Goal: Task Accomplishment & Management: Use online tool/utility

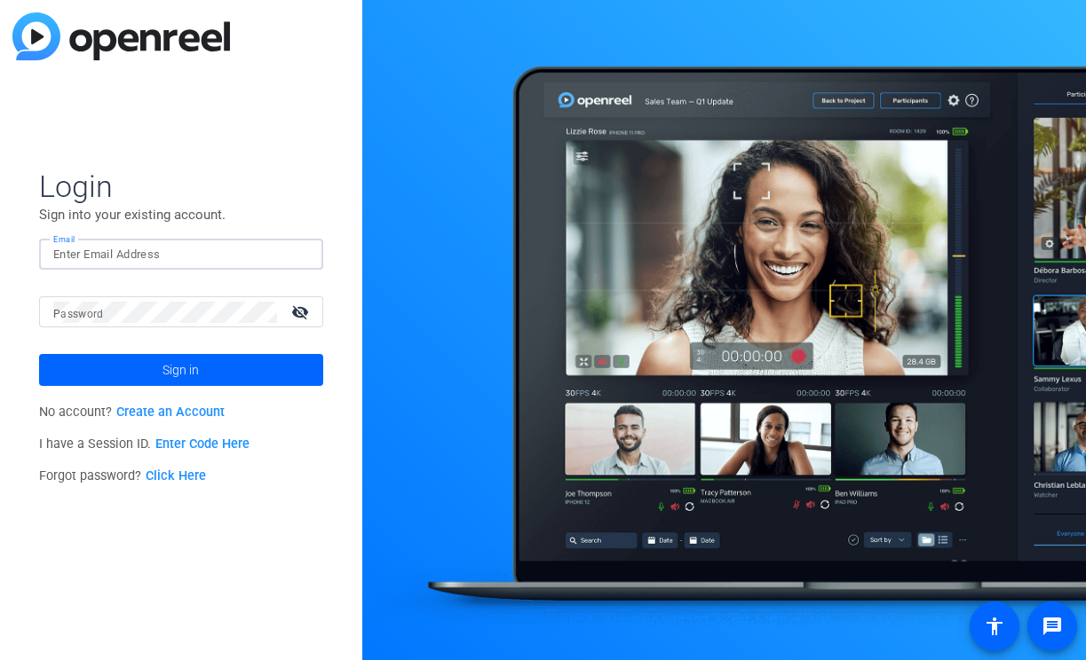
click at [262, 260] on input "Email" at bounding box center [181, 254] width 256 height 21
click at [295, 246] on img at bounding box center [294, 254] width 12 height 21
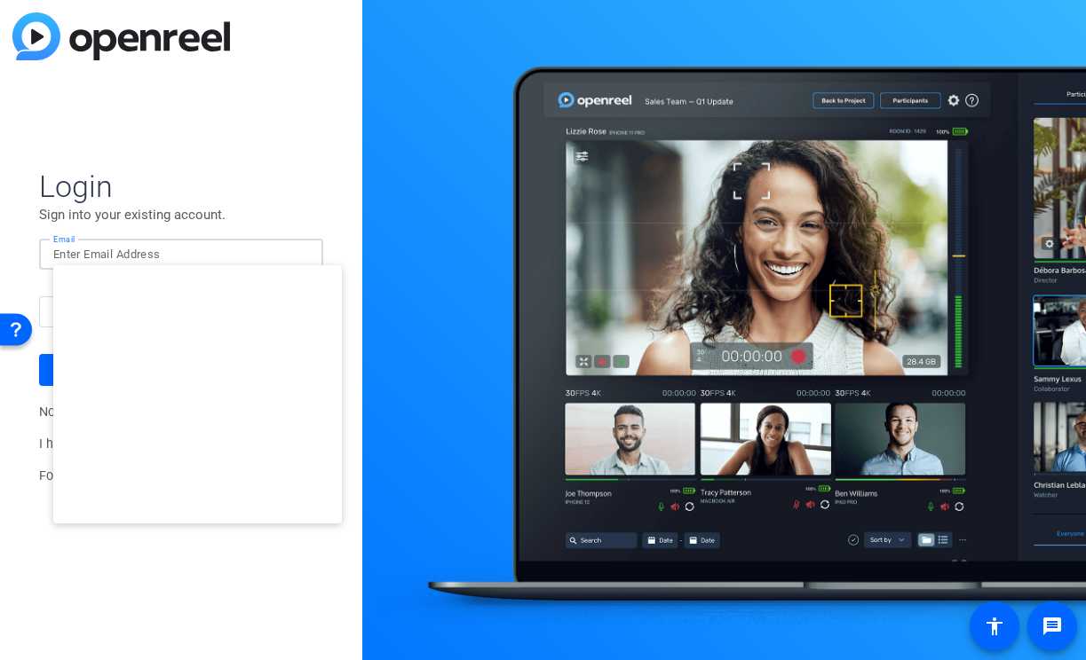
type input "[EMAIL_ADDRESS][DOMAIN_NAME]"
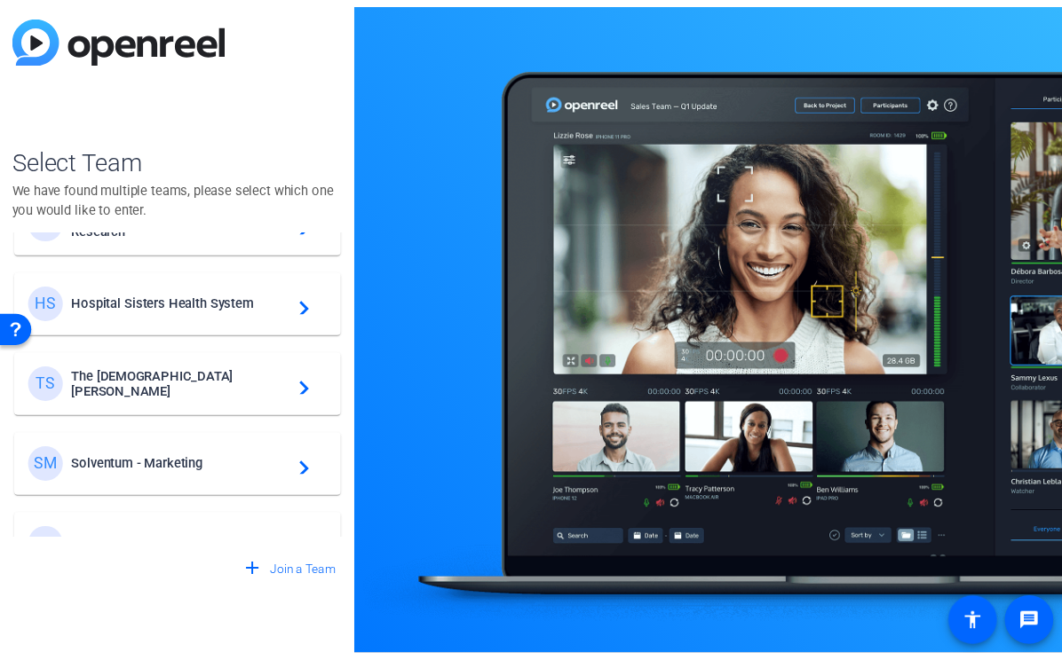
scroll to position [591, 0]
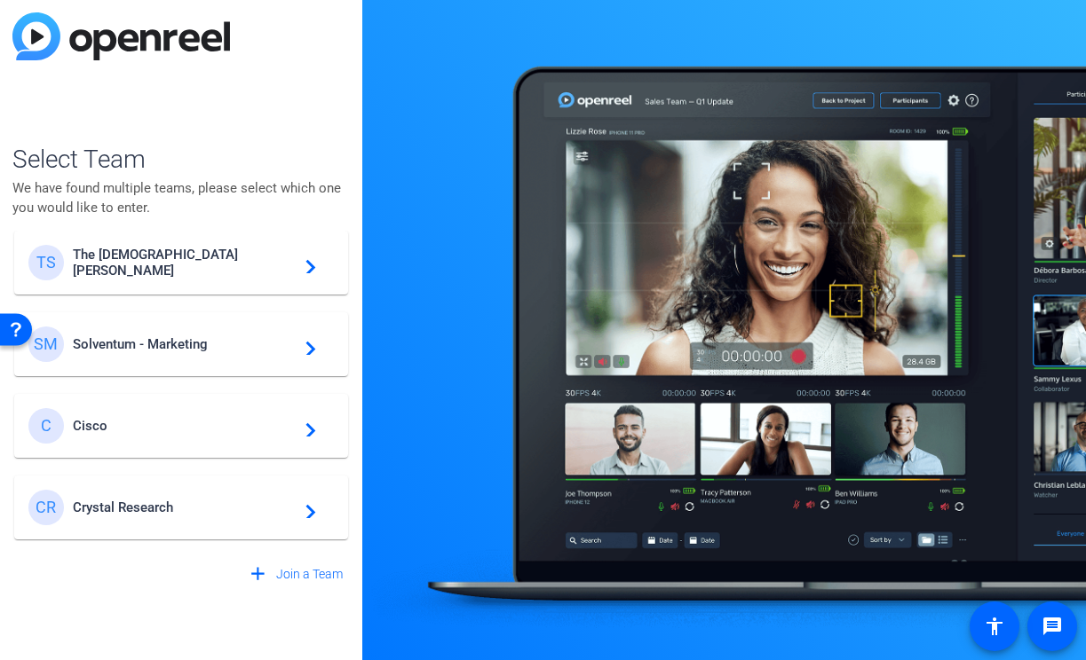
click at [185, 494] on div "CR Crystal Research navigate_next" at bounding box center [180, 508] width 305 height 36
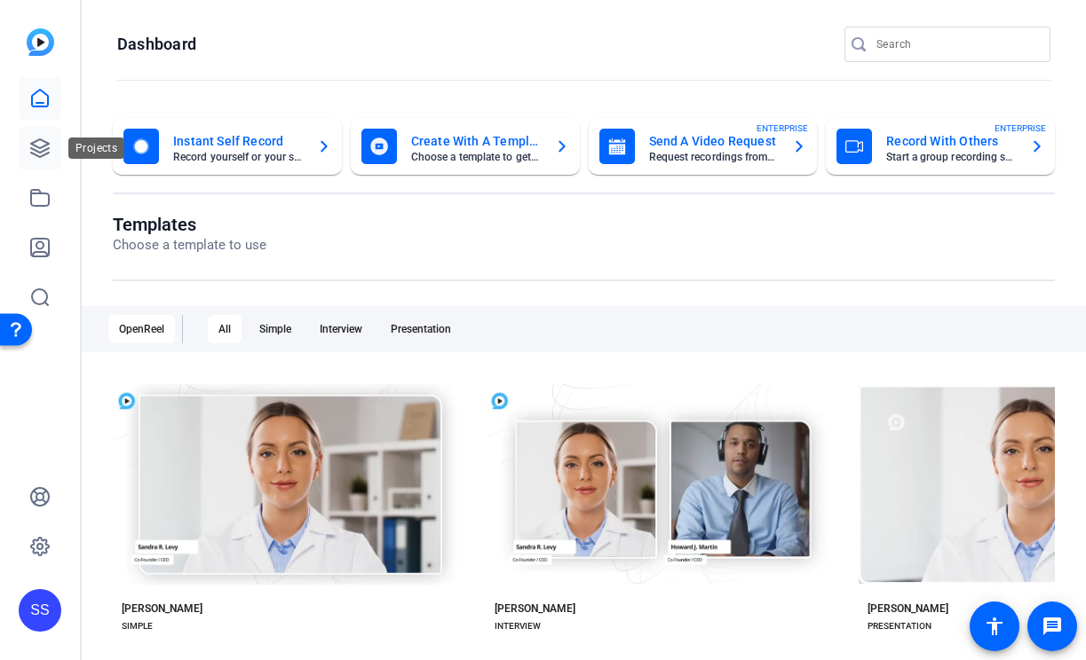
click at [43, 134] on link at bounding box center [40, 148] width 43 height 43
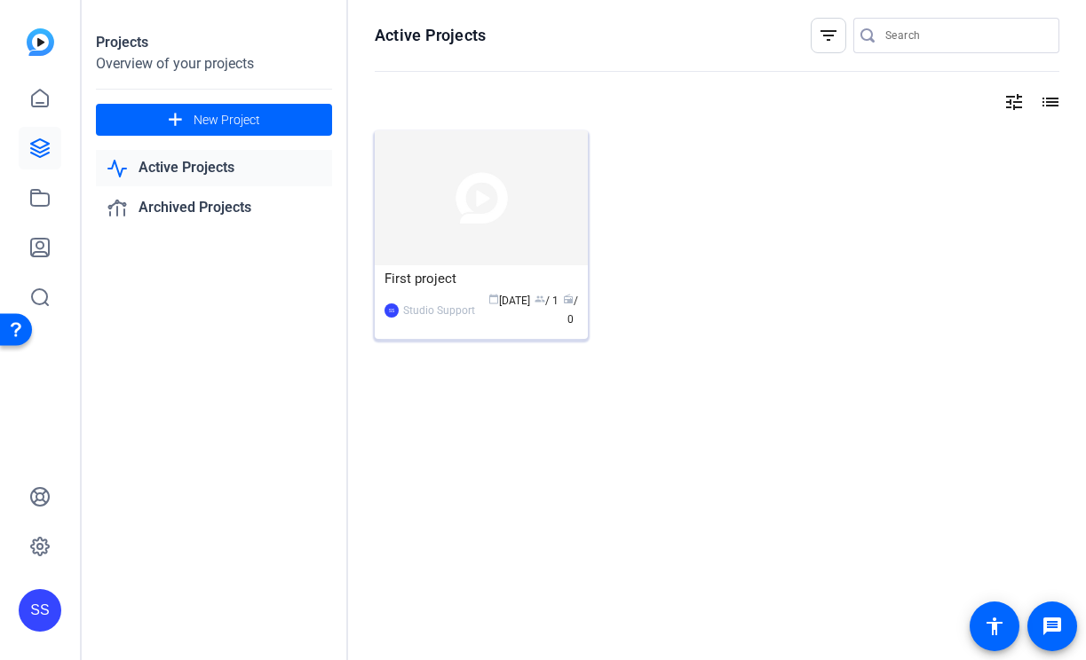
click at [463, 295] on div "SS Studio Support calendar_today Sep 22 group / 1 radio / 0" at bounding box center [481, 310] width 194 height 37
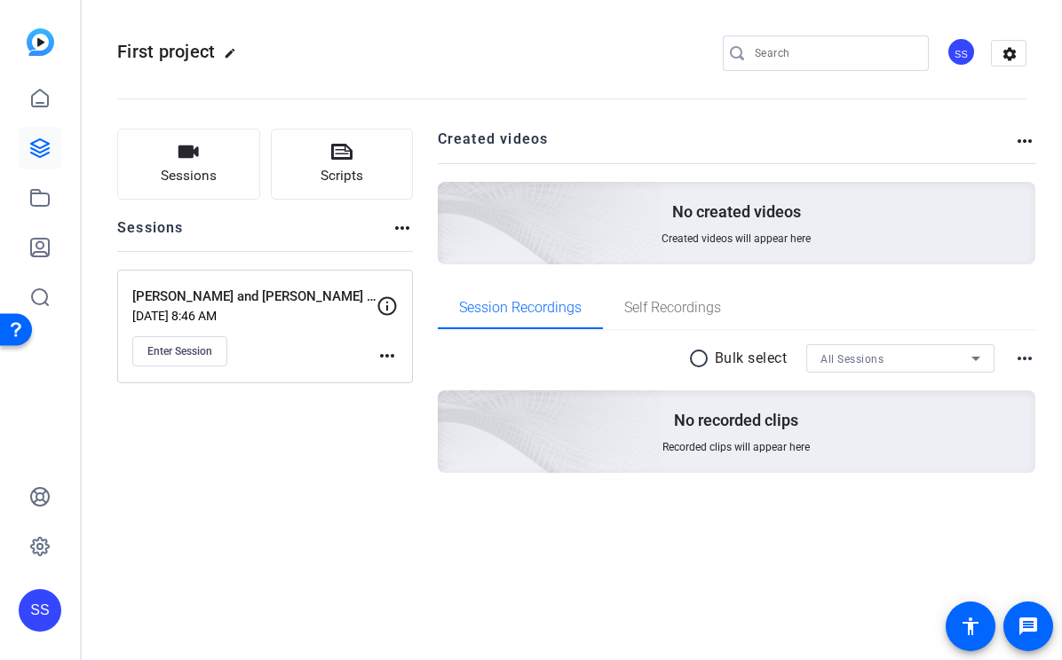
click at [385, 352] on mat-icon "more_horiz" at bounding box center [386, 355] width 21 height 21
click at [405, 376] on span "Edit Session" at bounding box center [431, 381] width 81 height 21
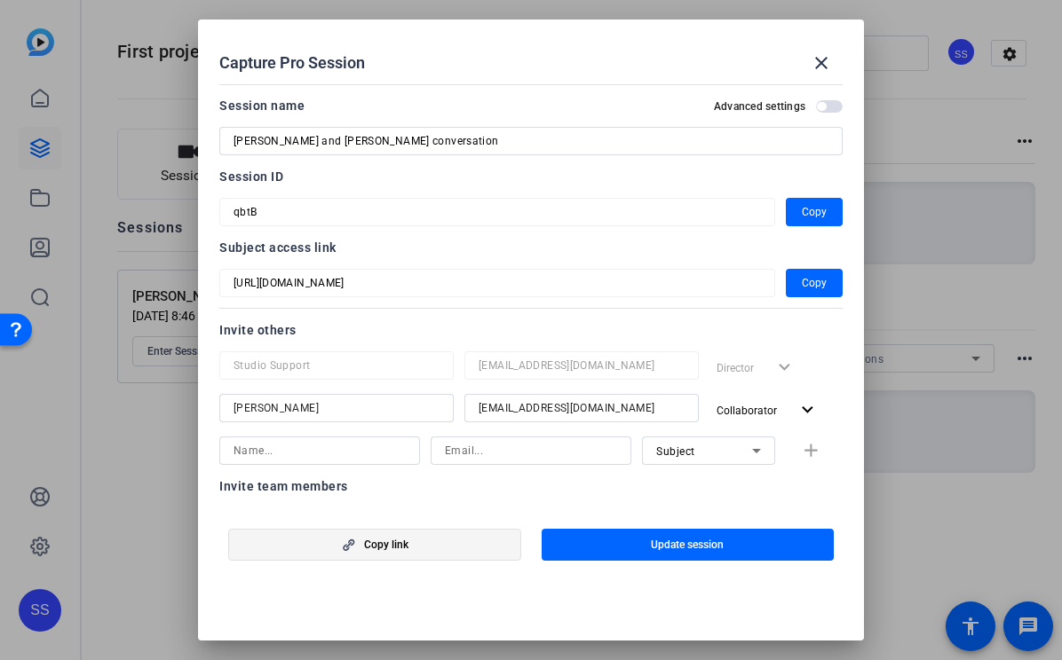
click at [346, 551] on span "button" at bounding box center [374, 545] width 291 height 43
click at [805, 290] on span "Copy" at bounding box center [814, 283] width 25 height 21
click at [819, 66] on mat-icon "close" at bounding box center [820, 62] width 21 height 21
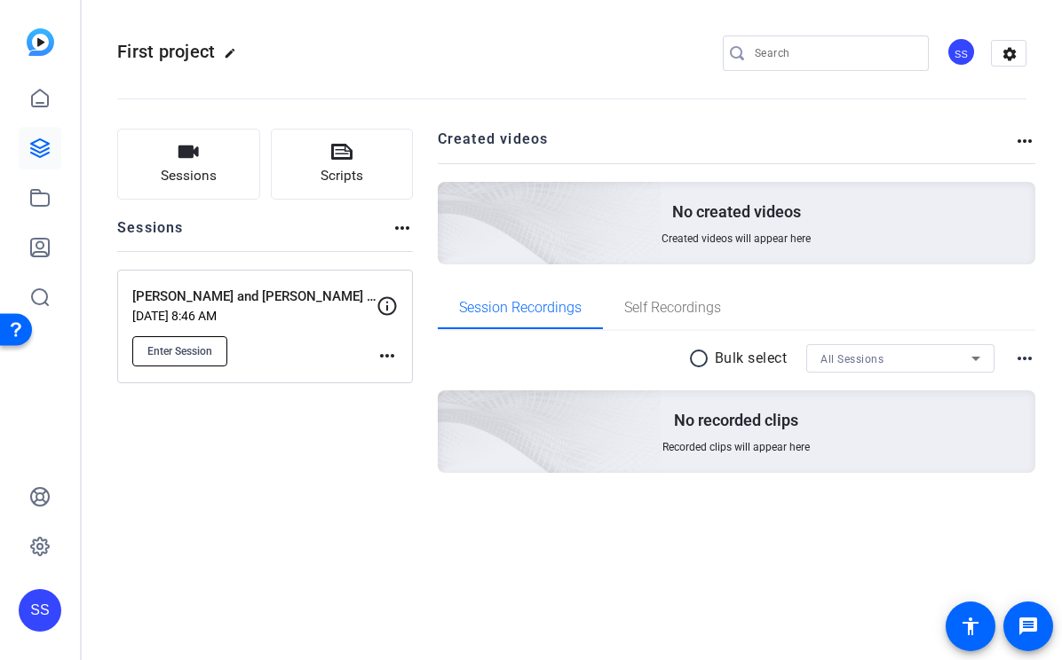
click at [156, 351] on span "Enter Session" at bounding box center [179, 351] width 65 height 14
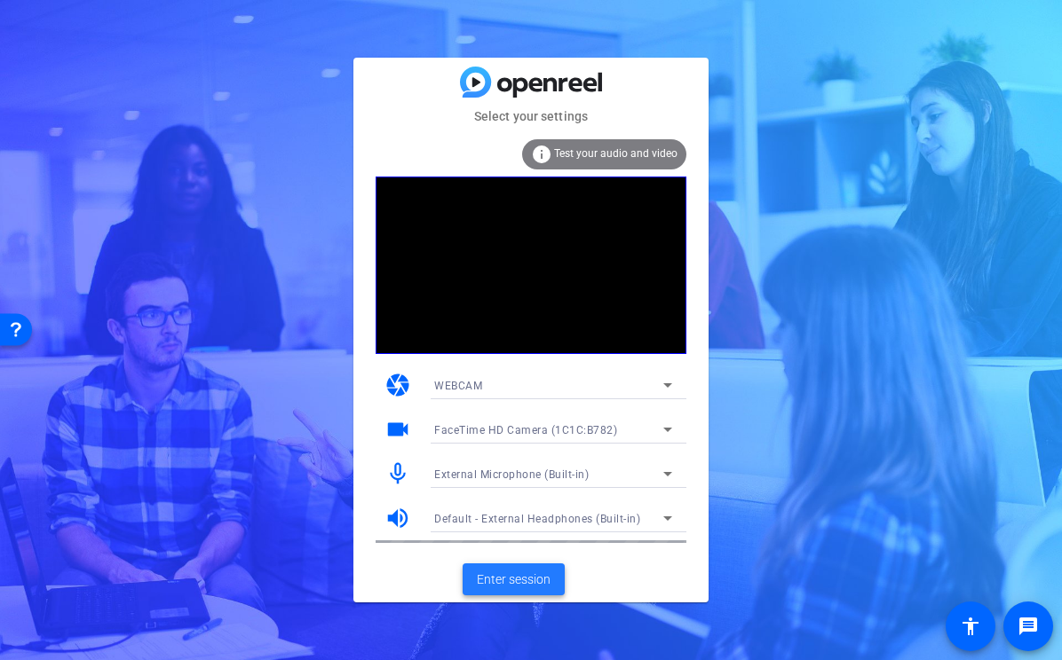
click at [543, 573] on span "Enter session" at bounding box center [514, 580] width 74 height 19
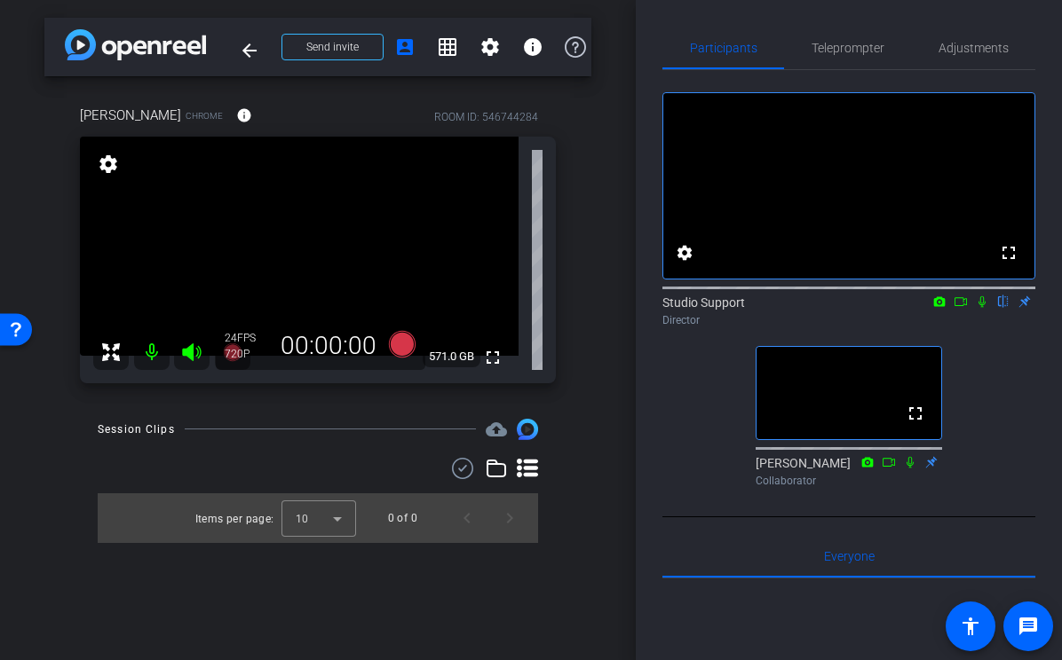
click at [982, 308] on icon at bounding box center [981, 302] width 7 height 12
click at [985, 308] on icon at bounding box center [982, 302] width 14 height 12
click at [984, 310] on mat-icon at bounding box center [981, 302] width 21 height 16
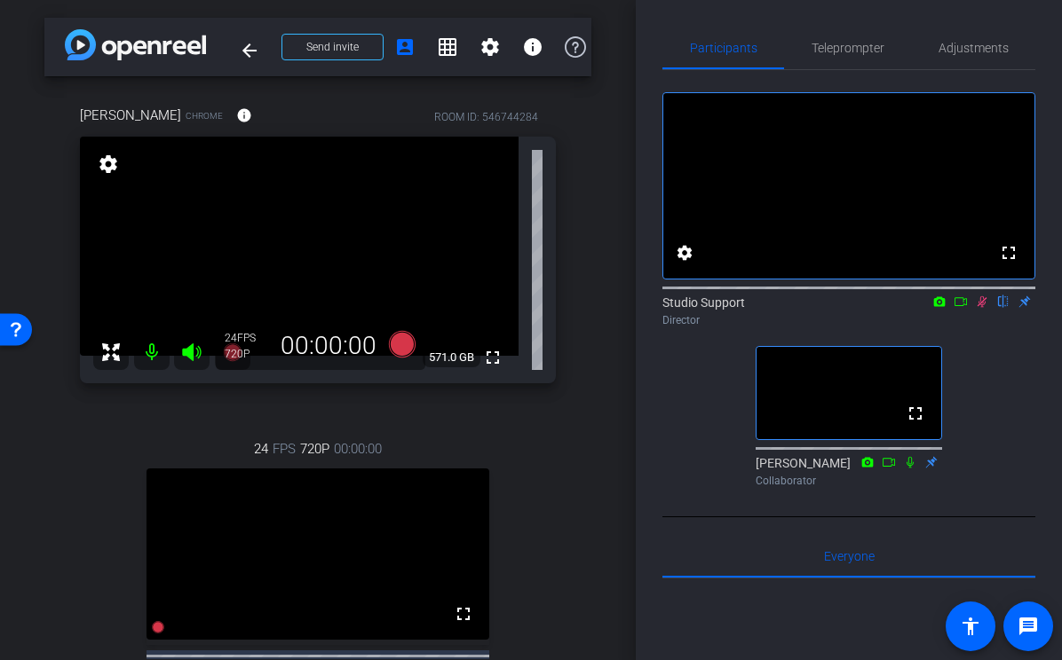
click at [979, 308] on icon at bounding box center [982, 302] width 14 height 12
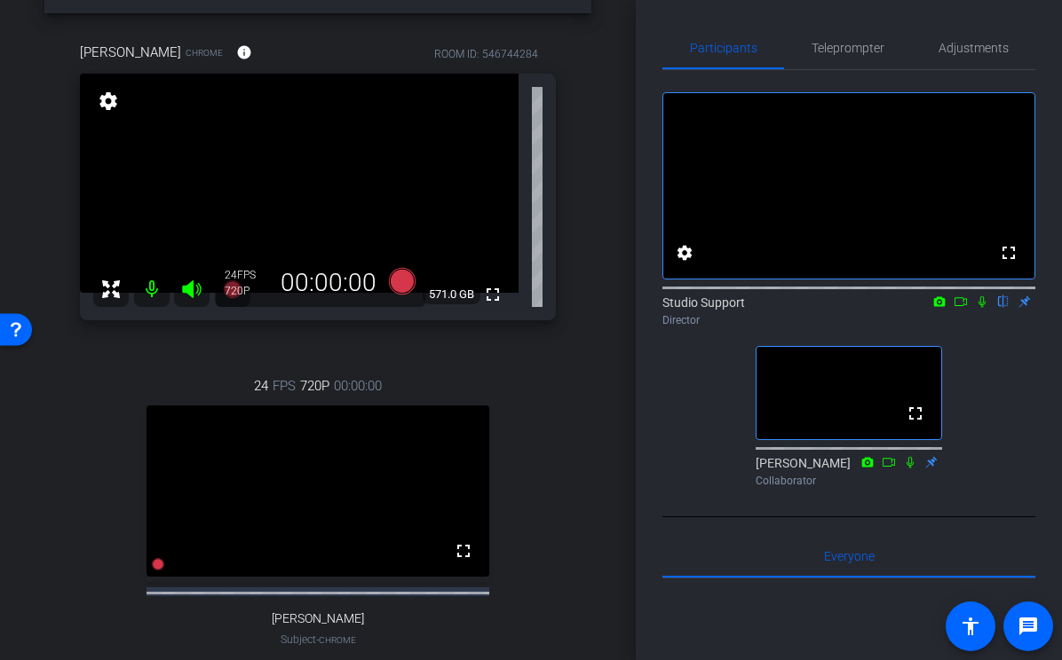
scroll to position [58, 0]
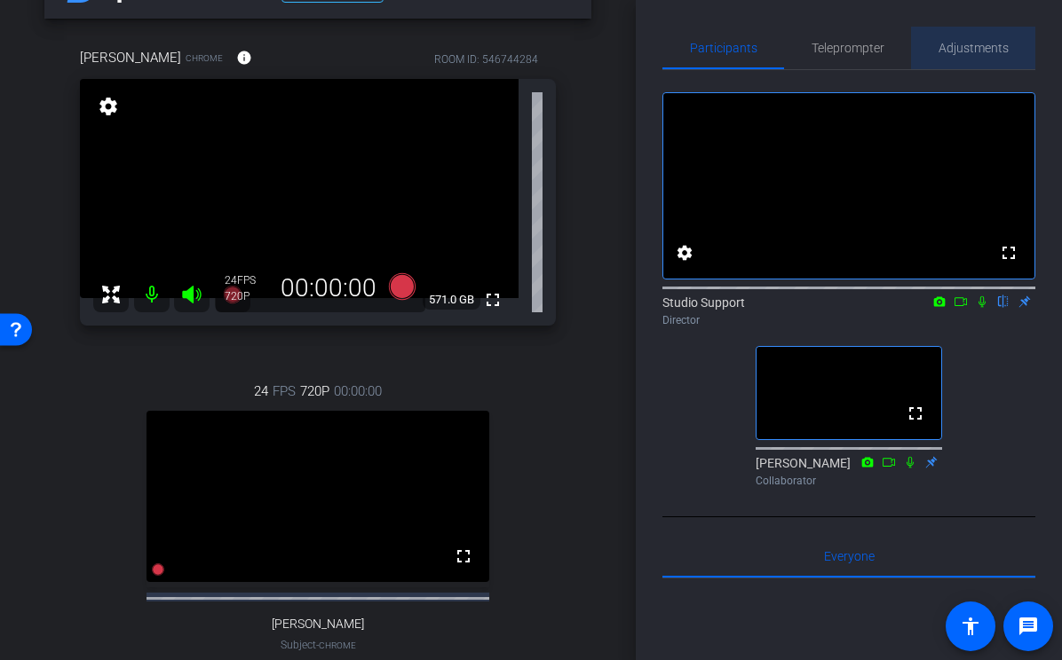
click at [992, 60] on span "Adjustments" at bounding box center [973, 48] width 70 height 43
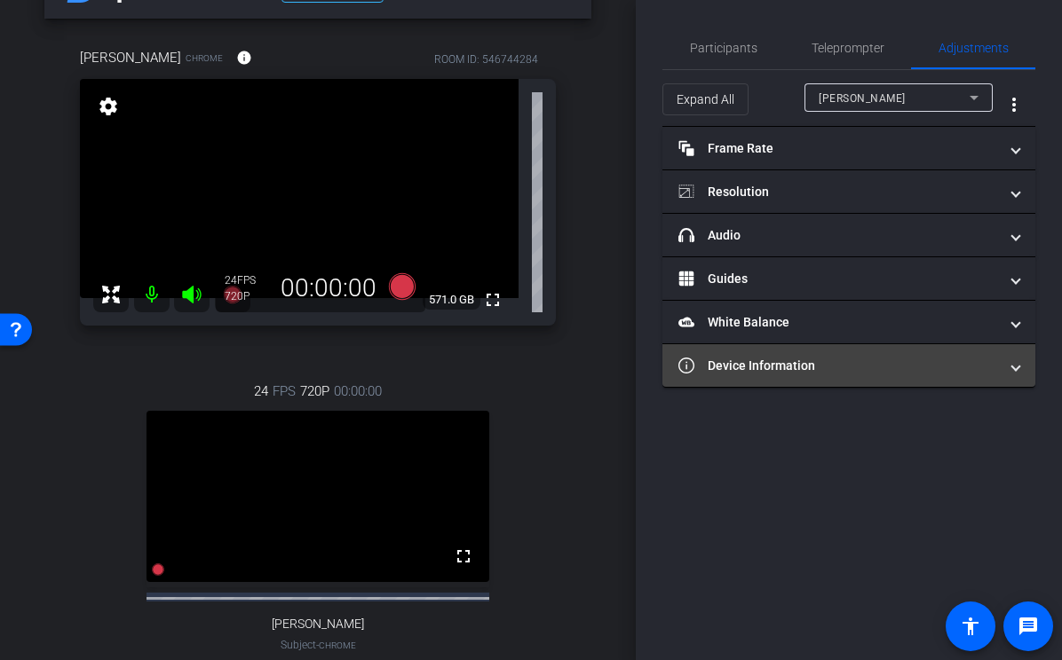
click at [776, 377] on mat-expansion-panel-header "Device Information" at bounding box center [848, 365] width 373 height 43
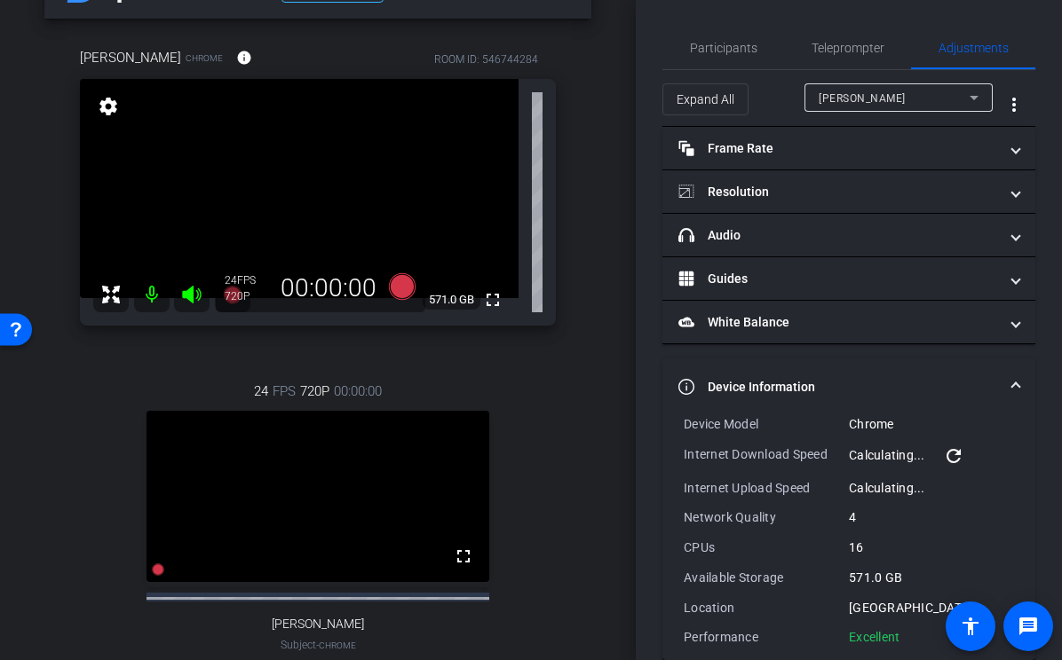
scroll to position [28, 0]
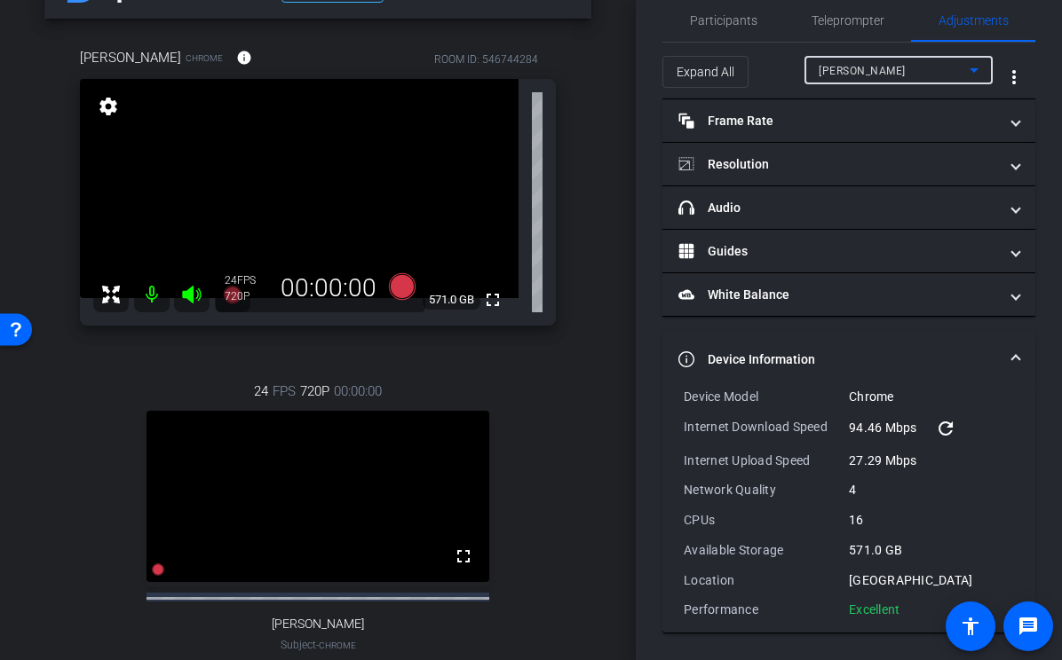
click at [956, 77] on div "[PERSON_NAME]" at bounding box center [893, 70] width 151 height 22
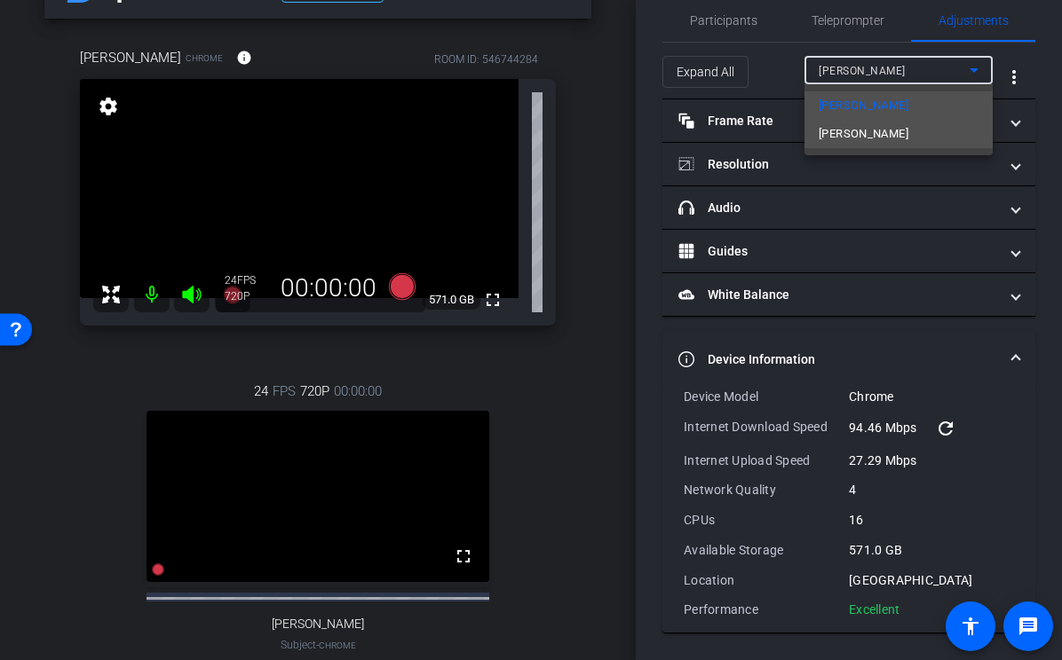
click at [898, 127] on mat-option "[PERSON_NAME]" at bounding box center [898, 134] width 188 height 28
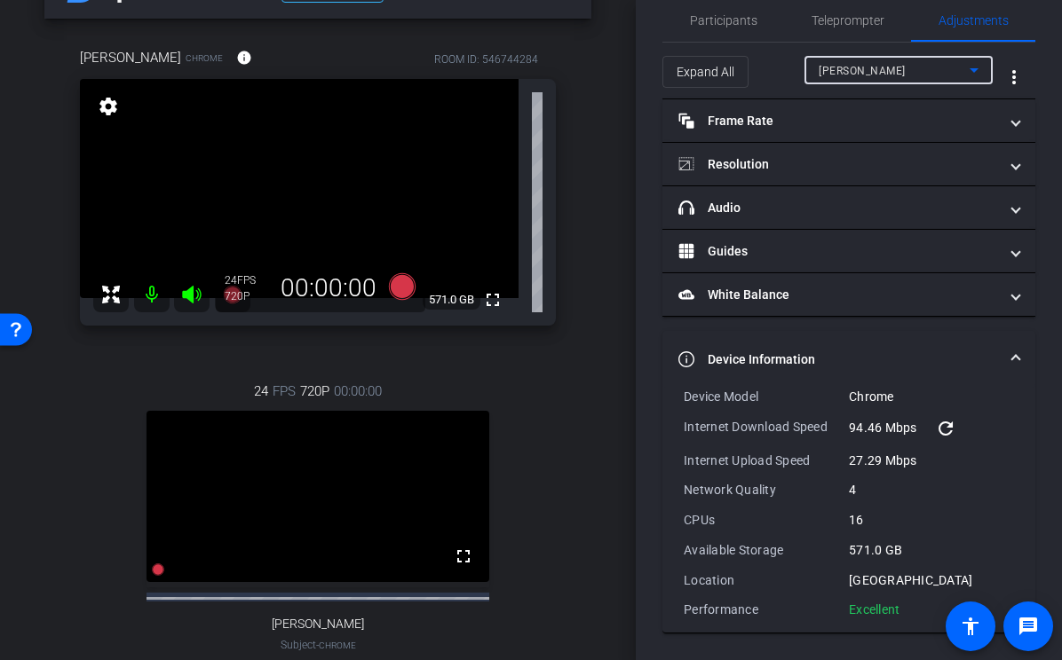
type input "11000"
click at [739, 8] on span "Participants" at bounding box center [723, 20] width 67 height 43
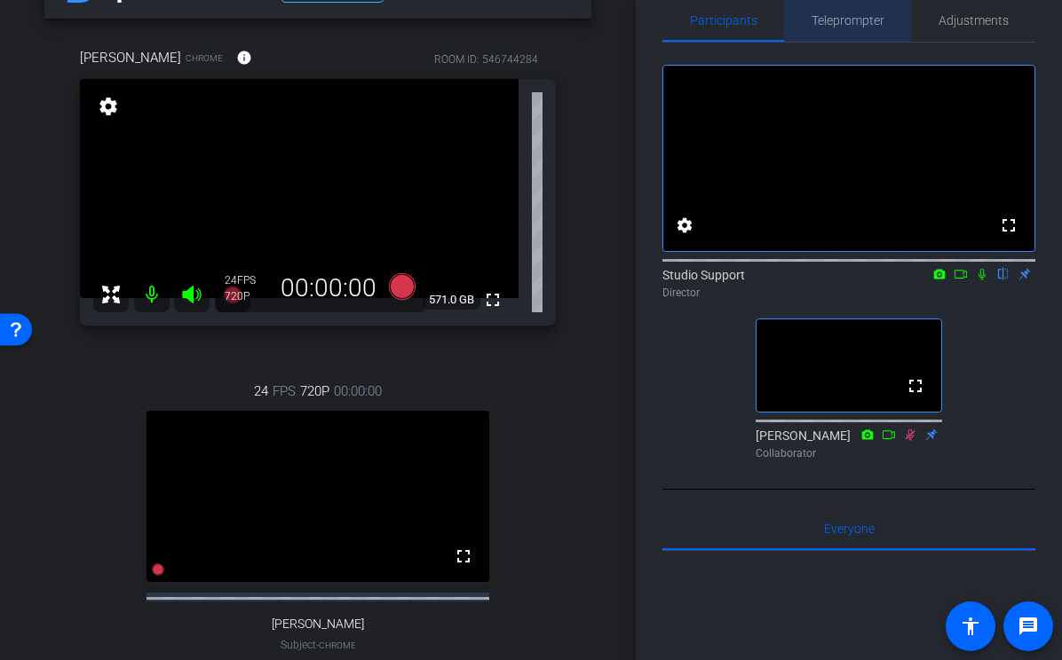
click at [850, 26] on span "Teleprompter" at bounding box center [847, 20] width 73 height 12
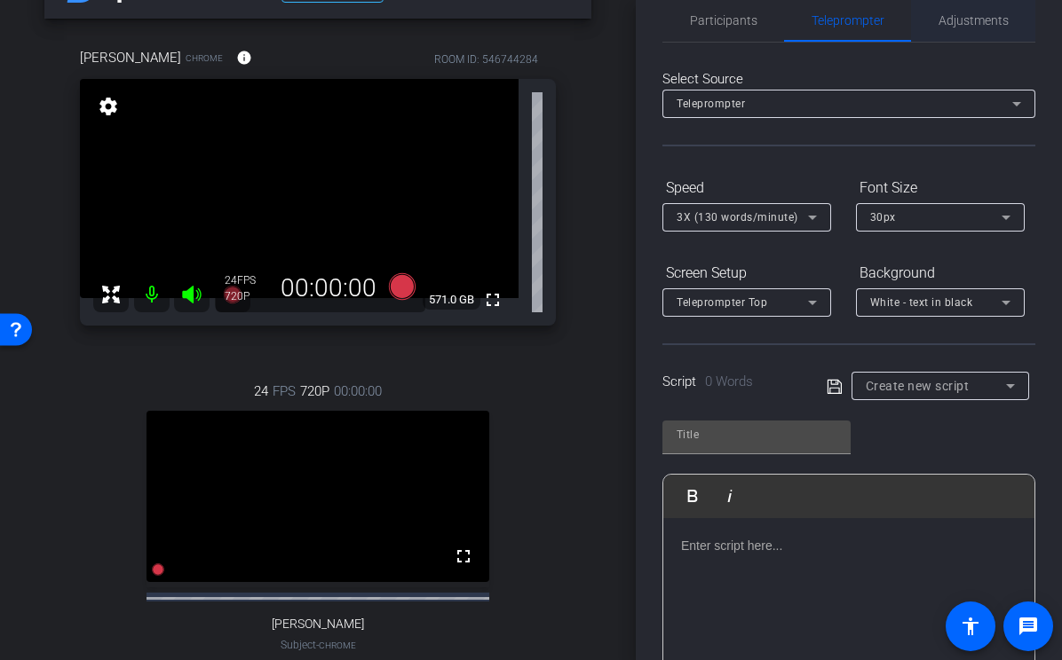
click at [963, 26] on span "Adjustments" at bounding box center [973, 20] width 70 height 12
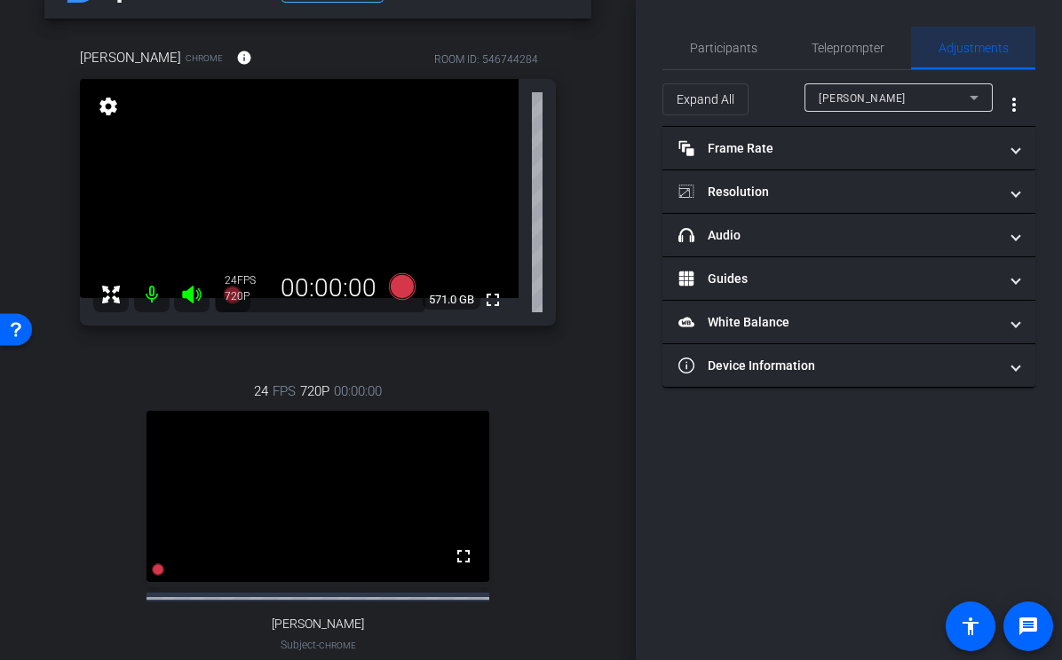
scroll to position [0, 0]
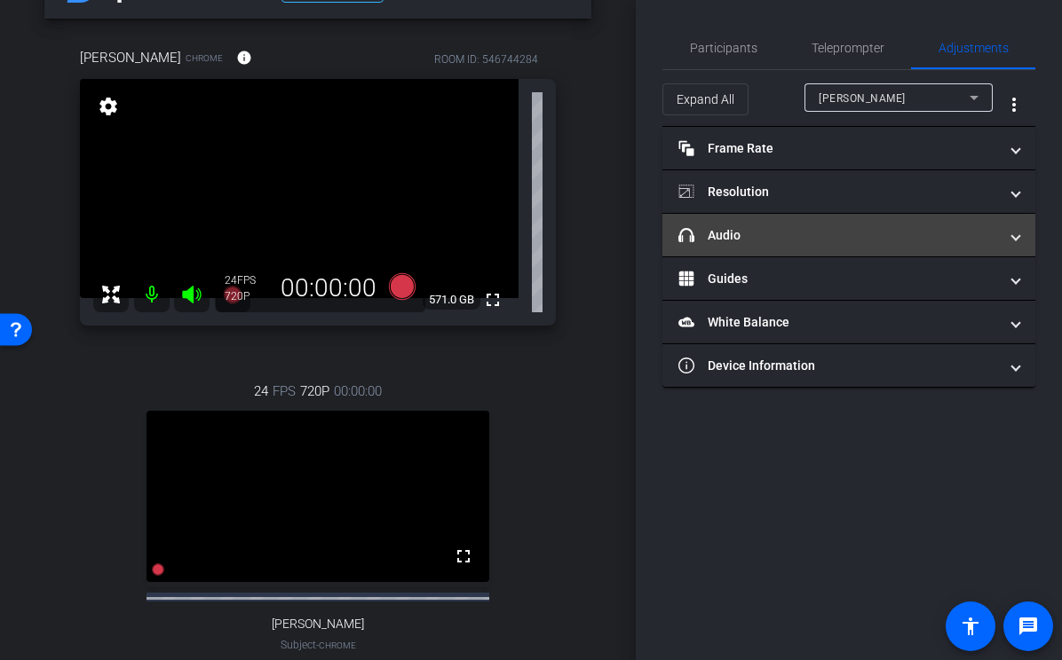
click at [781, 234] on mat-panel-title "headphone icon Audio" at bounding box center [838, 235] width 320 height 19
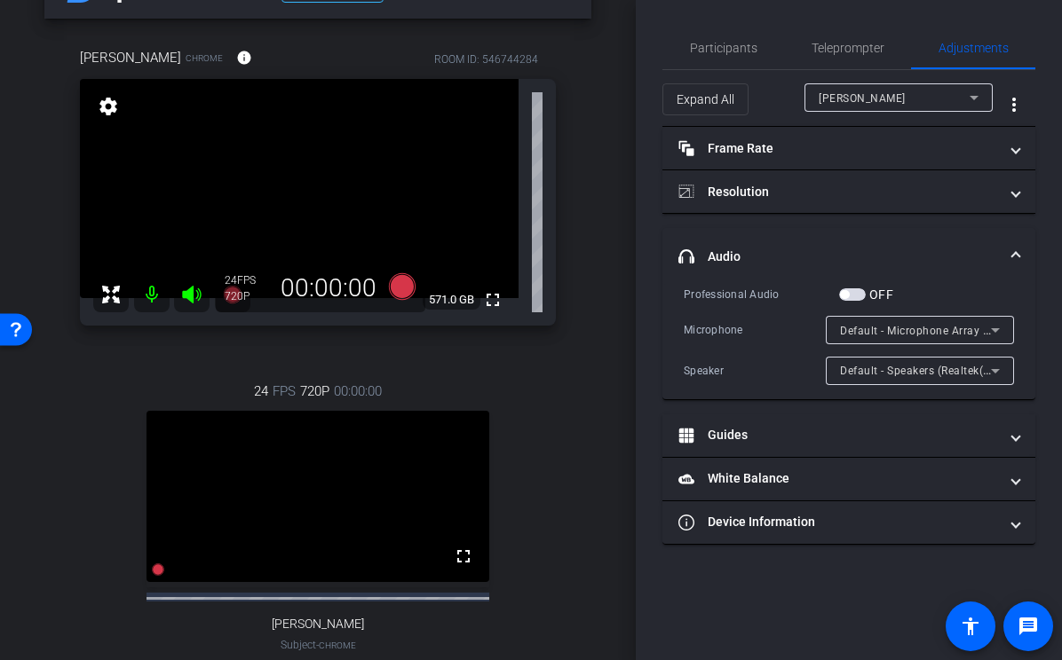
click at [907, 383] on div "Default - Speakers (Realtek(R) Audio)" at bounding box center [920, 371] width 160 height 28
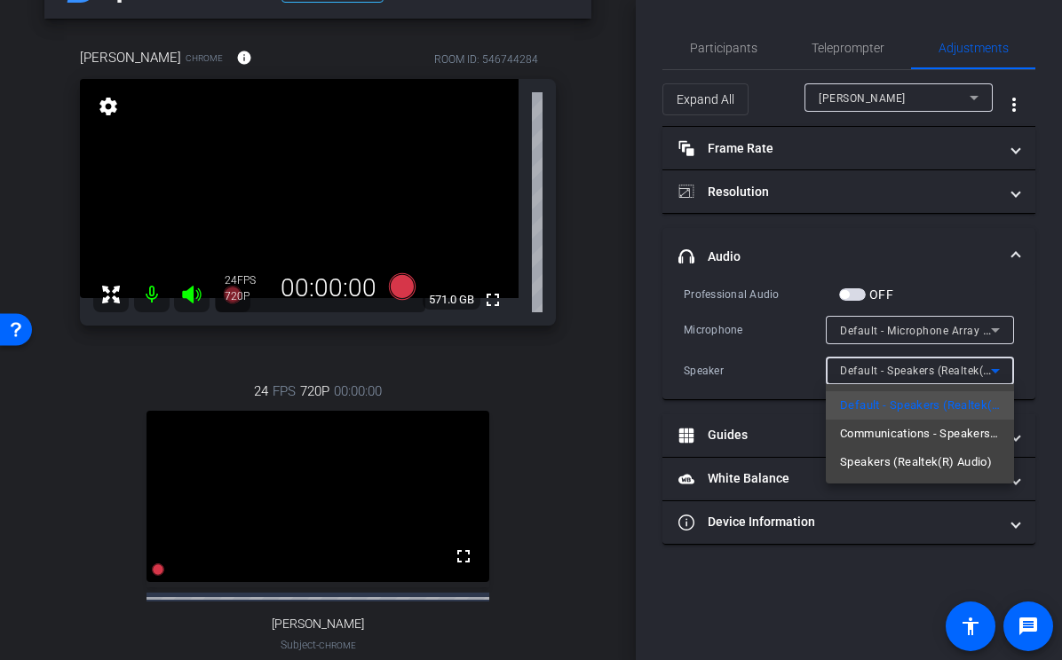
click at [714, 55] on div at bounding box center [531, 330] width 1062 height 660
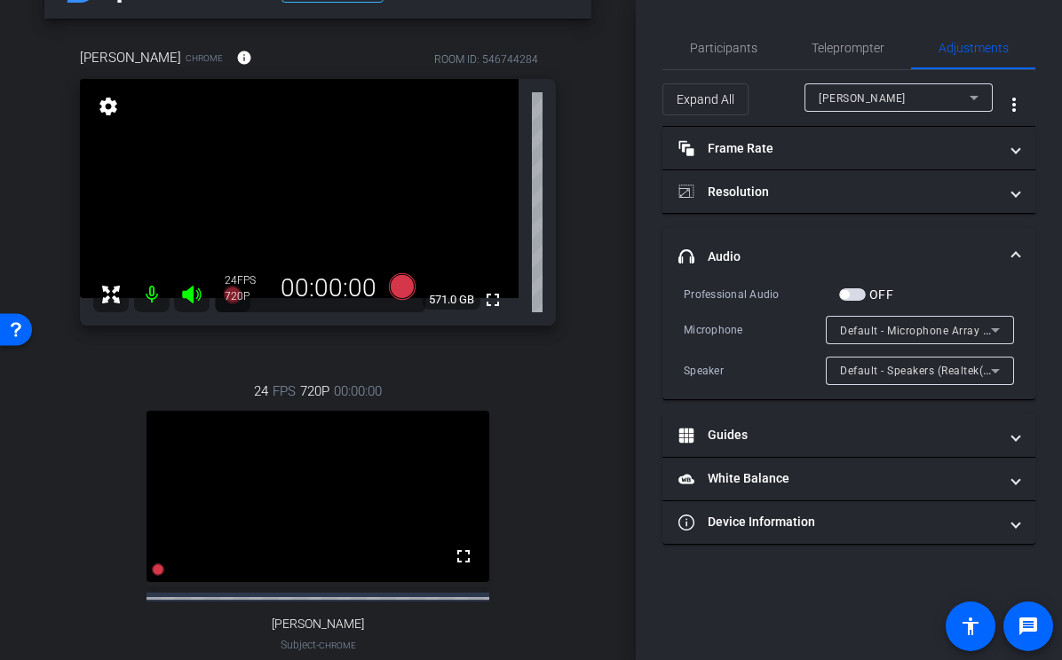
click at [714, 55] on span "Participants" at bounding box center [723, 48] width 67 height 43
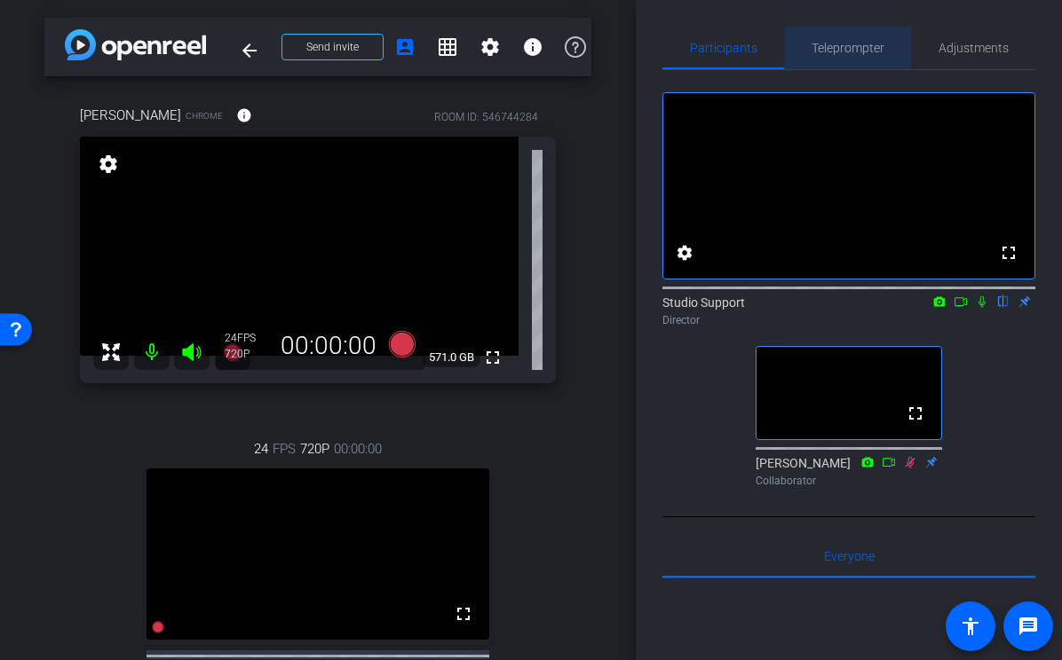
click at [850, 42] on span "Teleprompter" at bounding box center [847, 48] width 73 height 12
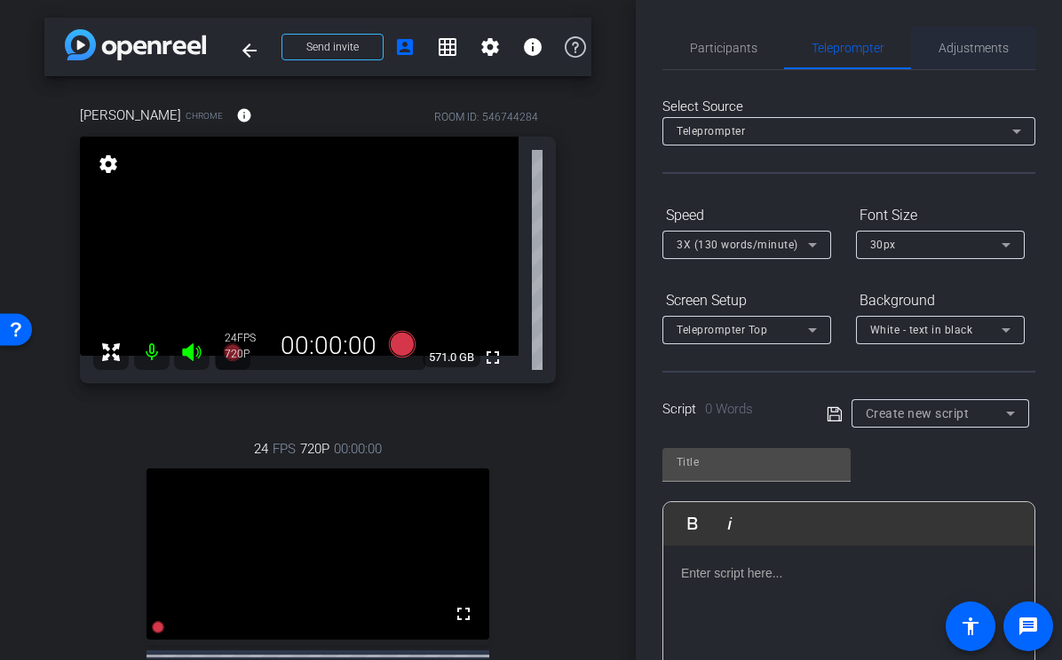
click at [945, 42] on span "Adjustments" at bounding box center [973, 48] width 70 height 12
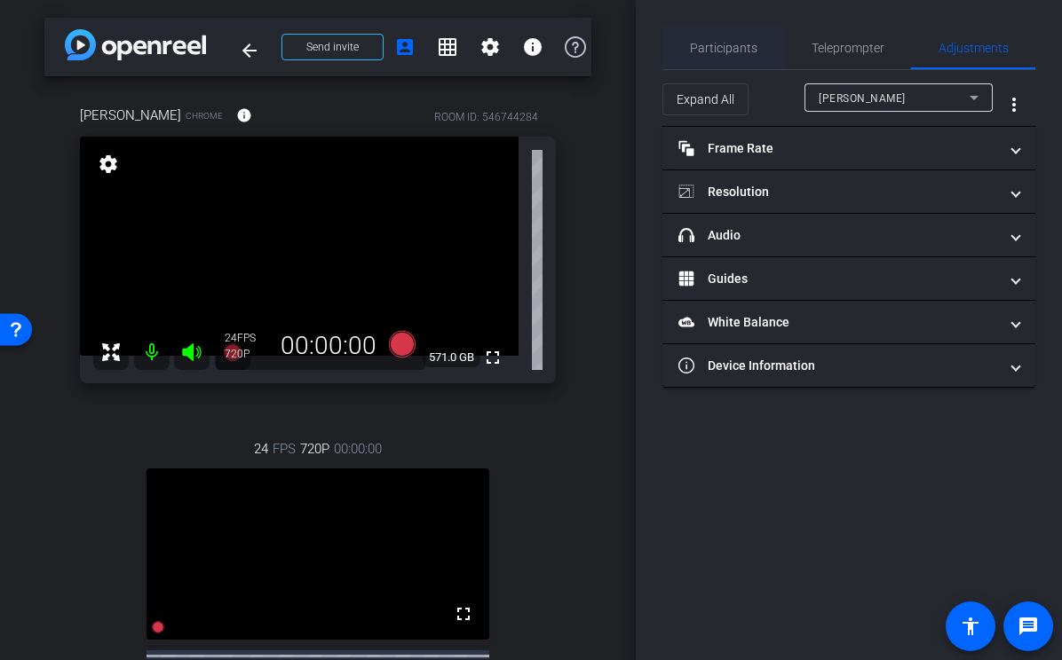
click at [694, 46] on span "Participants" at bounding box center [723, 48] width 67 height 12
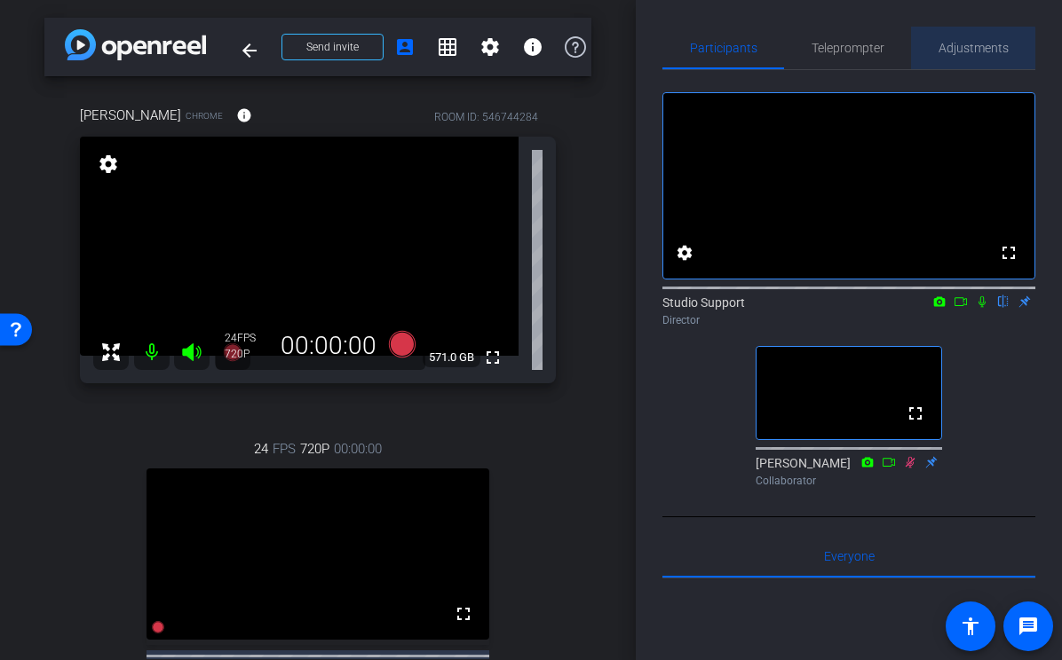
click at [952, 49] on span "Adjustments" at bounding box center [973, 48] width 70 height 12
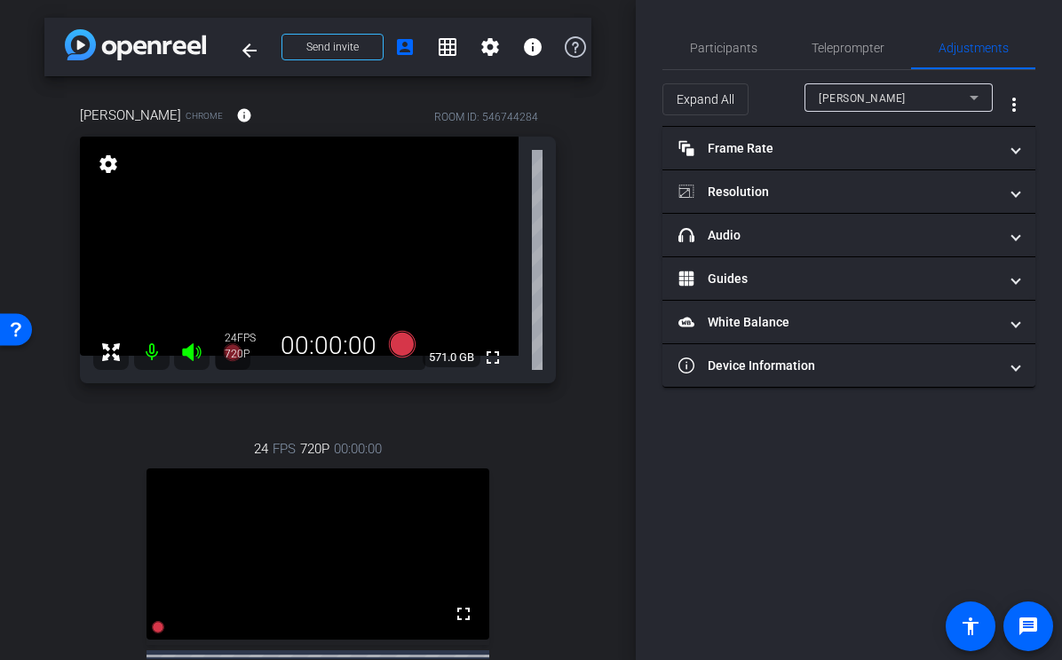
click at [847, 82] on div "Expand All [PERSON_NAME] more_vert" at bounding box center [848, 98] width 373 height 57
click at [825, 94] on span "[PERSON_NAME]" at bounding box center [861, 98] width 87 height 12
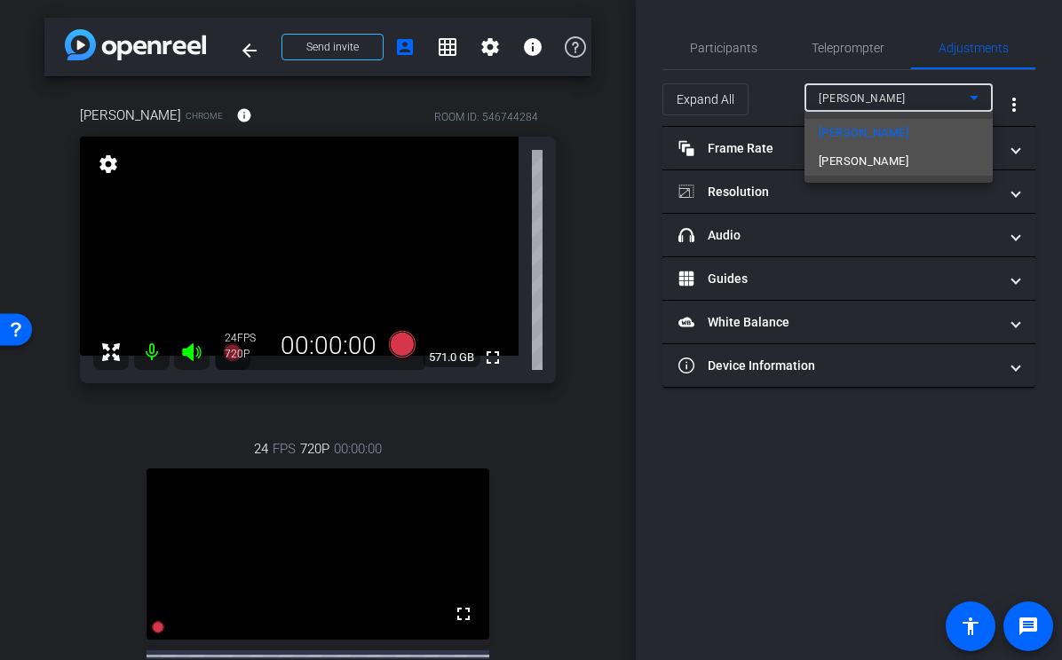
click at [835, 153] on span "[PERSON_NAME]" at bounding box center [863, 161] width 90 height 21
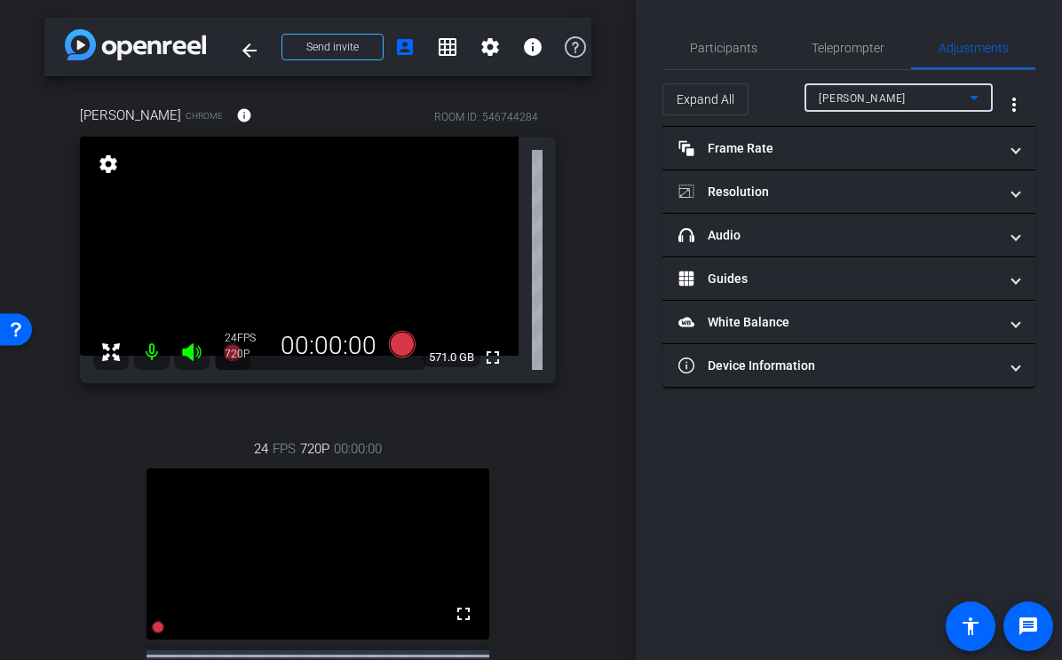
type input "11000"
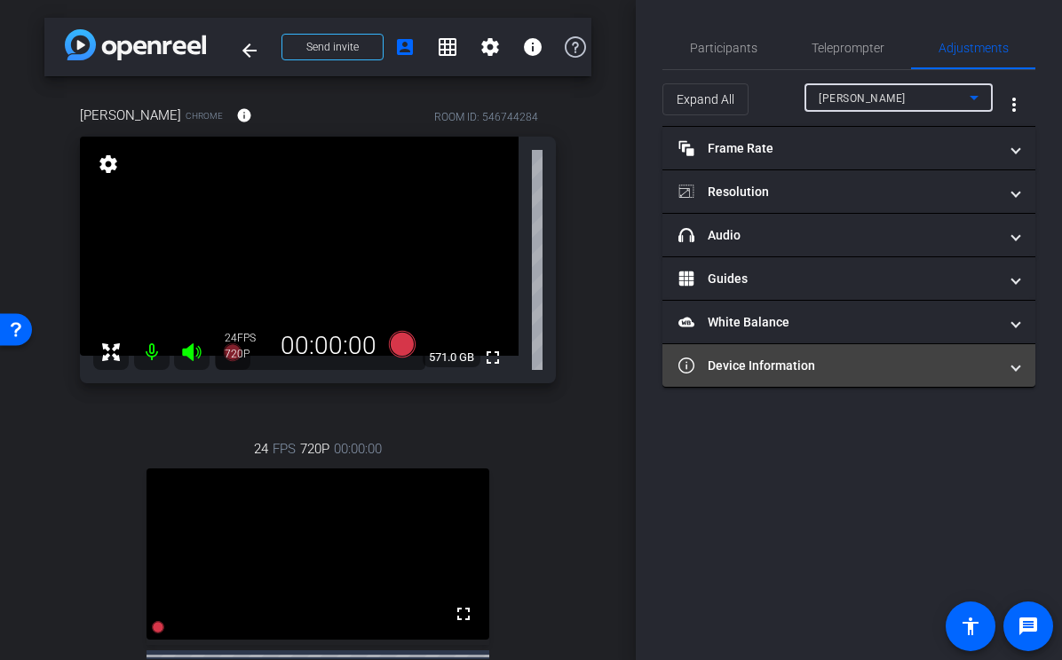
click at [751, 360] on mat-panel-title "Device Information" at bounding box center [838, 366] width 320 height 19
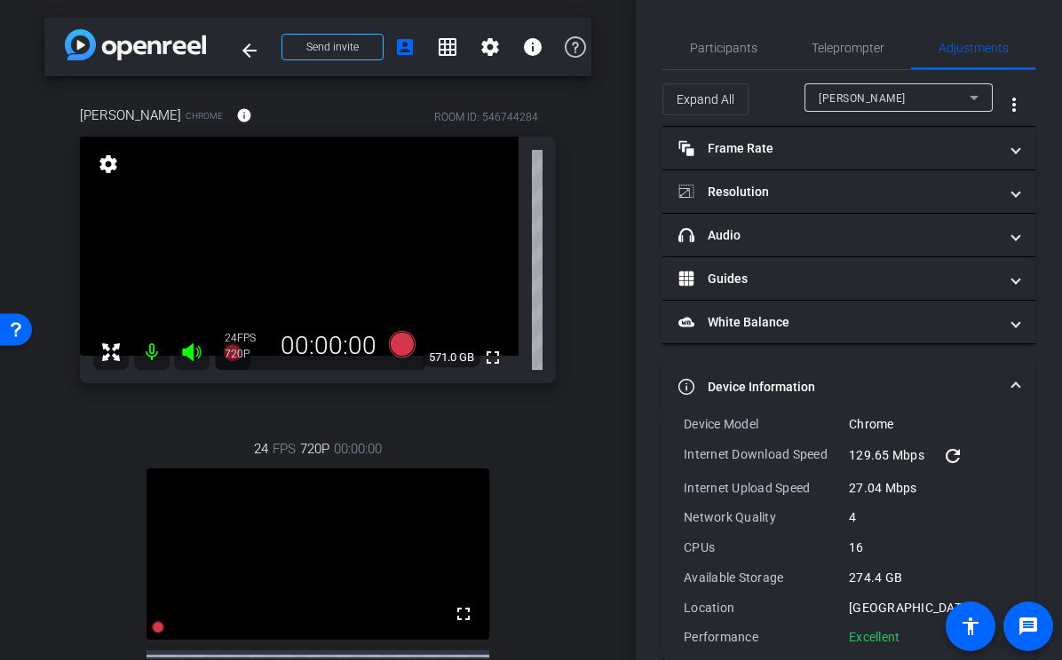
scroll to position [28, 0]
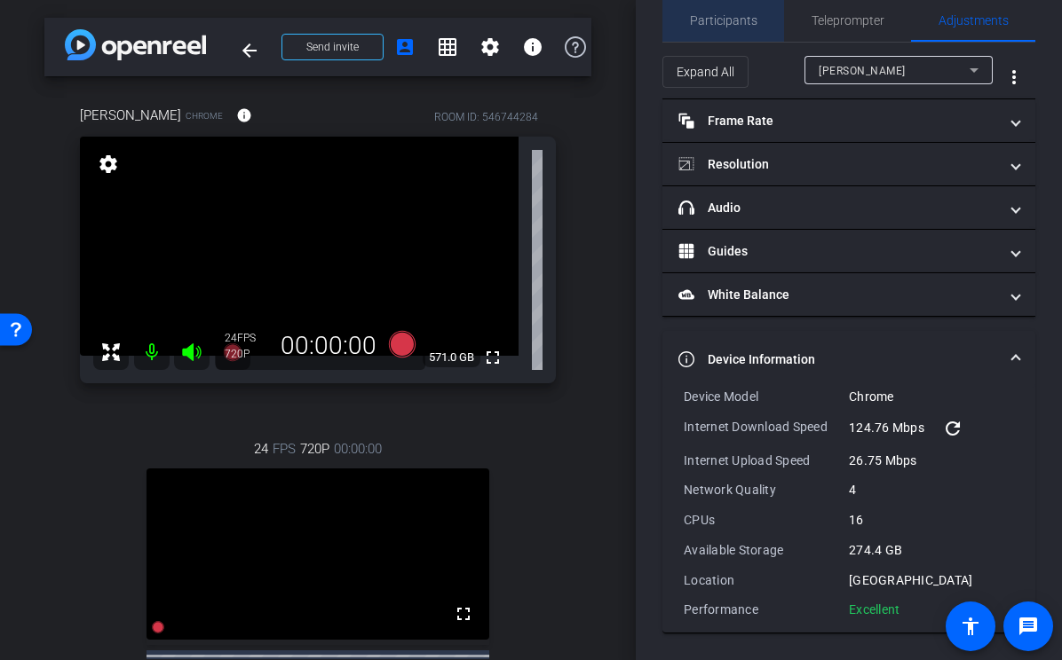
click at [726, 25] on span "Participants" at bounding box center [723, 20] width 67 height 12
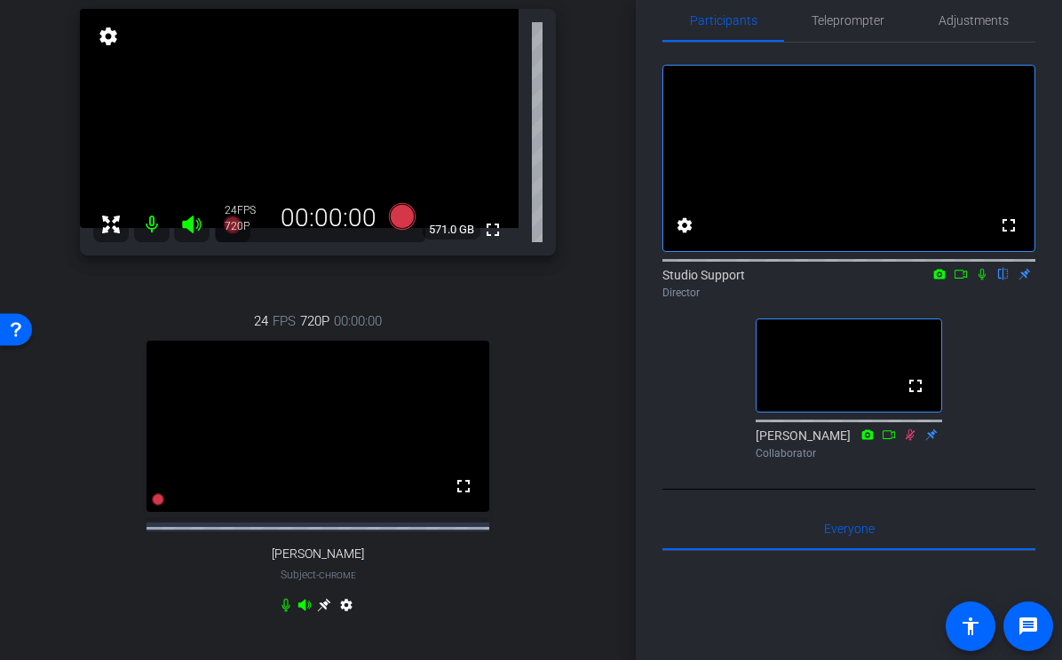
scroll to position [113, 0]
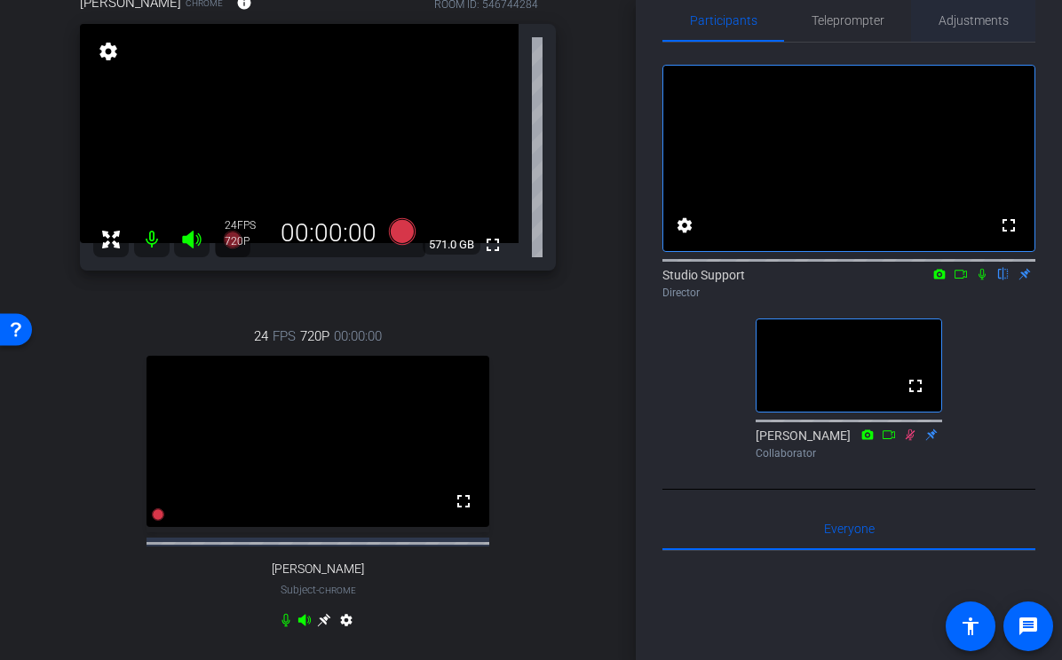
click at [968, 15] on span "Adjustments" at bounding box center [973, 20] width 70 height 12
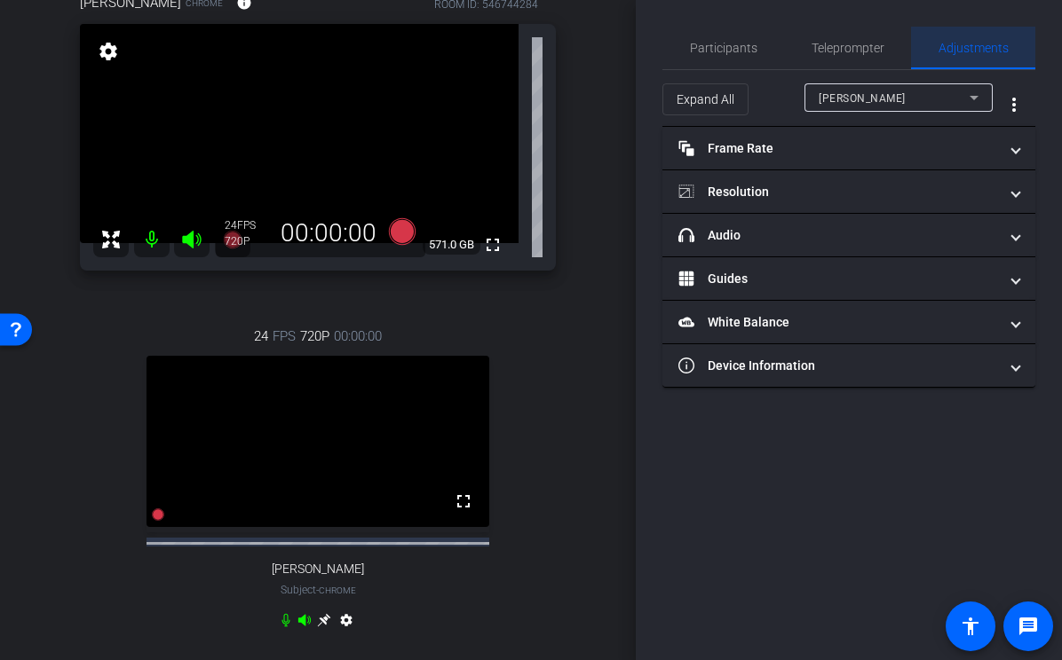
scroll to position [0, 0]
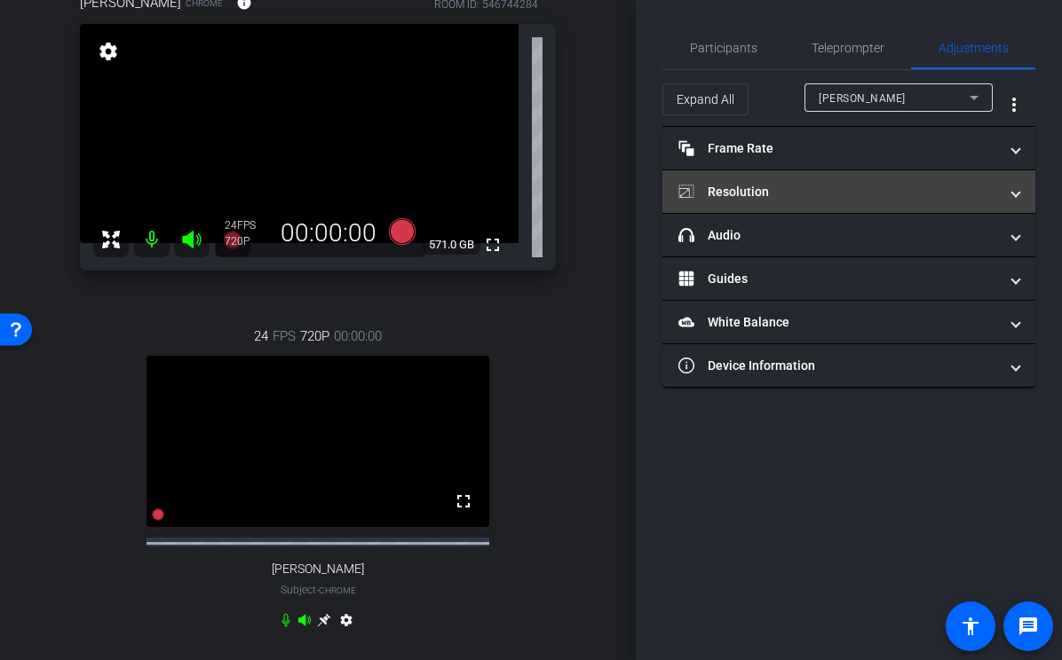
click at [792, 178] on mat-expansion-panel-header "Resolution" at bounding box center [848, 191] width 373 height 43
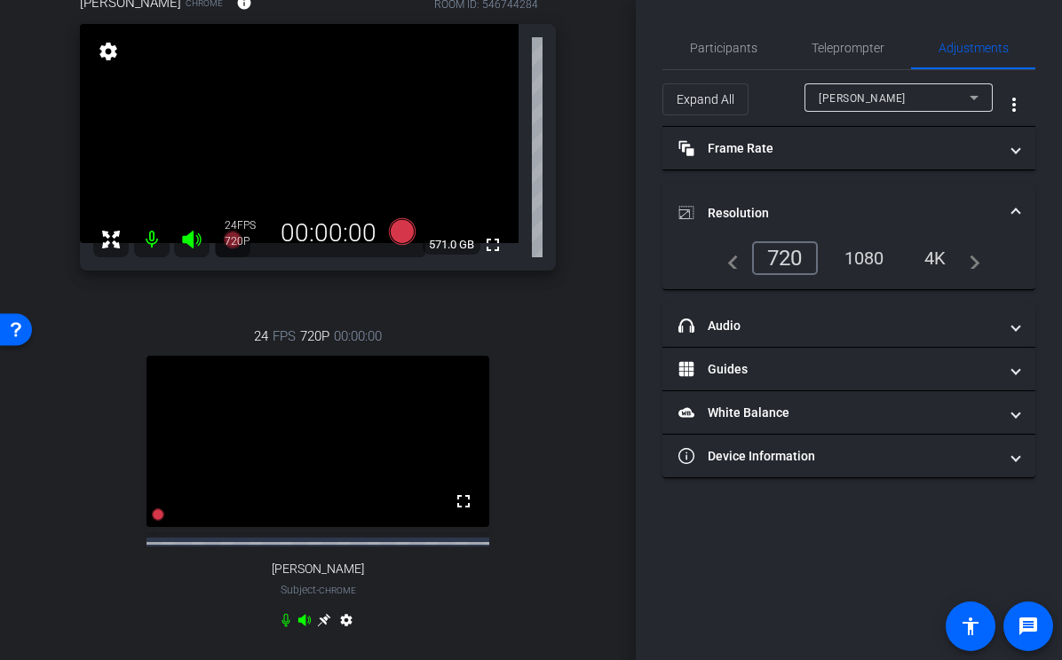
click at [873, 255] on div "1080" at bounding box center [864, 258] width 67 height 30
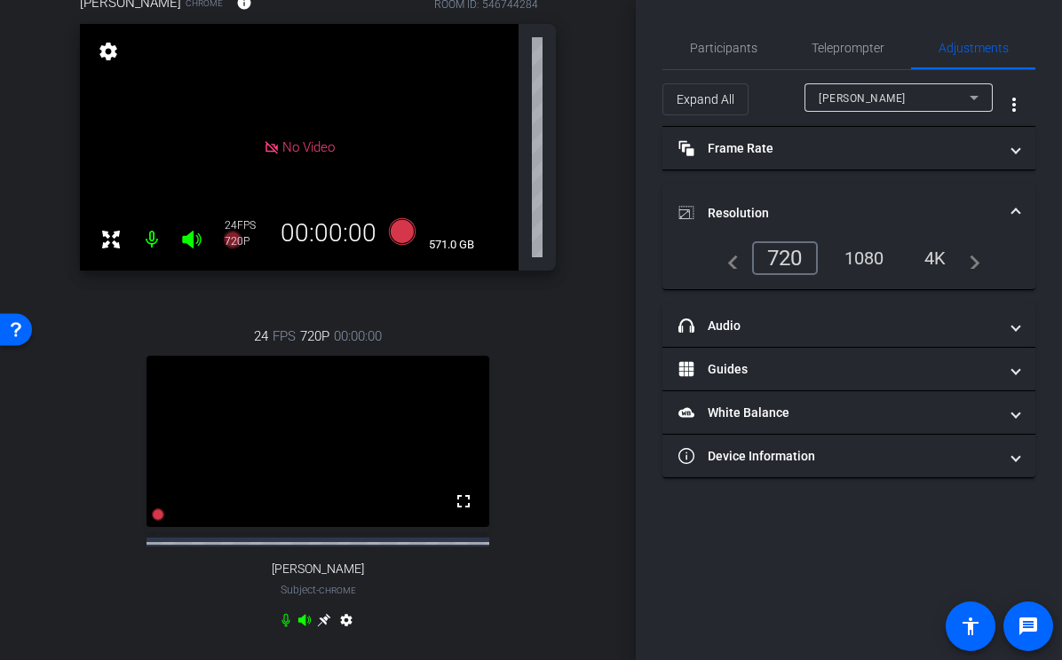
click at [922, 92] on div "[PERSON_NAME]" at bounding box center [893, 98] width 151 height 22
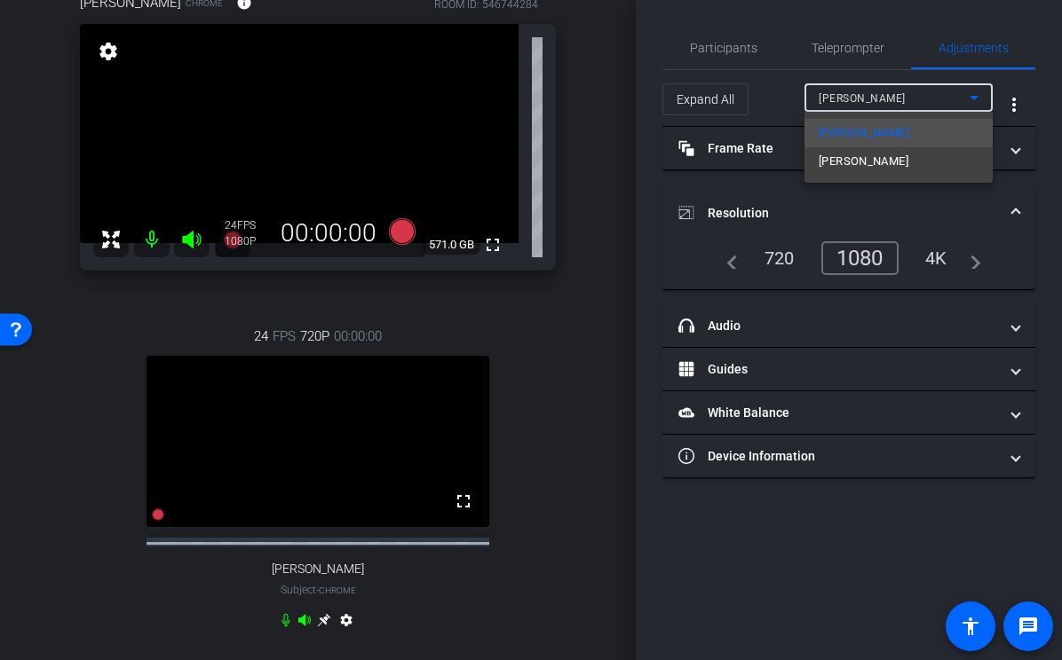
click at [848, 163] on span "[PERSON_NAME]" at bounding box center [863, 161] width 90 height 21
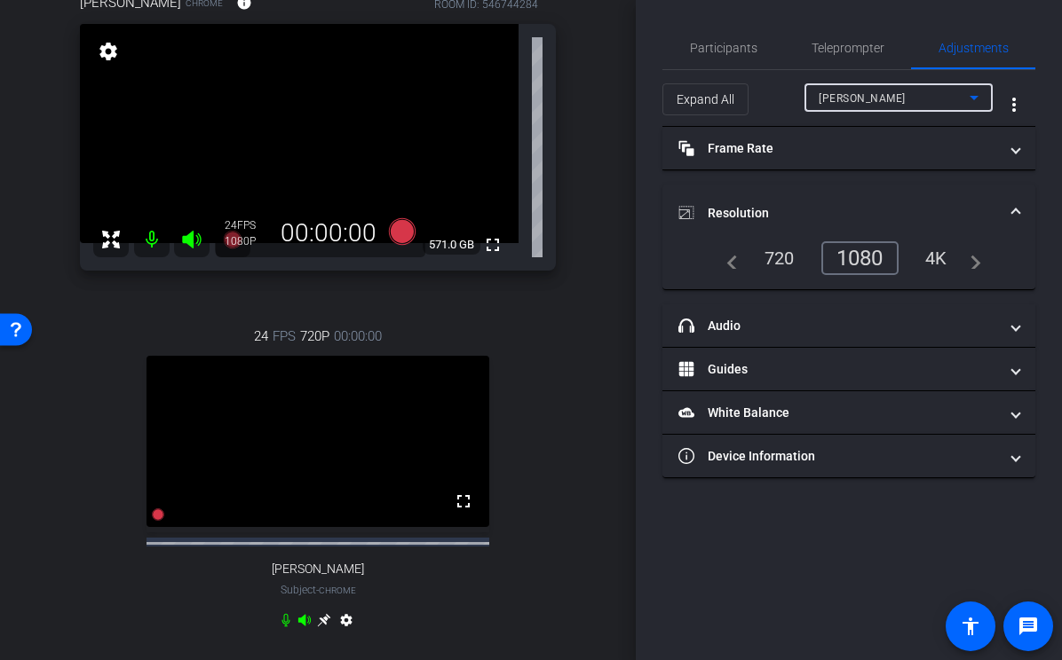
type input "11000"
click at [873, 253] on div "1080" at bounding box center [864, 258] width 67 height 30
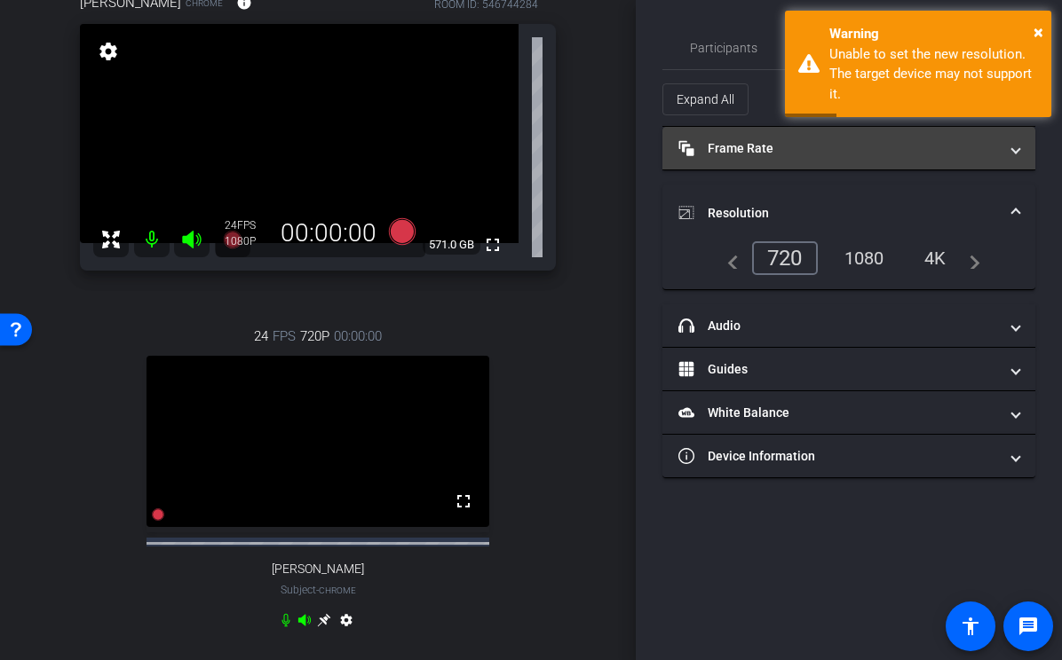
click at [716, 158] on mat-expansion-panel-header "Frame Rate Frame Rate" at bounding box center [848, 148] width 373 height 43
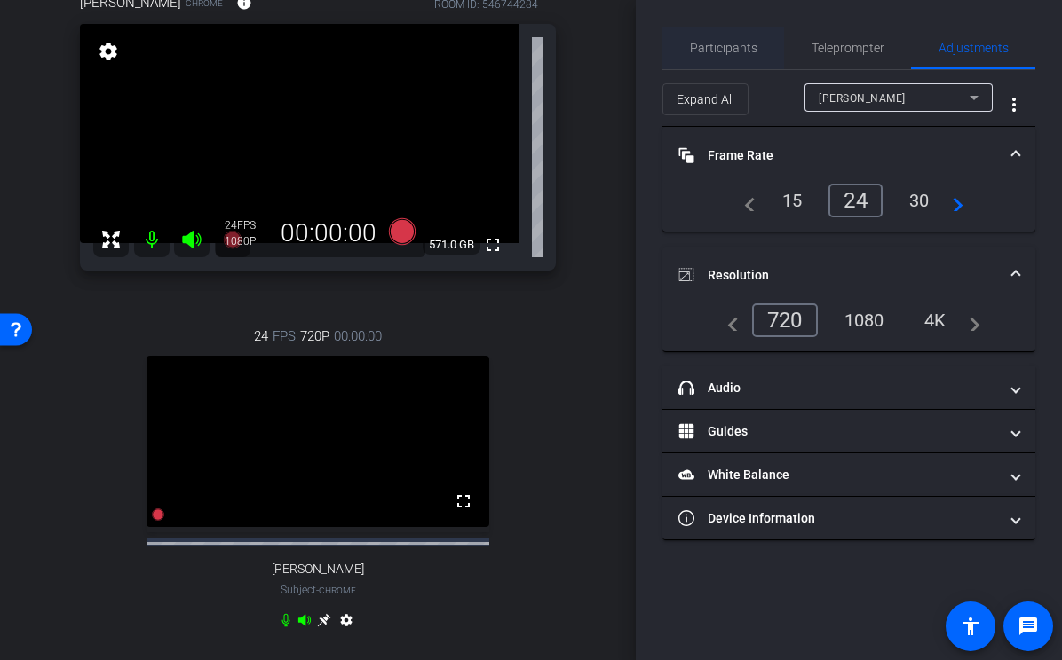
click at [738, 31] on span "Participants" at bounding box center [723, 48] width 67 height 43
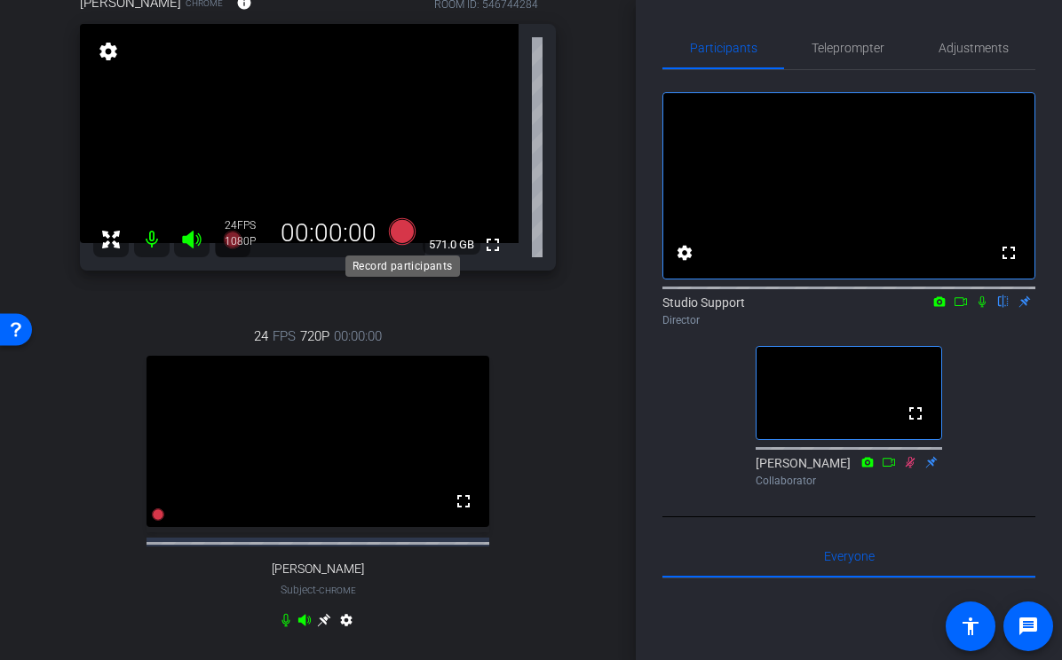
click at [405, 228] on icon at bounding box center [402, 231] width 27 height 27
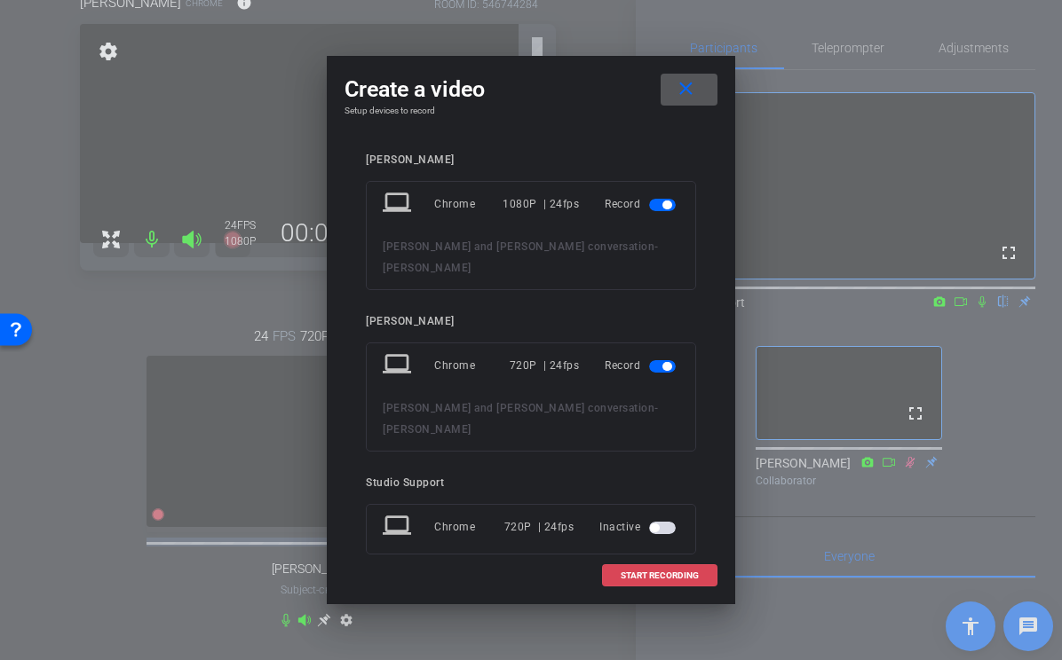
click at [627, 572] on span "START RECORDING" at bounding box center [659, 576] width 78 height 9
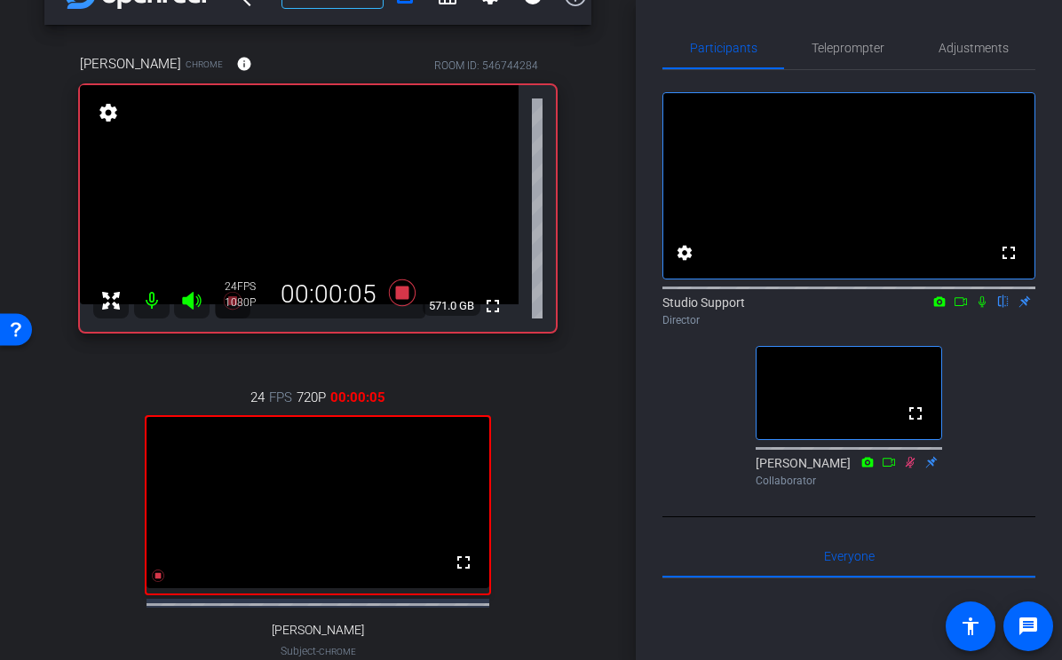
scroll to position [43, 0]
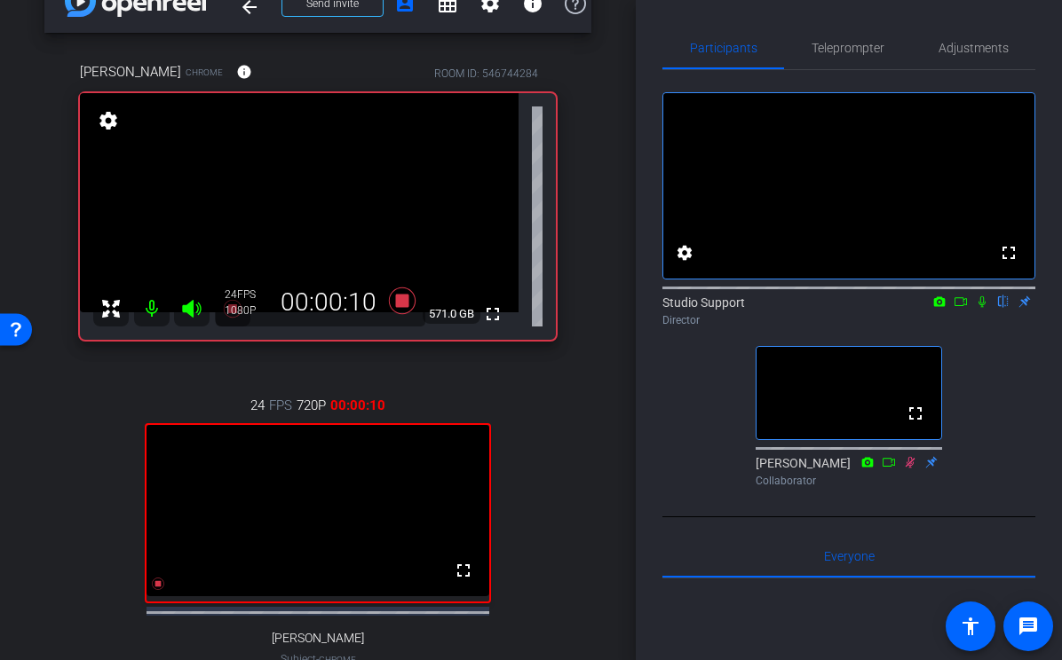
click at [977, 308] on icon at bounding box center [982, 302] width 14 height 12
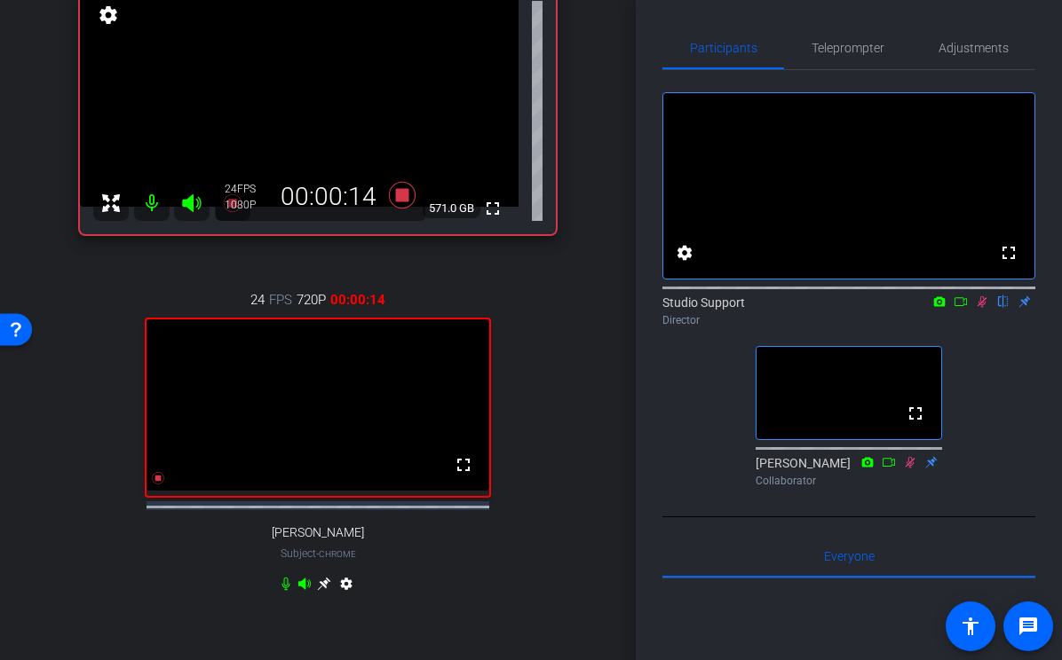
scroll to position [123, 0]
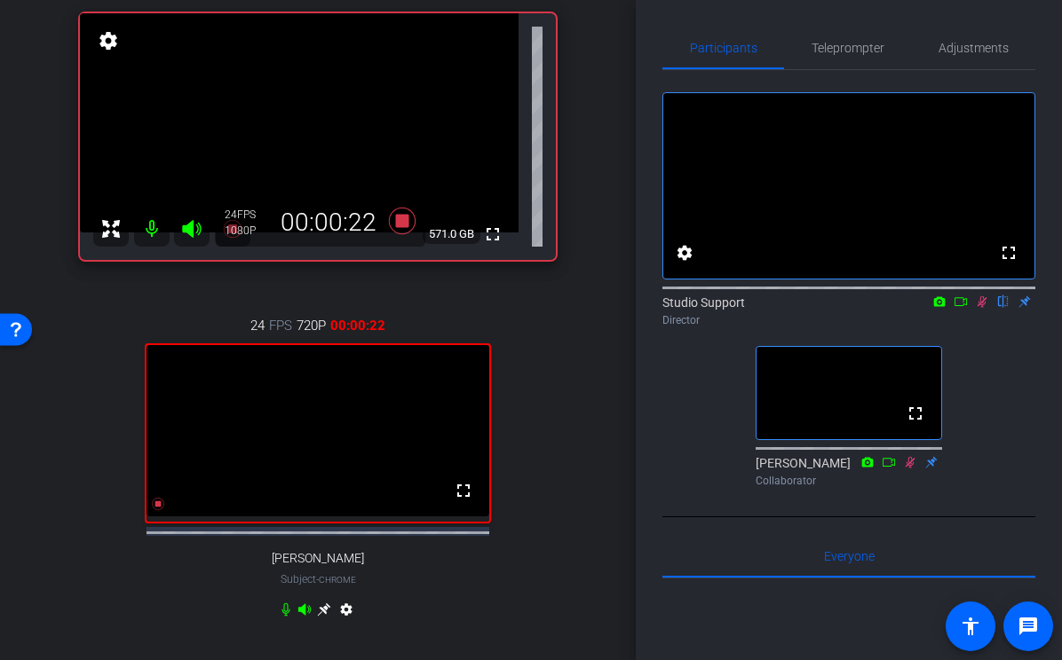
click at [985, 308] on icon at bounding box center [982, 302] width 14 height 12
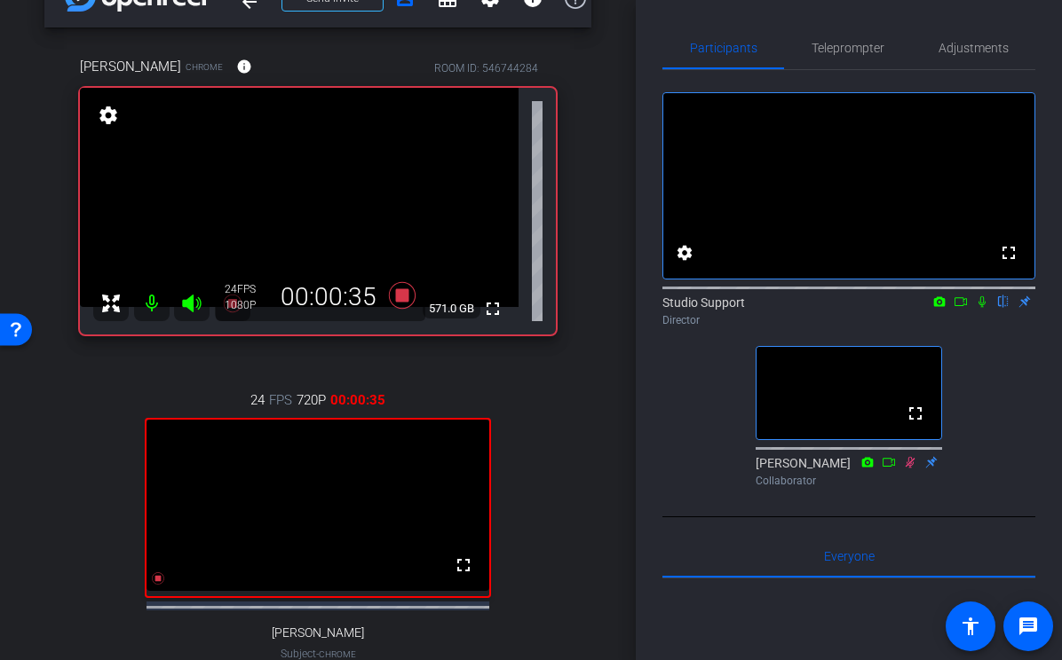
scroll to position [42, 0]
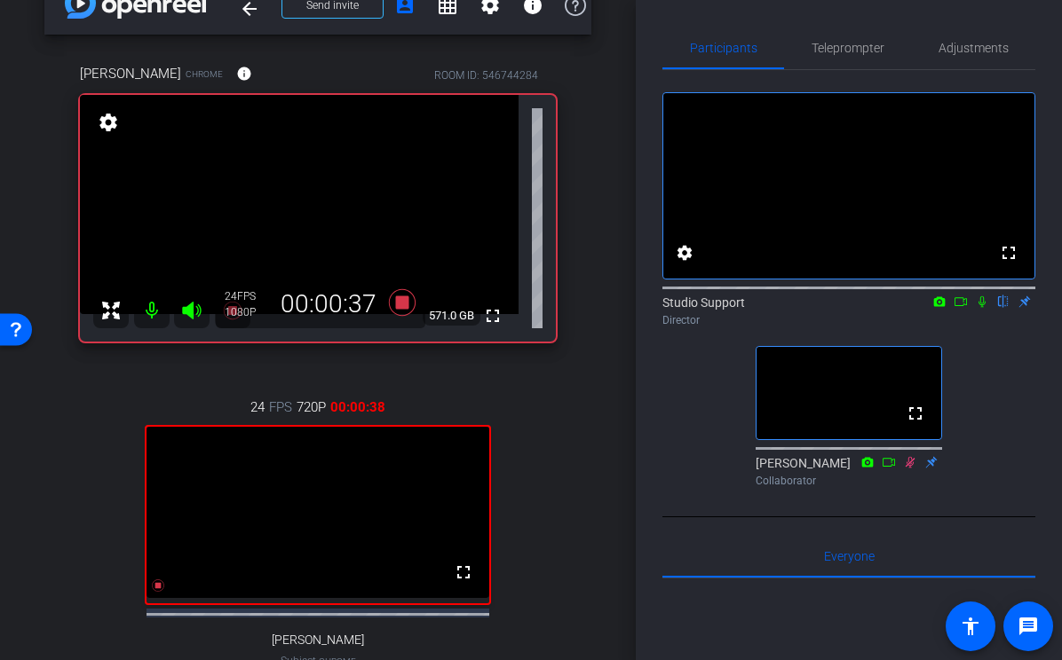
click at [983, 308] on icon at bounding box center [981, 302] width 7 height 12
click at [982, 308] on icon at bounding box center [982, 302] width 14 height 12
click at [406, 302] on icon at bounding box center [402, 302] width 27 height 27
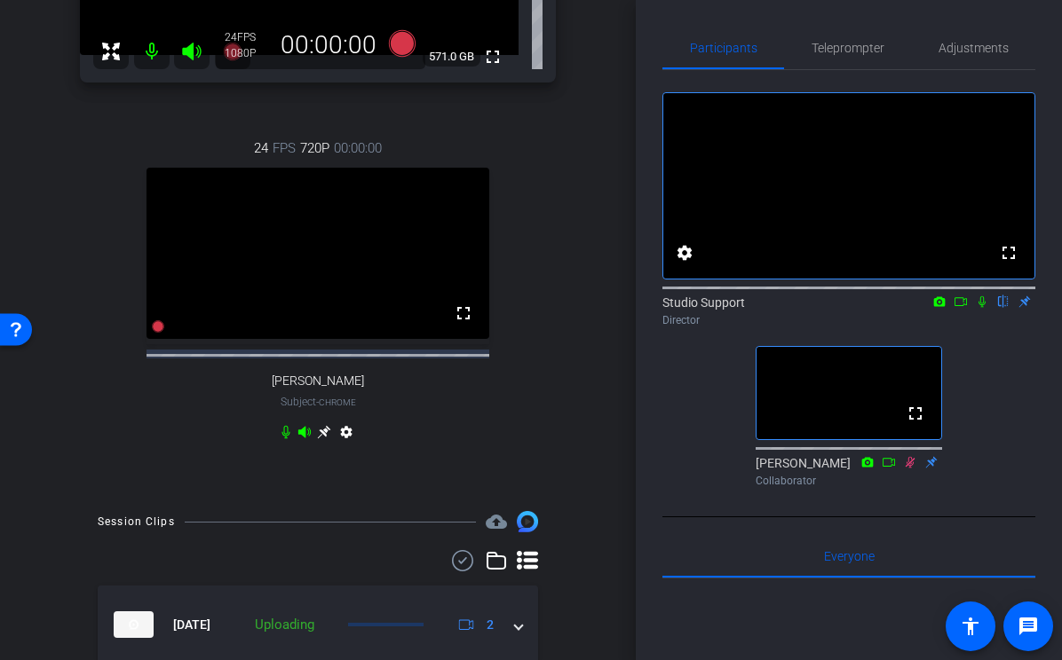
scroll to position [383, 0]
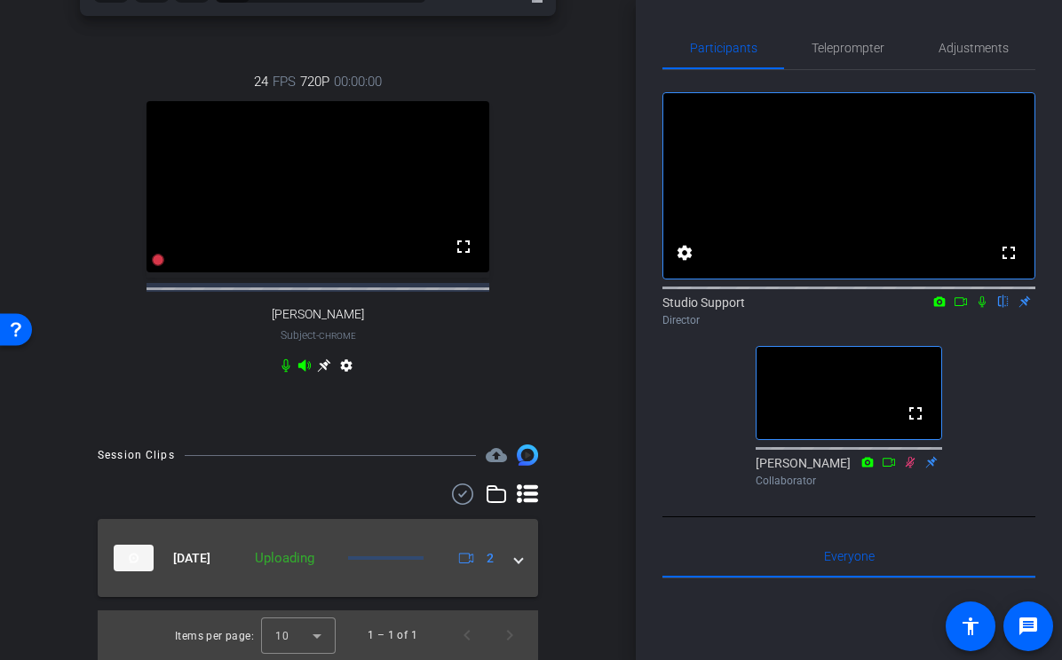
click at [350, 547] on mat-panel-description "Uploading 2" at bounding box center [373, 558] width 255 height 27
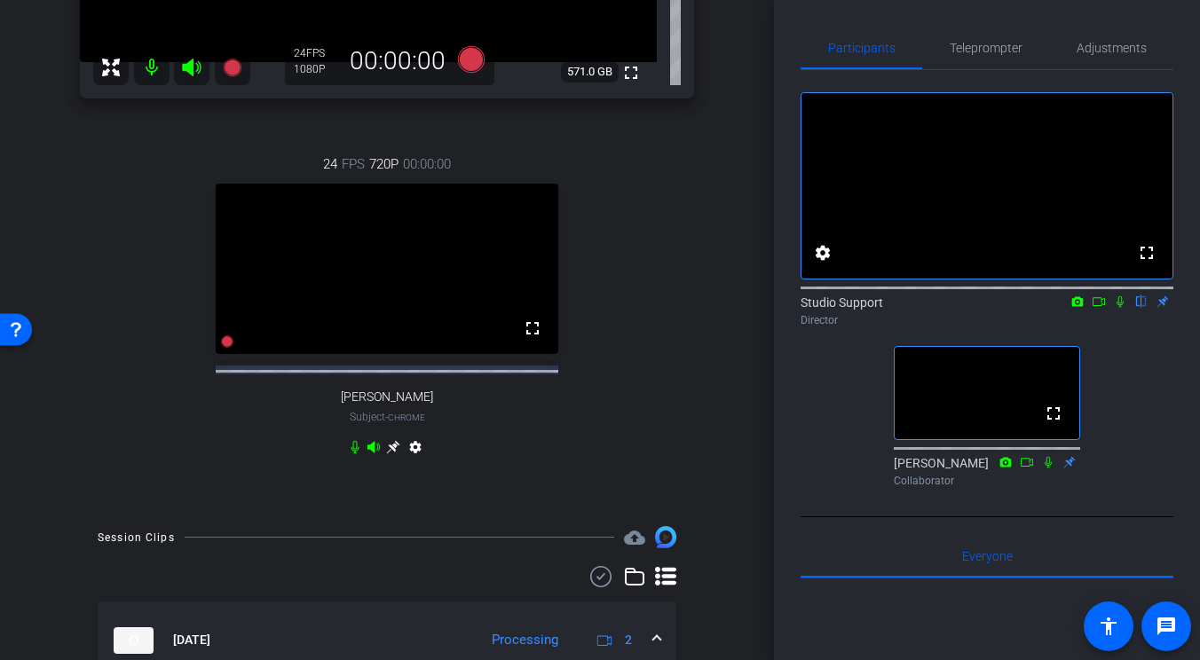
scroll to position [557, 0]
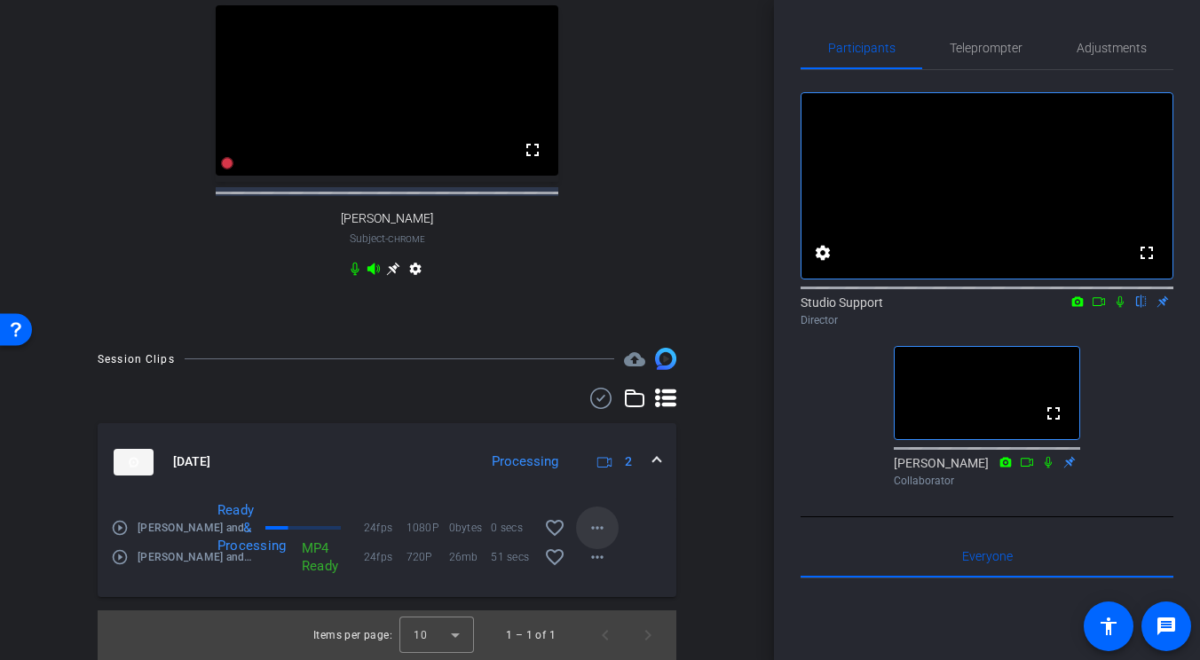
click at [604, 526] on mat-icon "more_horiz" at bounding box center [597, 528] width 21 height 21
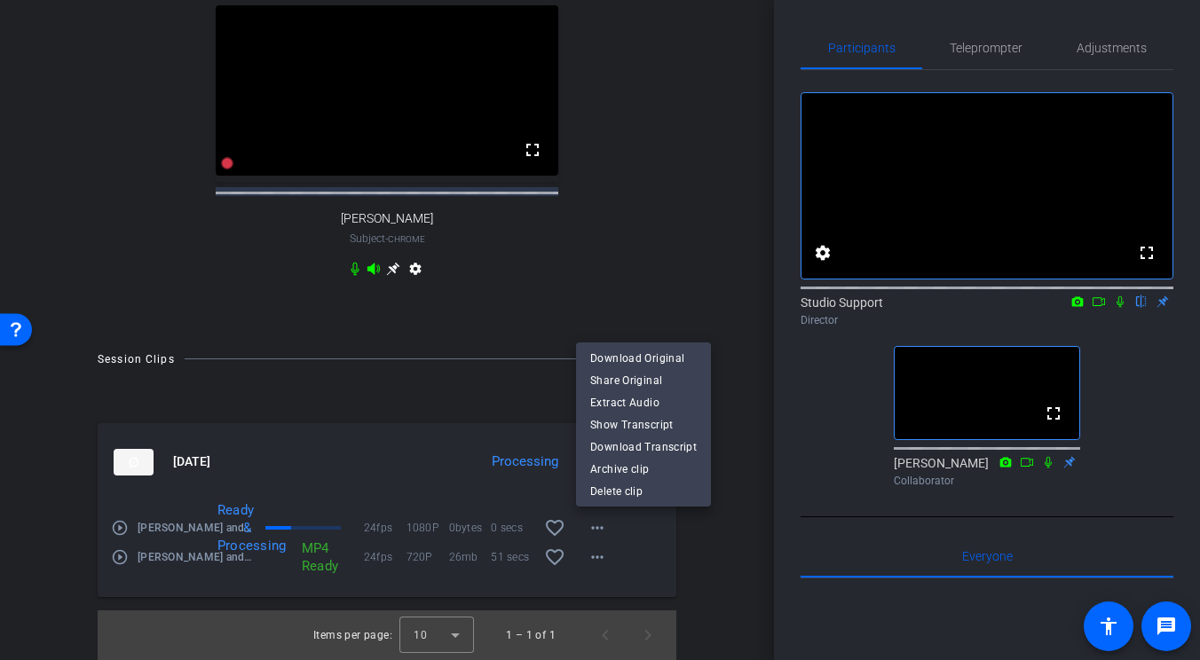
click at [470, 358] on div at bounding box center [600, 330] width 1200 height 660
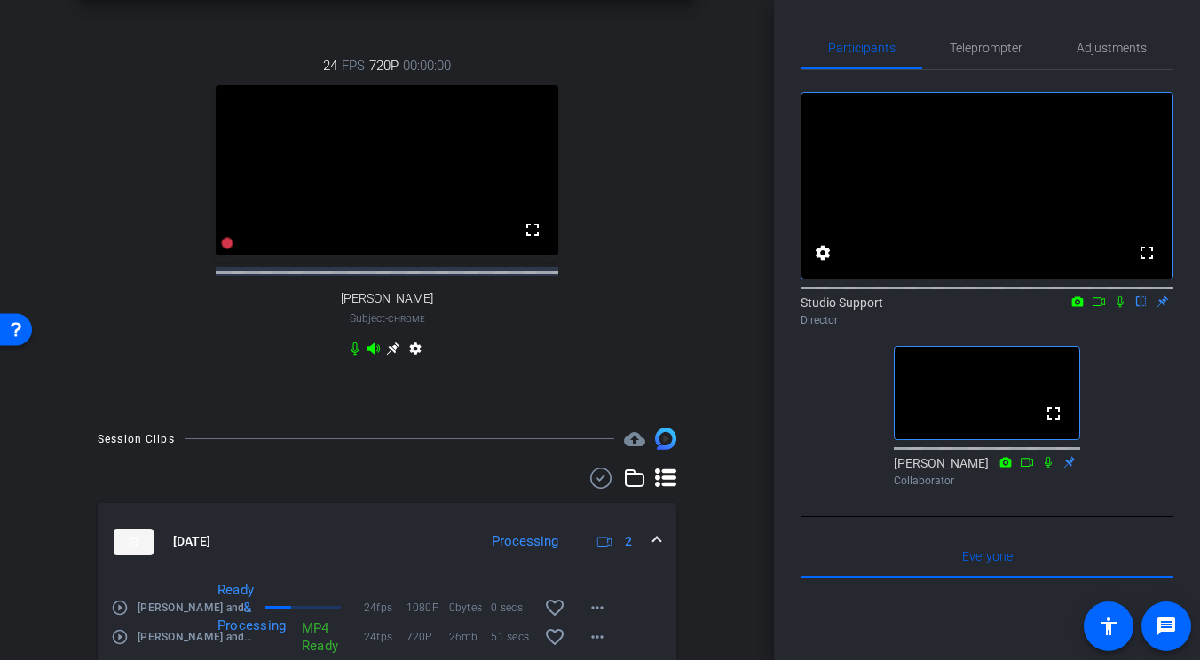
scroll to position [331, 0]
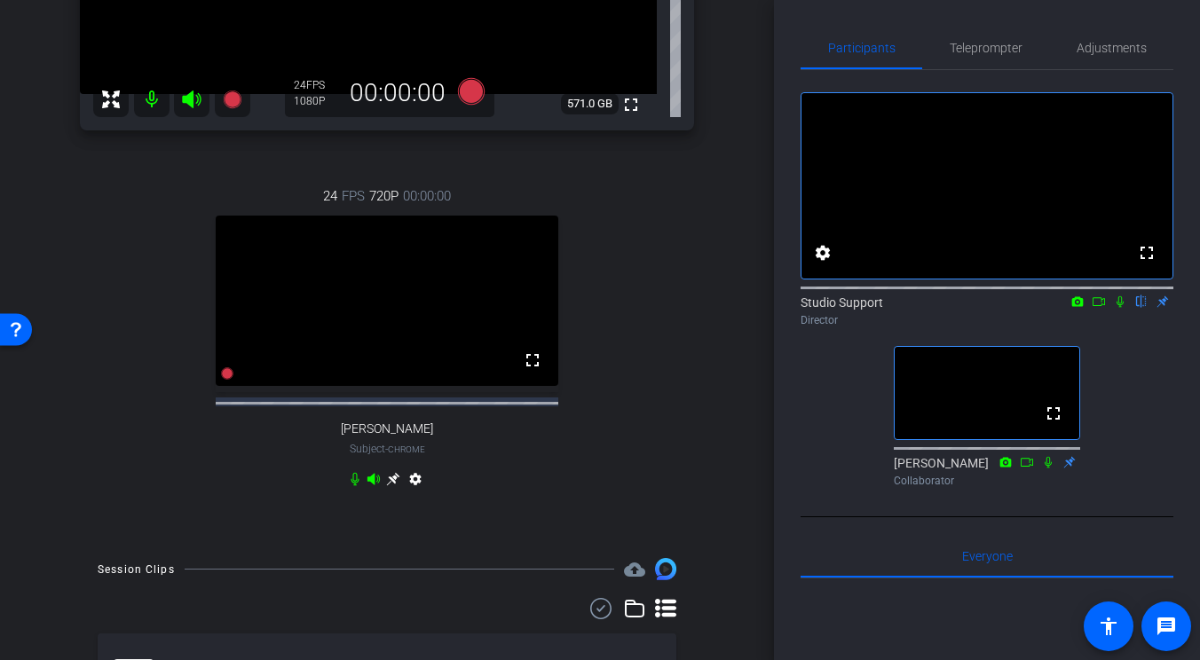
click at [396, 486] on icon at bounding box center [392, 479] width 13 height 13
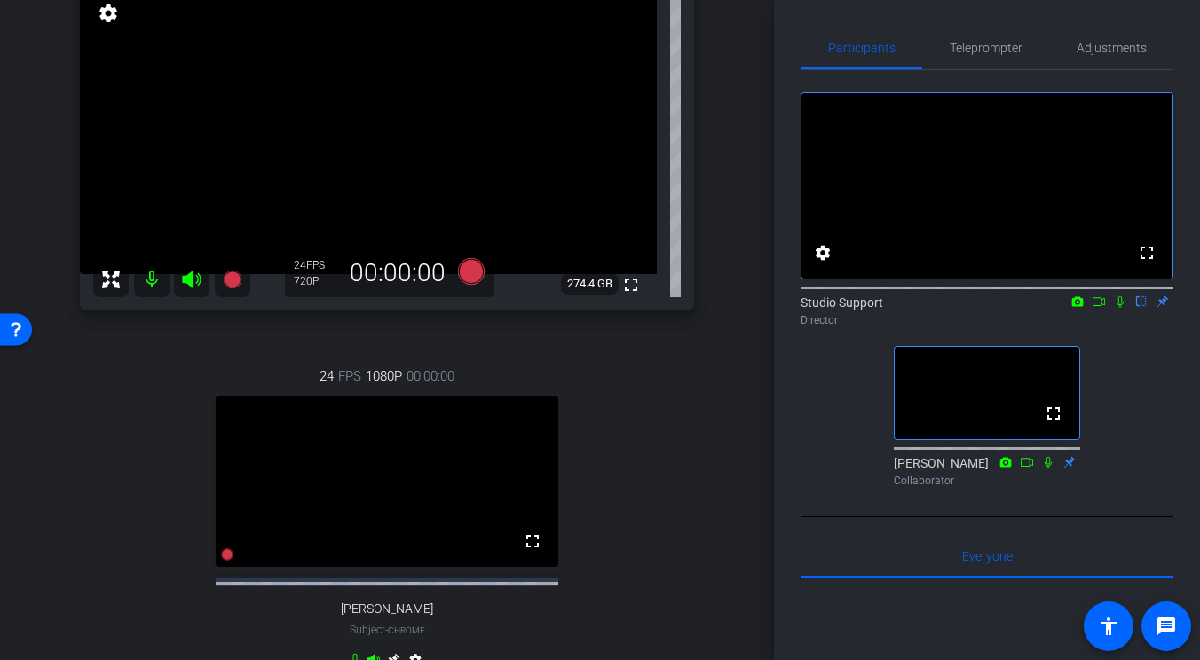
scroll to position [70, 0]
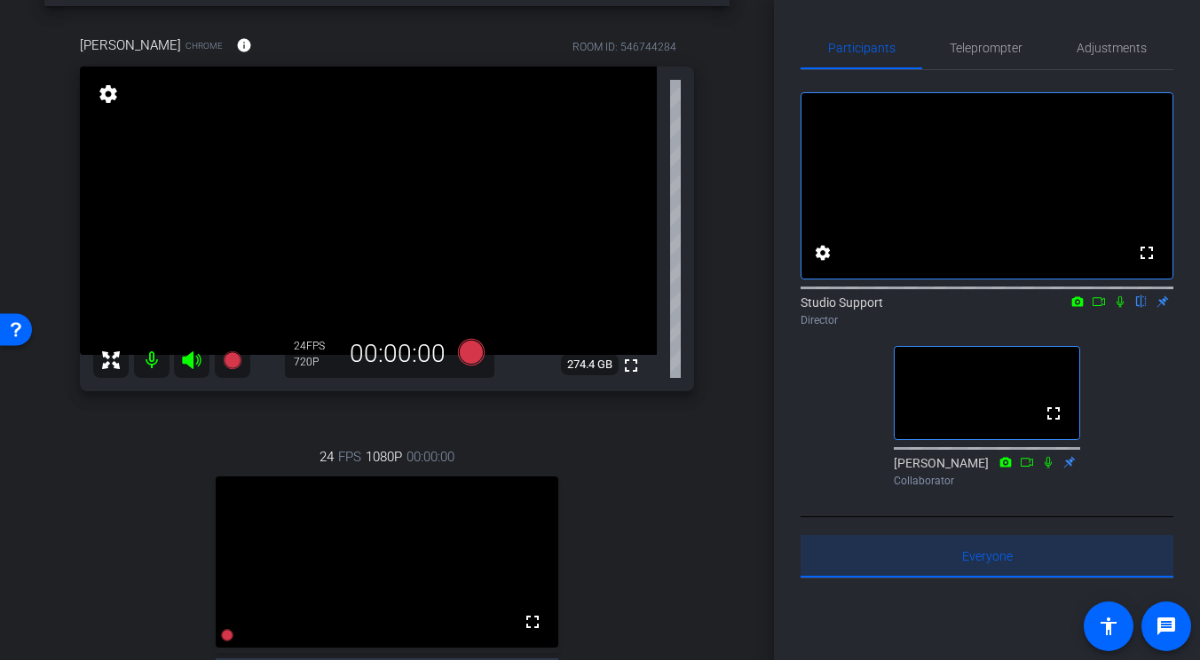
click at [916, 570] on div "Everyone 0" at bounding box center [987, 556] width 373 height 43
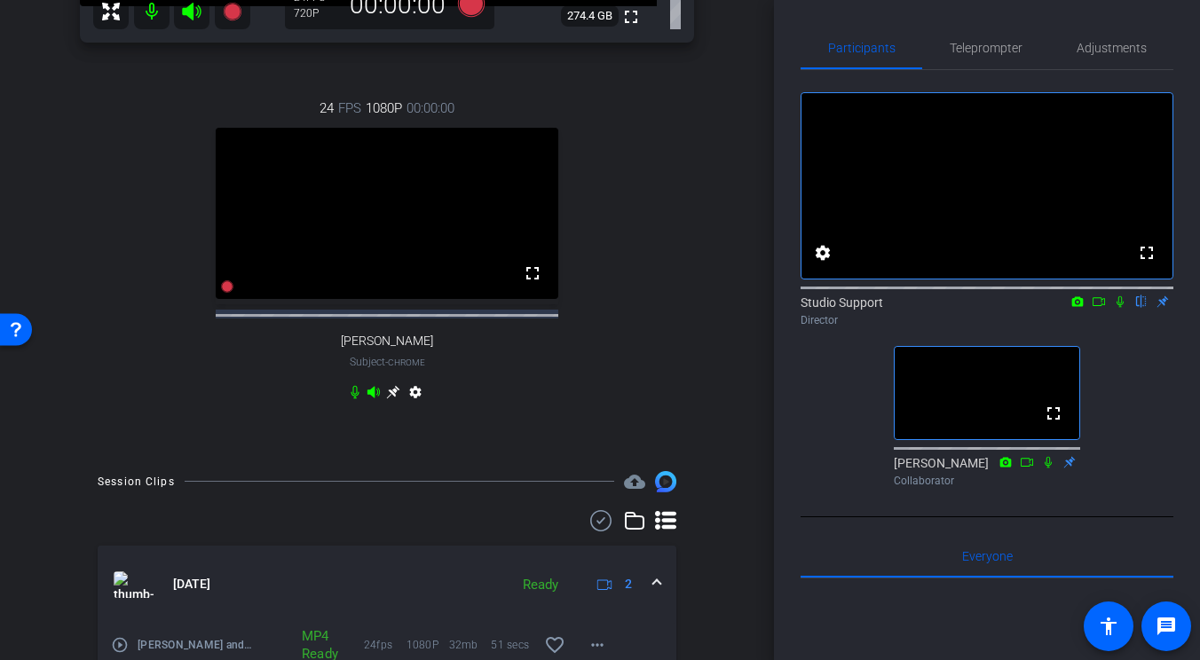
scroll to position [467, 0]
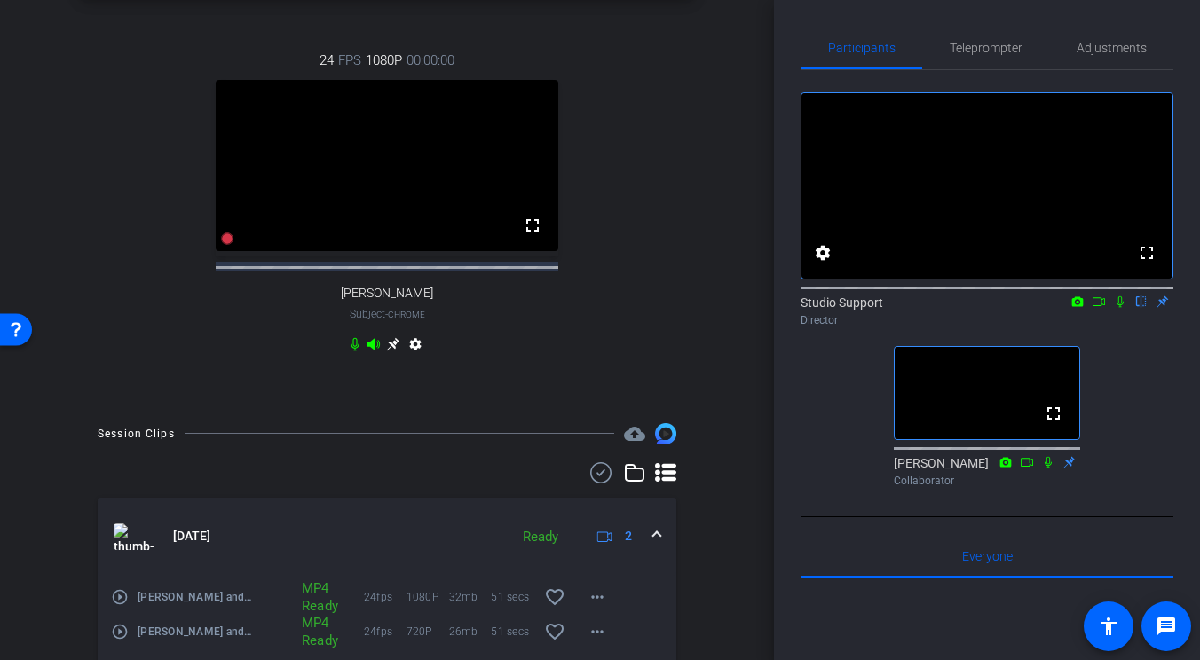
click at [119, 606] on mat-icon "play_circle_outline" at bounding box center [120, 598] width 18 height 18
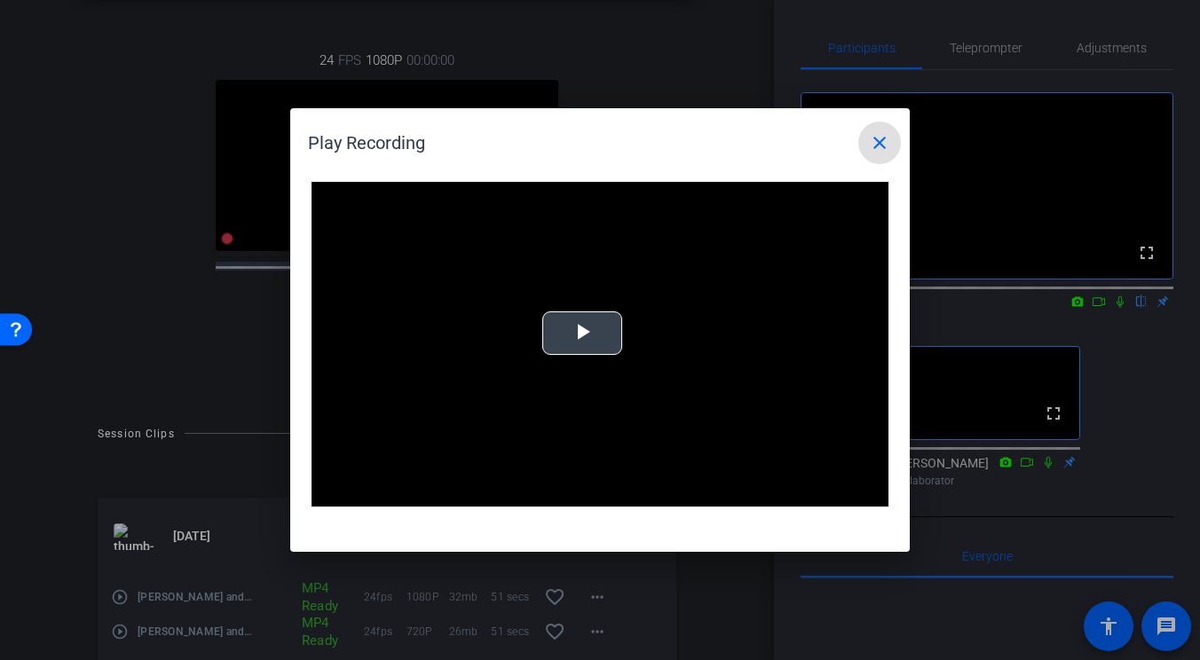
click at [632, 321] on video "Video Player" at bounding box center [600, 344] width 577 height 325
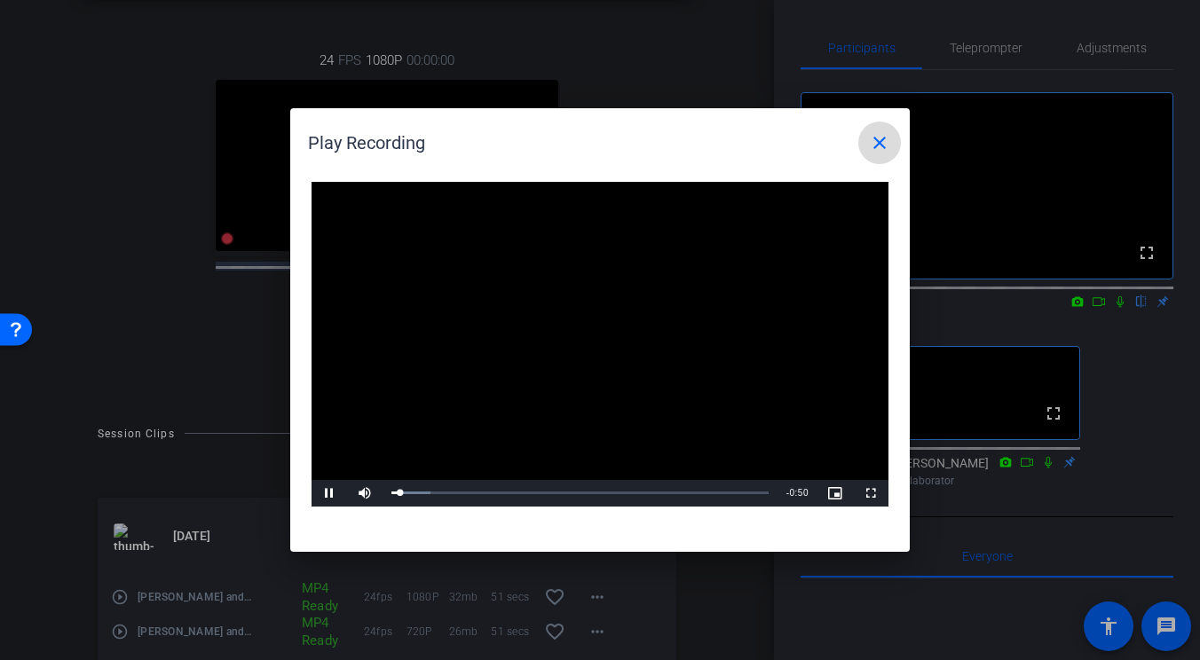
click at [876, 149] on mat-icon "close" at bounding box center [879, 142] width 21 height 21
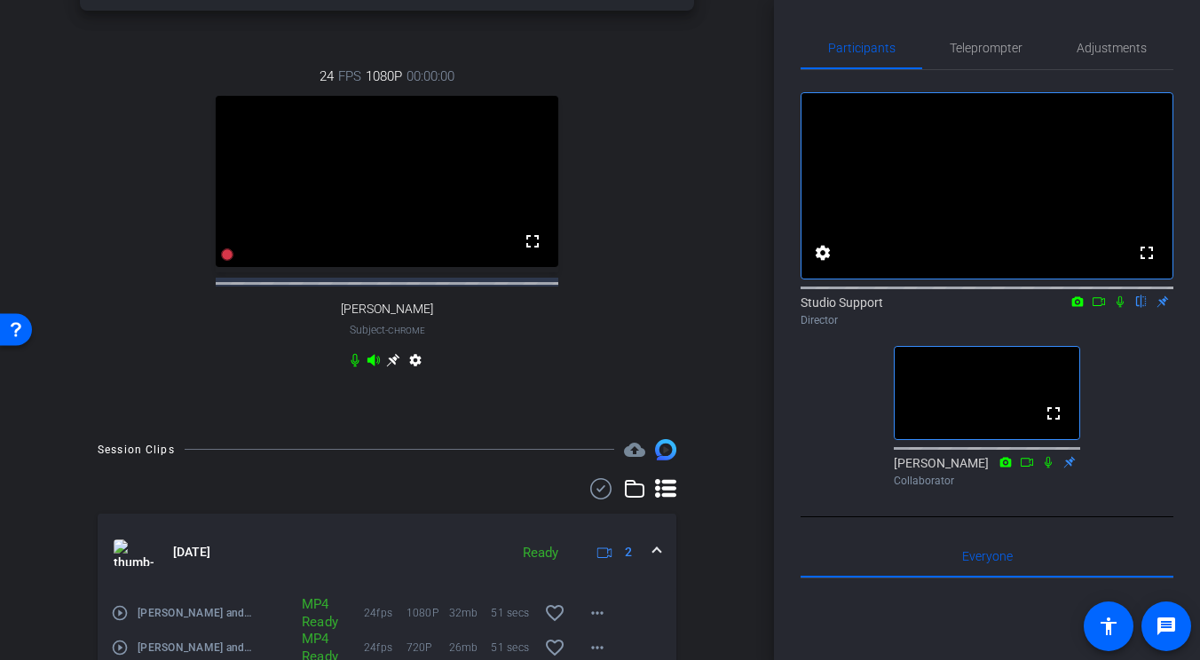
scroll to position [557, 0]
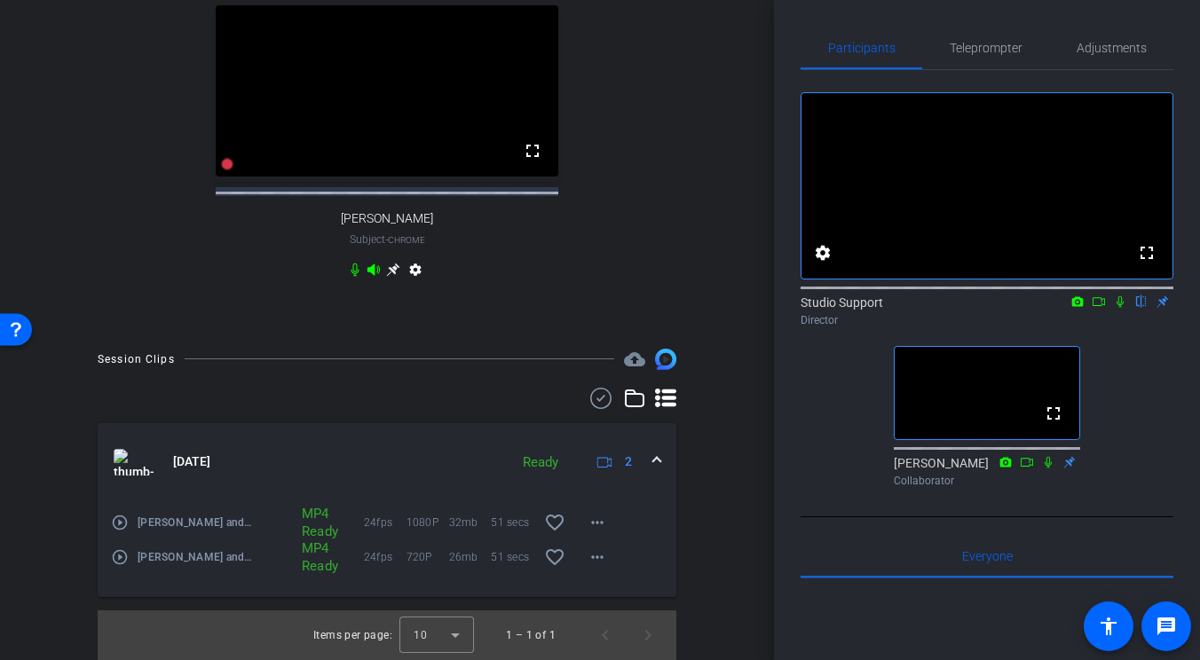
click at [122, 549] on mat-icon "play_circle_outline" at bounding box center [120, 558] width 18 height 18
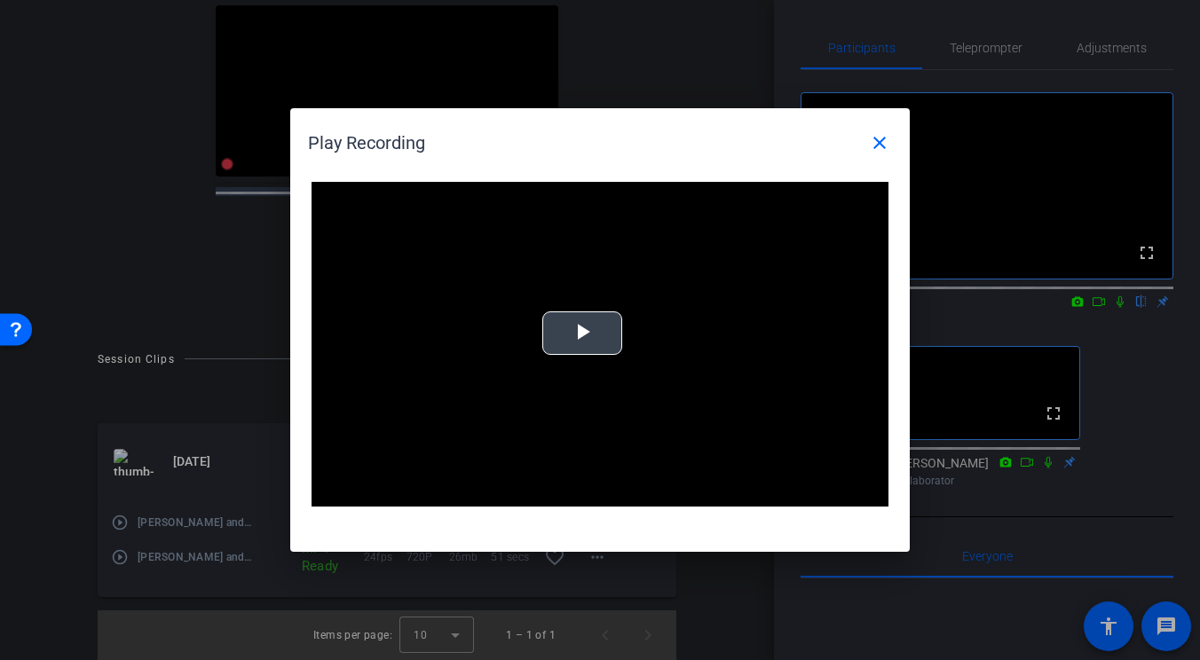
click at [616, 293] on video "Video Player" at bounding box center [600, 344] width 577 height 325
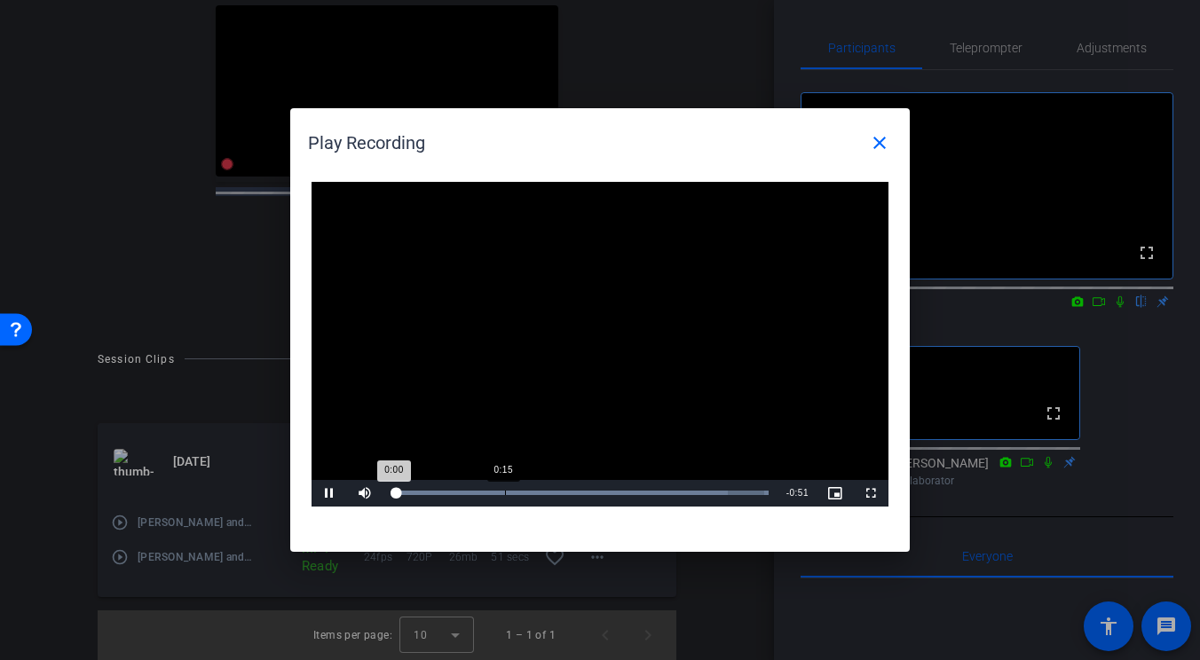
click at [526, 485] on div "Loaded : 100.00% 0:15 0:00" at bounding box center [580, 493] width 395 height 27
click at [881, 145] on mat-icon "close" at bounding box center [879, 142] width 21 height 21
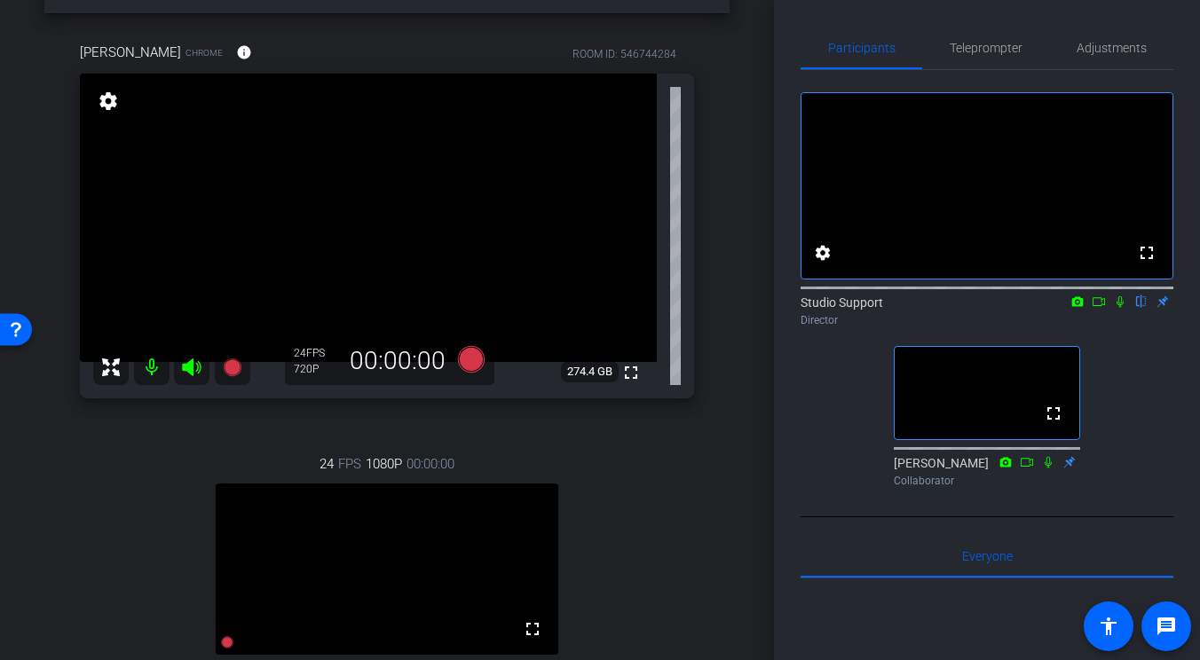
scroll to position [58, 0]
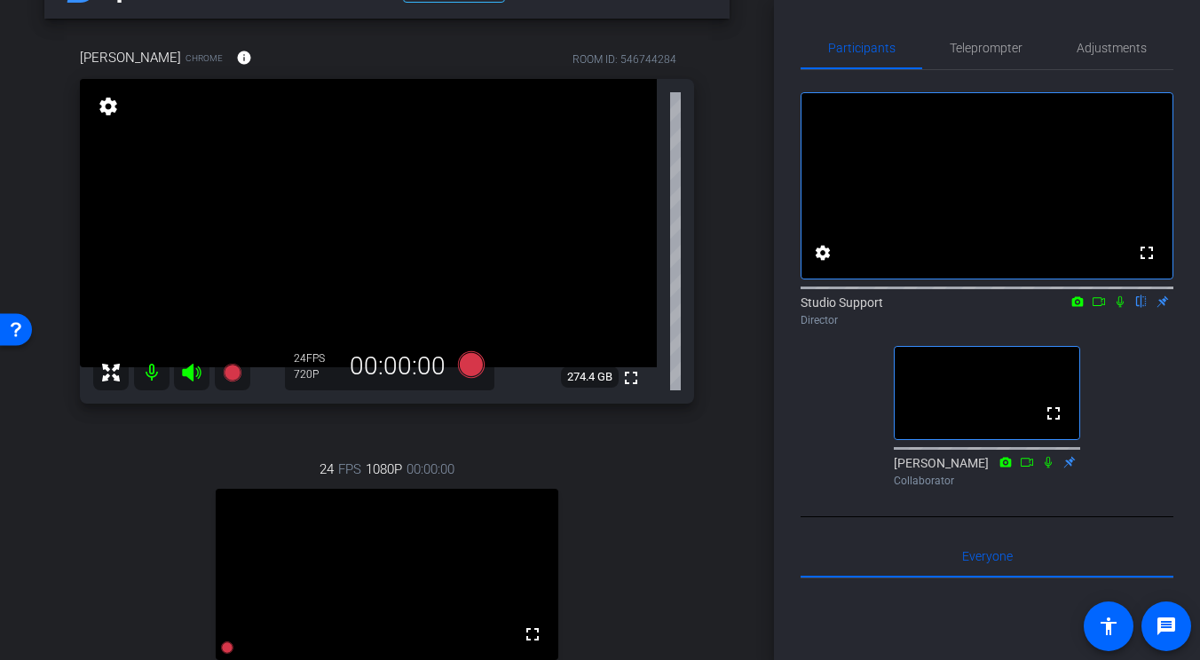
click at [718, 507] on div "[PERSON_NAME] Chrome info ROOM ID: 546744284 fullscreen settings 274.4 GB 24 FP…" at bounding box center [386, 417] width 685 height 796
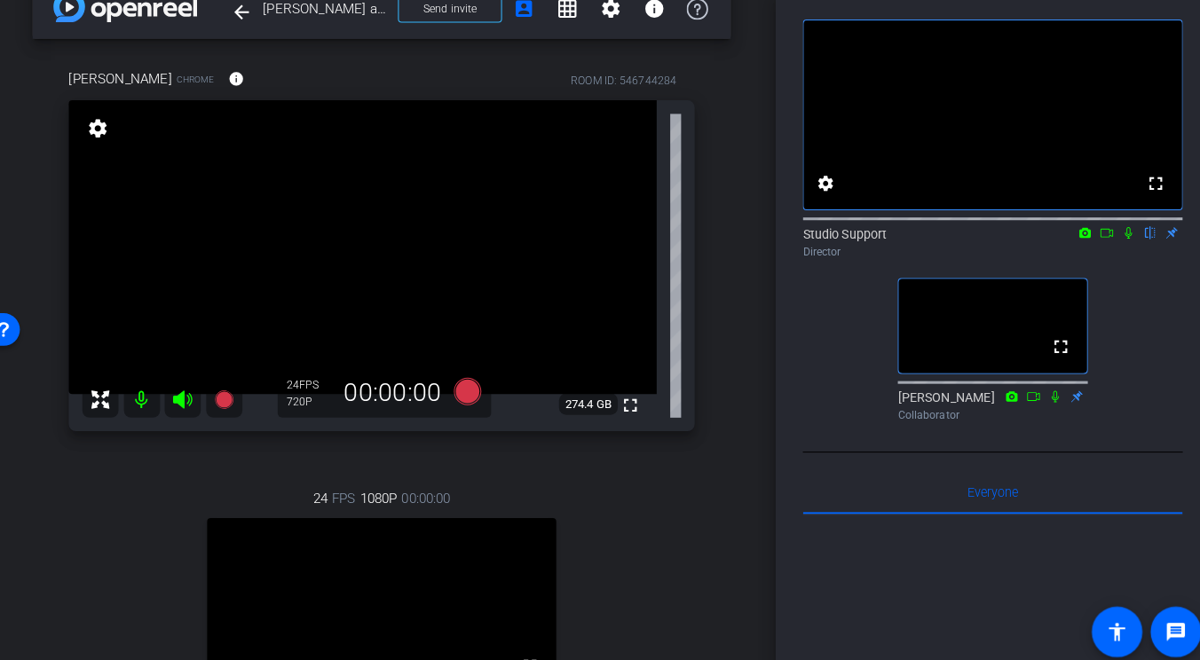
scroll to position [0, 0]
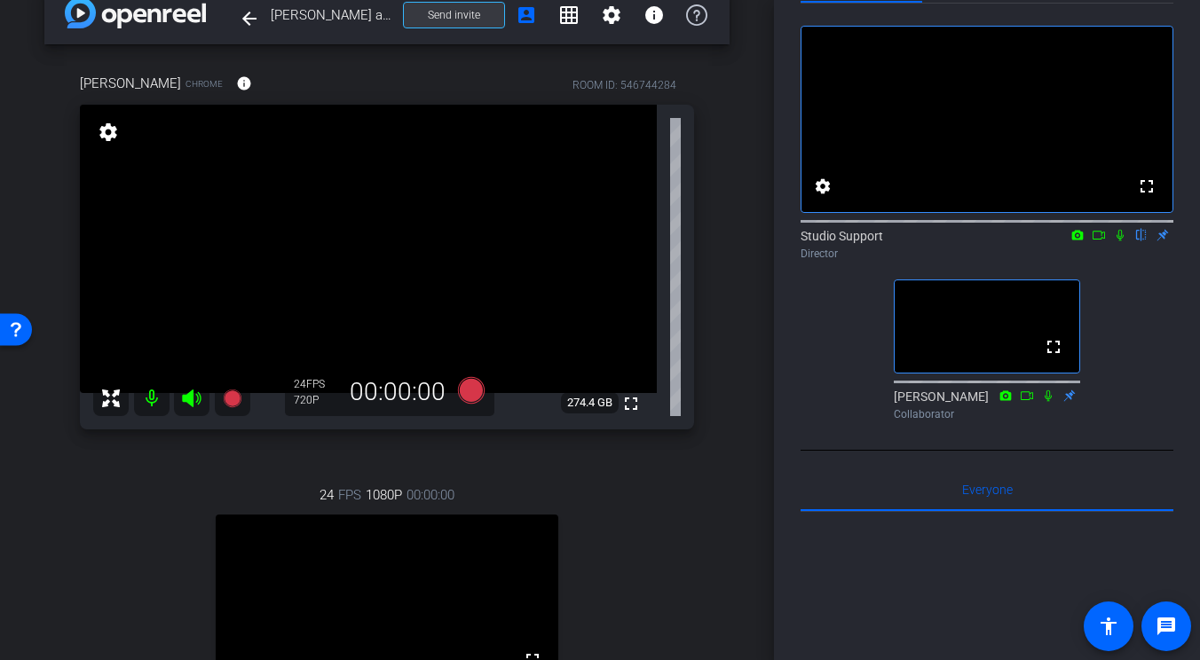
click at [474, 20] on span "Send invite" at bounding box center [454, 15] width 52 height 14
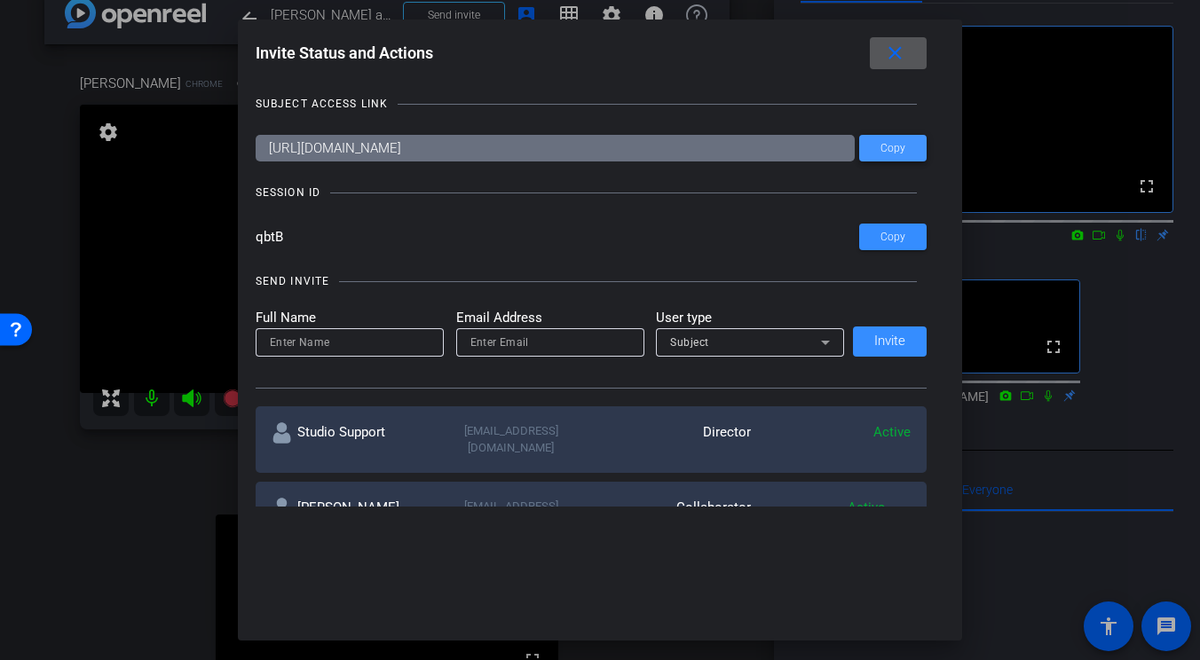
click at [891, 140] on span at bounding box center [892, 148] width 67 height 43
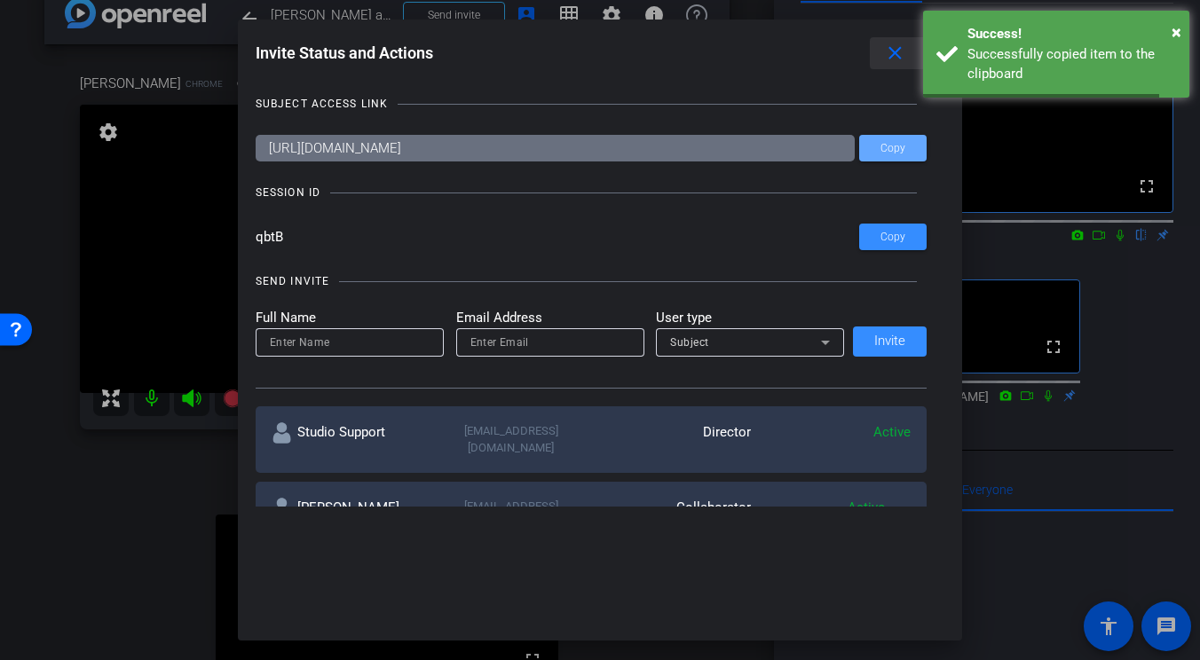
click at [903, 38] on span at bounding box center [898, 53] width 57 height 43
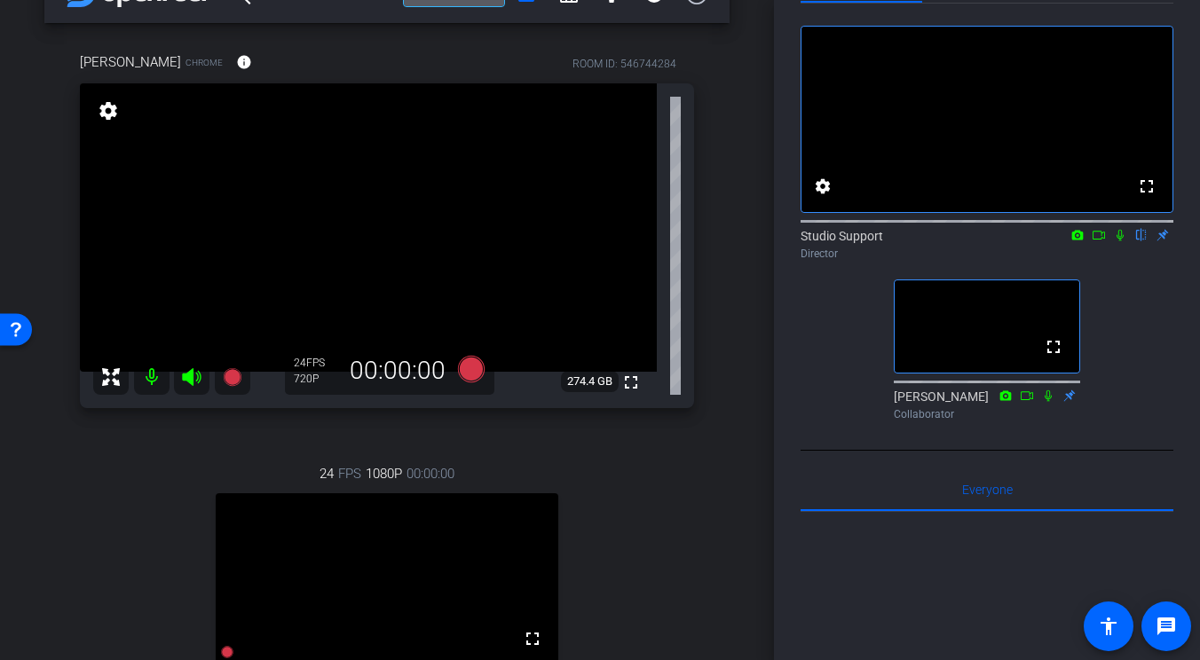
scroll to position [49, 0]
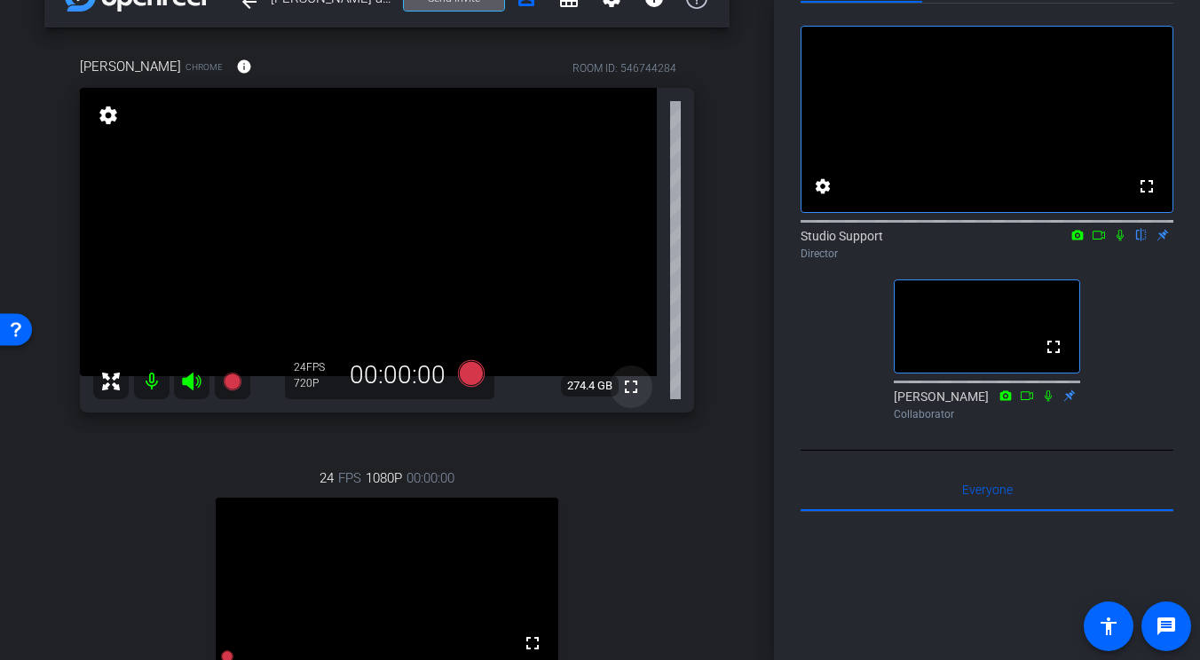
click at [637, 389] on mat-icon "fullscreen" at bounding box center [630, 386] width 21 height 21
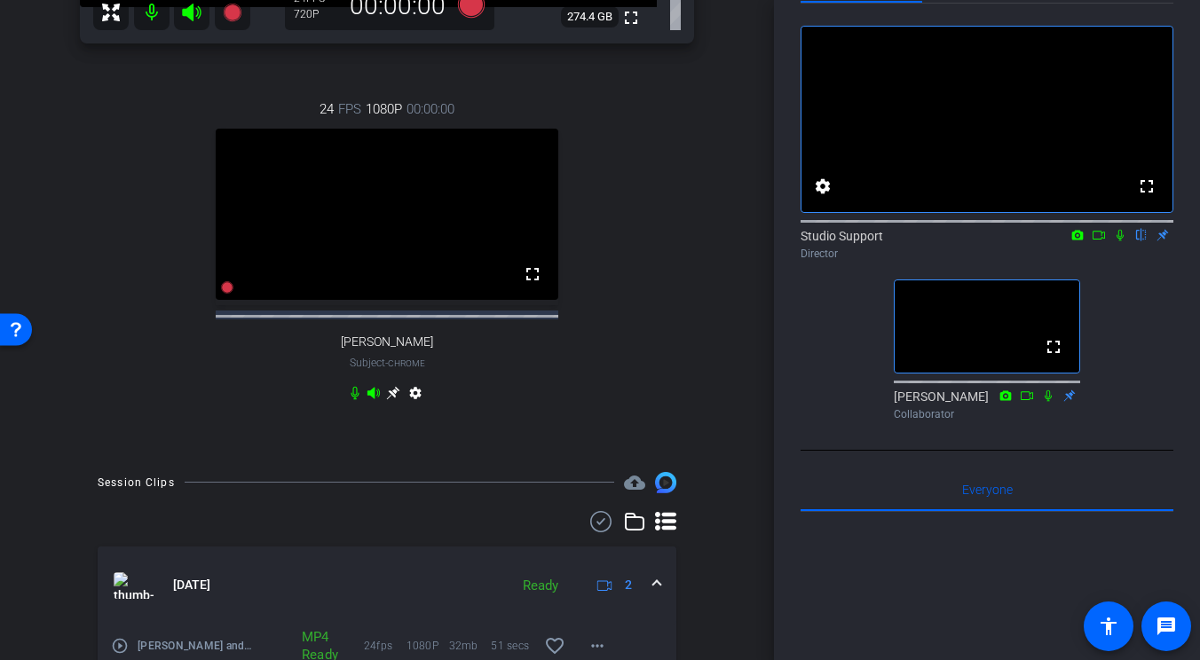
scroll to position [557, 0]
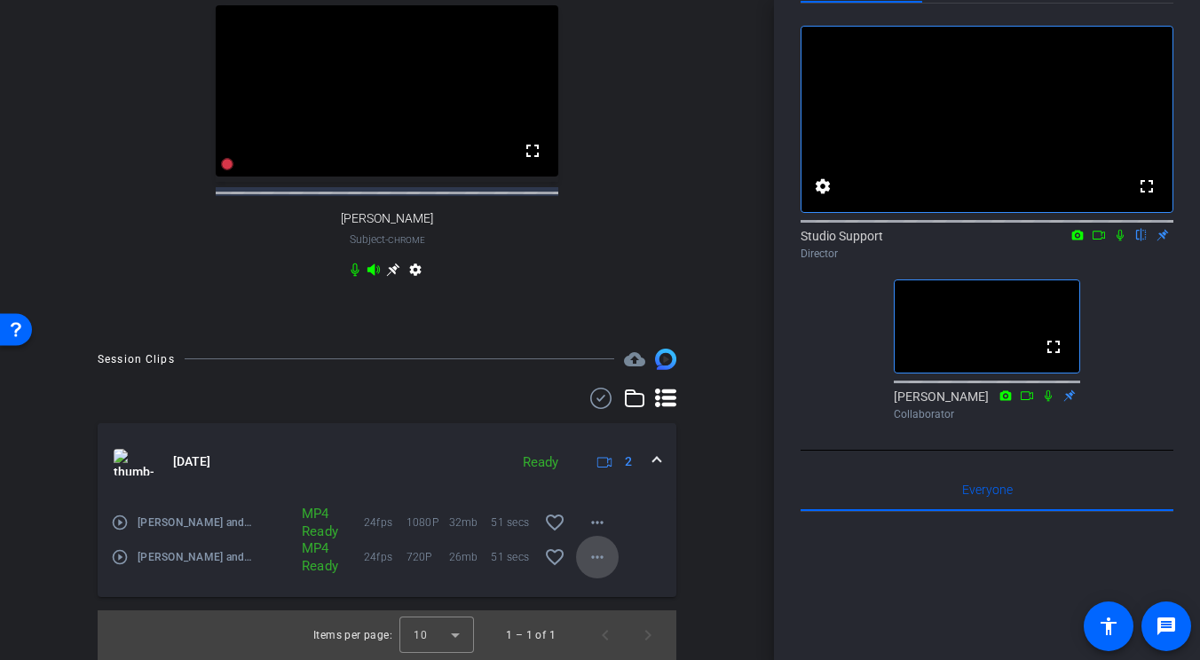
click at [596, 562] on mat-icon "more_horiz" at bounding box center [597, 557] width 21 height 21
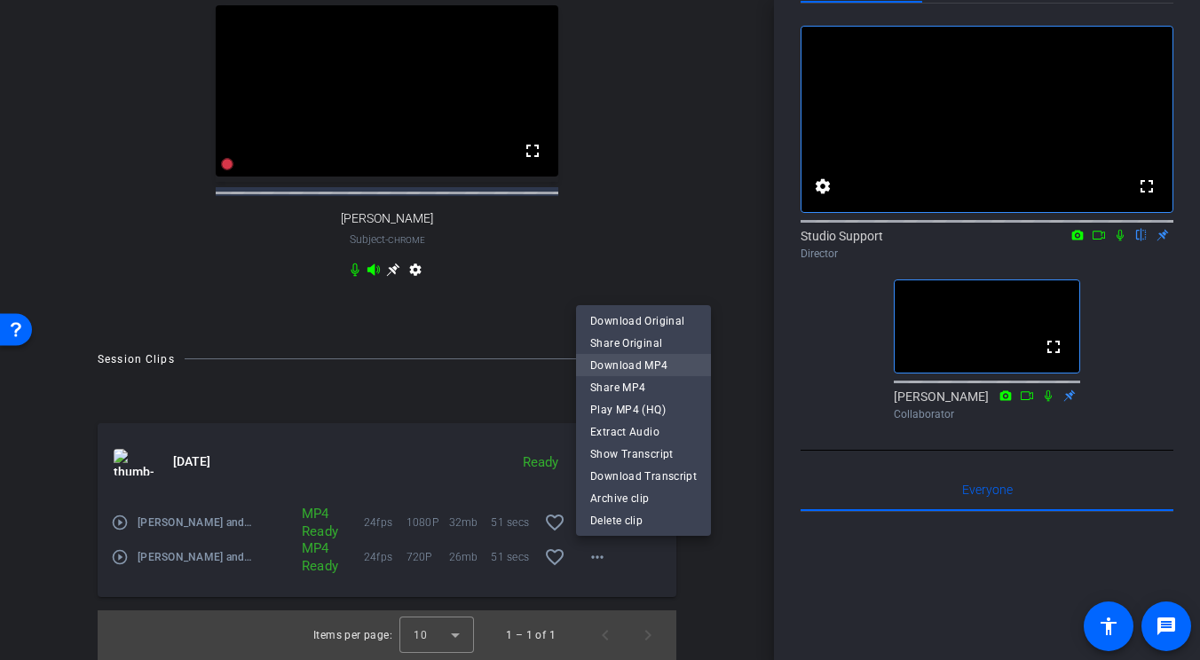
click at [650, 364] on span "Download MP4" at bounding box center [643, 365] width 107 height 21
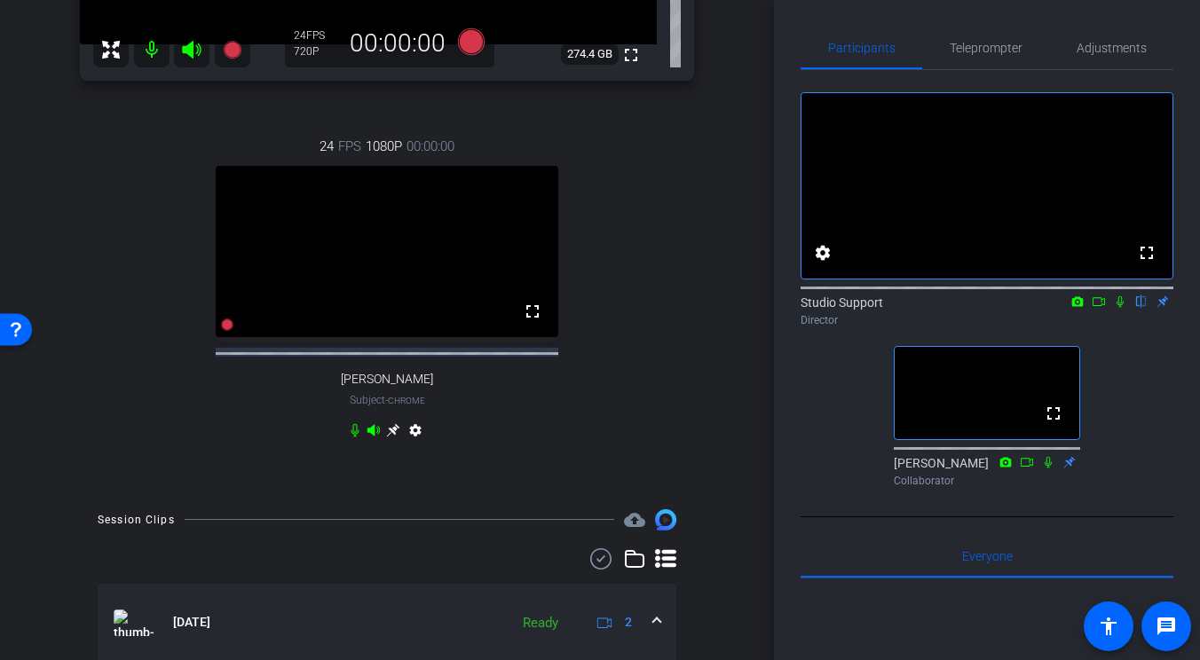
scroll to position [385, 0]
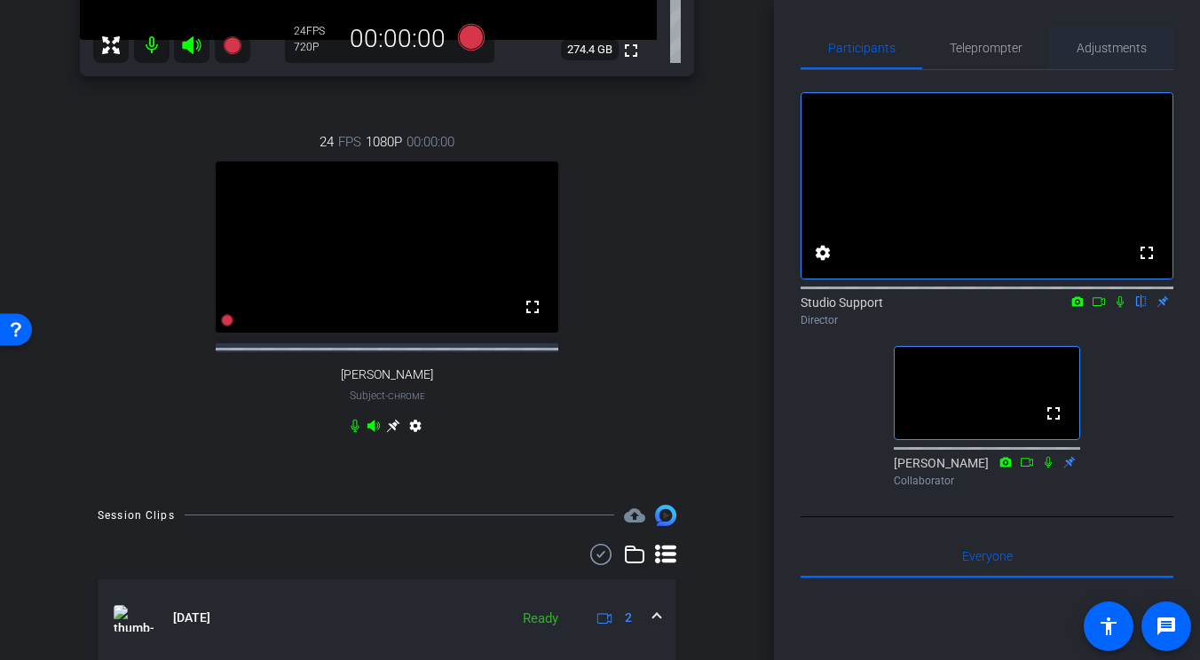
click at [1061, 49] on span "Adjustments" at bounding box center [1112, 48] width 70 height 12
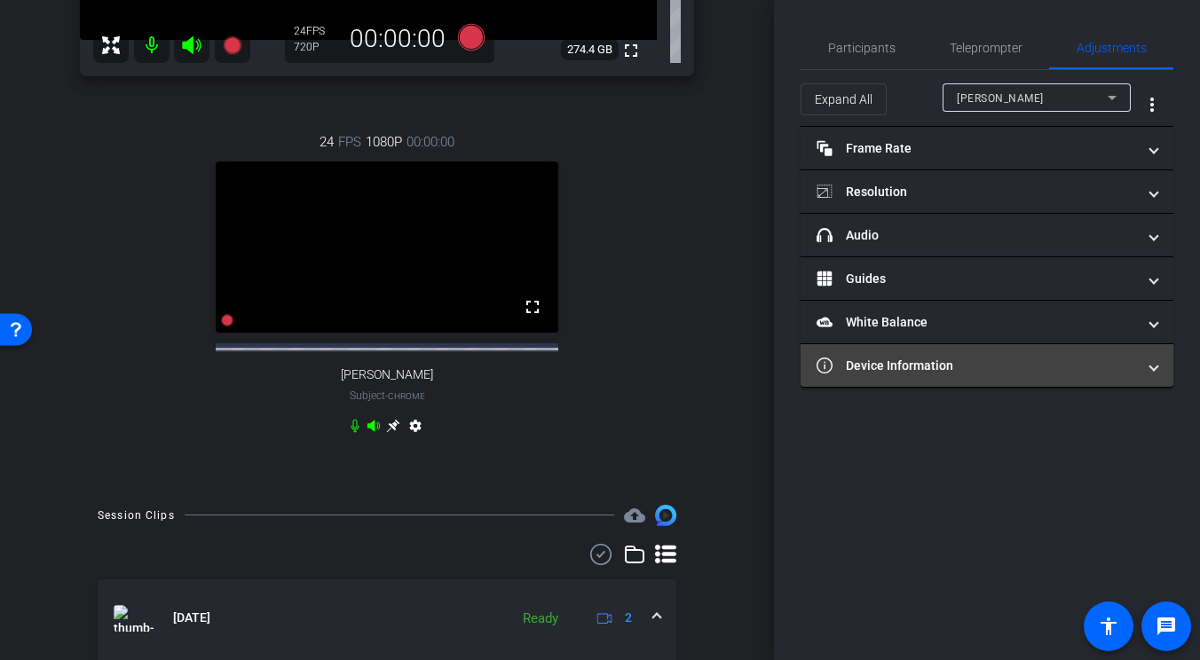
click at [929, 361] on mat-panel-title "Device Information" at bounding box center [977, 366] width 320 height 19
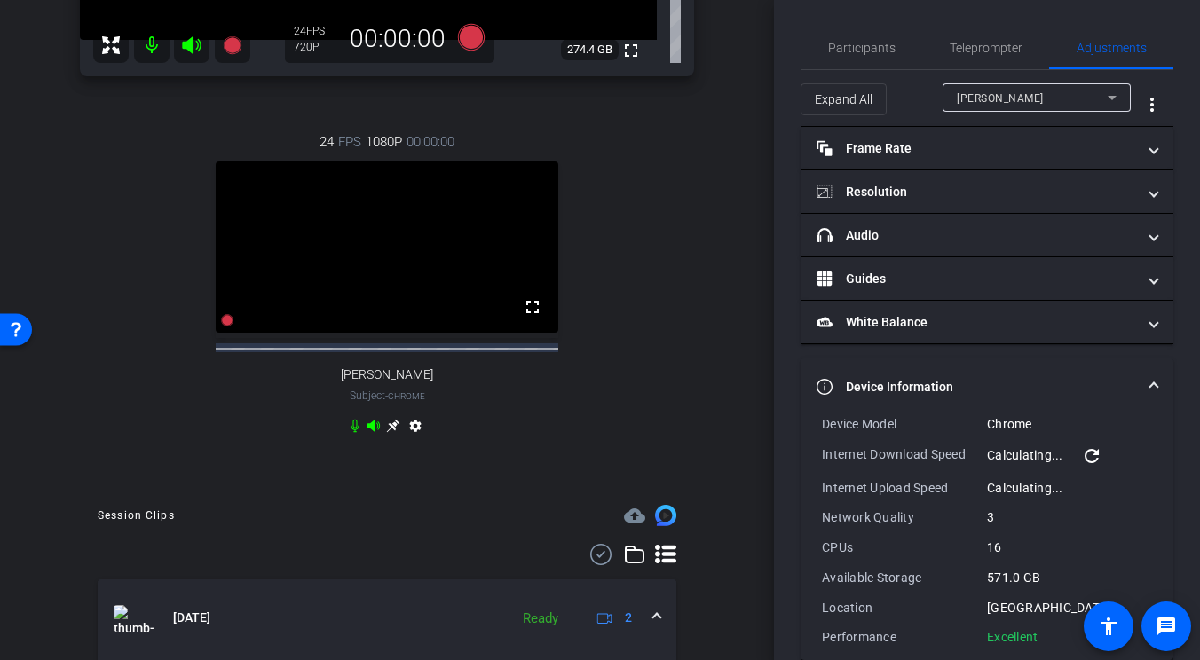
scroll to position [28, 0]
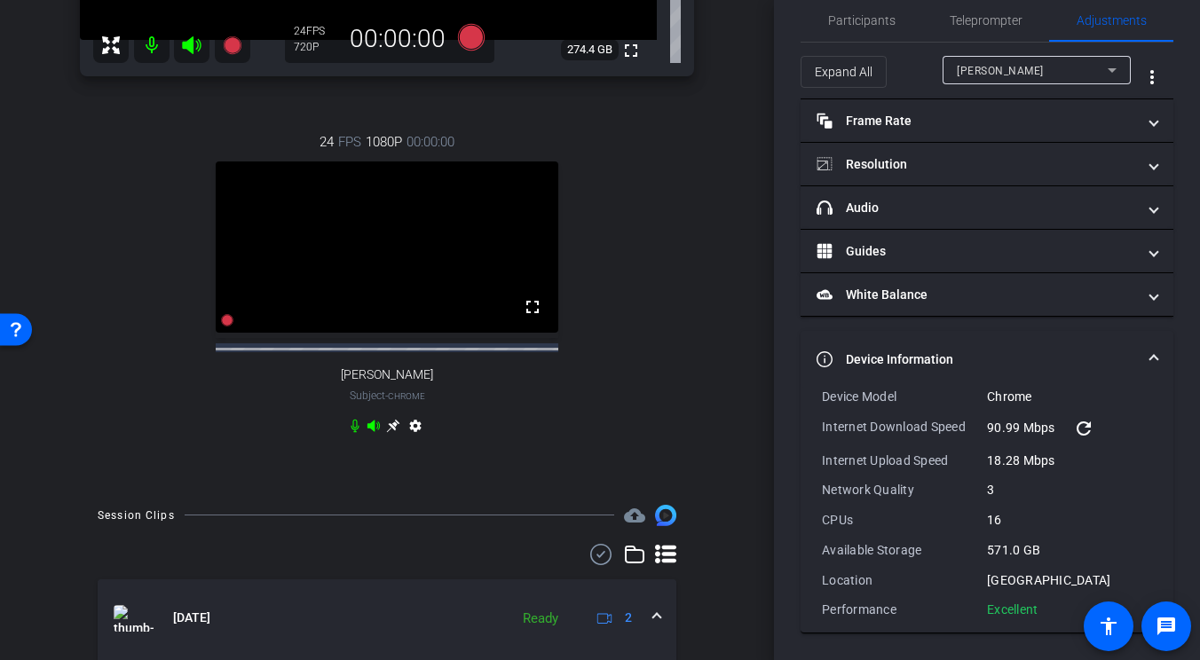
drag, startPoint x: 1046, startPoint y: 608, endPoint x: 818, endPoint y: 383, distance: 320.7
click at [818, 383] on mat-expansion-panel "Device Information Device Model Chrome Internet Download Speed 90.99 Mbps refre…" at bounding box center [987, 482] width 373 height 303
copy mat-expansion-panel "Device Model Chrome Internet Download Speed 90.99 Mbps refresh Internet Upload …"
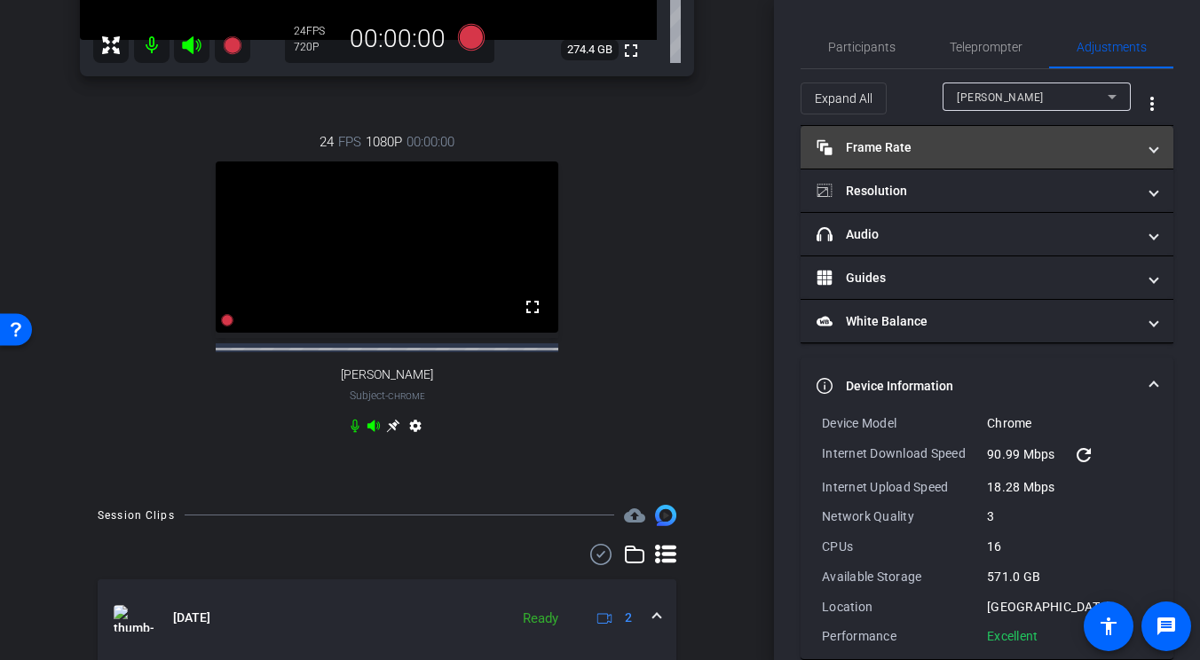
scroll to position [0, 0]
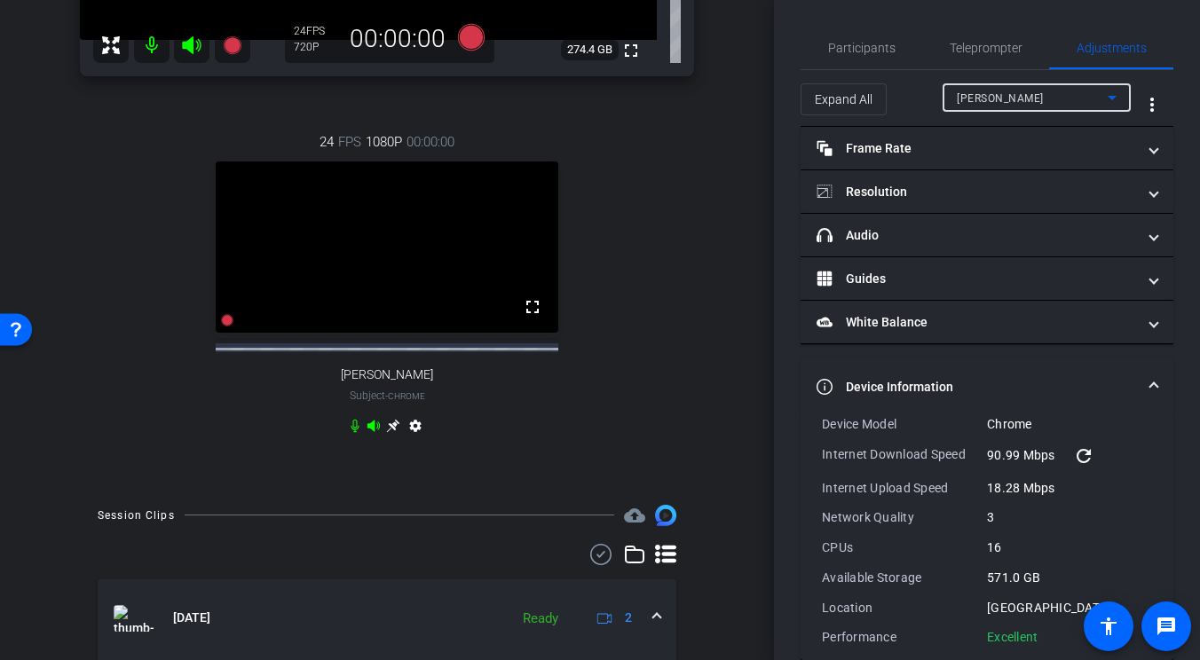
click at [1004, 92] on div "[PERSON_NAME]" at bounding box center [1032, 98] width 151 height 22
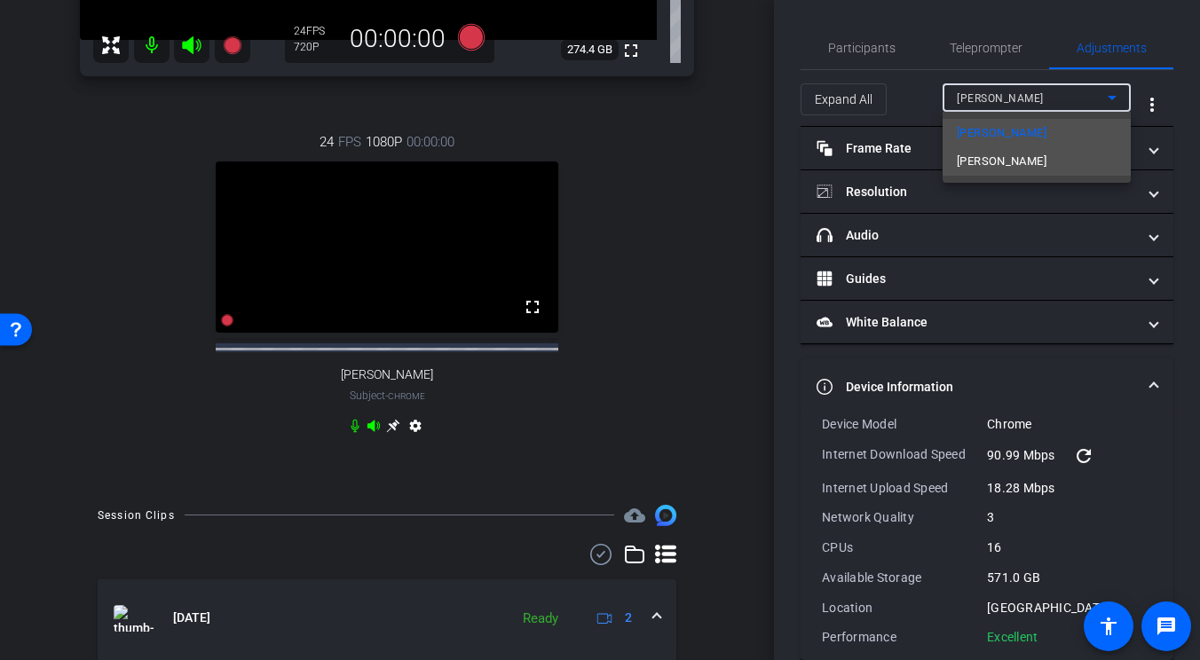
click at [1000, 158] on span "[PERSON_NAME]" at bounding box center [1002, 161] width 90 height 21
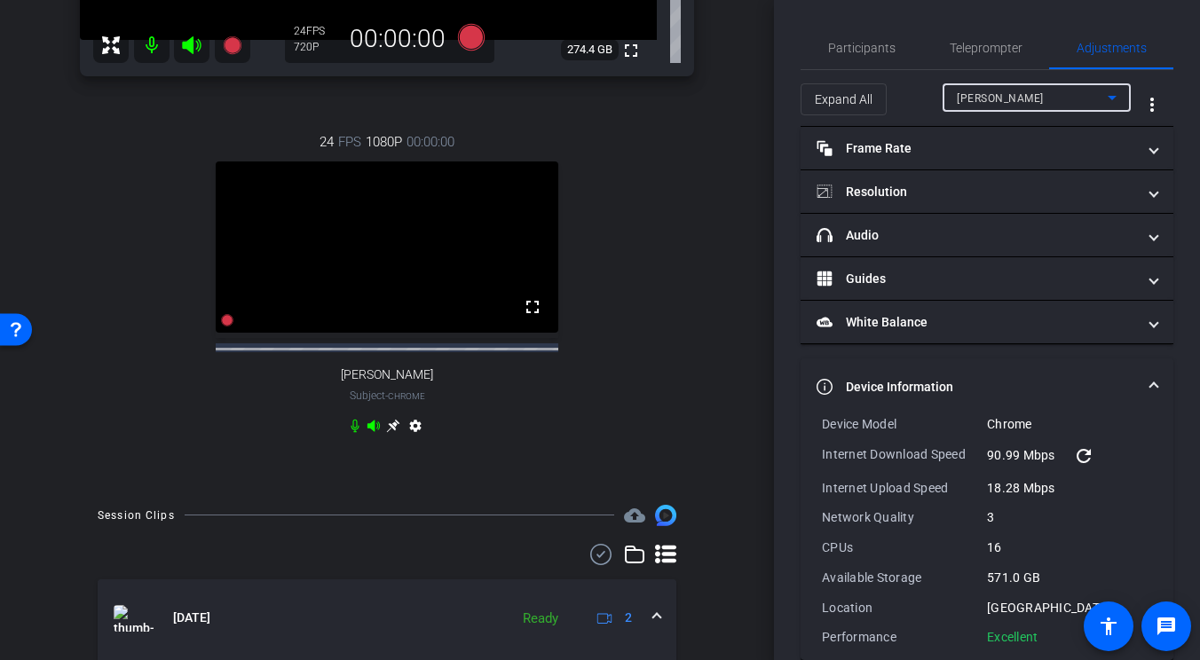
type input "11000"
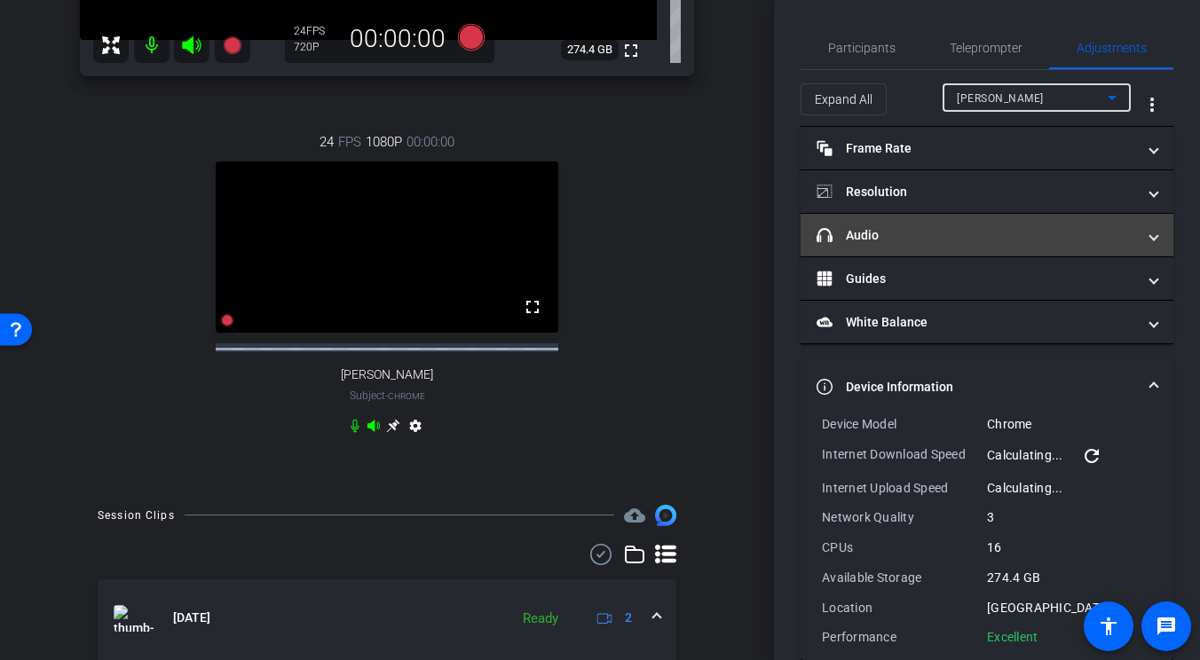
click at [968, 244] on mat-panel-title "headphone icon Audio" at bounding box center [977, 235] width 320 height 19
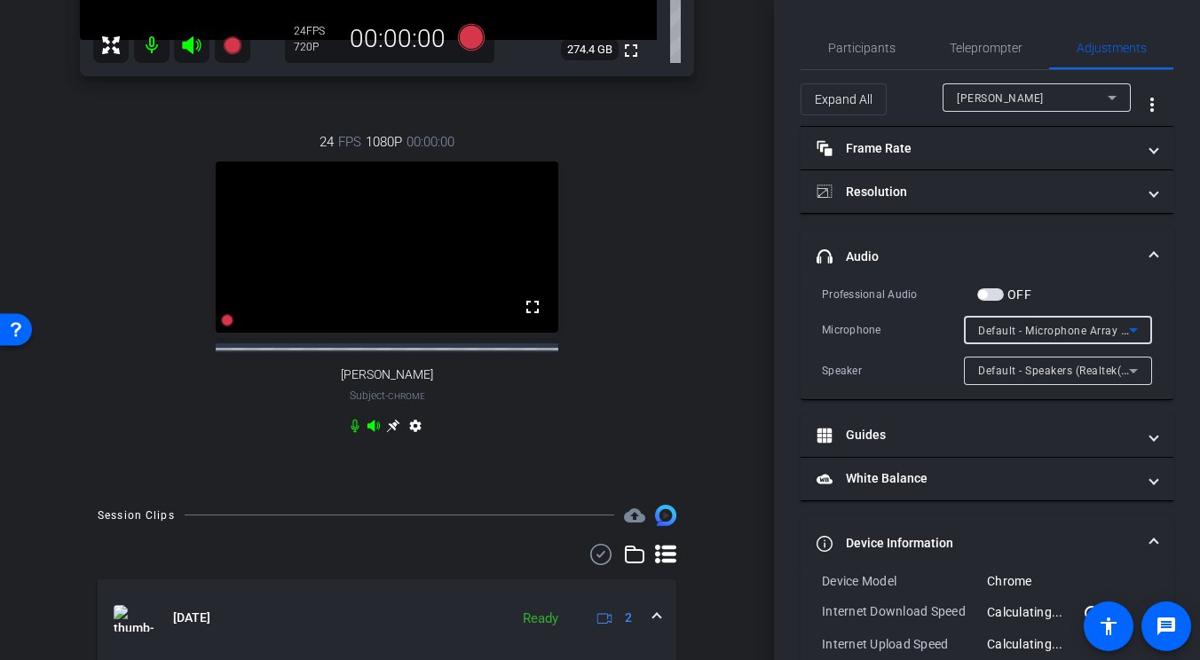
click at [1061, 322] on div "Default - Microphone Array (Intel® Smart Sound Technology for Digital Microphon…" at bounding box center [1053, 331] width 151 height 22
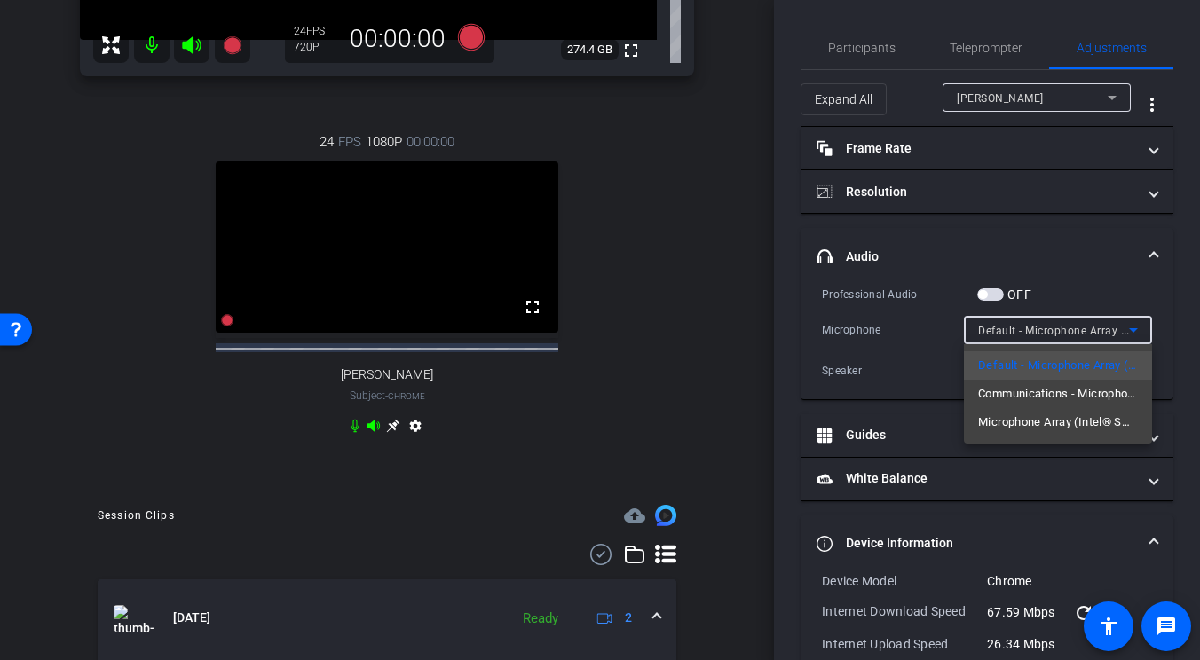
click at [708, 160] on div at bounding box center [600, 330] width 1200 height 660
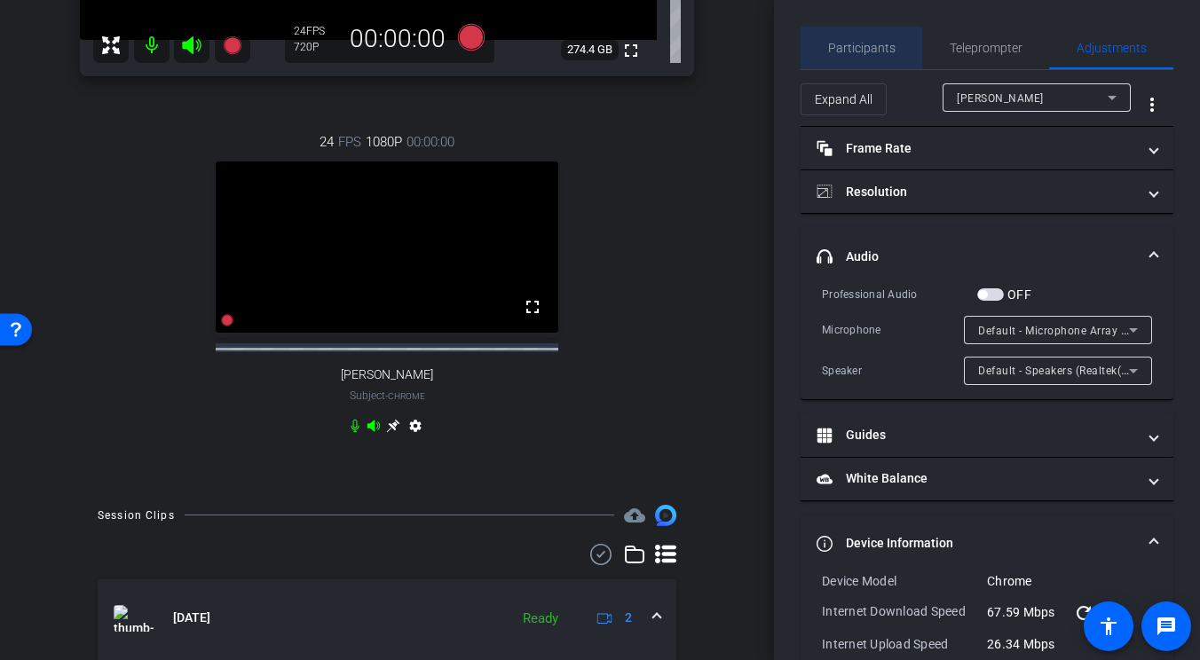
click at [879, 48] on span "Participants" at bounding box center [861, 48] width 67 height 12
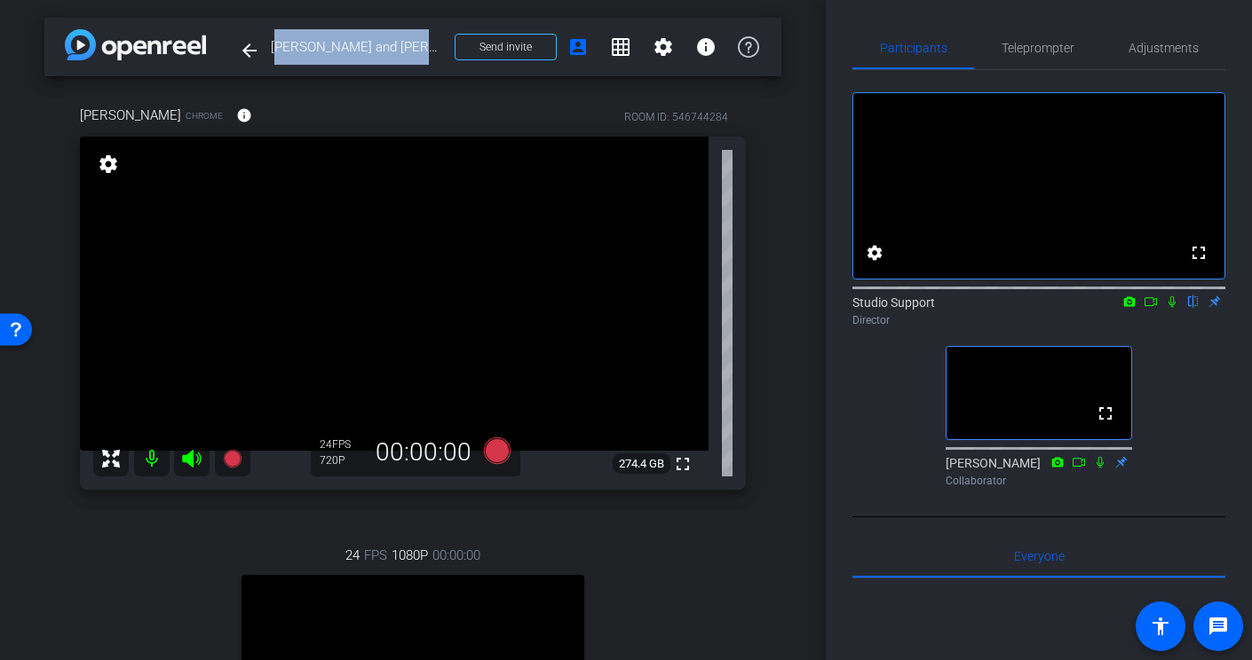
drag, startPoint x: 433, startPoint y: 45, endPoint x: 273, endPoint y: 51, distance: 160.8
click at [273, 51] on span "[PERSON_NAME] and [PERSON_NAME] conversation" at bounding box center [357, 47] width 173 height 36
copy span "[PERSON_NAME] and [PERSON_NAME] conversation"
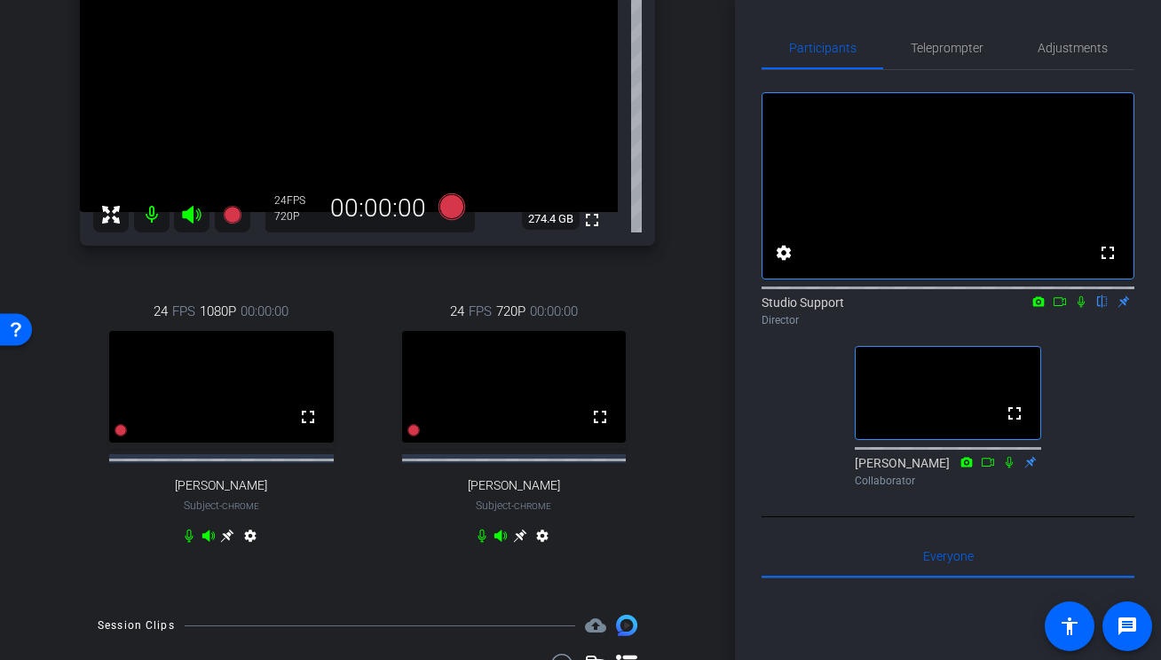
scroll to position [195, 0]
click at [1060, 47] on span "Adjustments" at bounding box center [1073, 48] width 70 height 12
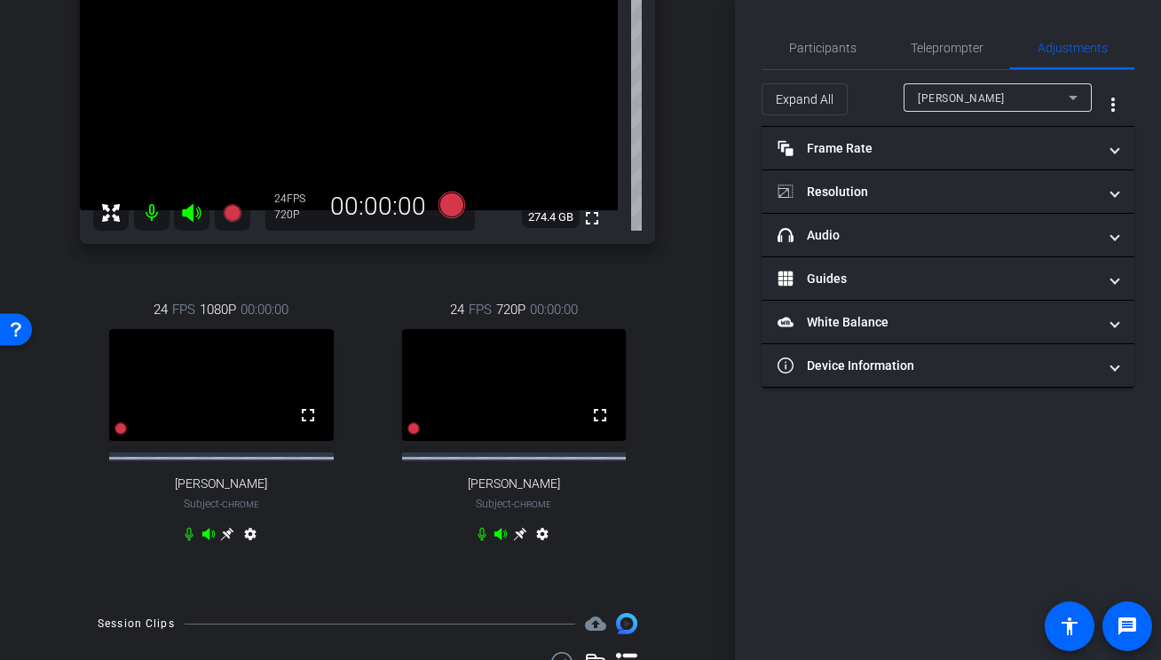
click at [944, 95] on span "[PERSON_NAME]" at bounding box center [961, 98] width 87 height 12
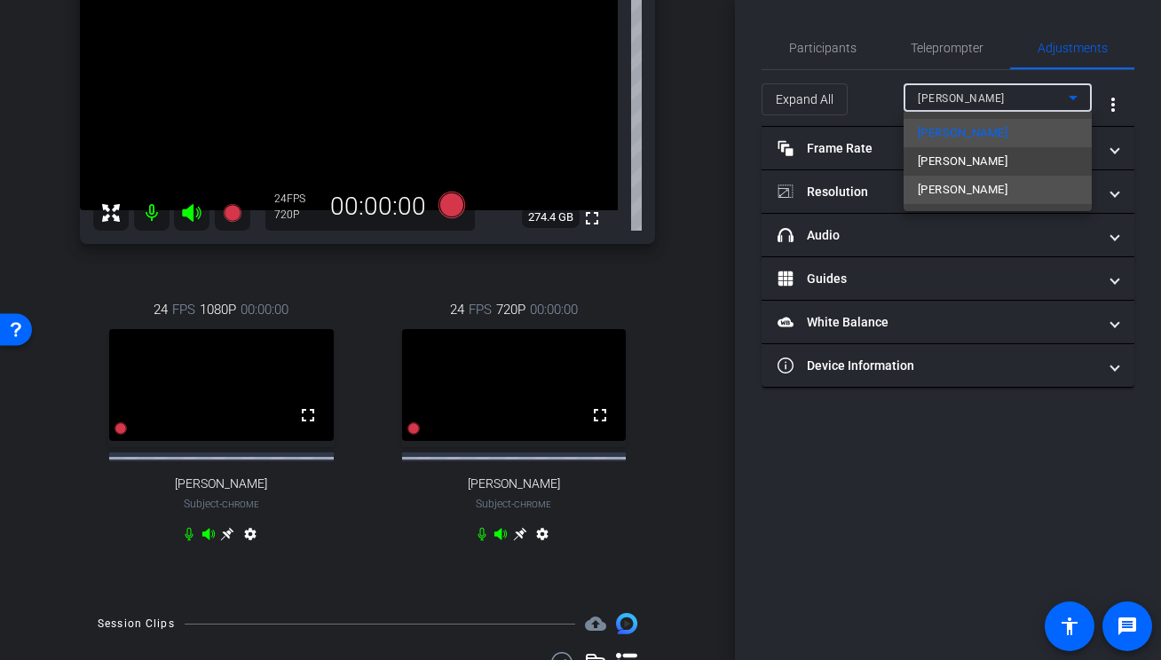
click at [955, 185] on span "[PERSON_NAME]" at bounding box center [963, 189] width 90 height 21
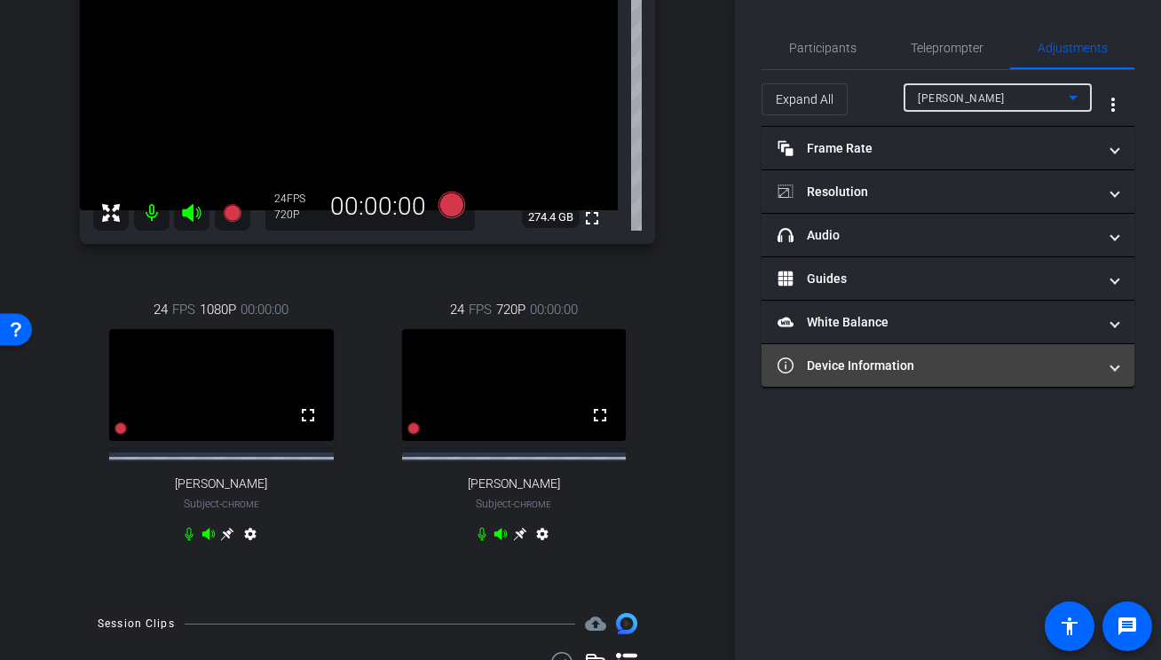
click at [889, 360] on mat-panel-title "Device Information" at bounding box center [938, 366] width 320 height 19
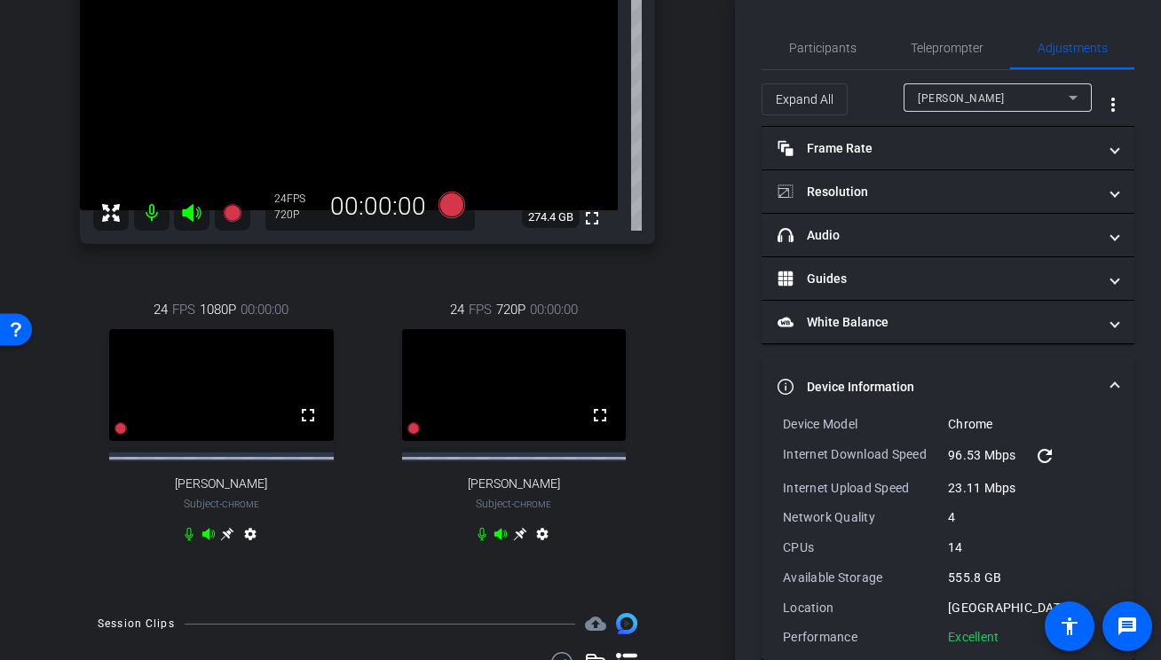
scroll to position [28, 0]
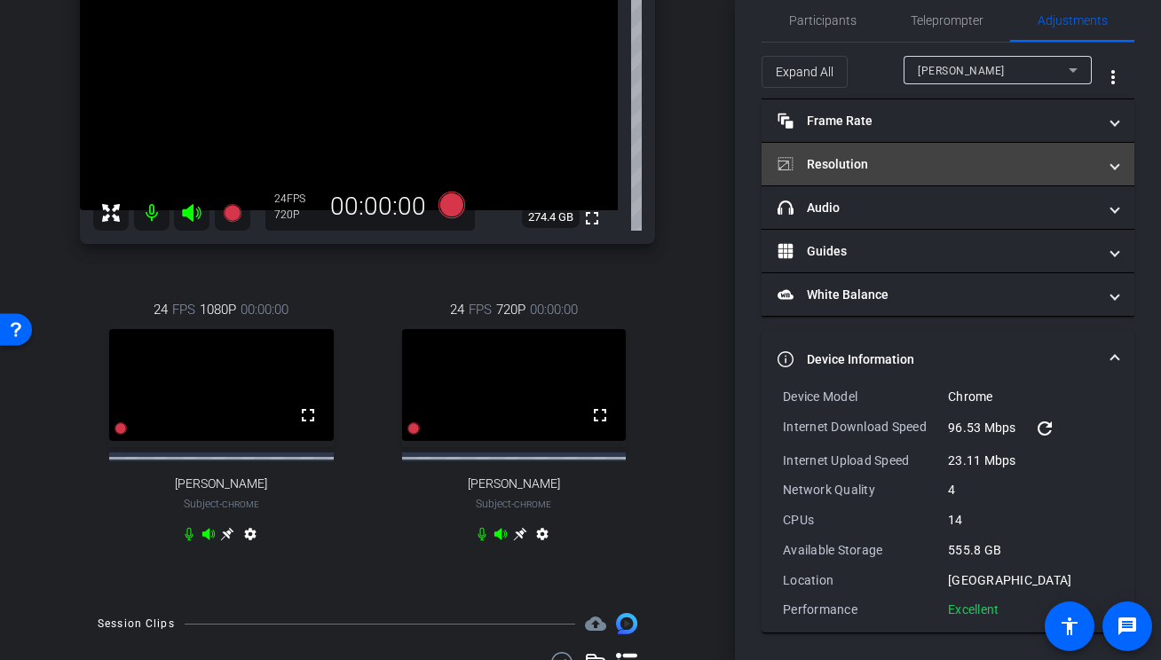
click at [883, 163] on mat-panel-title "Resolution" at bounding box center [938, 164] width 320 height 19
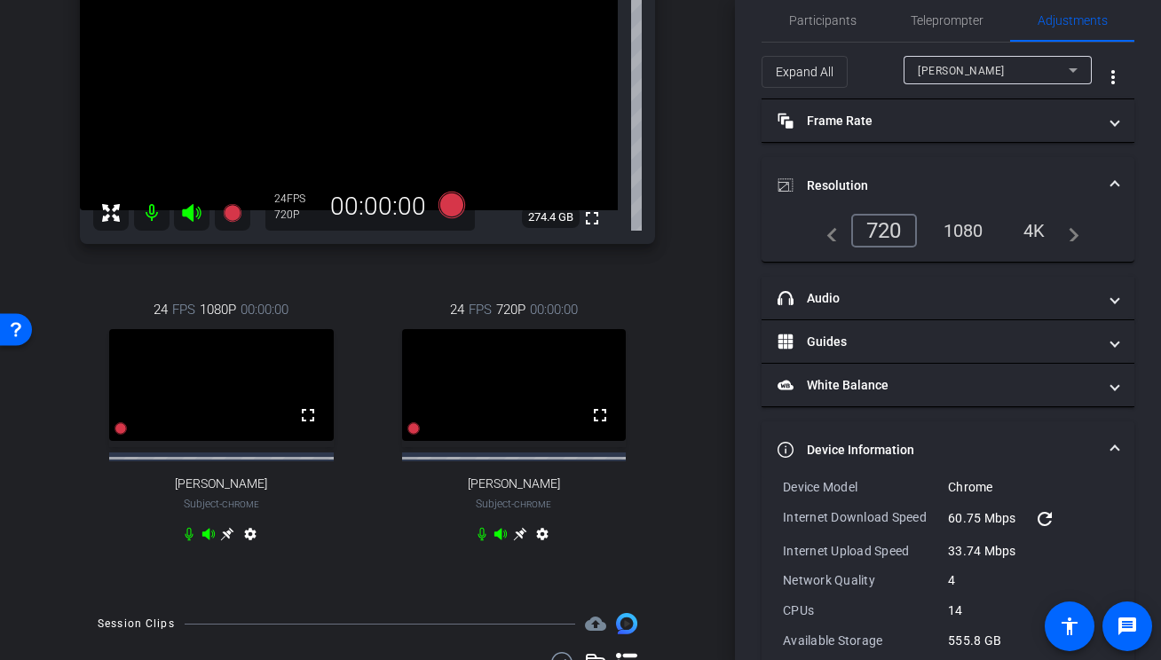
click at [968, 228] on div "1080" at bounding box center [963, 231] width 67 height 30
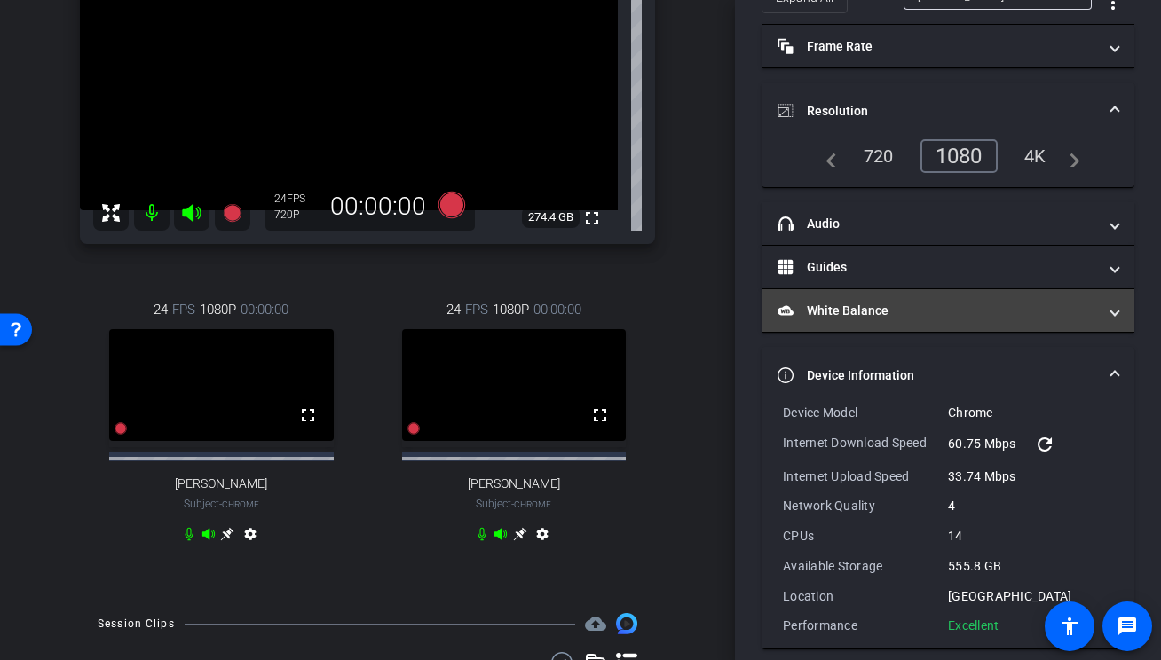
scroll to position [118, 0]
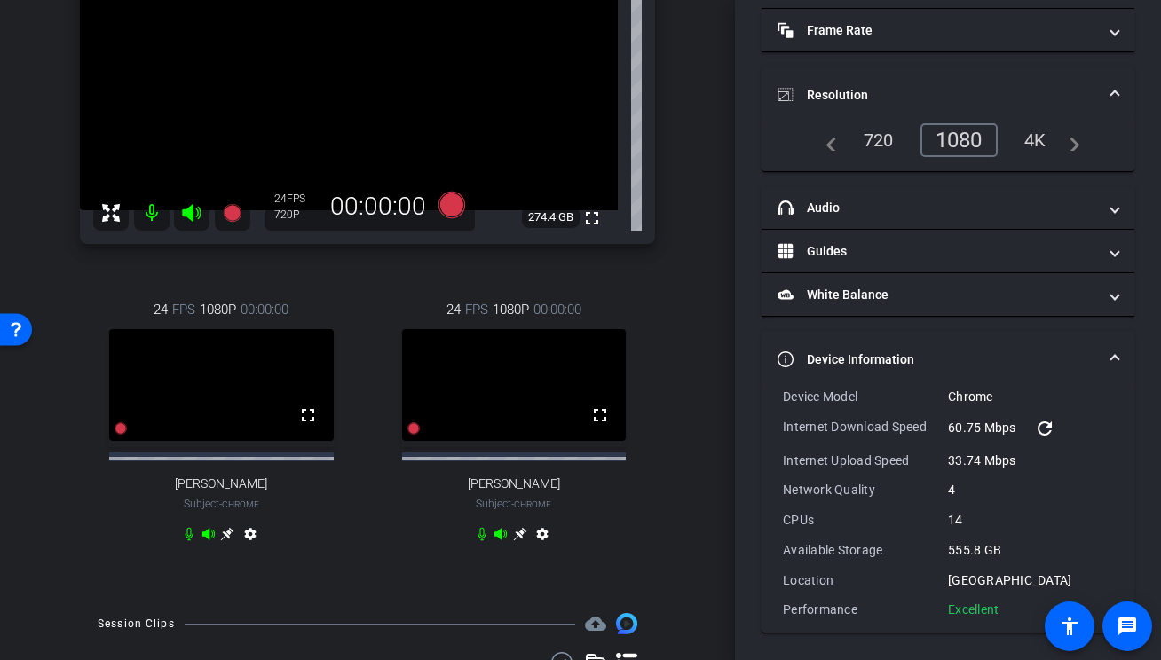
drag, startPoint x: 1003, startPoint y: 612, endPoint x: 759, endPoint y: 399, distance: 323.4
click at [759, 399] on div "Participants Teleprompter Adjustments settings Studio Support flip Director [PE…" at bounding box center [948, 330] width 426 height 660
copy div "Device Model Chrome Internet Download Speed 60.75 Mbps refresh Internet Upload …"
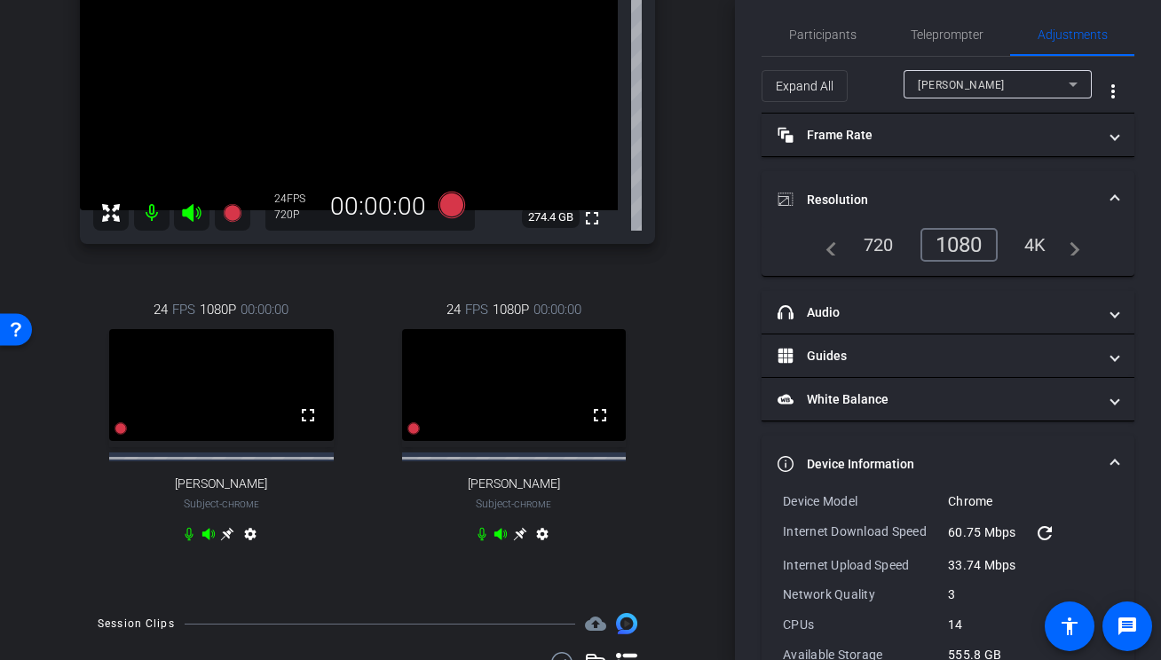
scroll to position [0, 0]
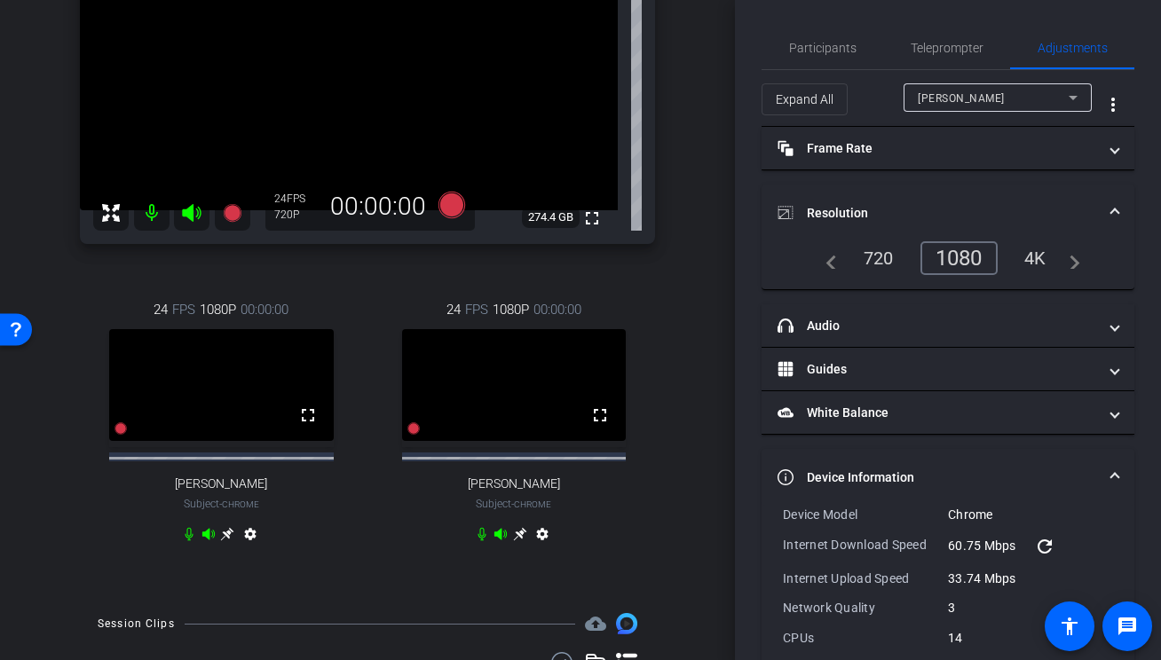
click at [976, 111] on div "[PERSON_NAME]" at bounding box center [998, 97] width 160 height 28
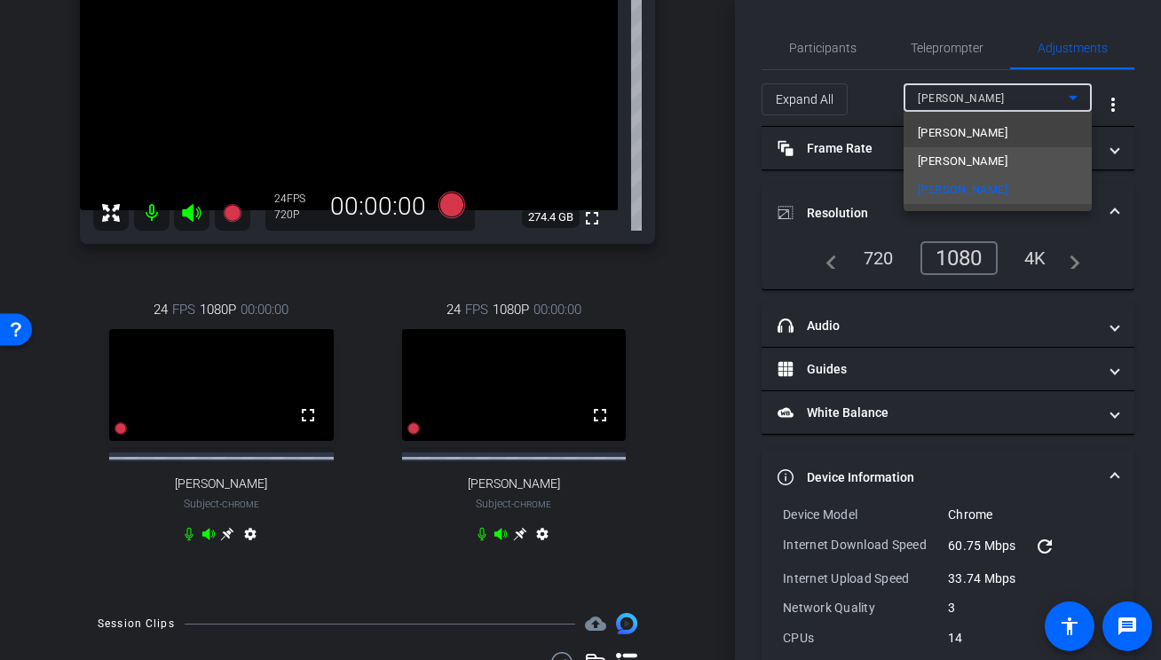
click at [964, 147] on mat-option "[PERSON_NAME]" at bounding box center [998, 161] width 188 height 28
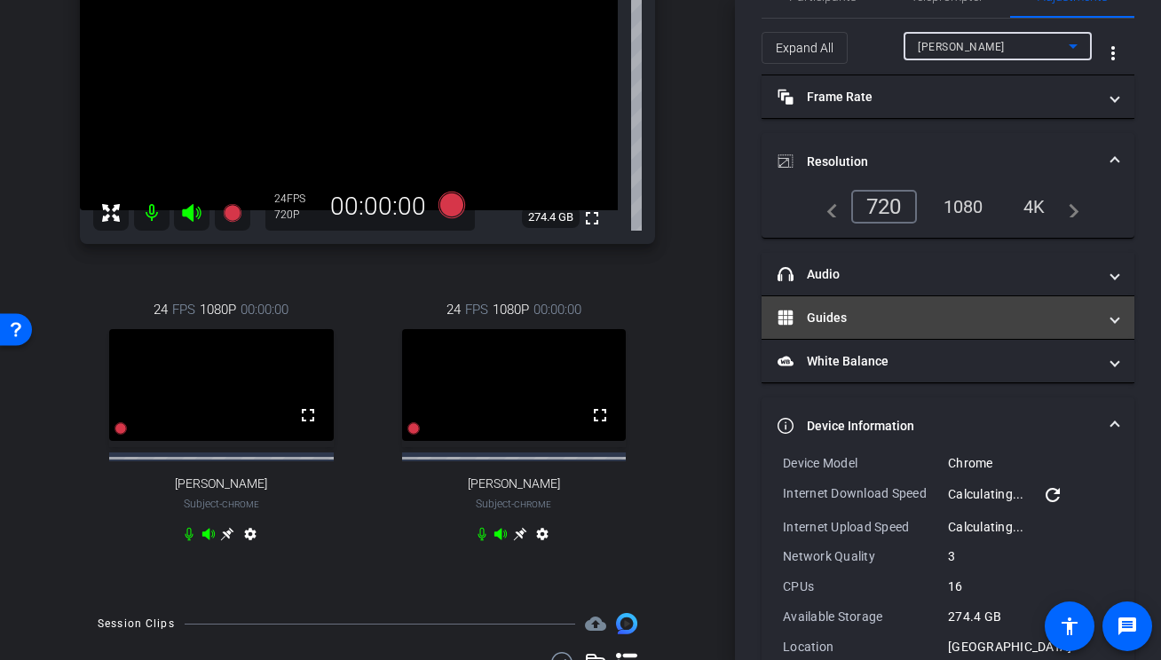
scroll to position [118, 0]
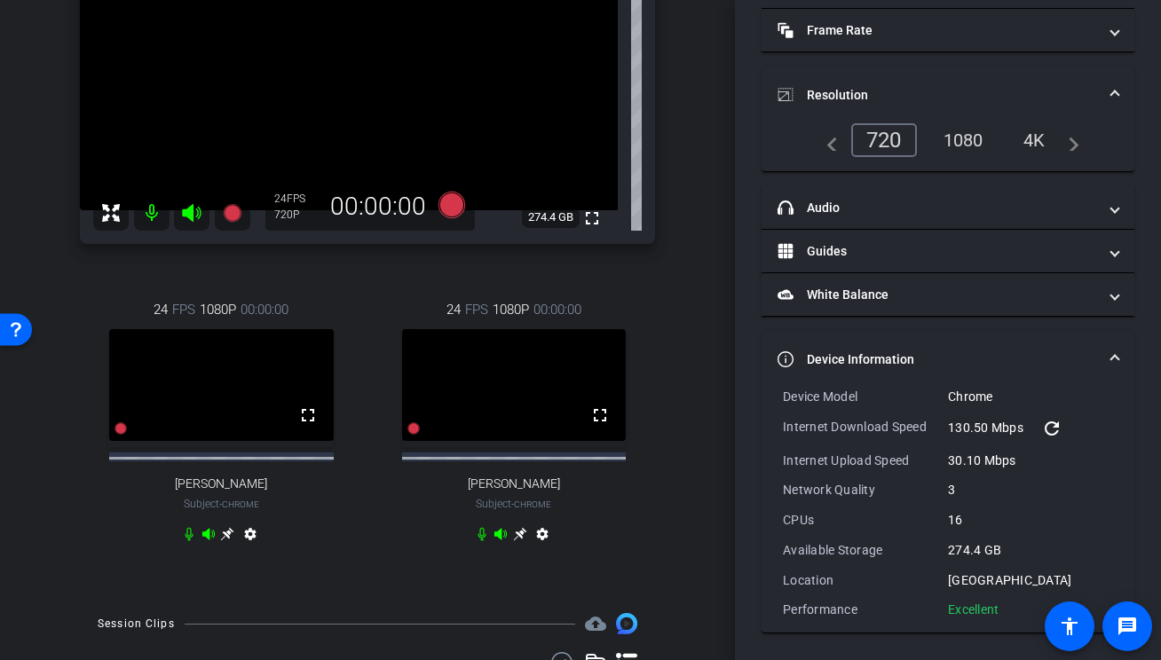
drag, startPoint x: 1015, startPoint y: 612, endPoint x: 763, endPoint y: 395, distance: 333.6
click at [763, 395] on div "Device Model Chrome Internet Download Speed 130.50 Mbps refresh Internet Upload…" at bounding box center [948, 510] width 373 height 245
copy div "Device Model Chrome Internet Download Speed 130.50 Mbps refresh Internet Upload…"
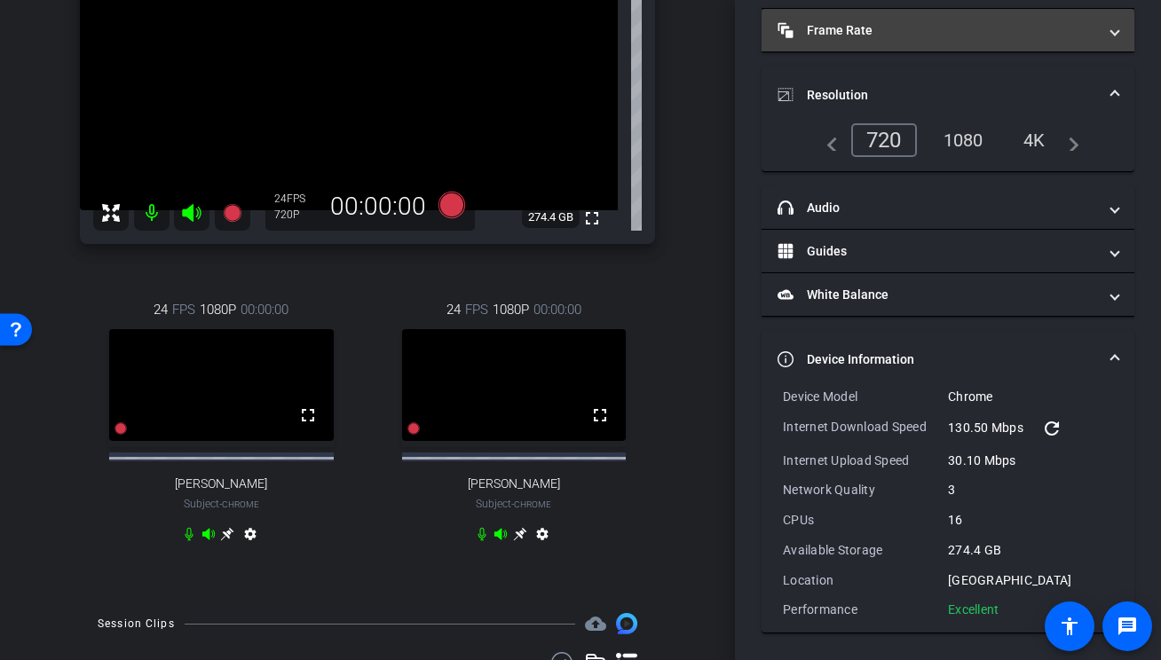
scroll to position [0, 0]
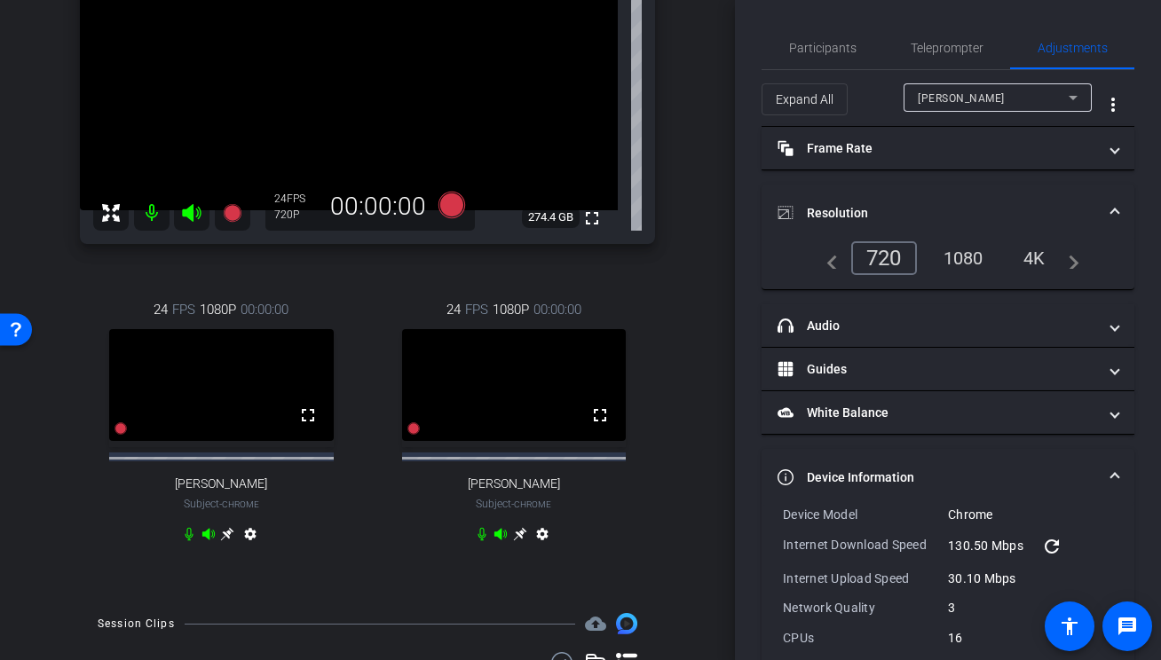
click at [985, 99] on div "[PERSON_NAME]" at bounding box center [993, 98] width 151 height 22
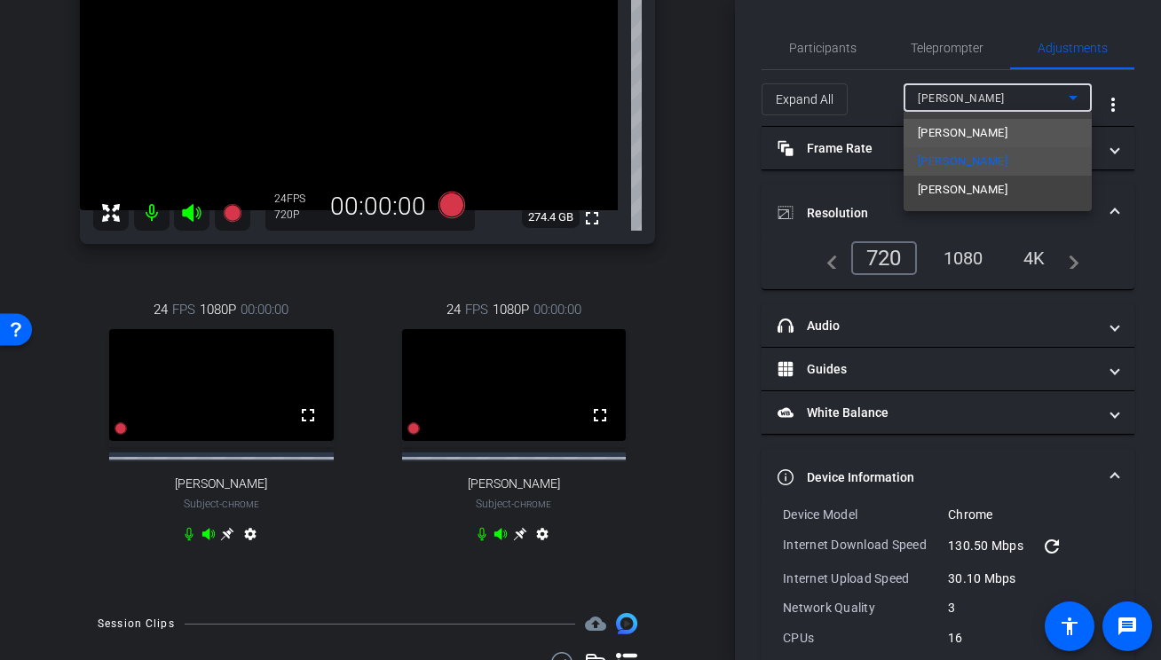
click at [956, 142] on mat-option "[PERSON_NAME]" at bounding box center [998, 133] width 188 height 28
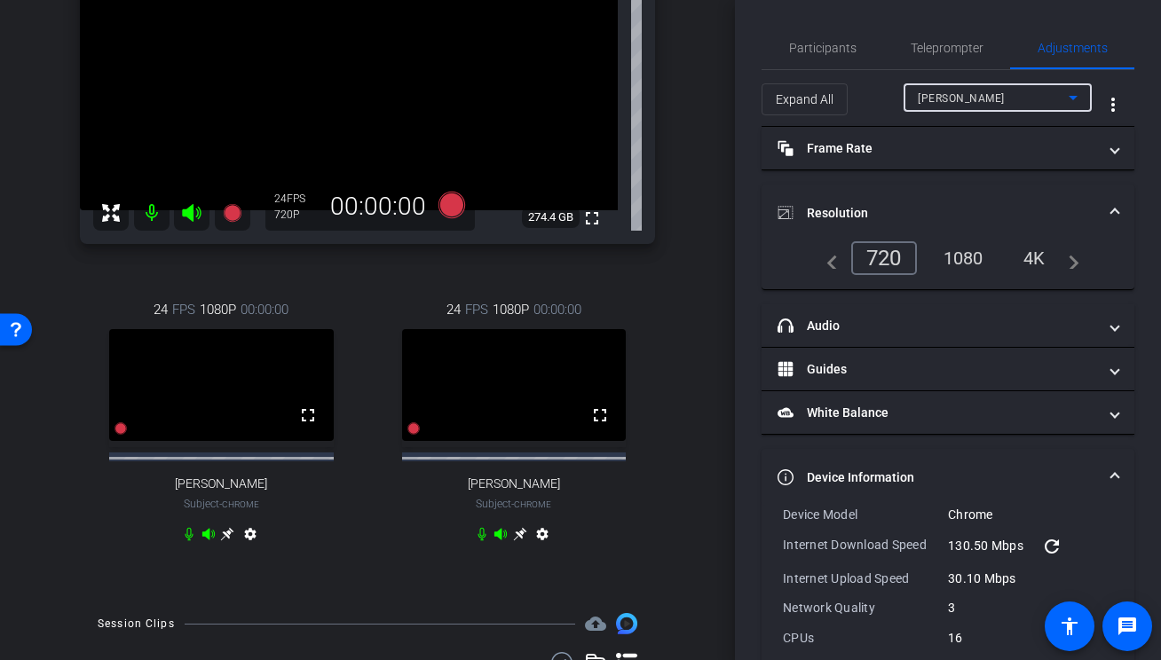
type input "1000"
click at [831, 51] on span "Participants" at bounding box center [822, 48] width 67 height 12
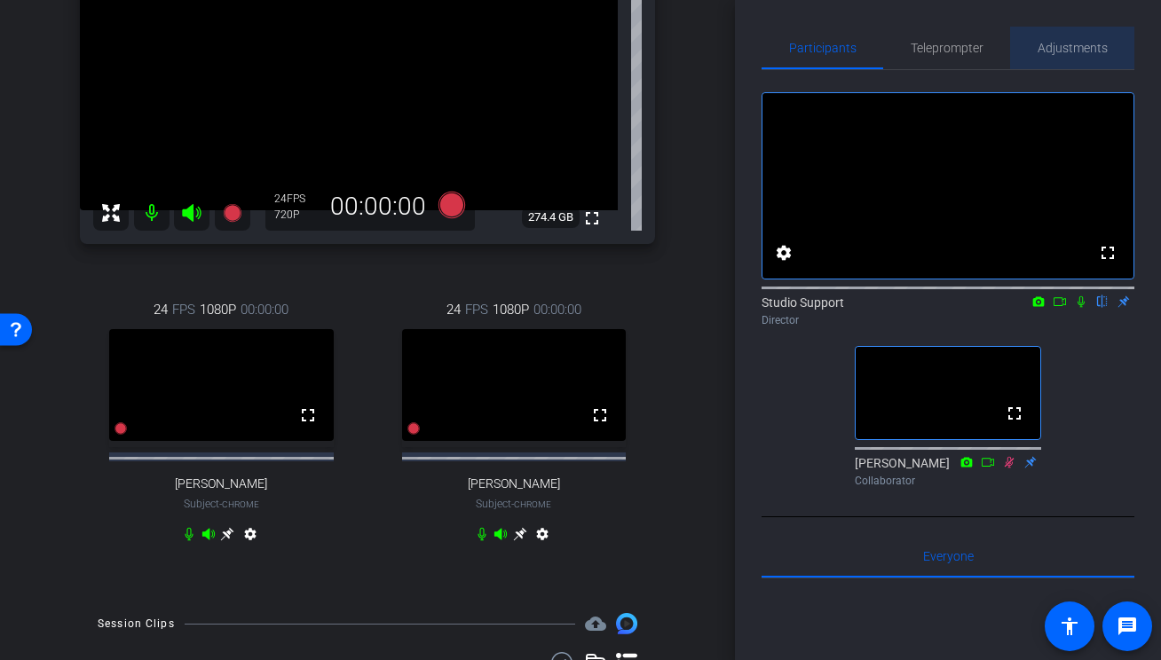
click at [1061, 43] on span "Adjustments" at bounding box center [1073, 48] width 70 height 12
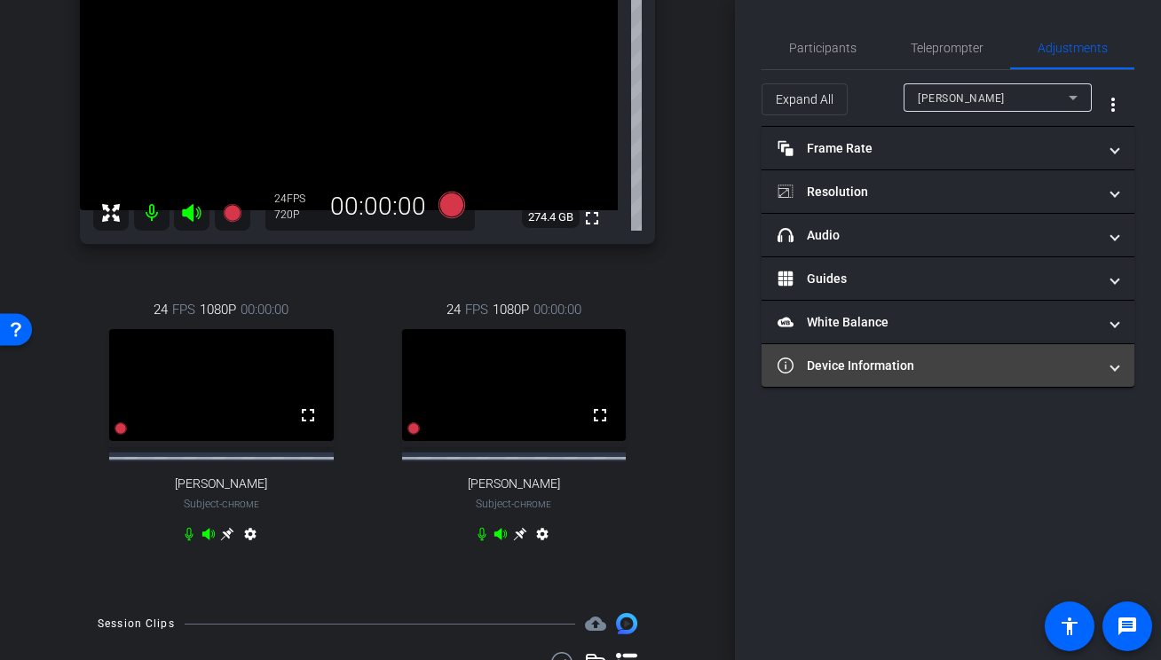
click at [890, 360] on mat-panel-title "Device Information" at bounding box center [938, 366] width 320 height 19
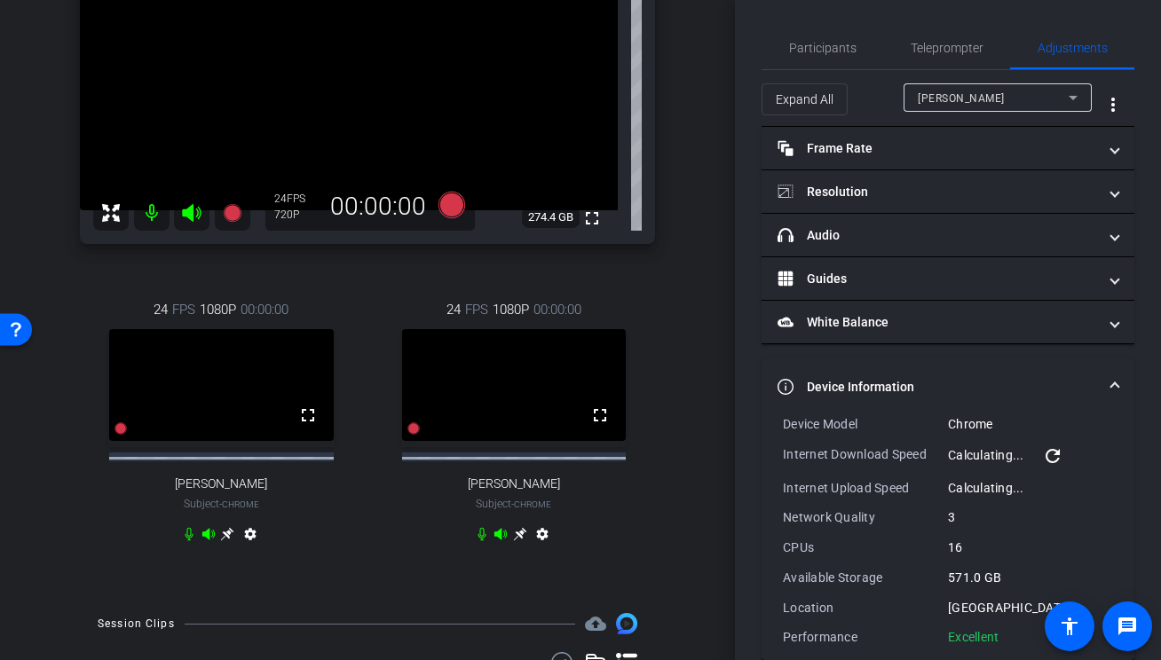
scroll to position [28, 0]
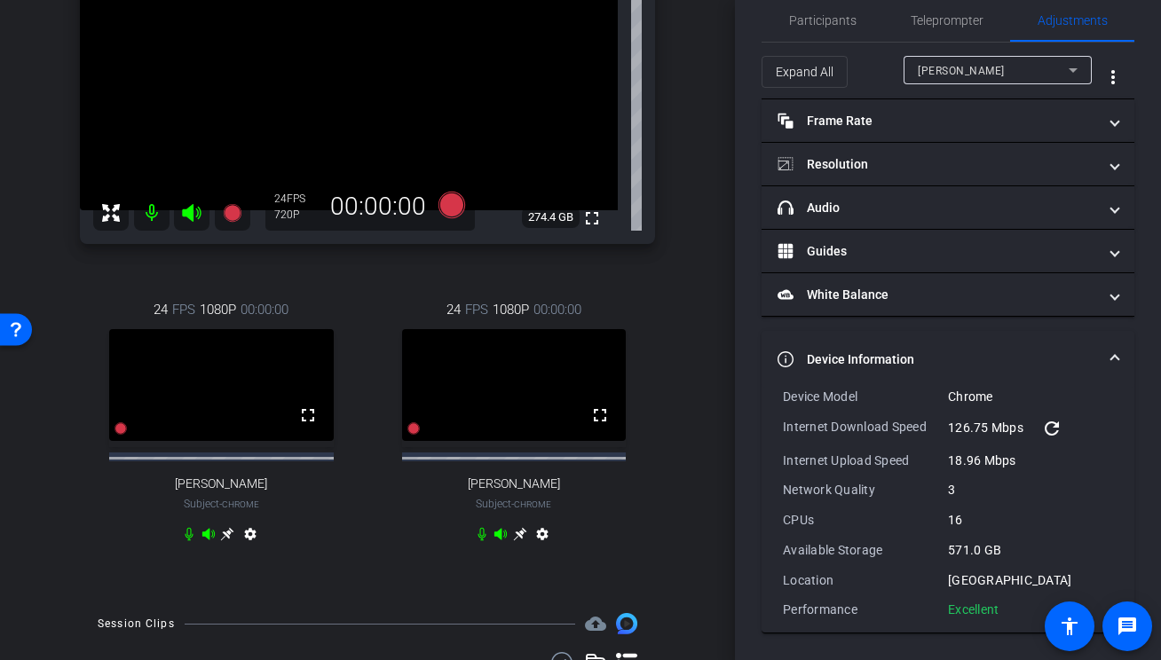
drag, startPoint x: 1005, startPoint y: 609, endPoint x: 784, endPoint y: 394, distance: 308.2
click at [784, 394] on div "Device Model Chrome Internet Download Speed 126.75 Mbps refresh Internet Upload…" at bounding box center [948, 503] width 330 height 231
copy div "Device Model Chrome Internet Download Speed 126.75 Mbps refresh Internet Upload…"
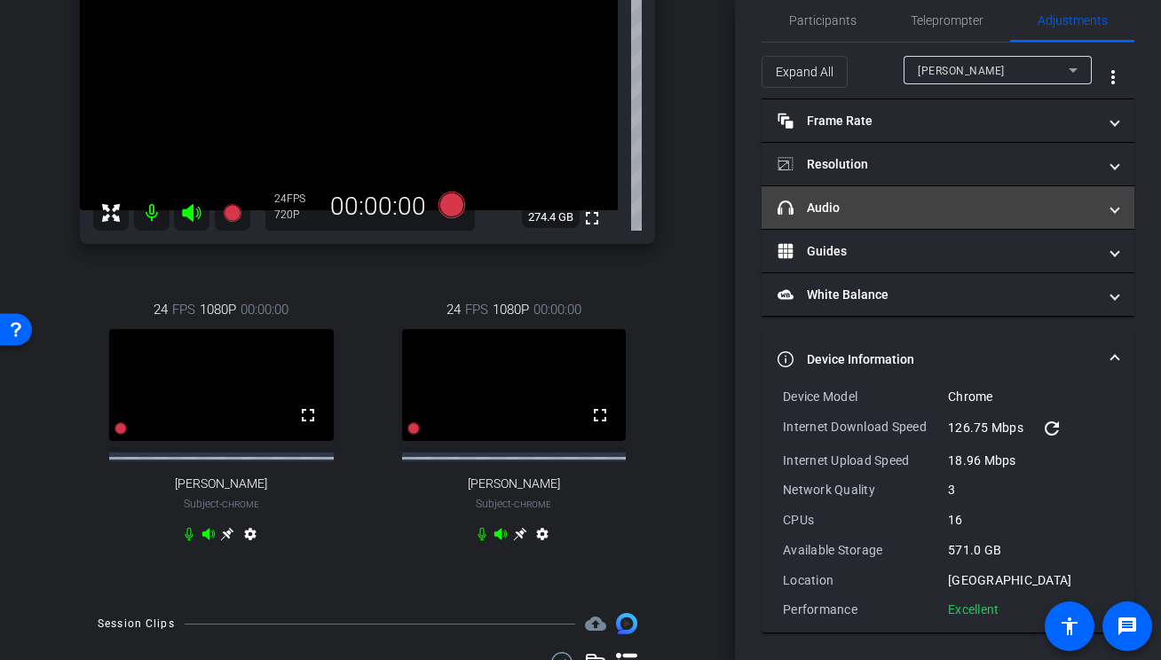
scroll to position [0, 0]
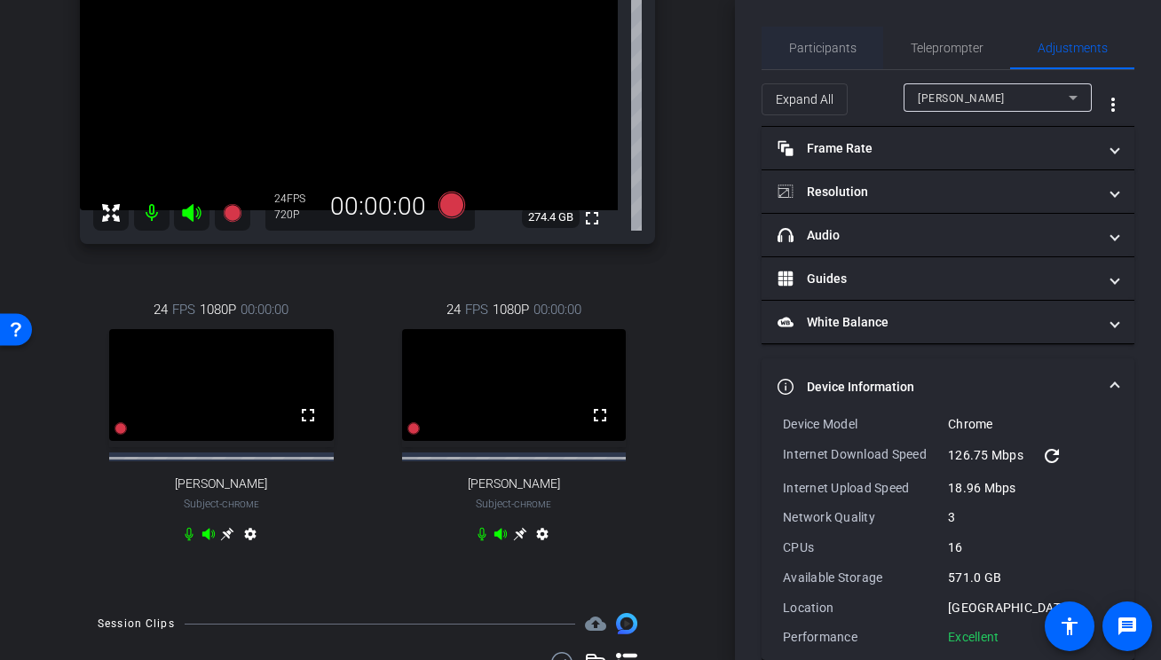
click at [810, 45] on span "Participants" at bounding box center [822, 48] width 67 height 12
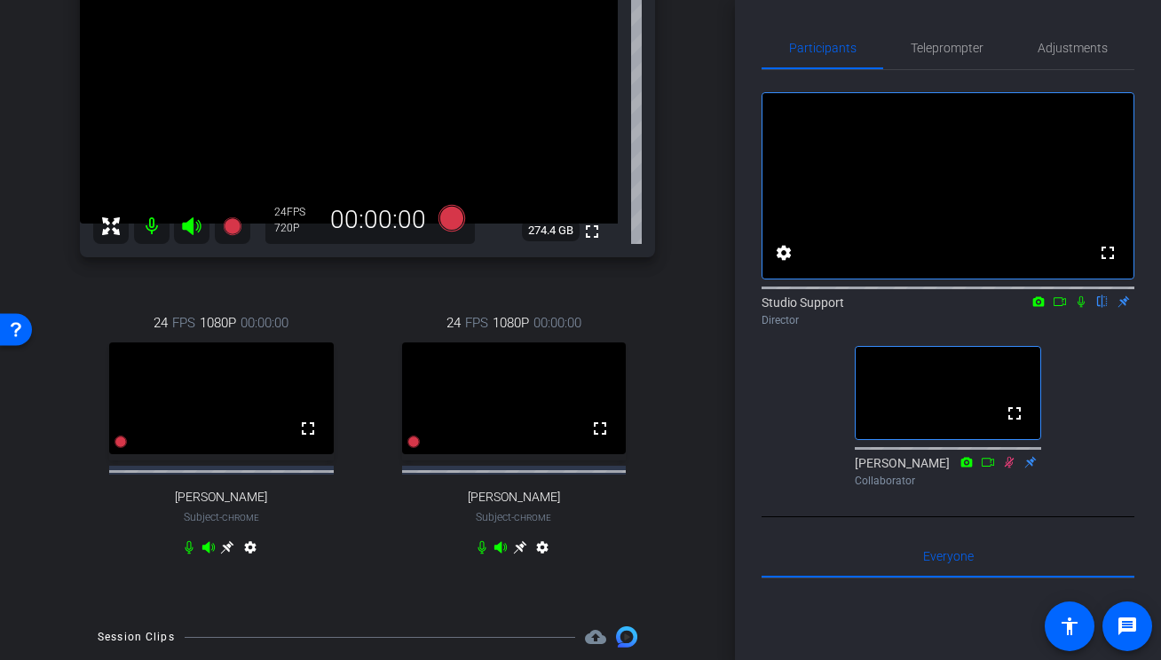
scroll to position [179, 0]
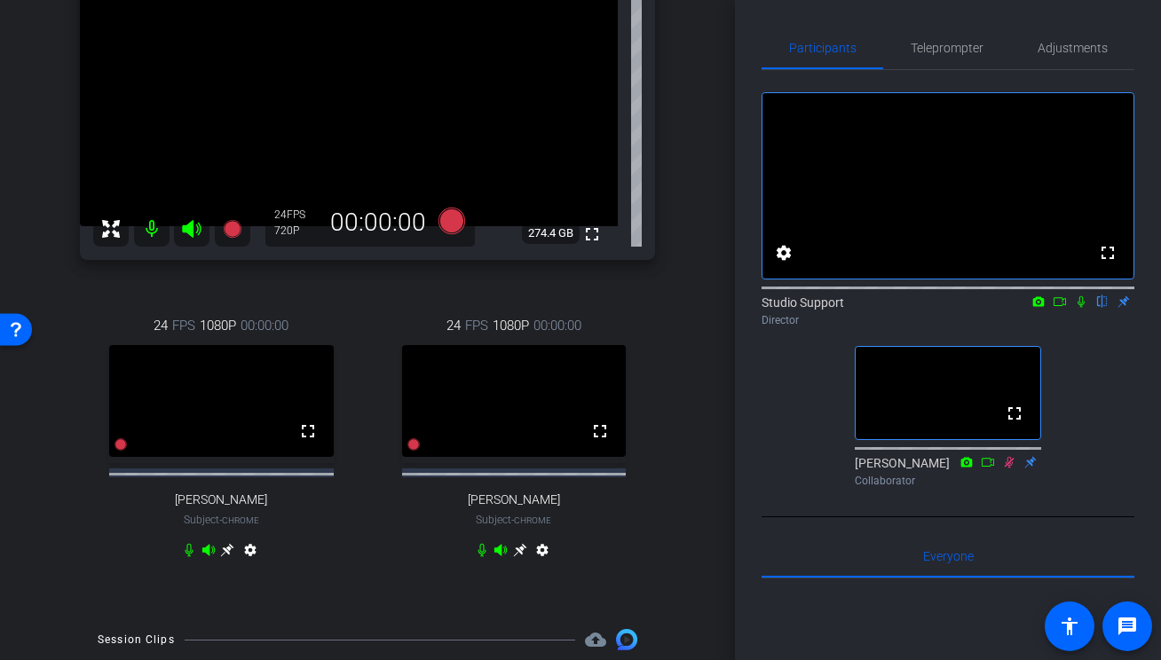
click at [521, 557] on icon at bounding box center [520, 550] width 14 height 14
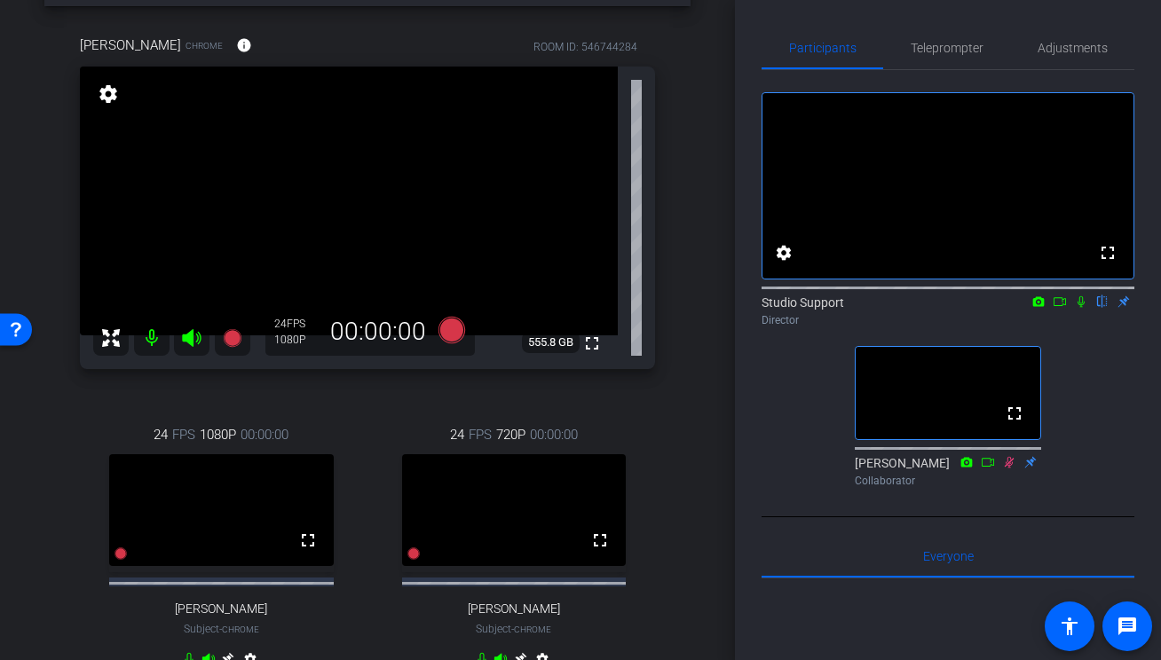
scroll to position [0, 0]
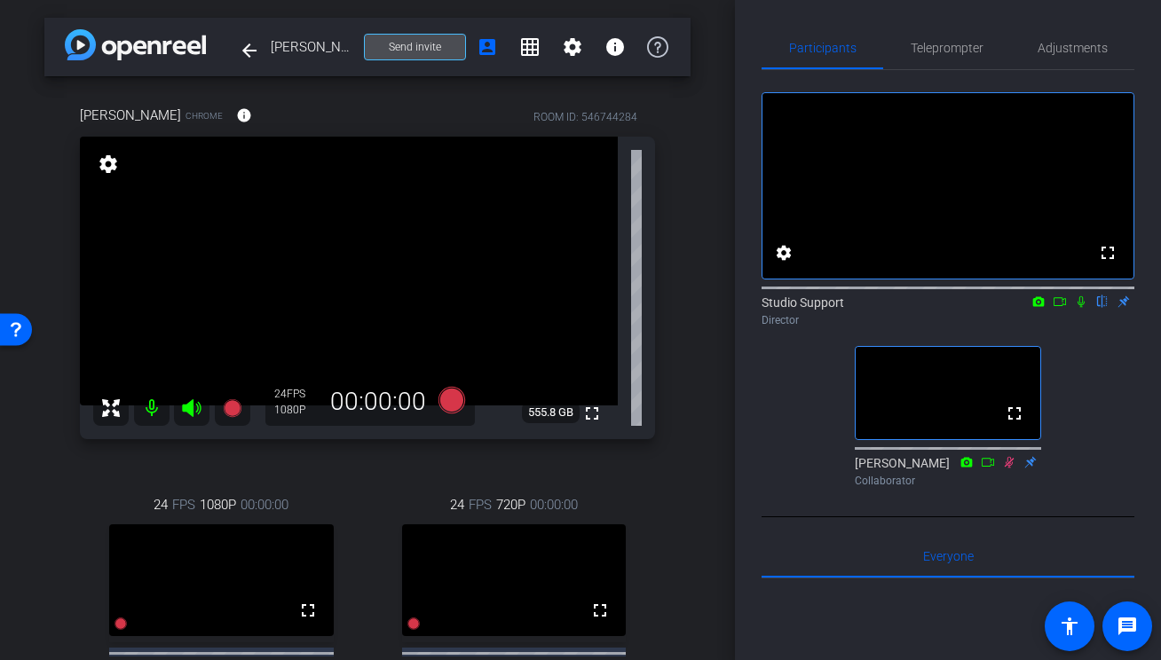
click at [431, 47] on span "Send invite" at bounding box center [415, 47] width 52 height 14
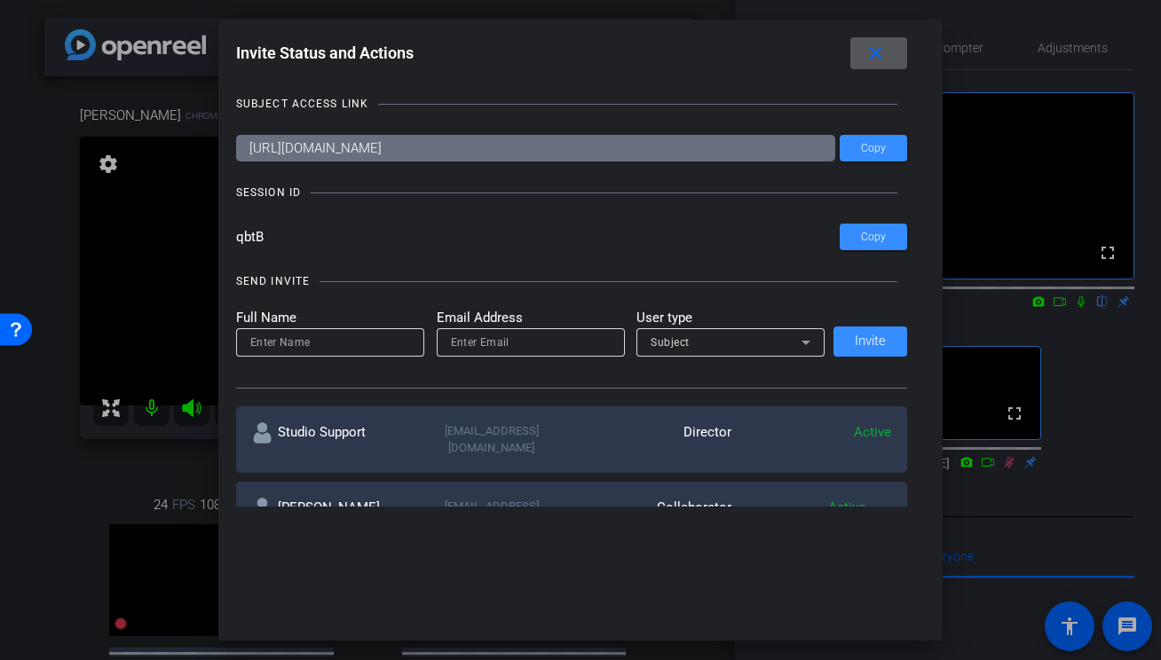
click at [886, 43] on mat-icon "close" at bounding box center [876, 54] width 22 height 22
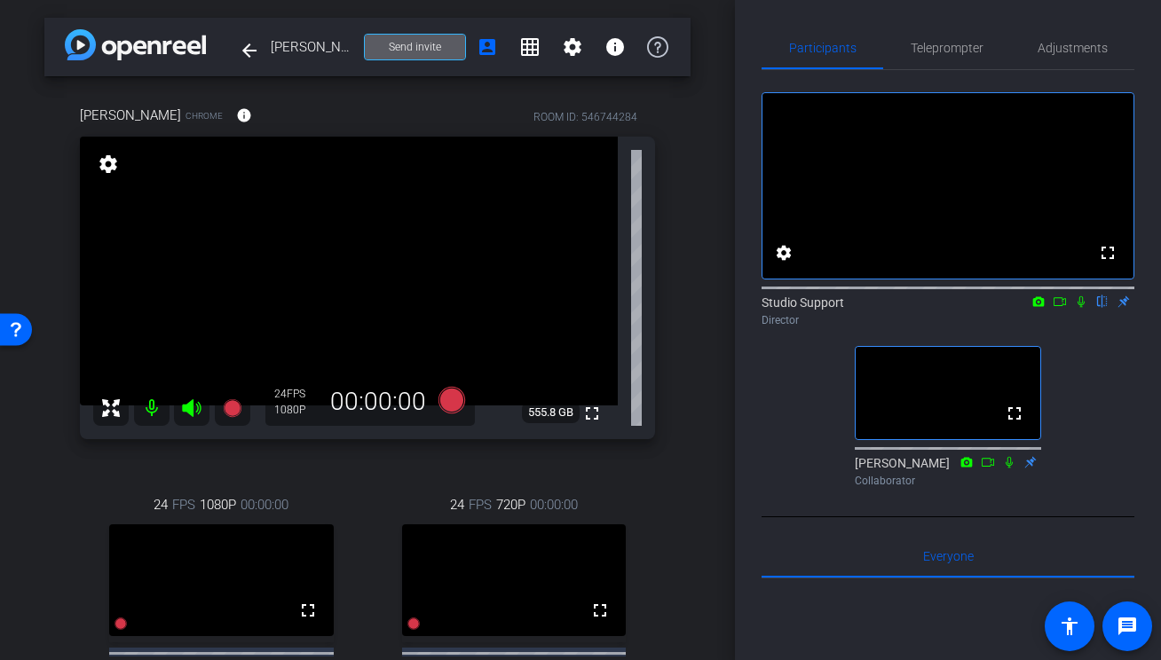
click at [375, 55] on span at bounding box center [415, 47] width 100 height 43
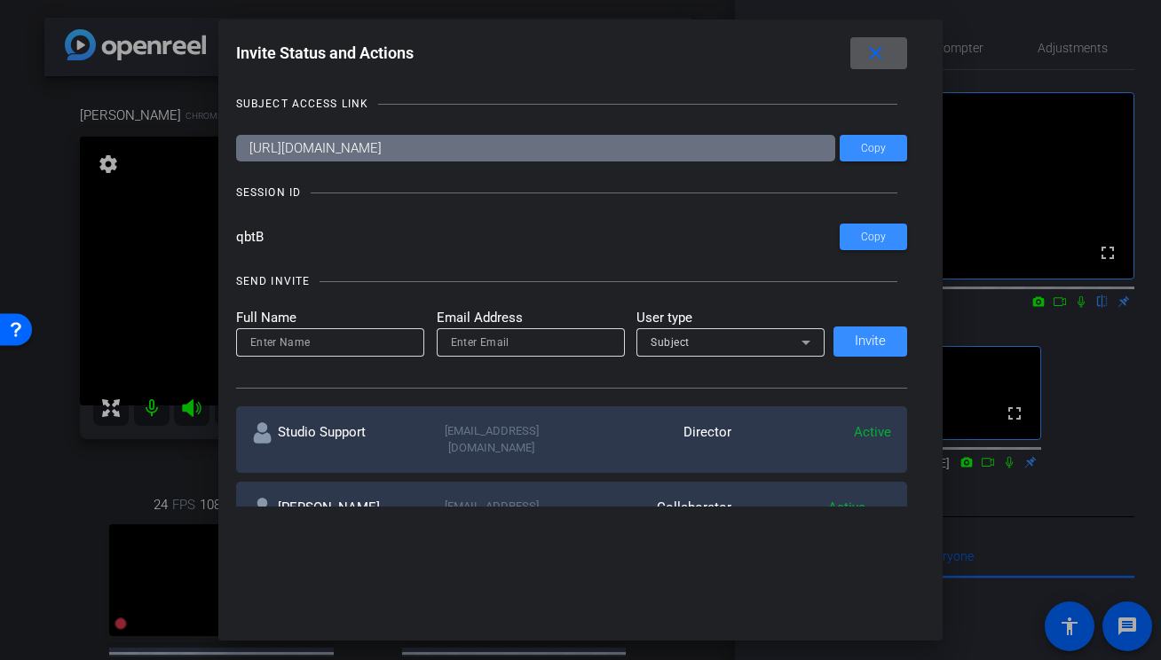
click at [494, 336] on input "email" at bounding box center [531, 342] width 160 height 21
paste input "[PERSON_NAME][EMAIL_ADDRESS][DOMAIN_NAME]"
type input "[PERSON_NAME][EMAIL_ADDRESS][DOMAIN_NAME]"
click at [336, 339] on input at bounding box center [330, 342] width 160 height 21
type input "[PERSON_NAME]"
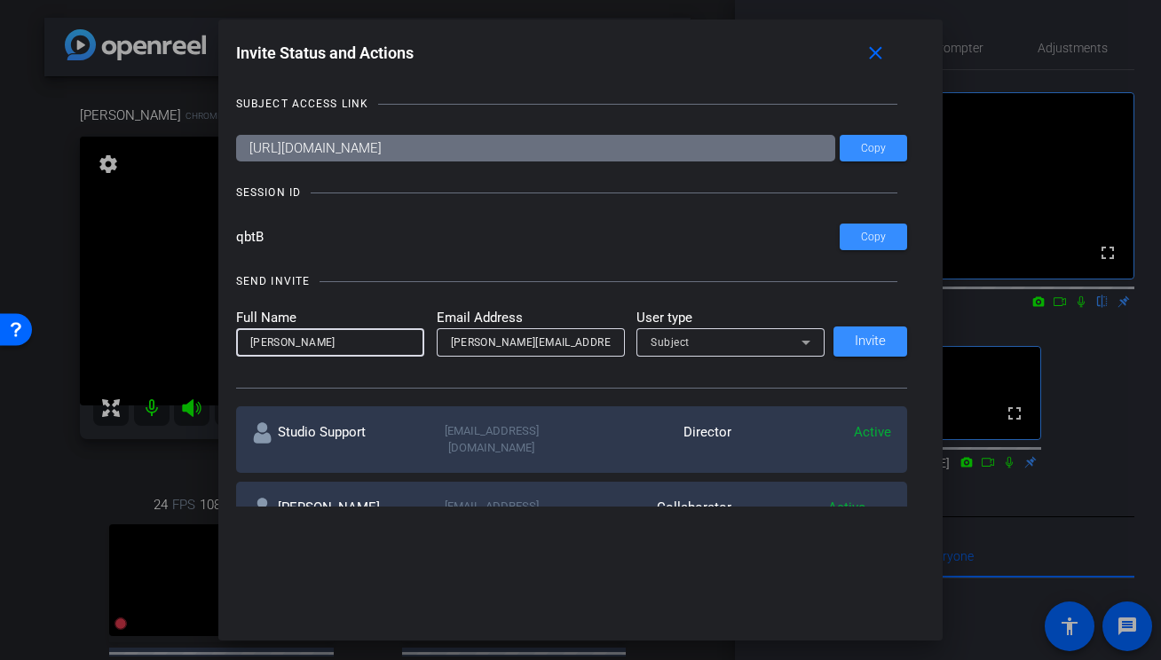
click at [712, 348] on div "Subject" at bounding box center [726, 342] width 151 height 22
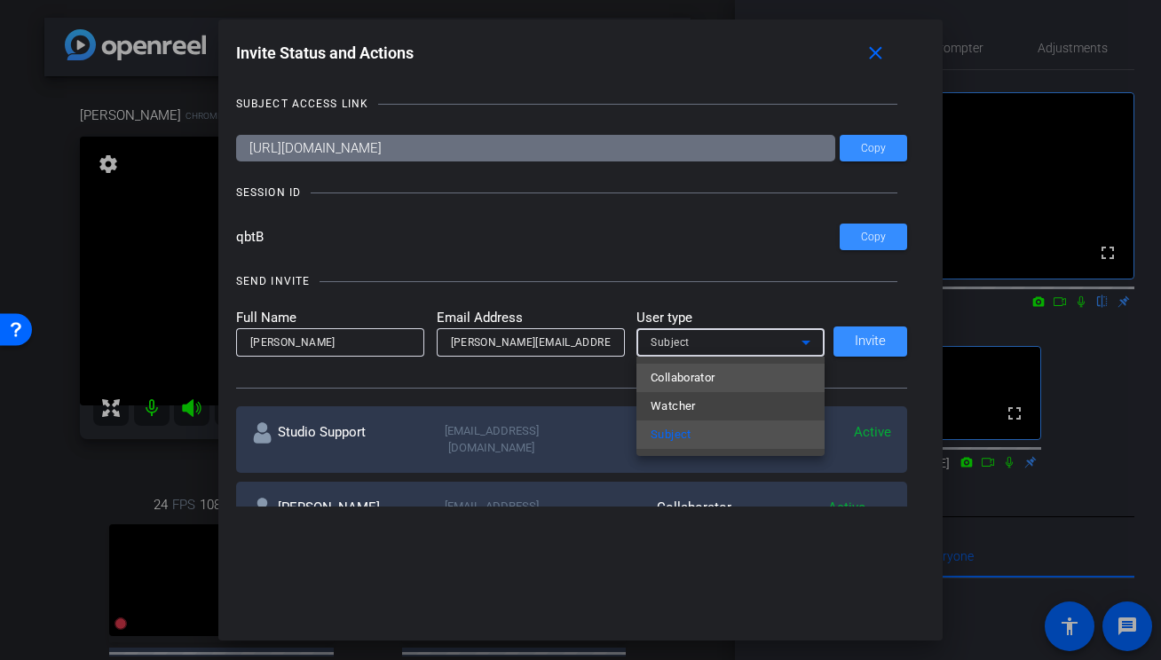
click at [715, 376] on span "Collaborator" at bounding box center [683, 377] width 65 height 21
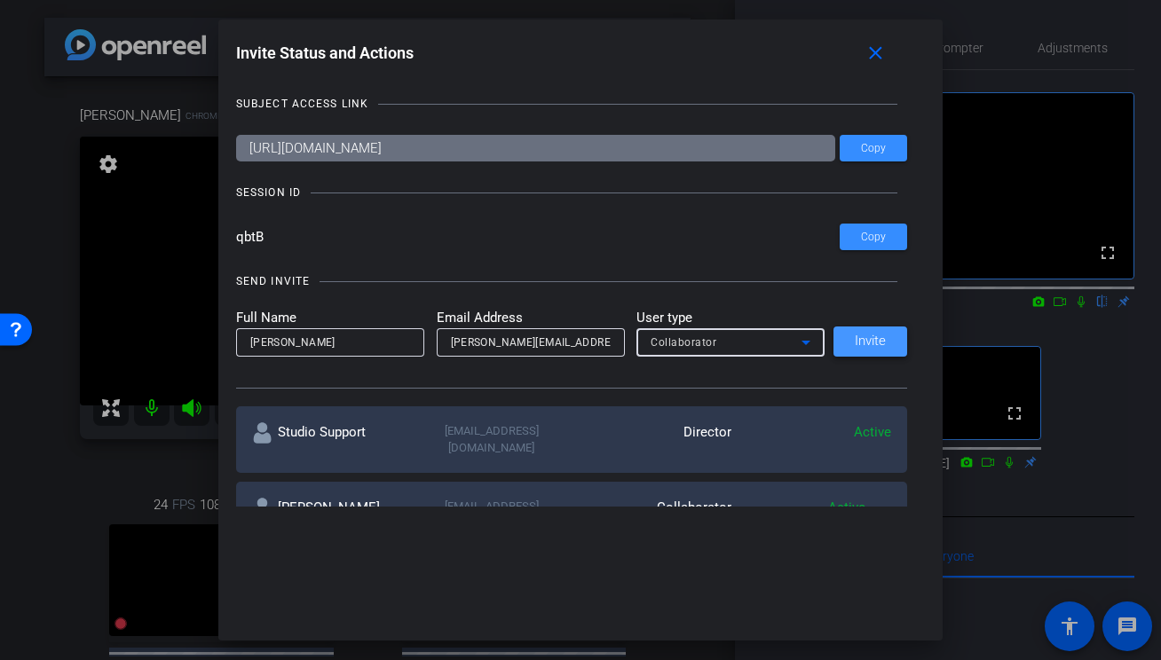
click at [864, 339] on span "Invite" at bounding box center [870, 341] width 31 height 13
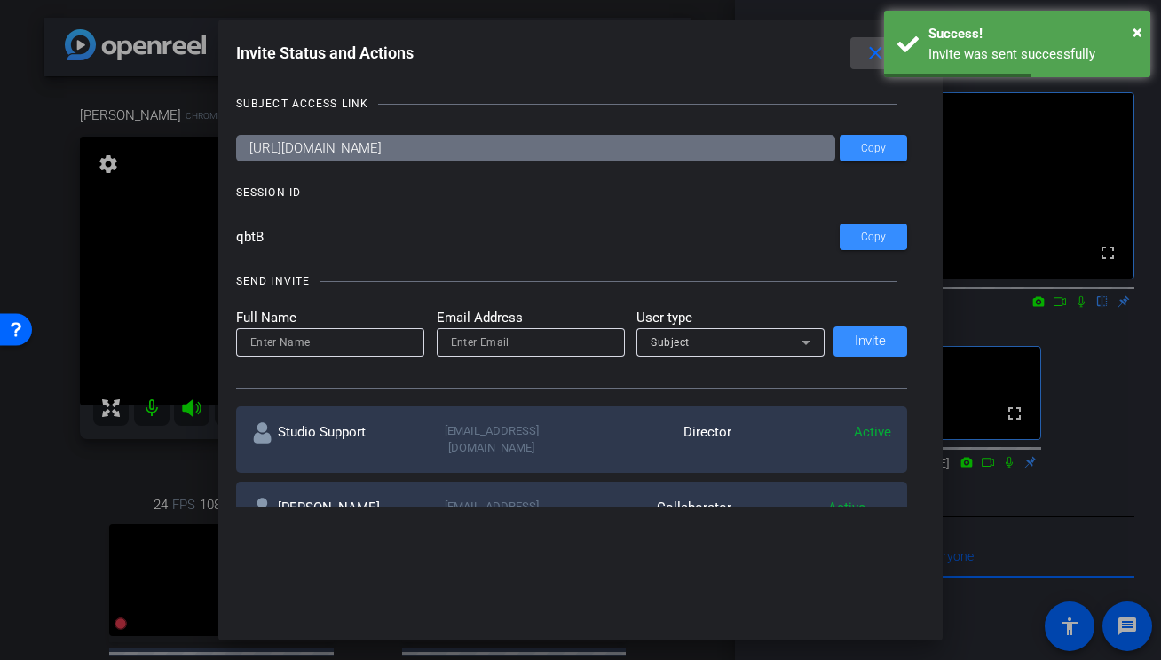
click at [875, 57] on mat-icon "close" at bounding box center [876, 54] width 22 height 22
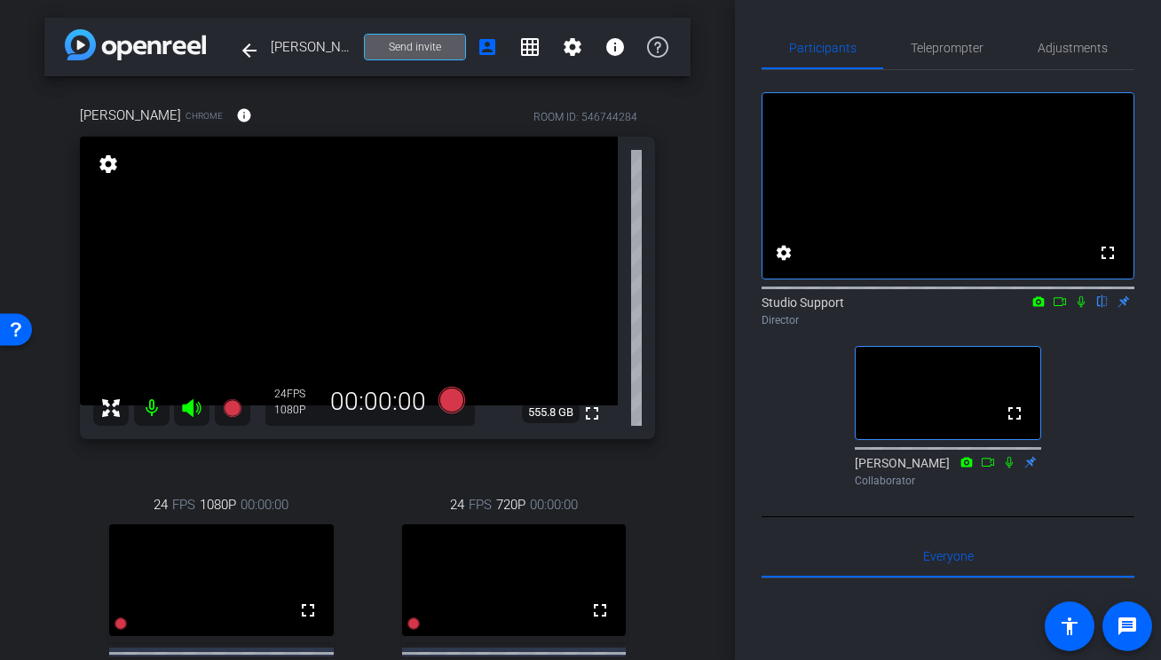
click at [706, 298] on div "arrow_back [PERSON_NAME] and [PERSON_NAME] conversation Back to project Send in…" at bounding box center [367, 330] width 735 height 660
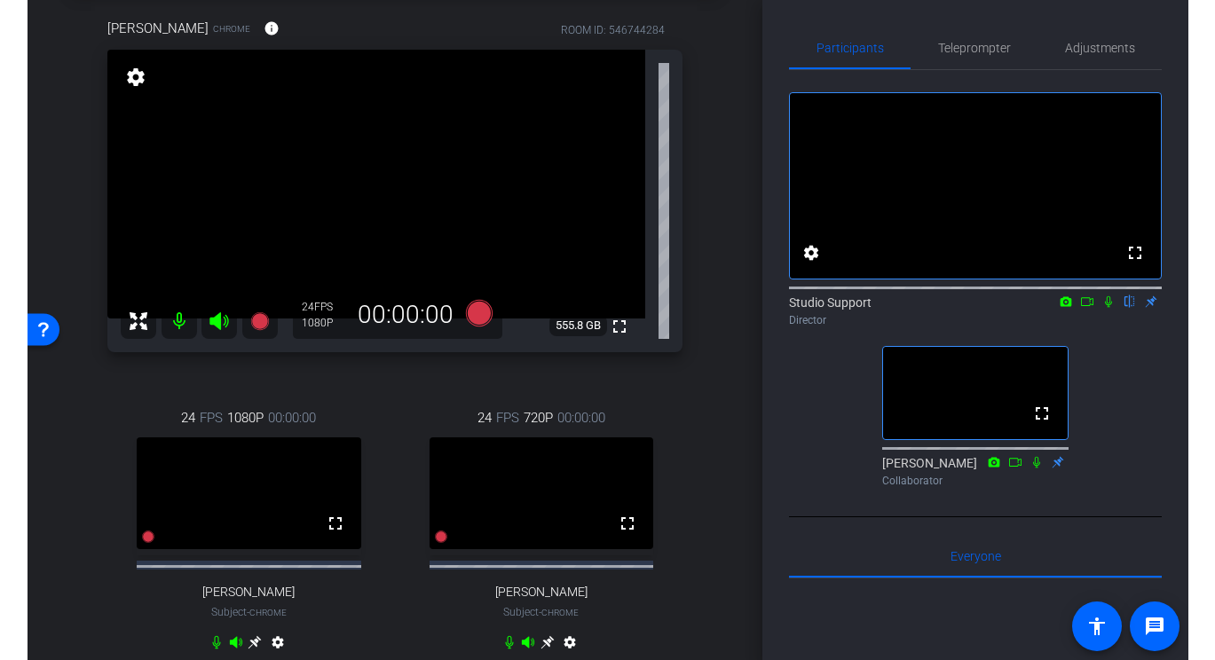
scroll to position [98, 0]
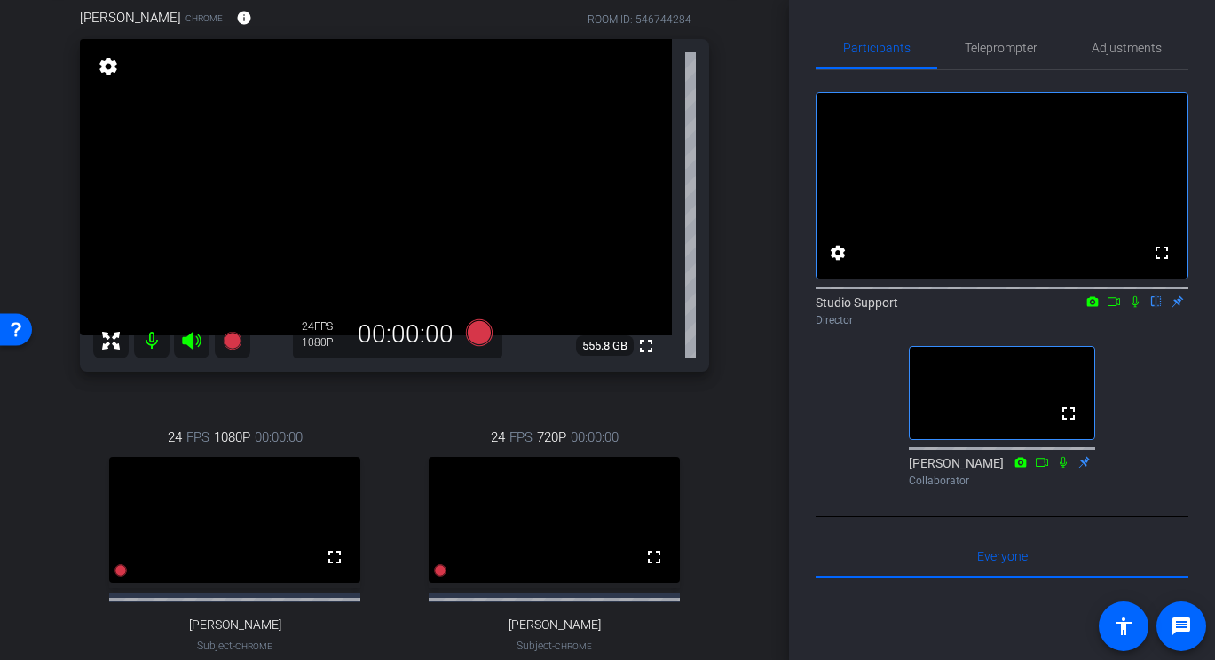
click at [420, 404] on div "24 FPS 720P 00:00:00 fullscreen [PERSON_NAME] Subject - Chrome settings" at bounding box center [554, 559] width 310 height 321
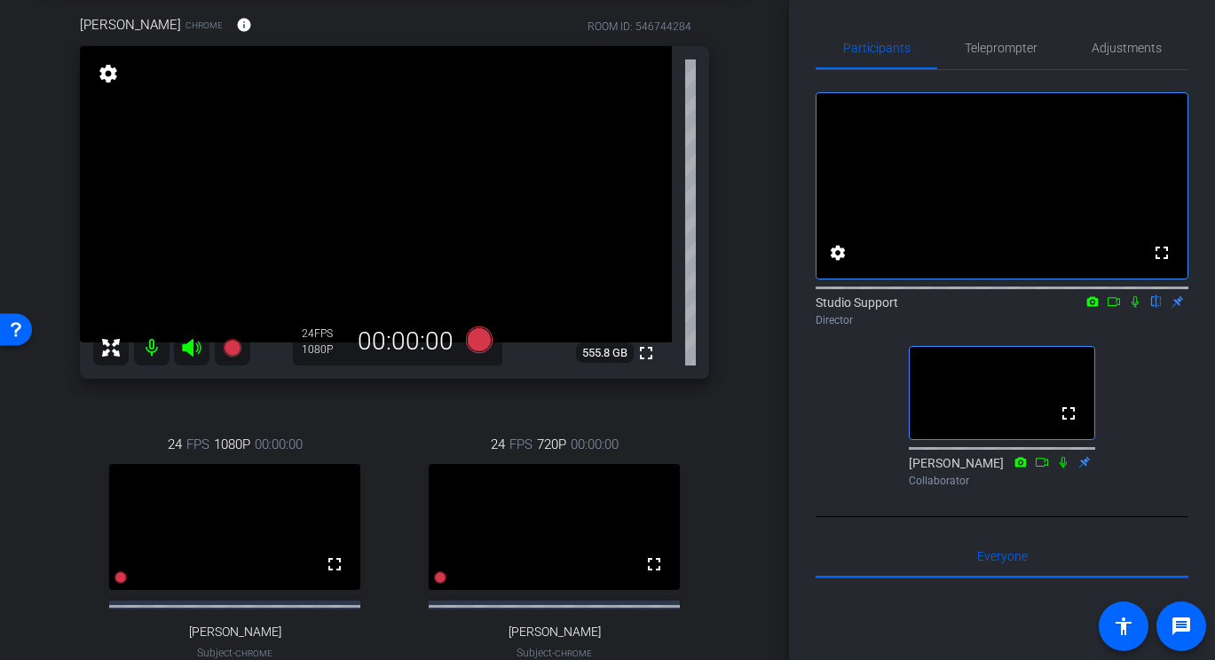
scroll to position [0, 0]
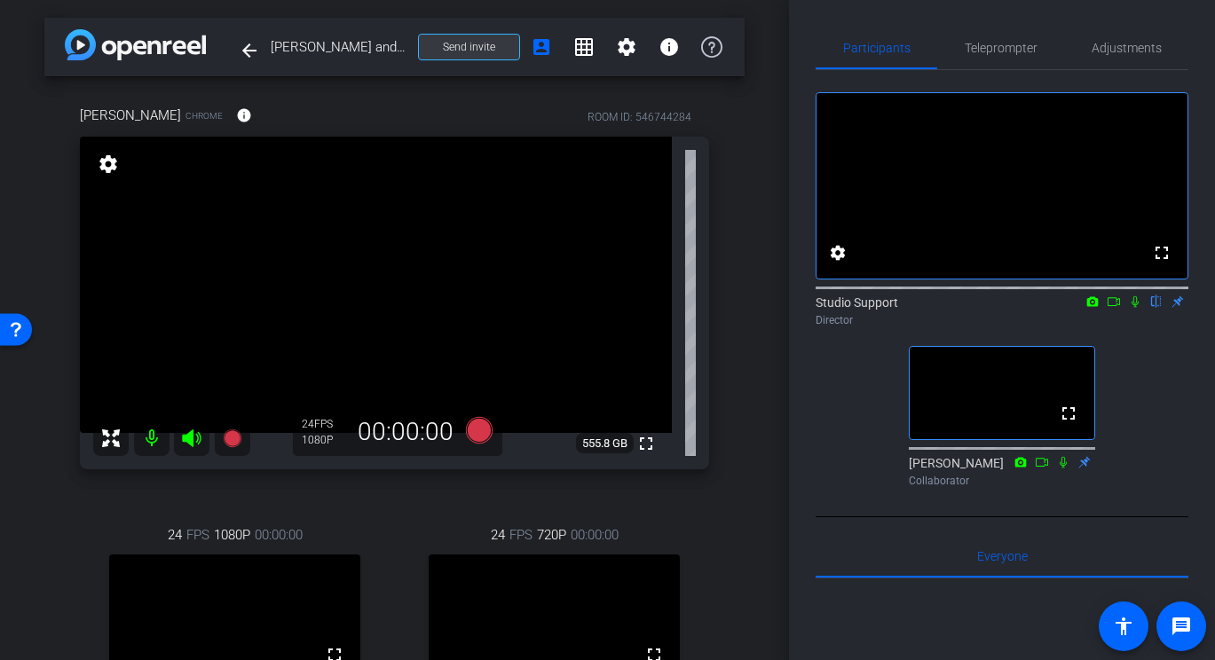
click at [492, 51] on span "Send invite" at bounding box center [469, 47] width 52 height 14
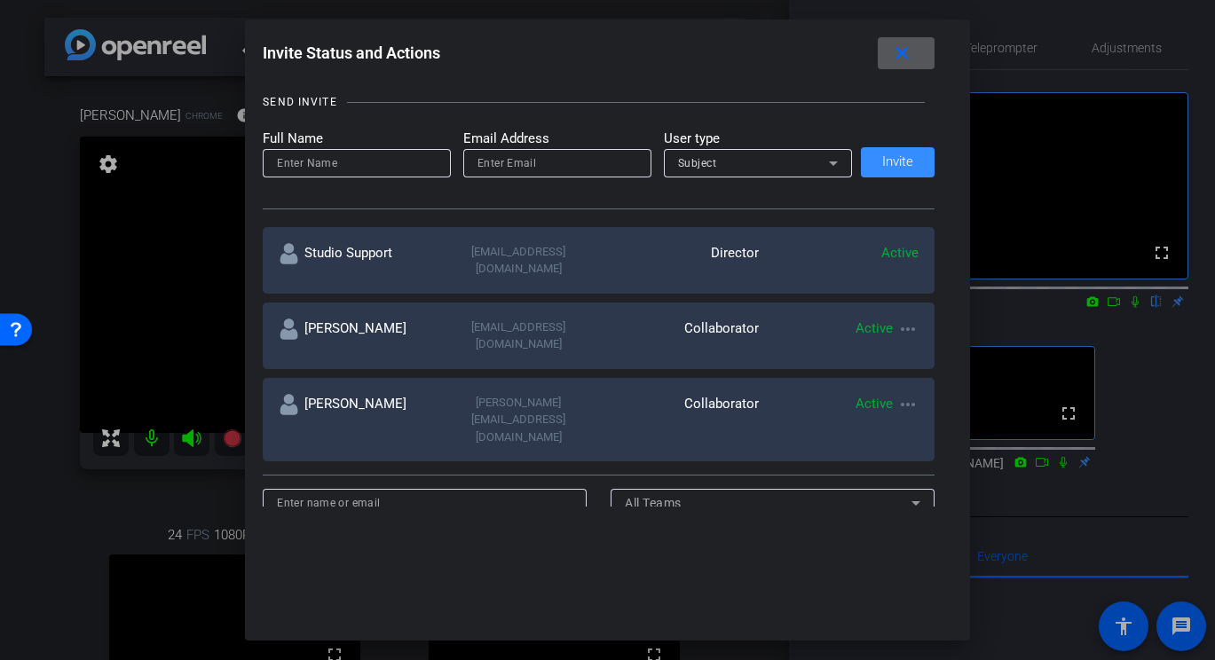
scroll to position [178, 0]
click at [905, 61] on mat-icon "close" at bounding box center [902, 54] width 22 height 22
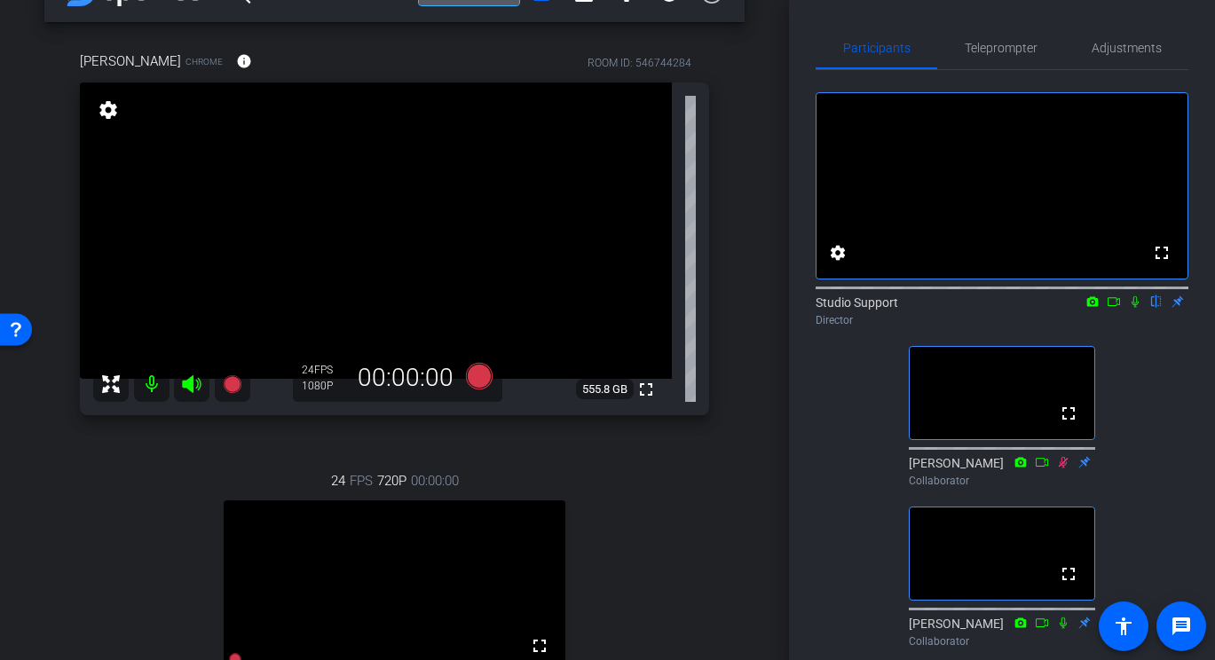
scroll to position [44, 0]
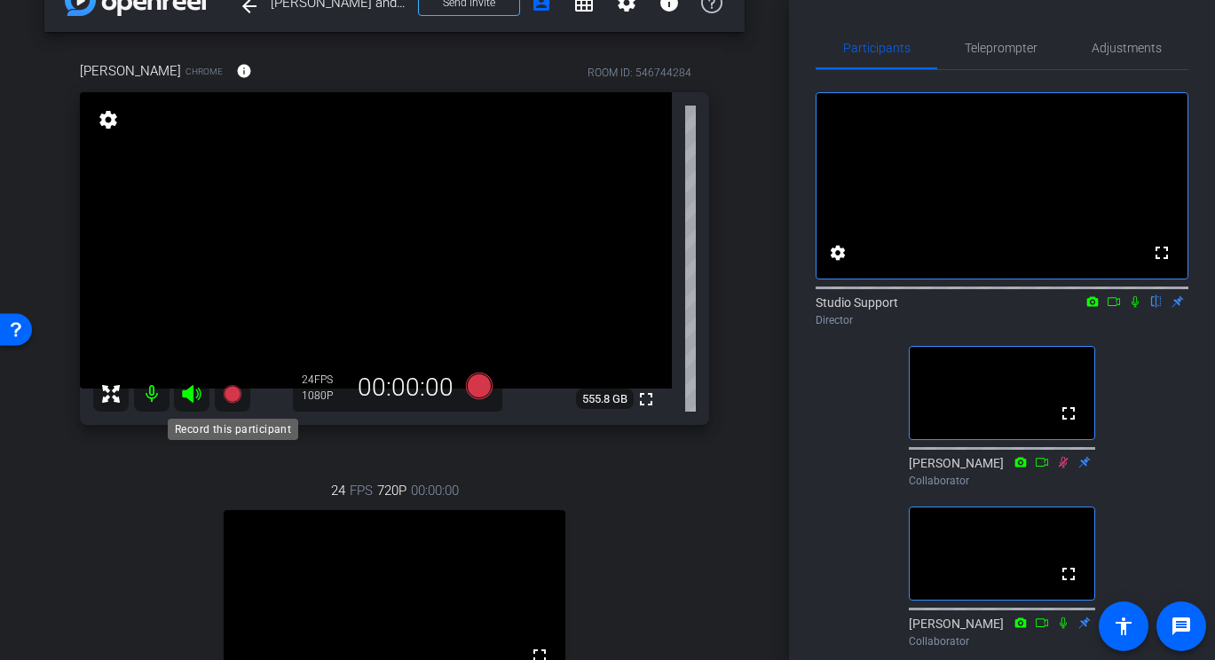
click at [236, 393] on icon at bounding box center [232, 394] width 18 height 18
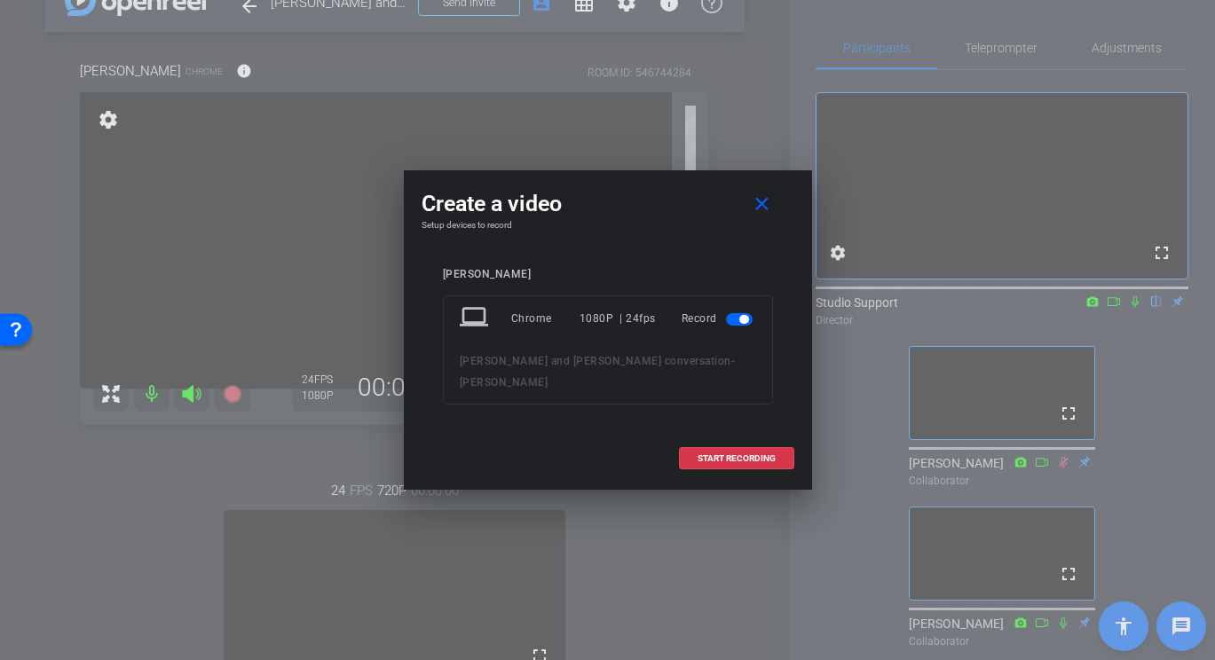
drag, startPoint x: 737, startPoint y: 437, endPoint x: 644, endPoint y: 395, distance: 101.3
click at [644, 394] on div "Create a video close Setup devices to record [PERSON_NAME] laptop Chrome 1080P …" at bounding box center [608, 328] width 408 height 317
click at [726, 438] on span at bounding box center [737, 459] width 114 height 43
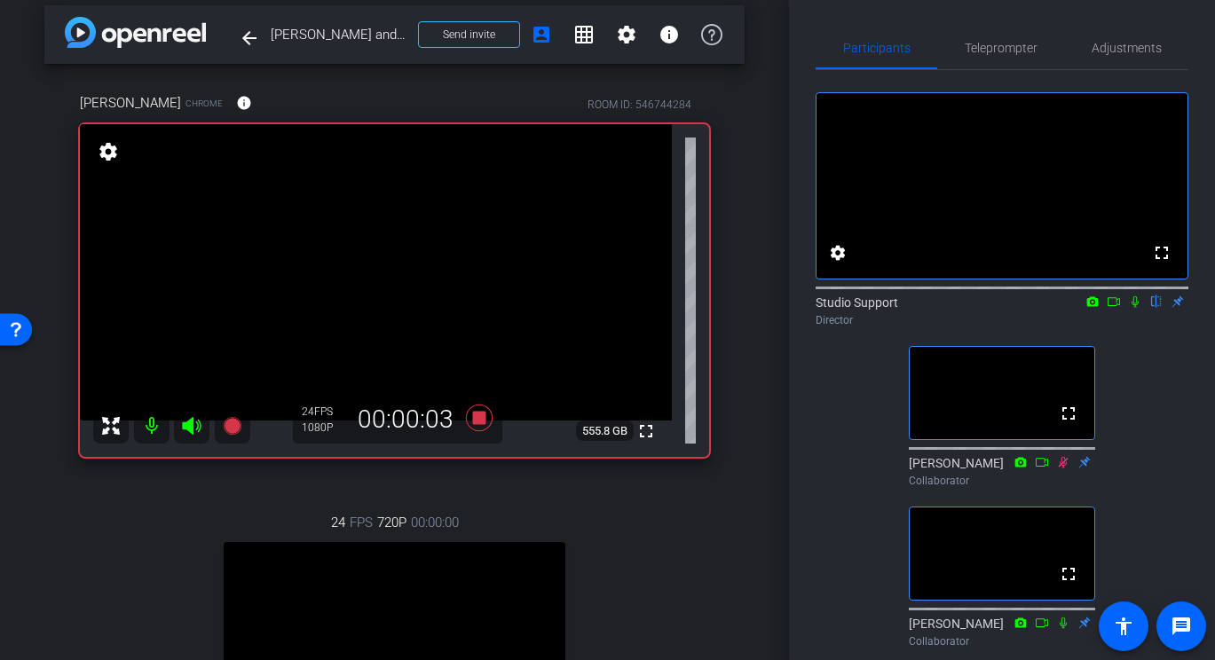
scroll to position [0, 0]
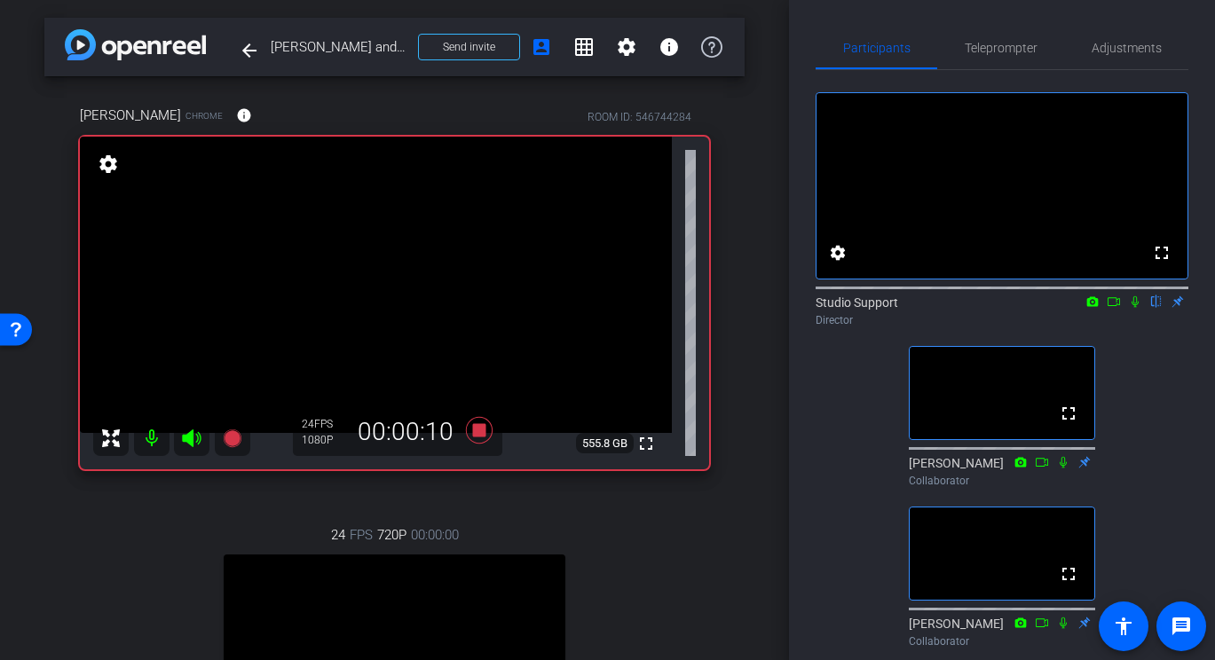
click at [1061, 308] on icon at bounding box center [1135, 302] width 14 height 12
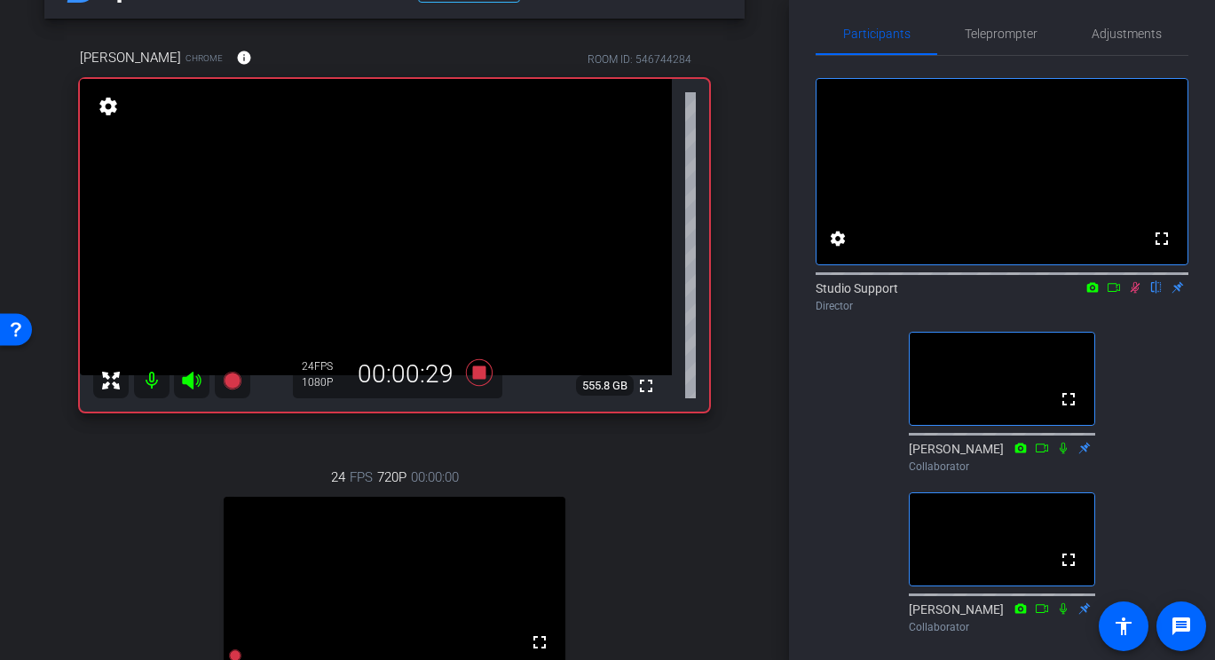
scroll to position [61, 0]
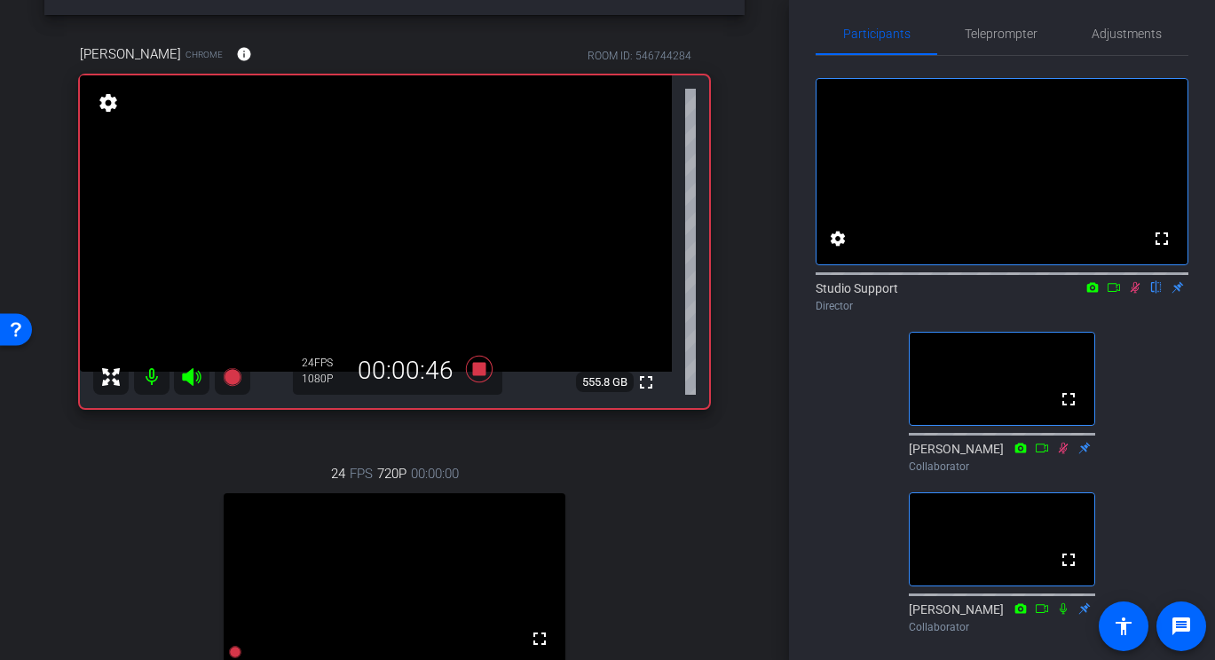
click at [1061, 294] on icon at bounding box center [1136, 288] width 10 height 12
click at [484, 368] on icon at bounding box center [478, 369] width 27 height 27
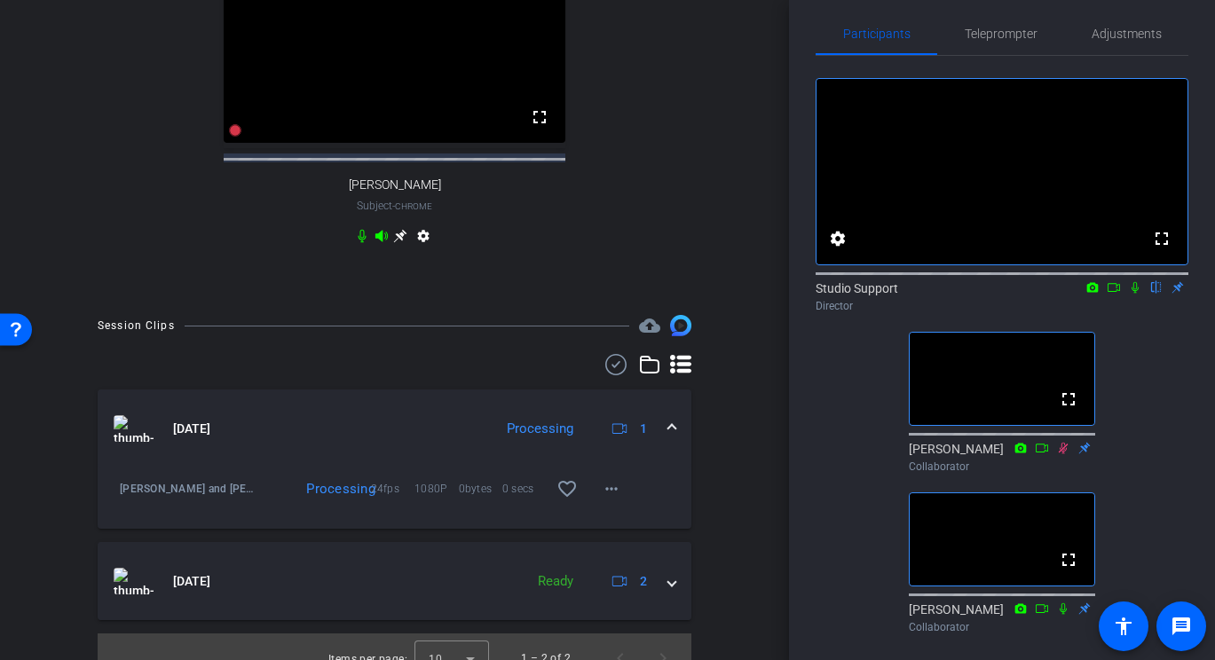
scroll to position [598, 0]
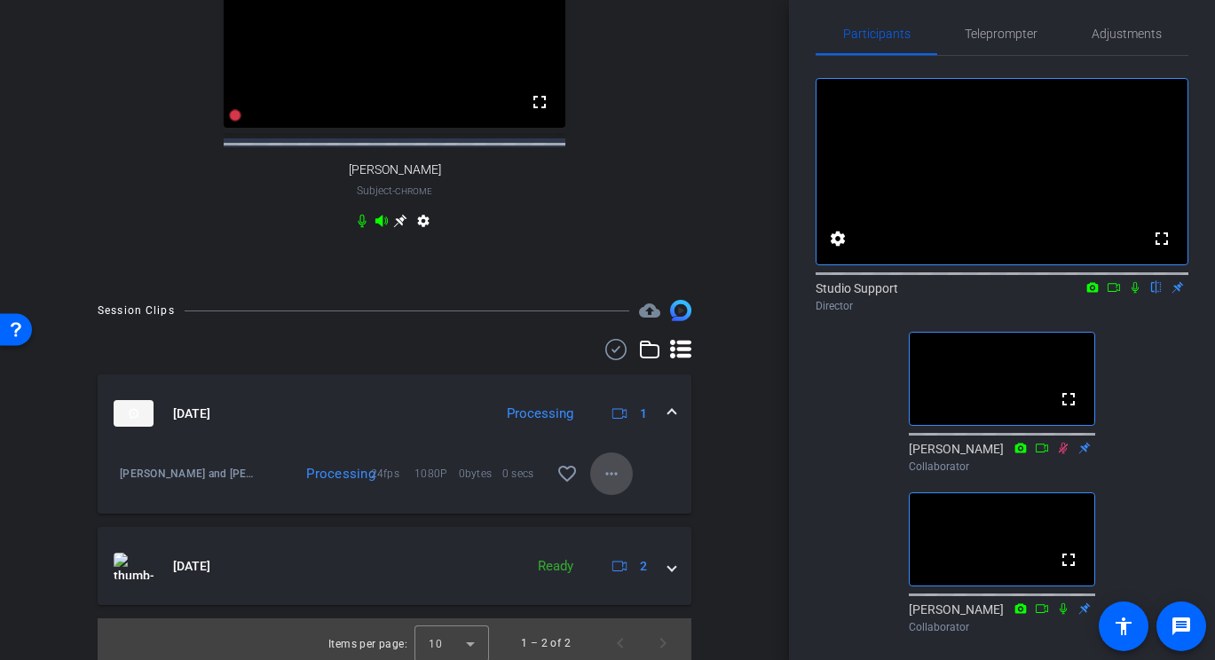
click at [604, 481] on mat-icon "more_horiz" at bounding box center [611, 473] width 21 height 21
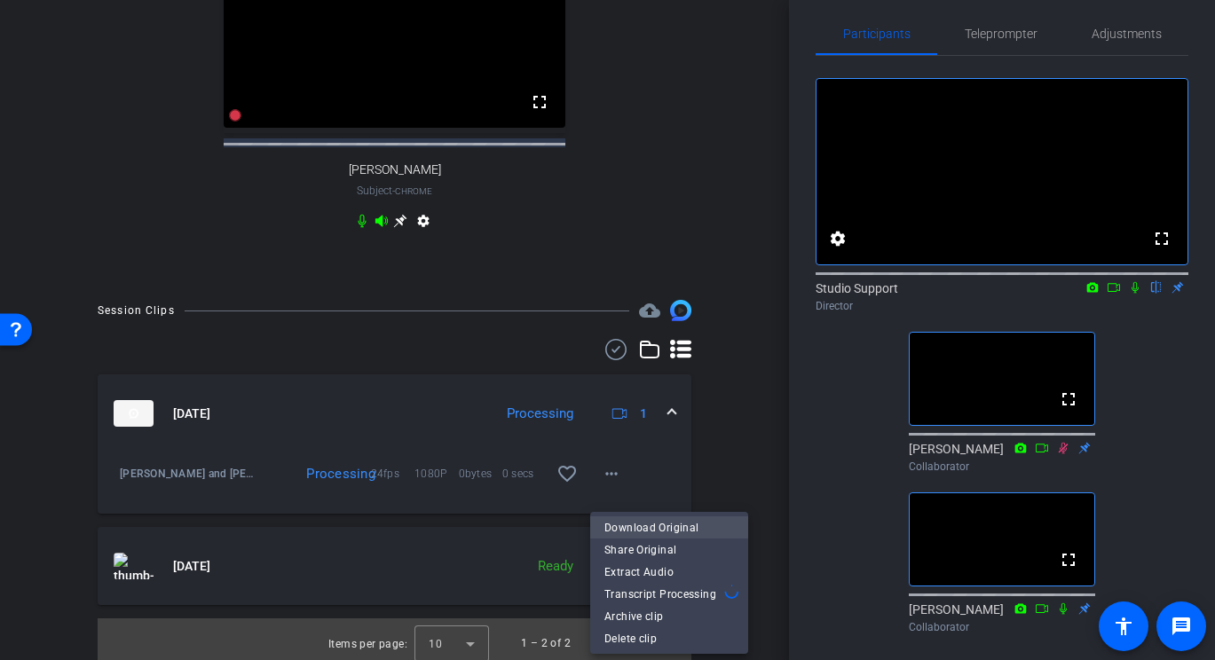
click at [636, 523] on span "Download Original" at bounding box center [670, 527] width 130 height 21
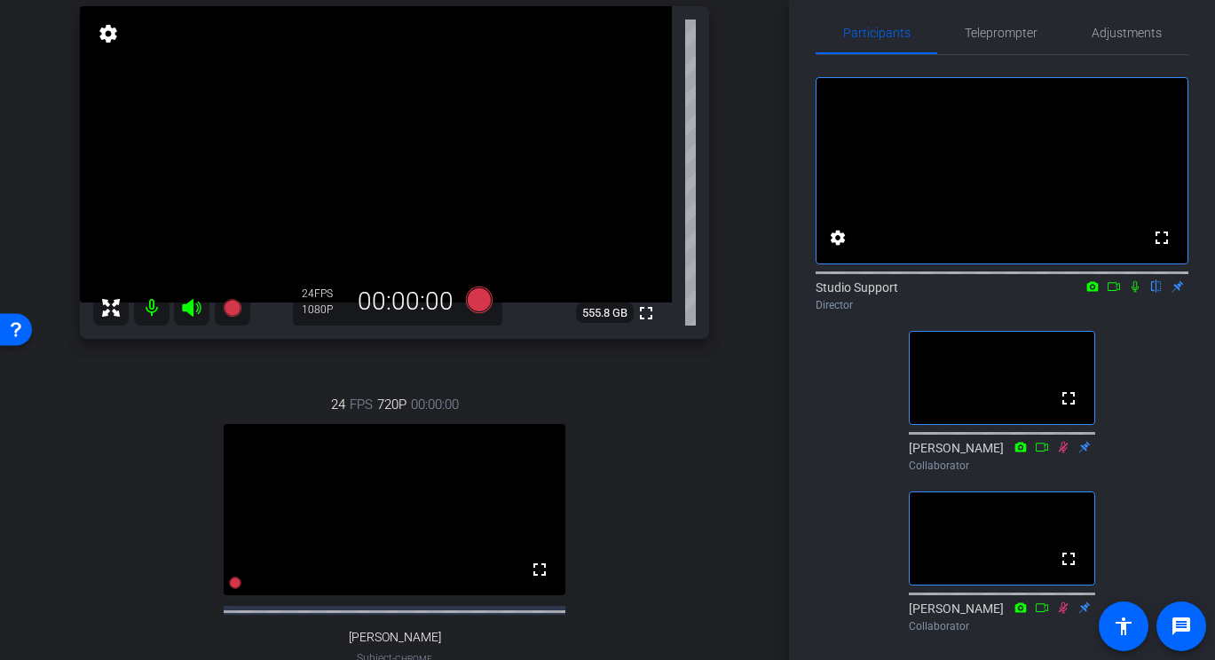
scroll to position [0, 0]
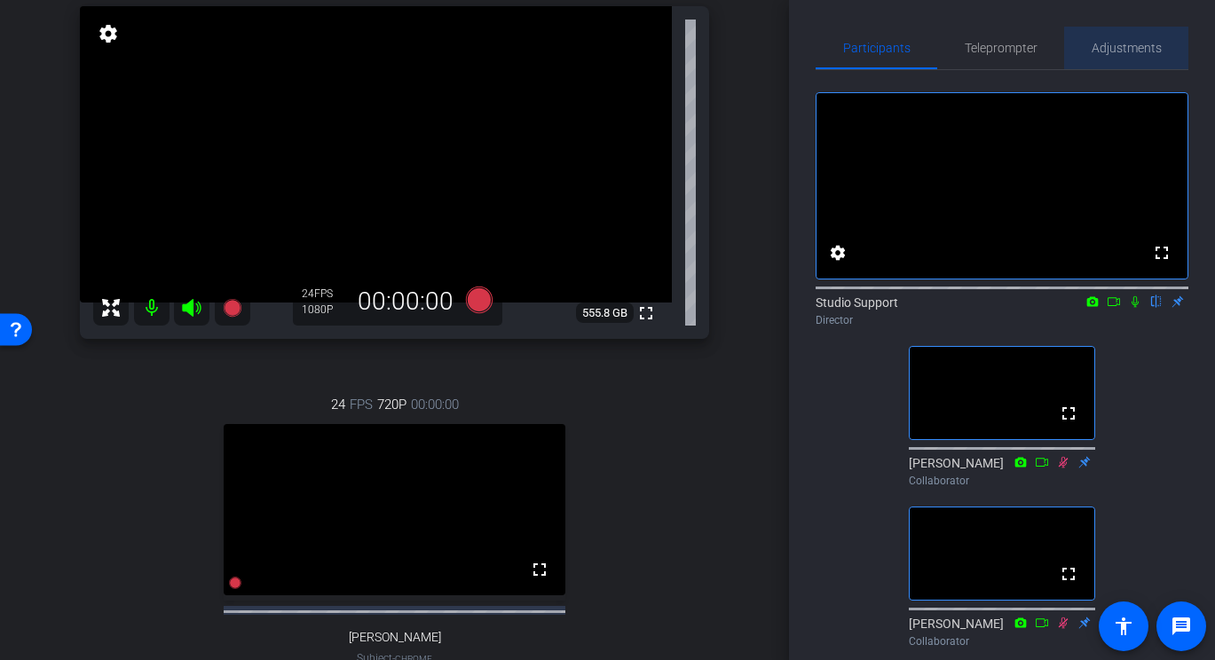
click at [1061, 67] on span "Adjustments" at bounding box center [1127, 48] width 70 height 43
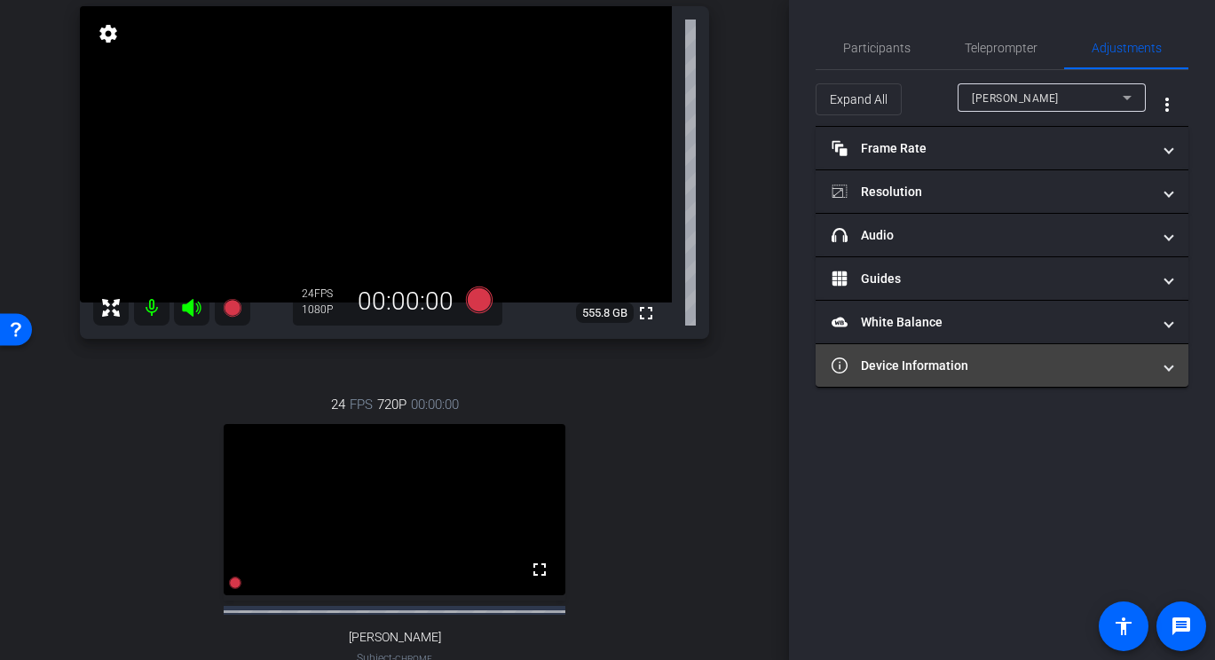
click at [991, 367] on mat-panel-title "Device Information" at bounding box center [992, 366] width 320 height 19
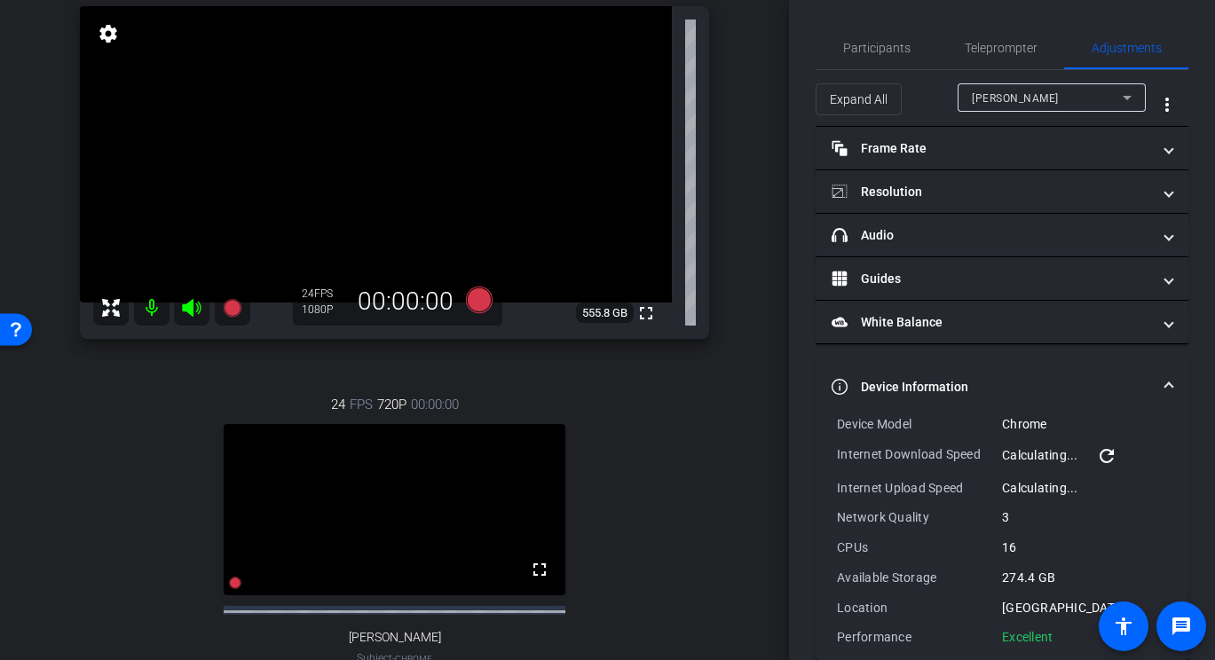
scroll to position [28, 0]
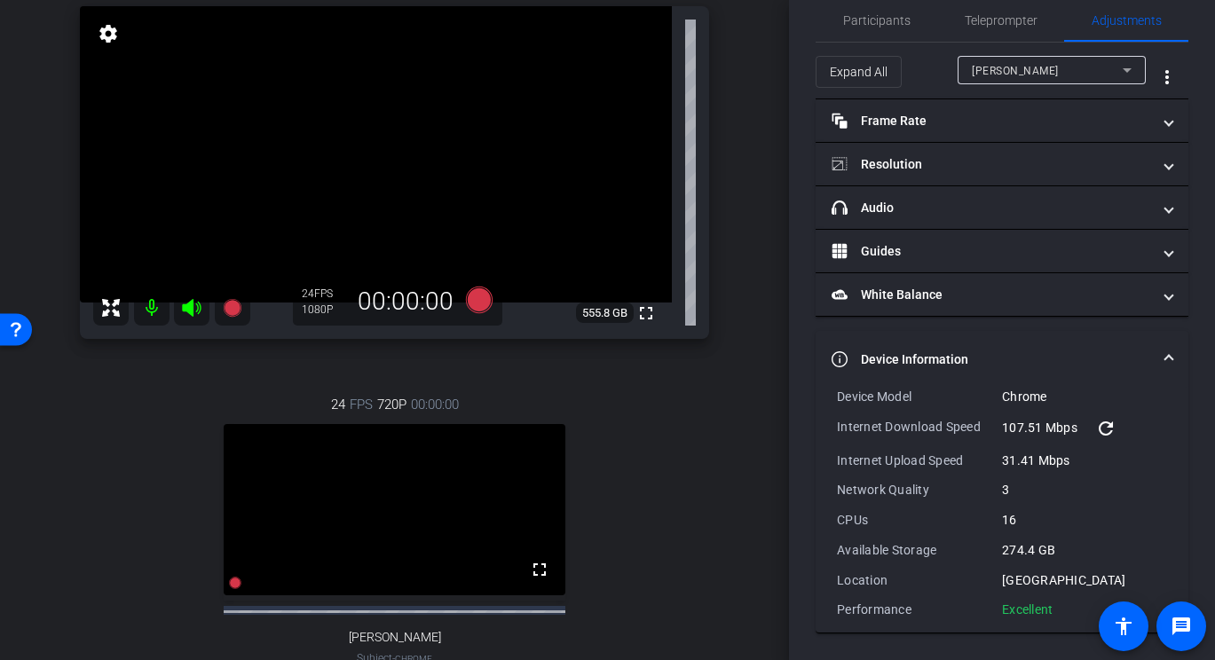
click at [1061, 75] on div "[PERSON_NAME]" at bounding box center [1047, 70] width 151 height 22
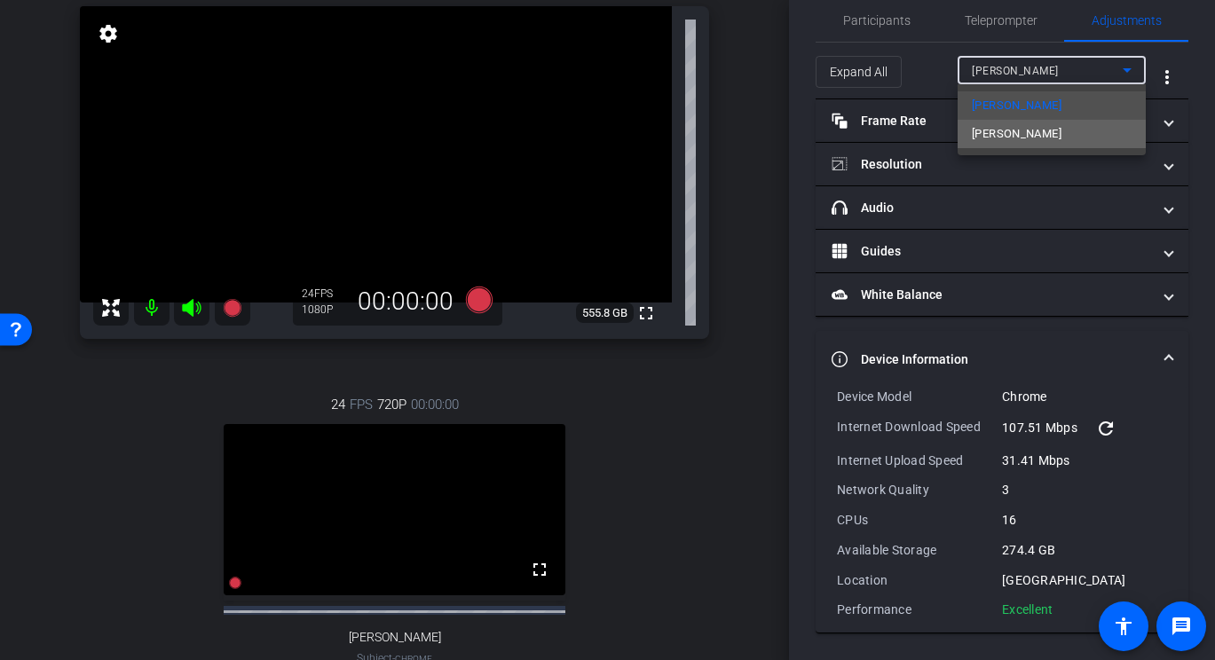
click at [1040, 125] on mat-option "[PERSON_NAME]" at bounding box center [1052, 134] width 188 height 28
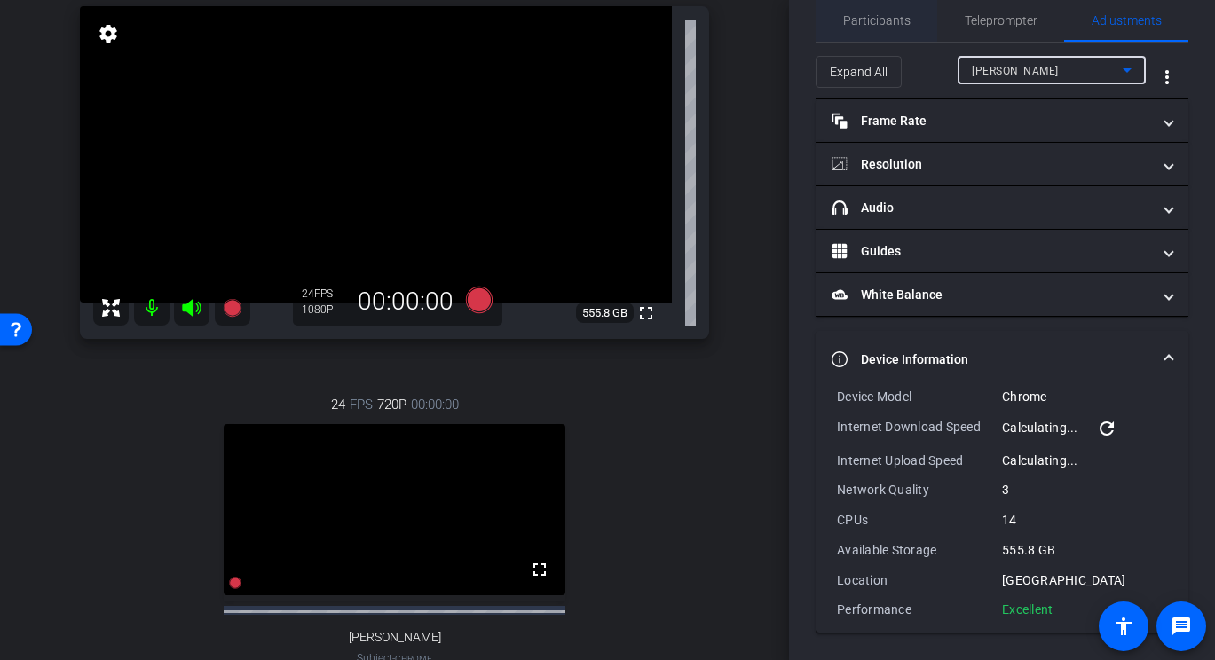
click at [889, 20] on span "Participants" at bounding box center [876, 20] width 67 height 12
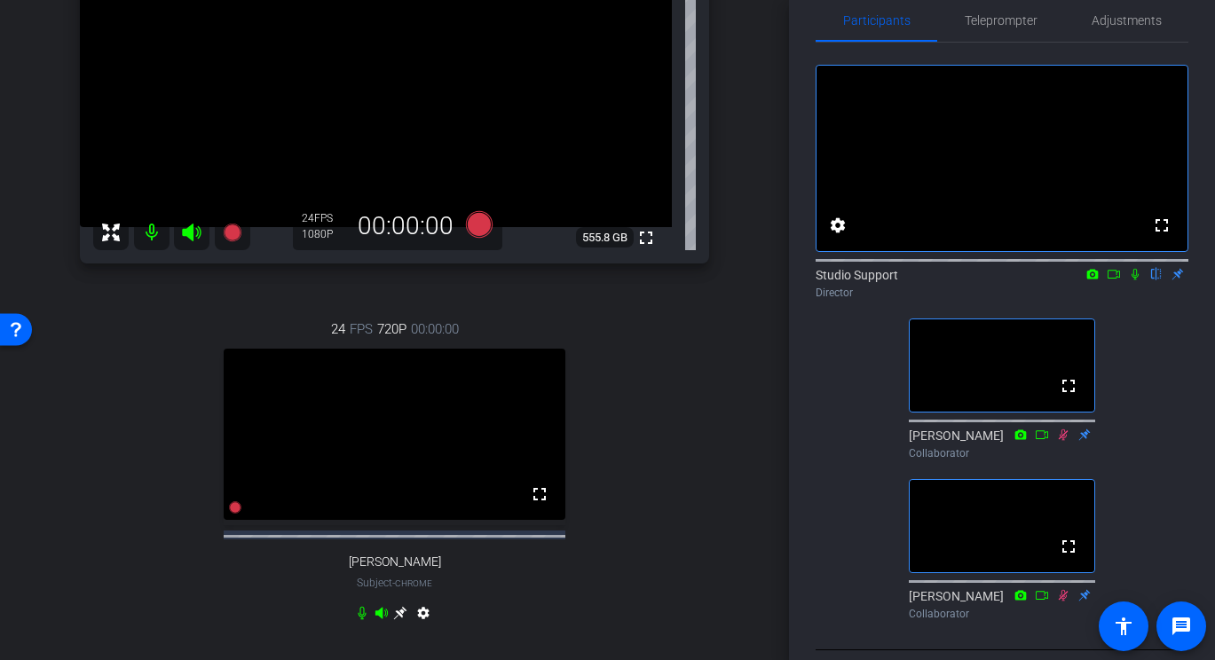
scroll to position [249, 0]
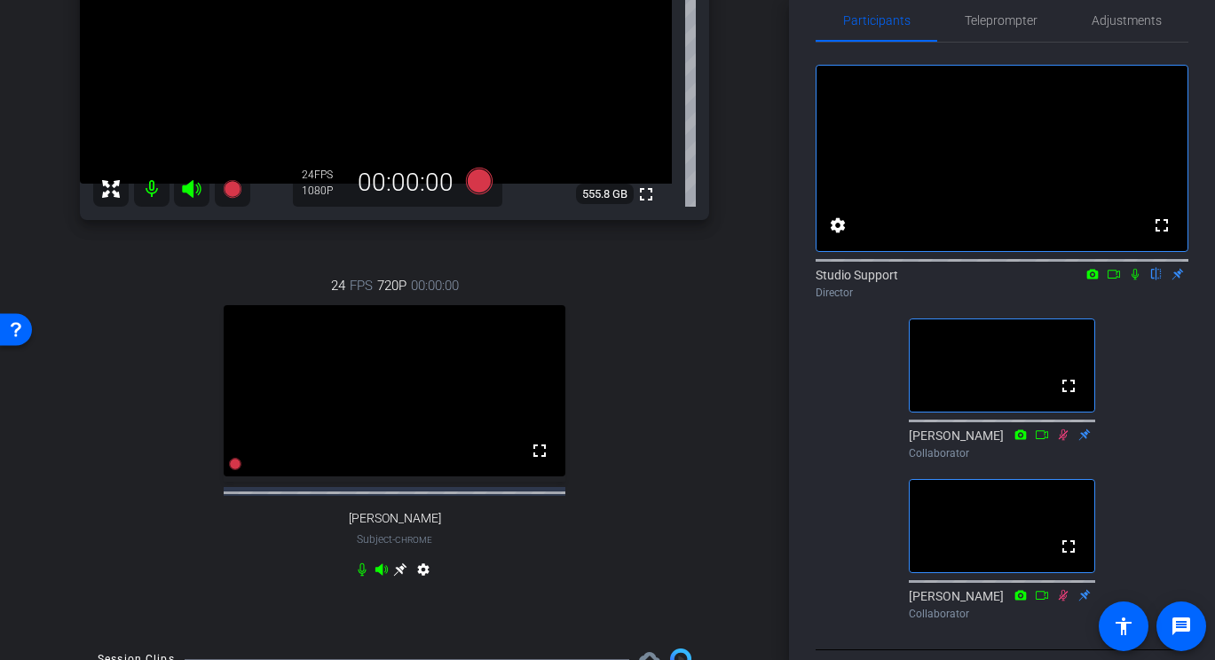
click at [400, 577] on icon at bounding box center [400, 570] width 13 height 13
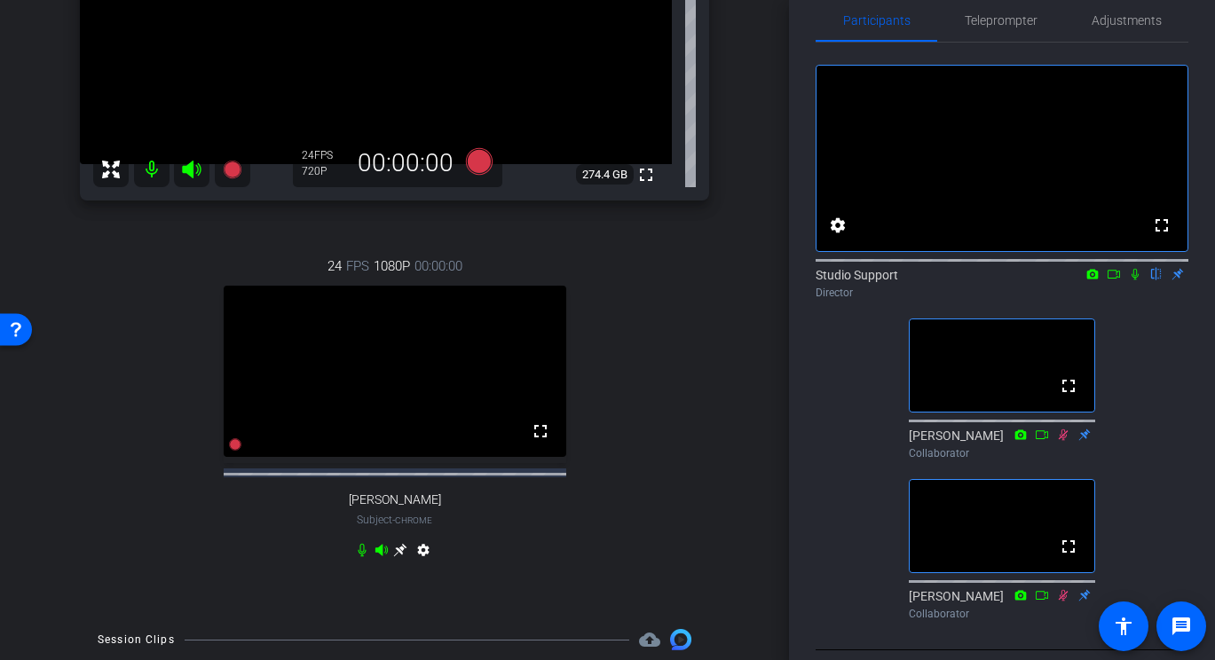
click at [397, 557] on icon at bounding box center [400, 550] width 14 height 14
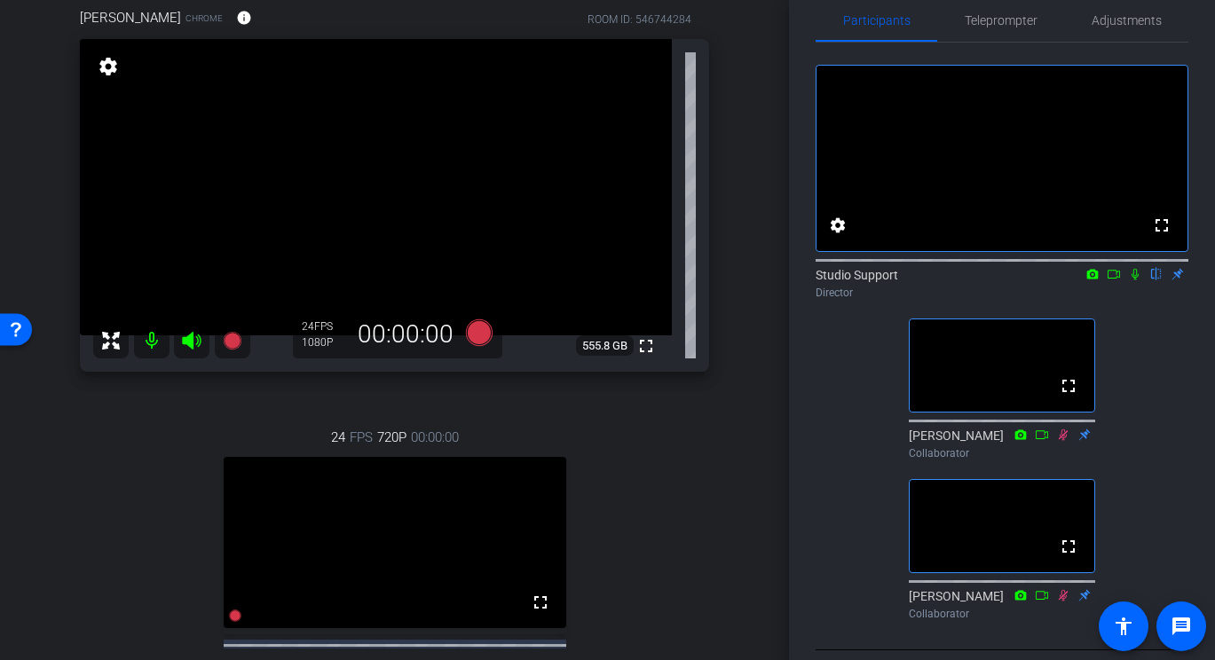
scroll to position [99, 0]
click at [486, 335] on icon at bounding box center [478, 332] width 27 height 27
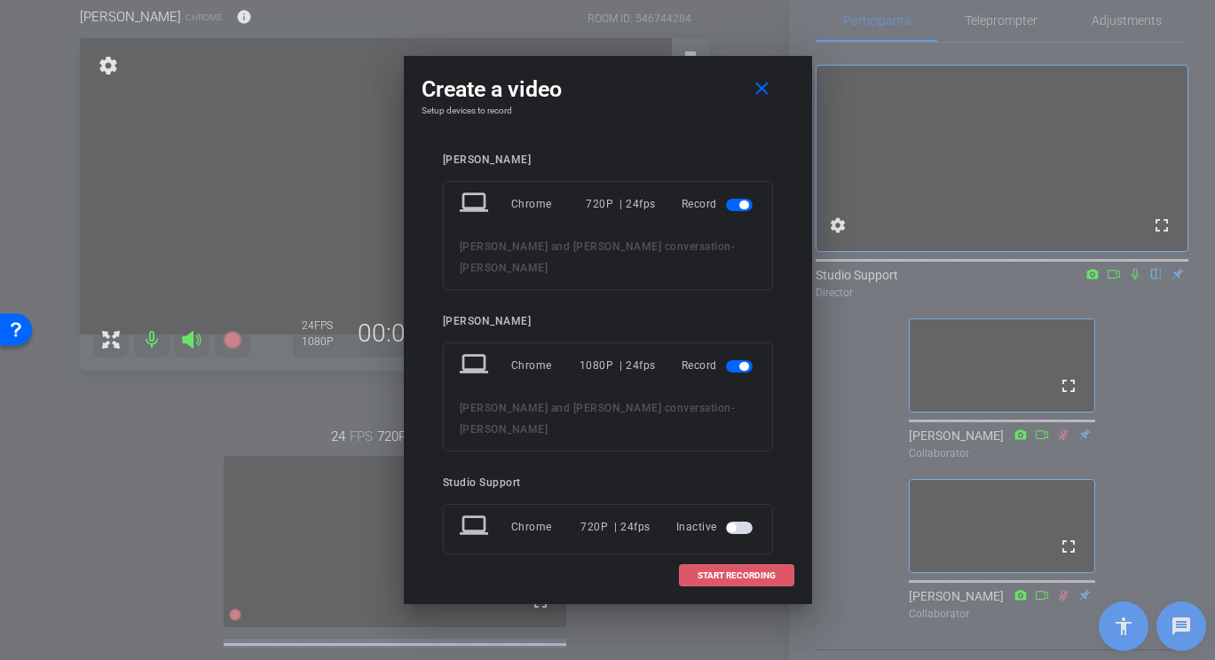
click at [715, 572] on span "START RECORDING" at bounding box center [737, 576] width 78 height 9
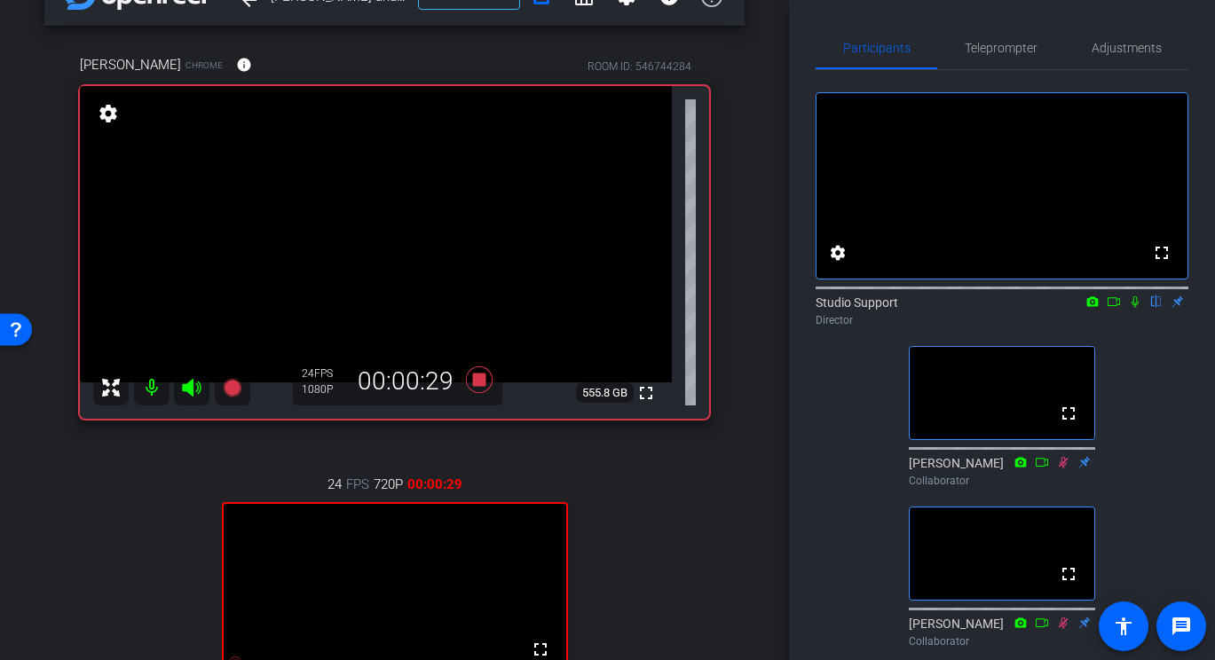
scroll to position [3, 0]
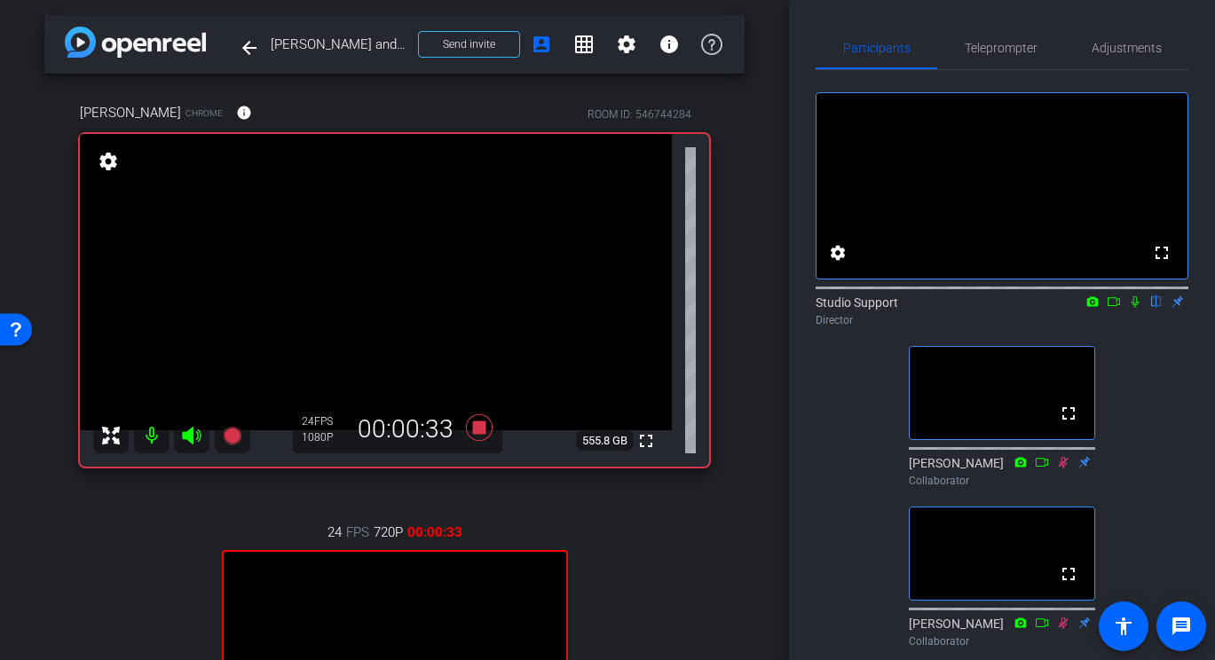
click at [1061, 308] on icon at bounding box center [1135, 302] width 14 height 12
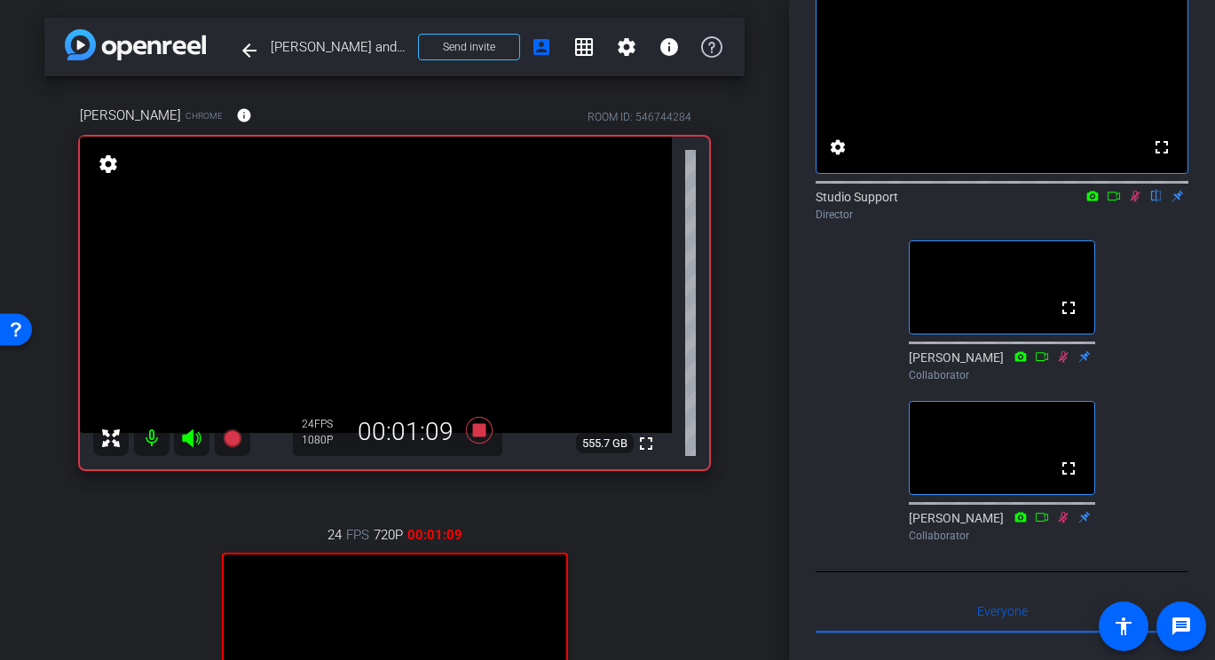
scroll to position [0, 0]
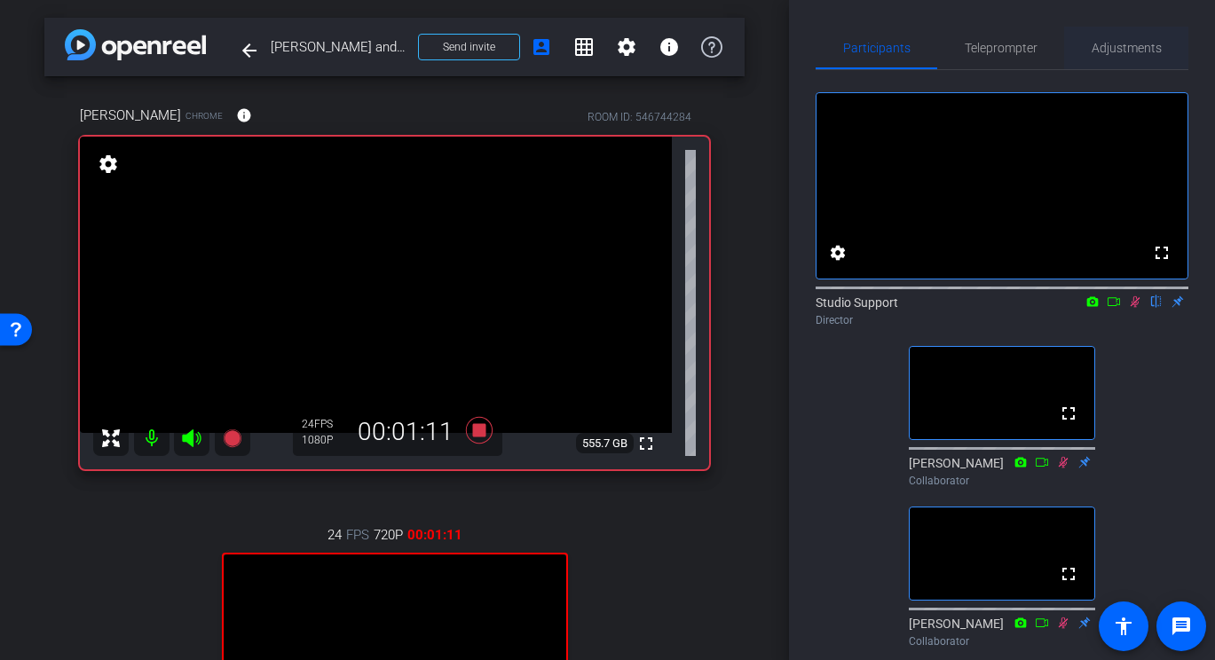
click at [1061, 34] on span "Adjustments" at bounding box center [1127, 48] width 70 height 43
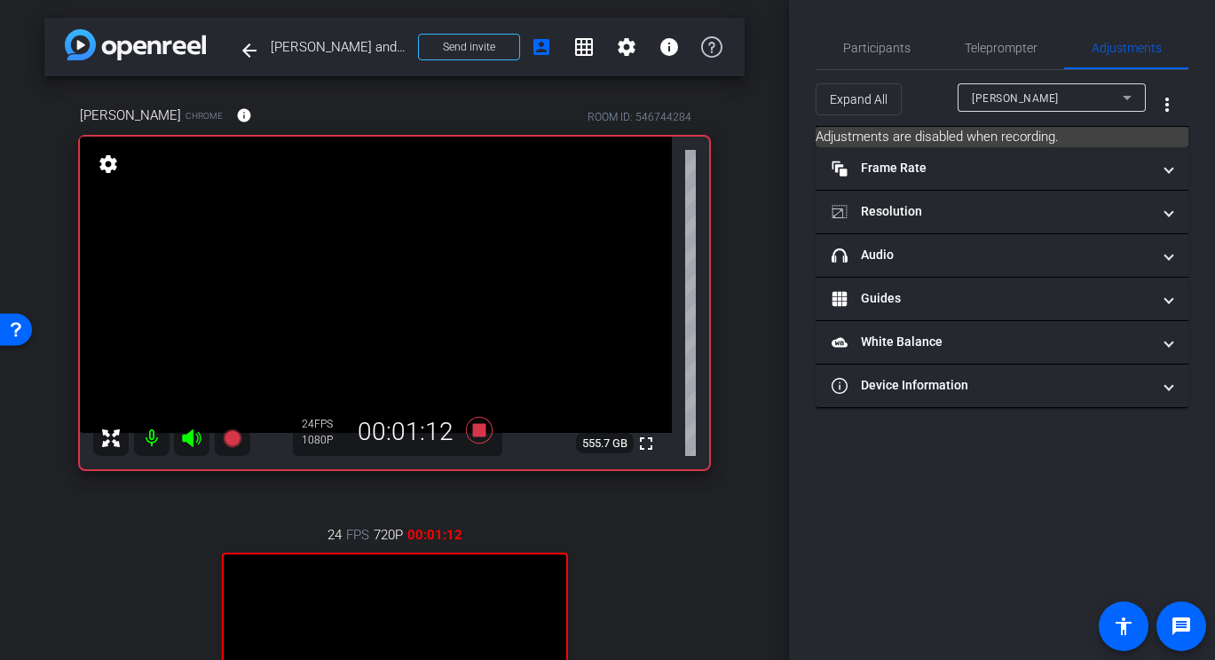
click at [1059, 92] on div "[PERSON_NAME]" at bounding box center [1047, 98] width 151 height 22
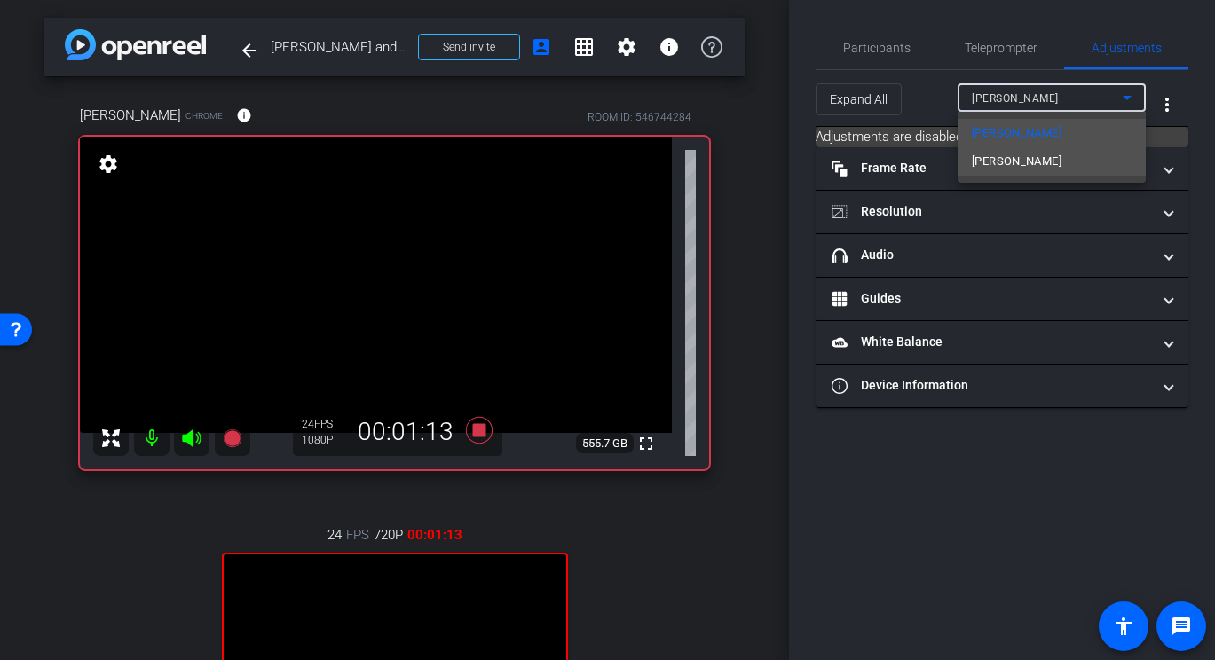
click at [994, 155] on span "[PERSON_NAME]" at bounding box center [1017, 161] width 90 height 21
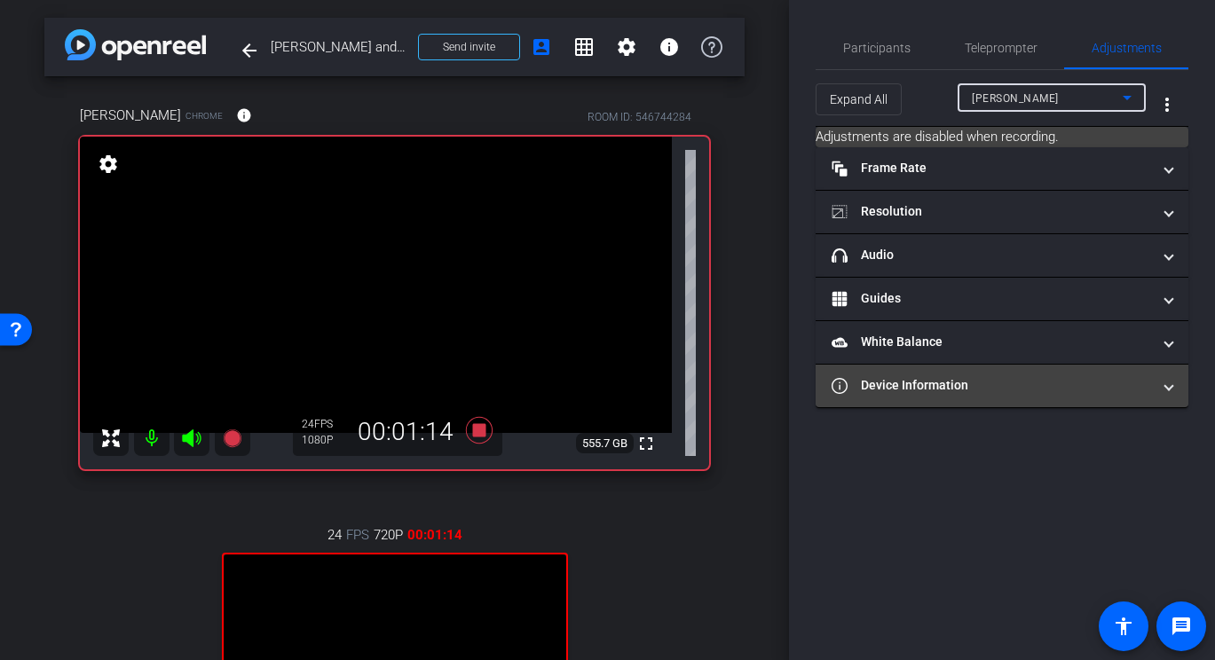
click at [938, 373] on mat-expansion-panel-header "Device Information" at bounding box center [1002, 386] width 373 height 43
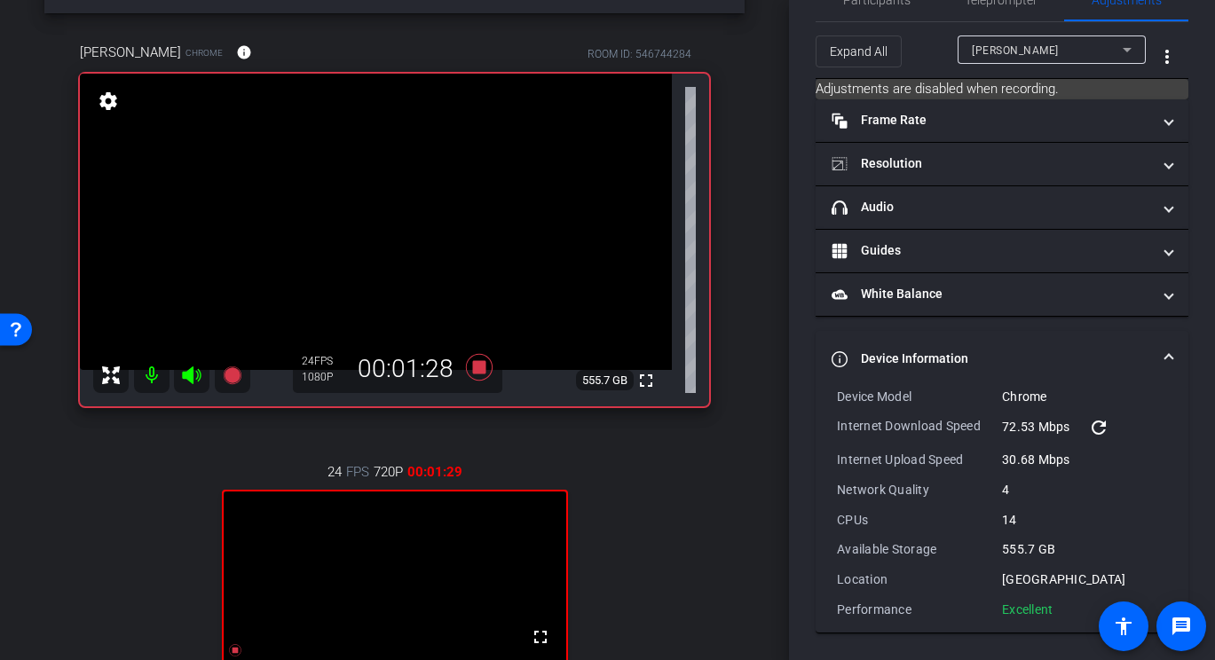
scroll to position [61, 0]
click at [898, 4] on span "Participants" at bounding box center [876, 0] width 67 height 12
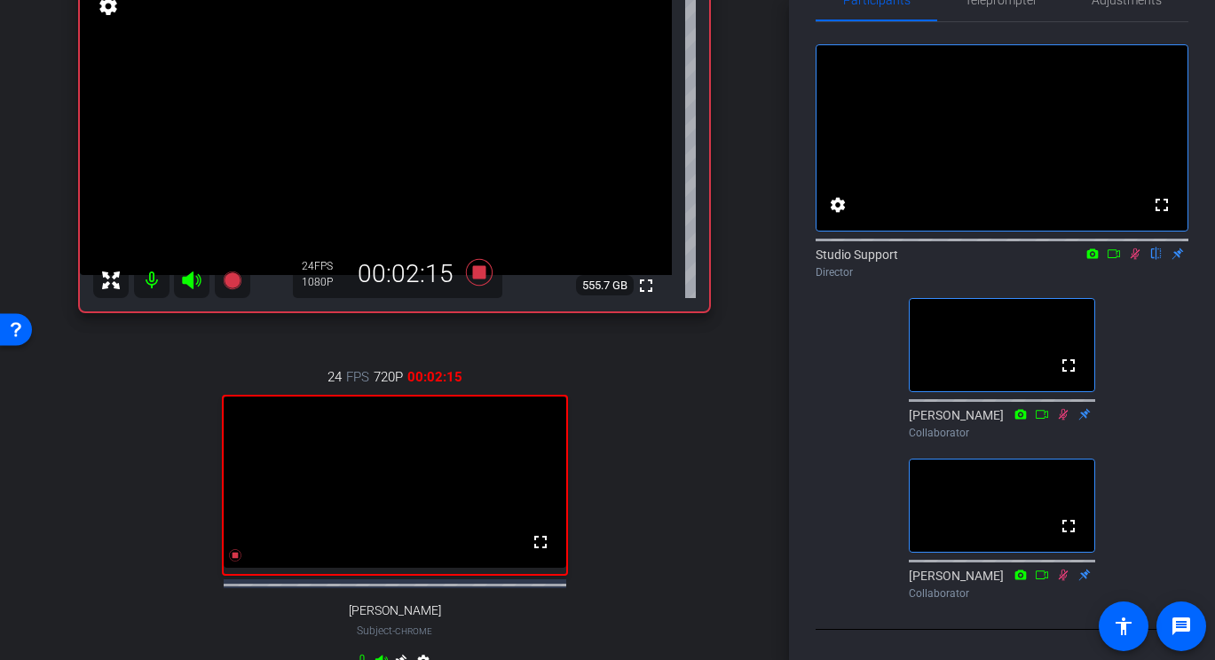
scroll to position [0, 0]
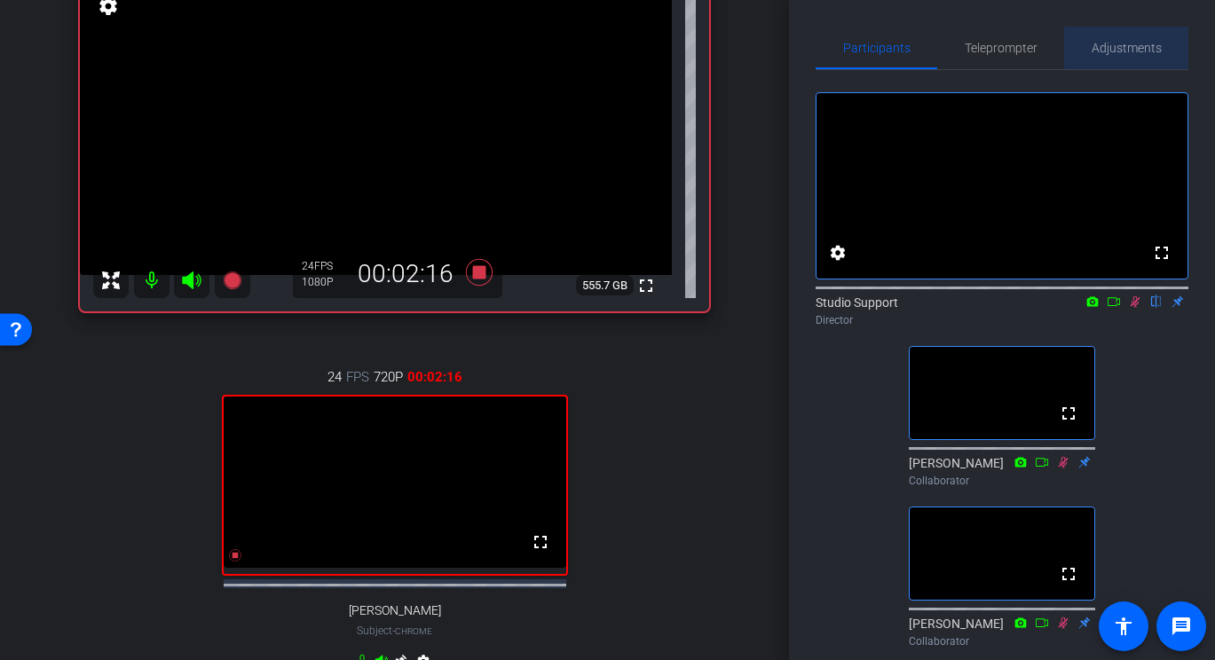
click at [1061, 48] on span "Adjustments" at bounding box center [1127, 48] width 70 height 12
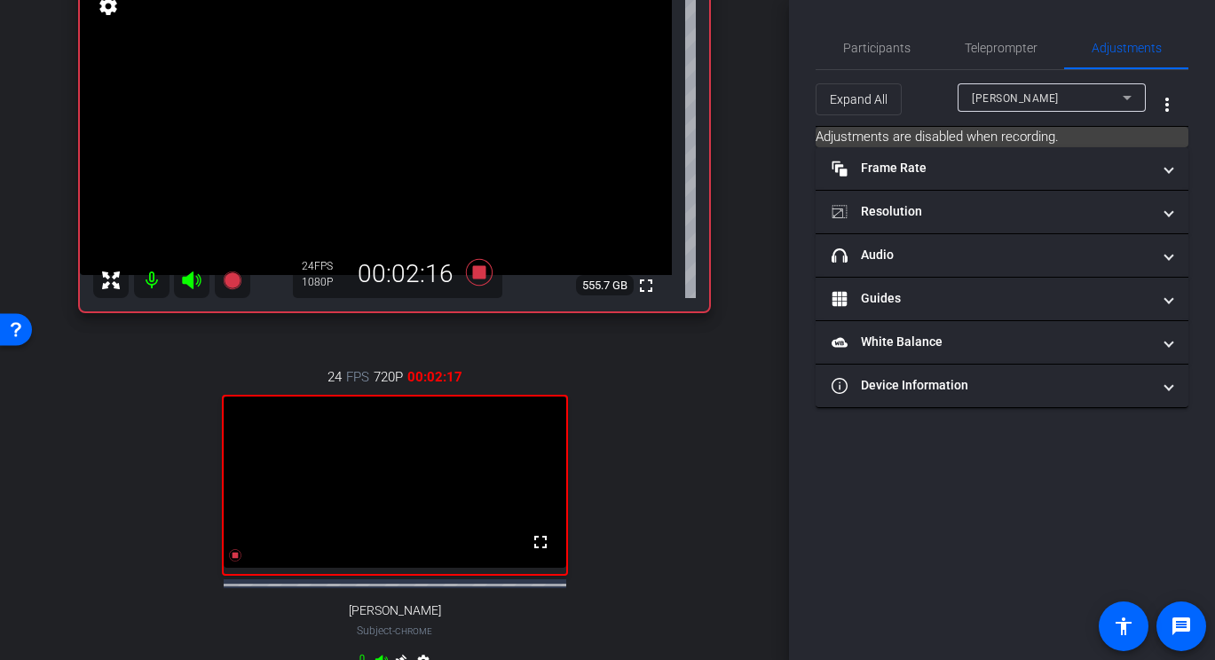
click at [1059, 87] on div "[PERSON_NAME]" at bounding box center [1047, 98] width 151 height 22
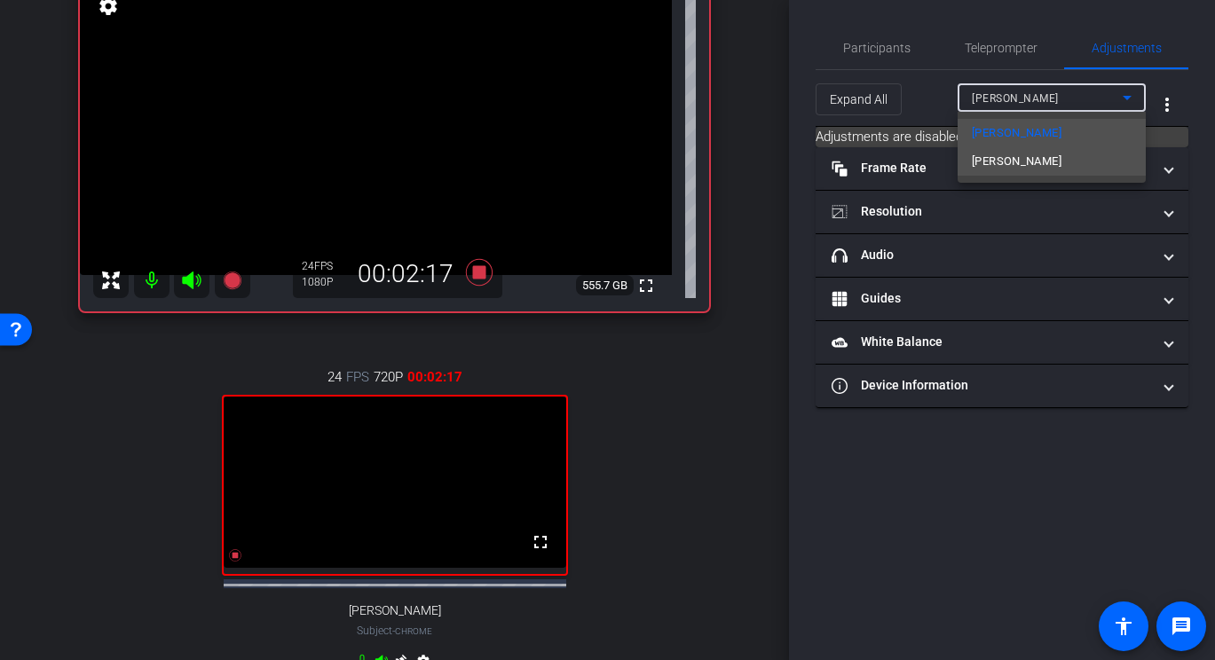
click at [991, 150] on mat-option "[PERSON_NAME]" at bounding box center [1052, 161] width 188 height 28
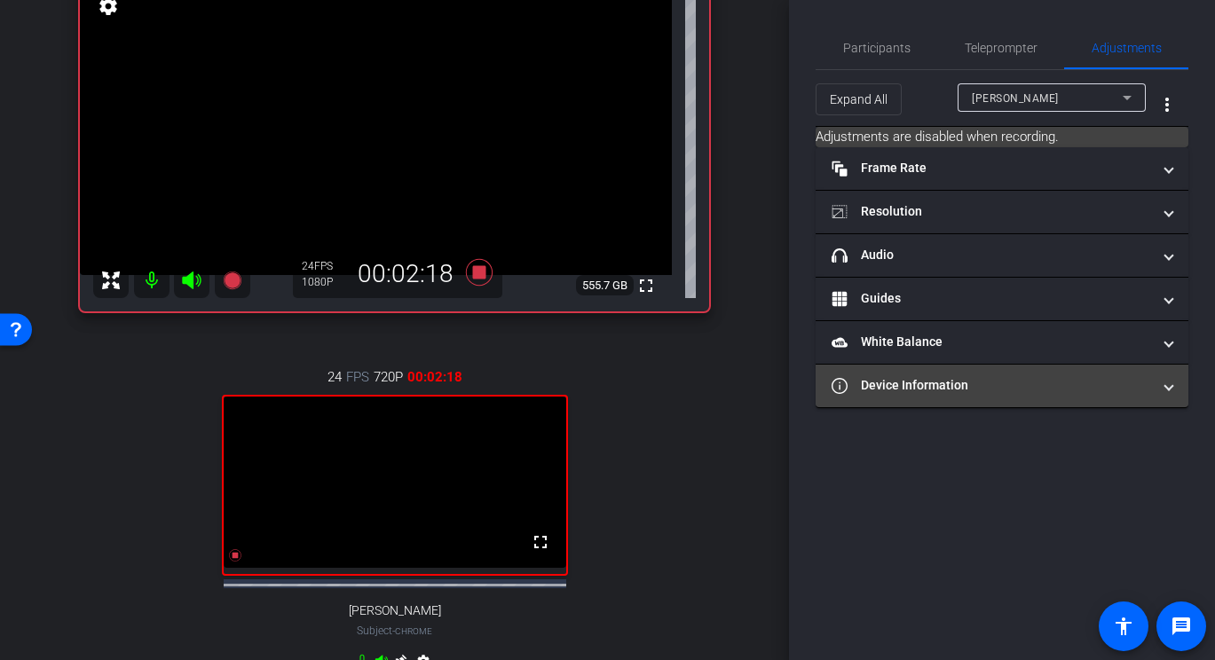
click at [898, 391] on mat-panel-title "Device Information" at bounding box center [992, 385] width 320 height 19
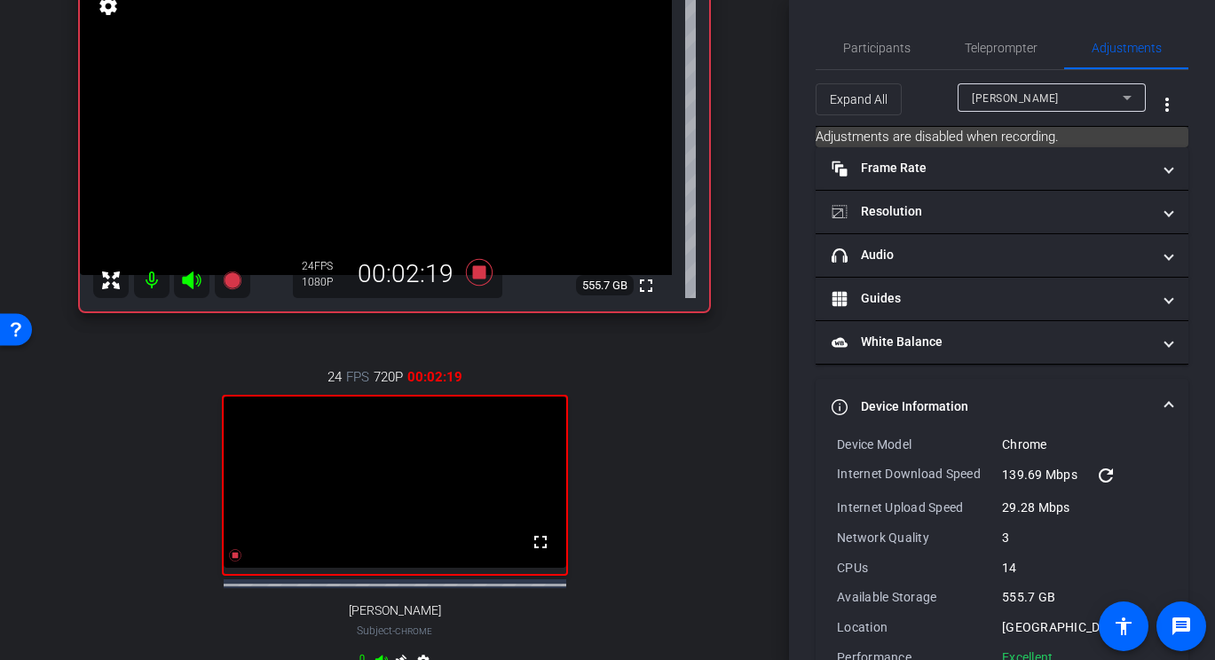
scroll to position [48, 0]
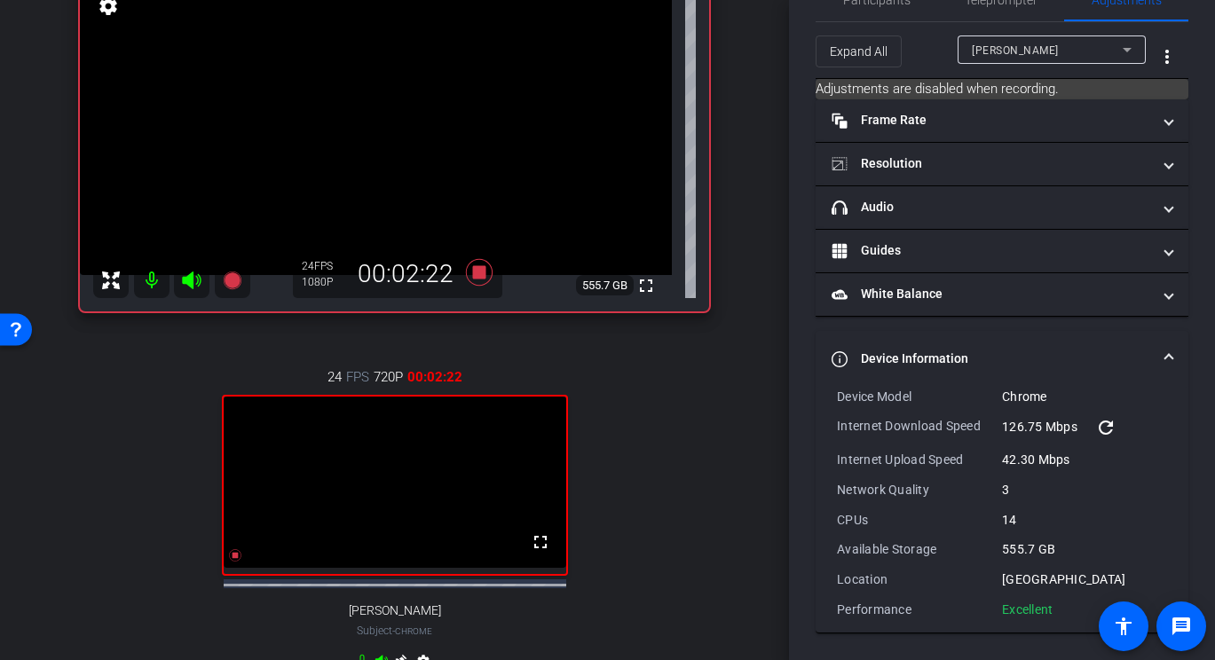
click at [1061, 429] on mat-icon "refresh" at bounding box center [1105, 427] width 21 height 21
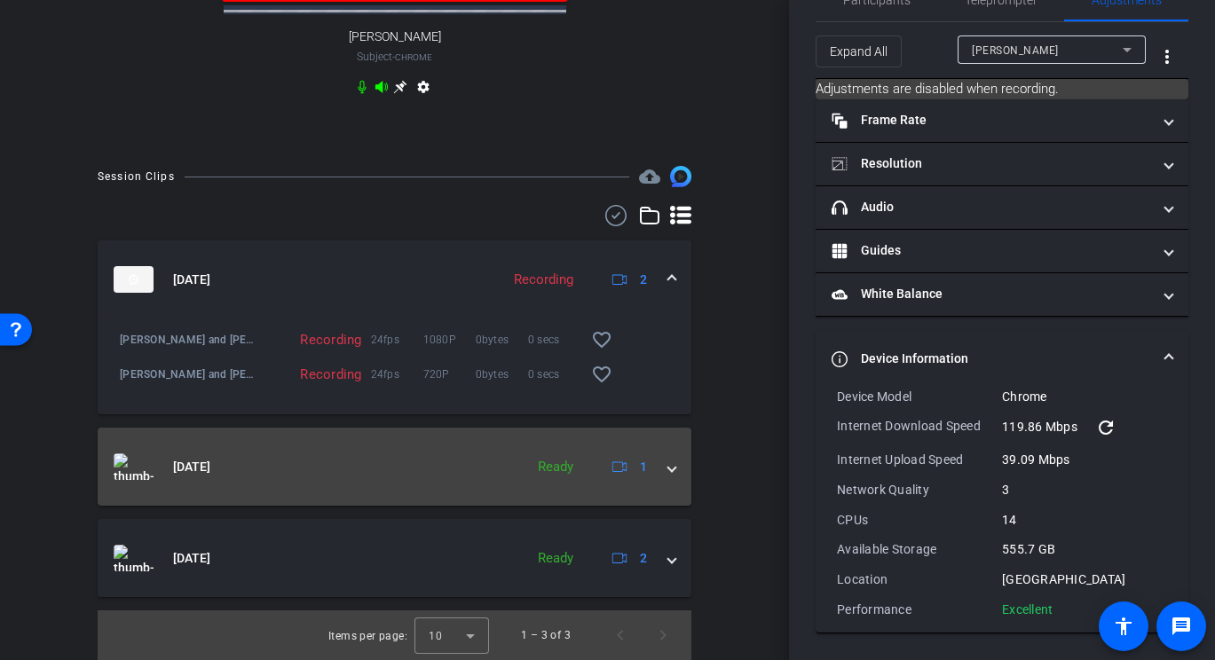
click at [399, 462] on mat-panel-title "[DATE]" at bounding box center [314, 467] width 401 height 27
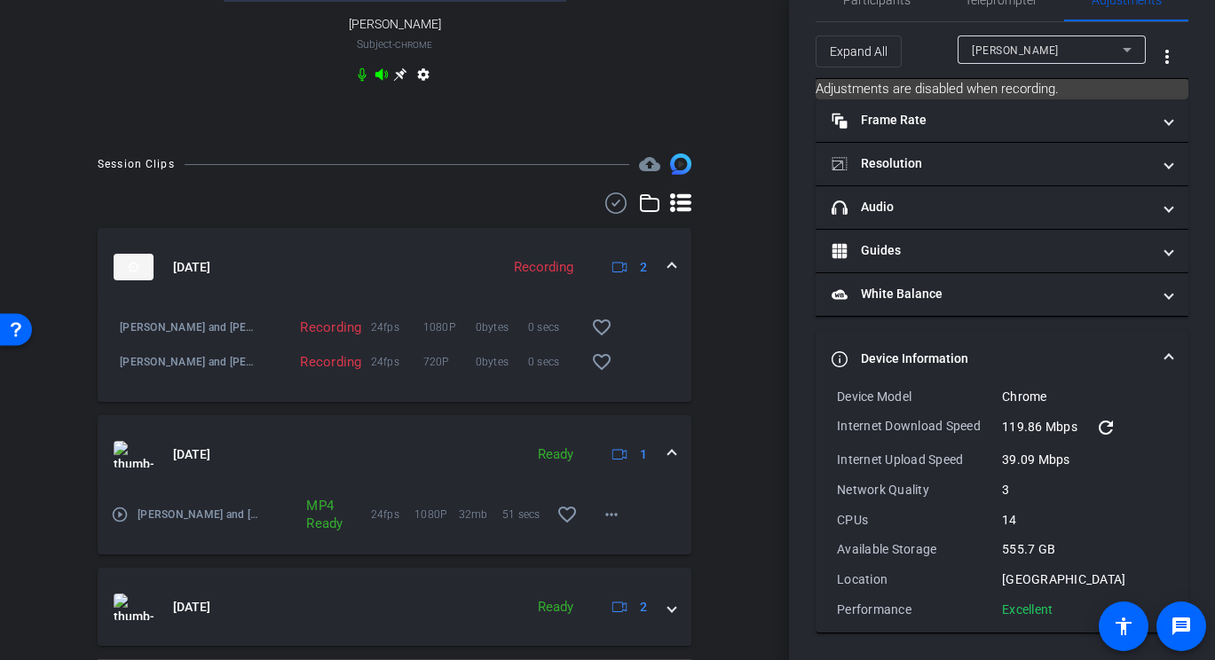
scroll to position [807, 0]
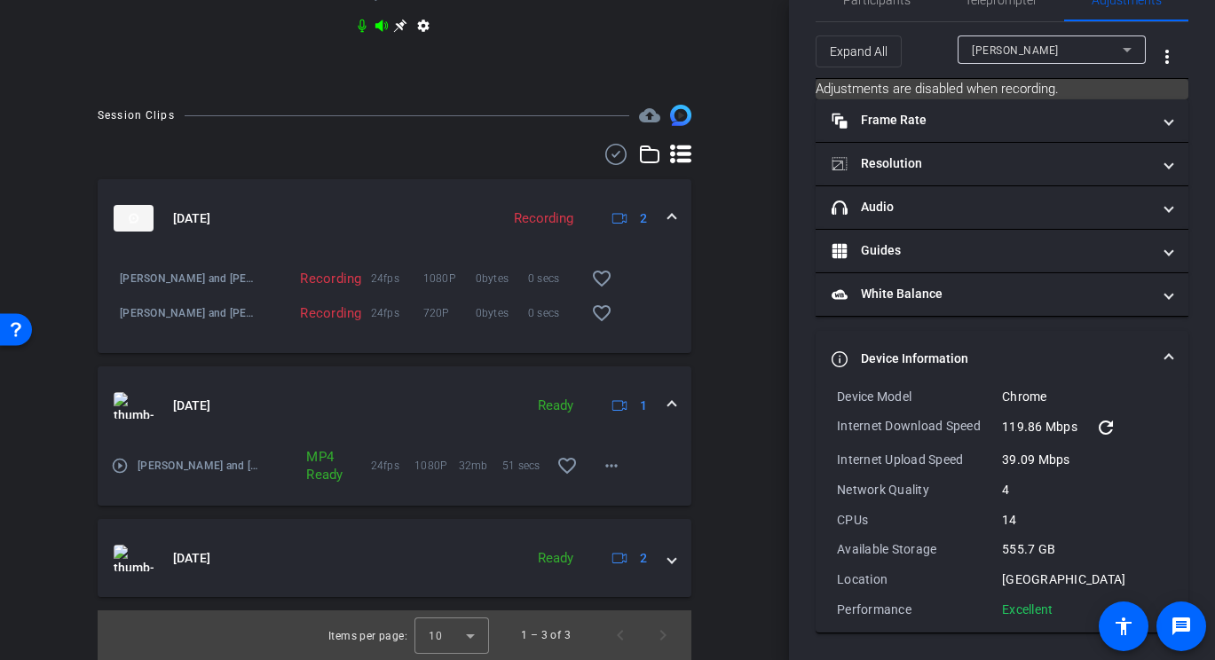
click at [133, 463] on div "play_circle_outline [PERSON_NAME] and [PERSON_NAME] conversation-[PERSON_NAME]-…" at bounding box center [184, 466] width 147 height 43
click at [113, 465] on mat-icon "play_circle_outline" at bounding box center [120, 466] width 18 height 18
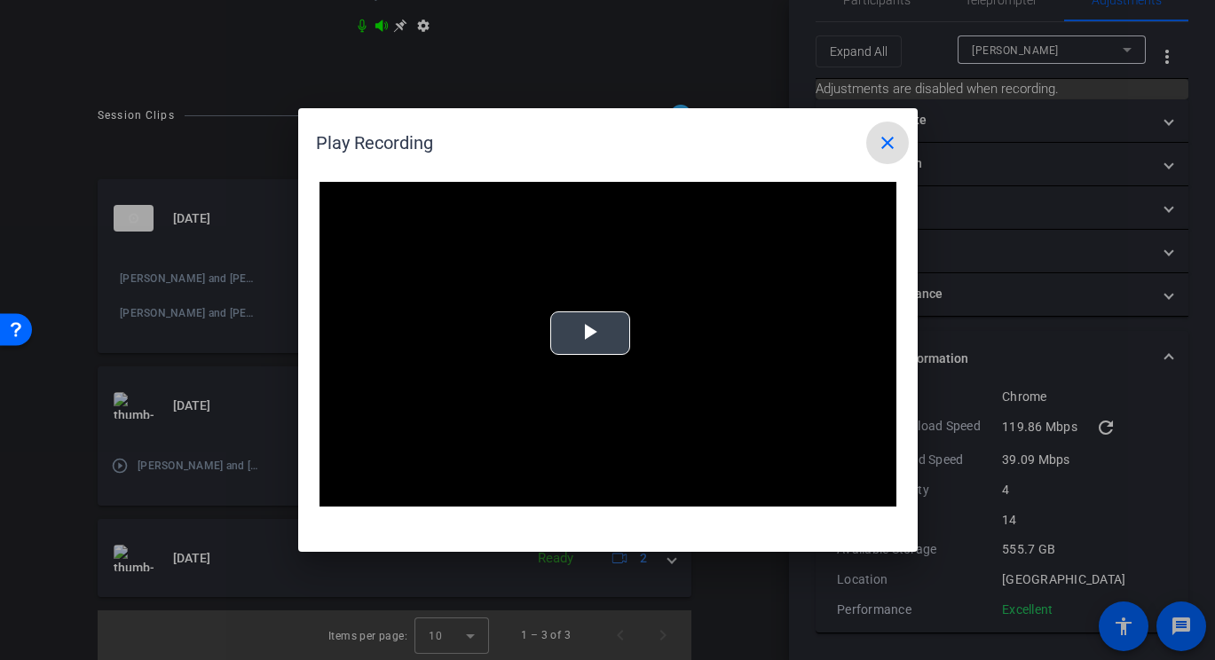
click at [590, 334] on span "Video Player" at bounding box center [590, 334] width 0 height 0
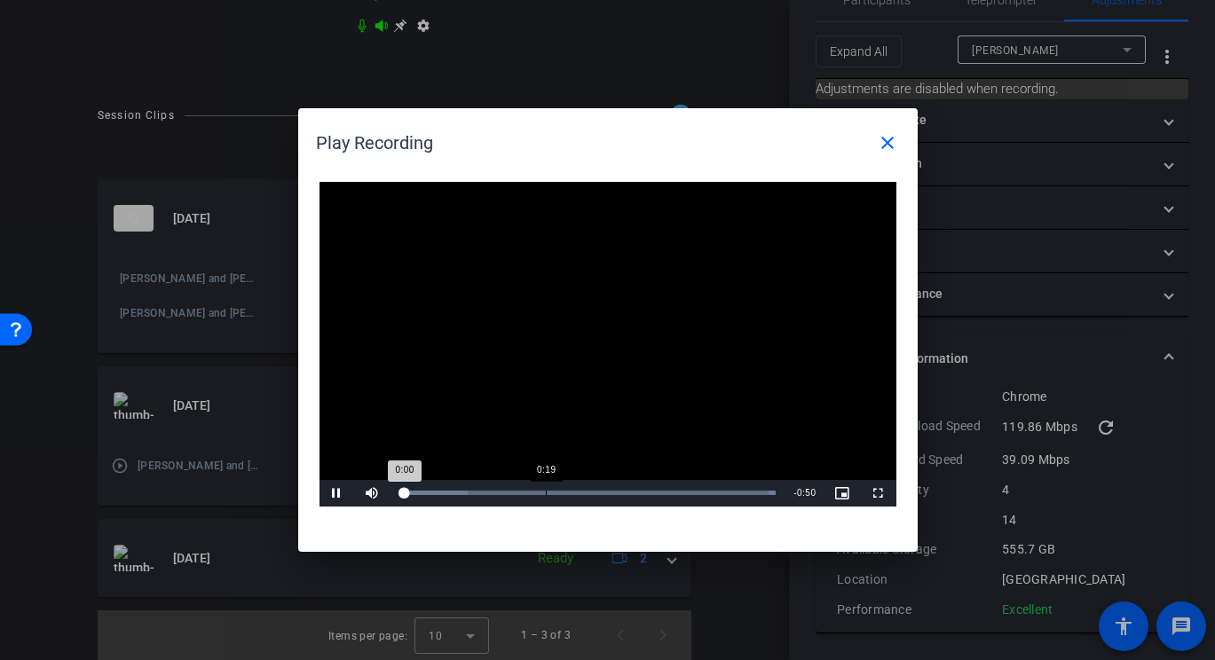
click at [545, 494] on div "Loaded : 100.00% 0:19 0:00" at bounding box center [587, 493] width 377 height 4
click at [630, 494] on div "Loaded : 100.00% 0:31 0:22" at bounding box center [587, 493] width 377 height 4
click at [721, 489] on div "Loaded : 100.00% 0:43 0:43" at bounding box center [588, 493] width 395 height 27
click at [889, 146] on mat-icon "close" at bounding box center [887, 142] width 21 height 21
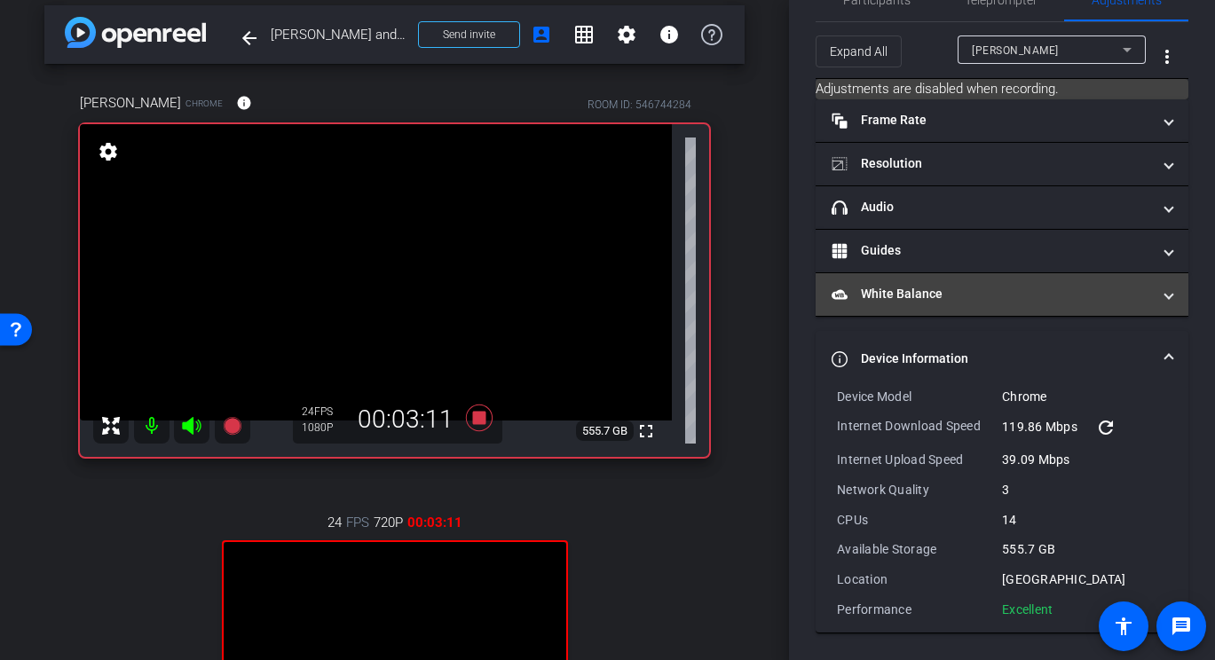
scroll to position [0, 0]
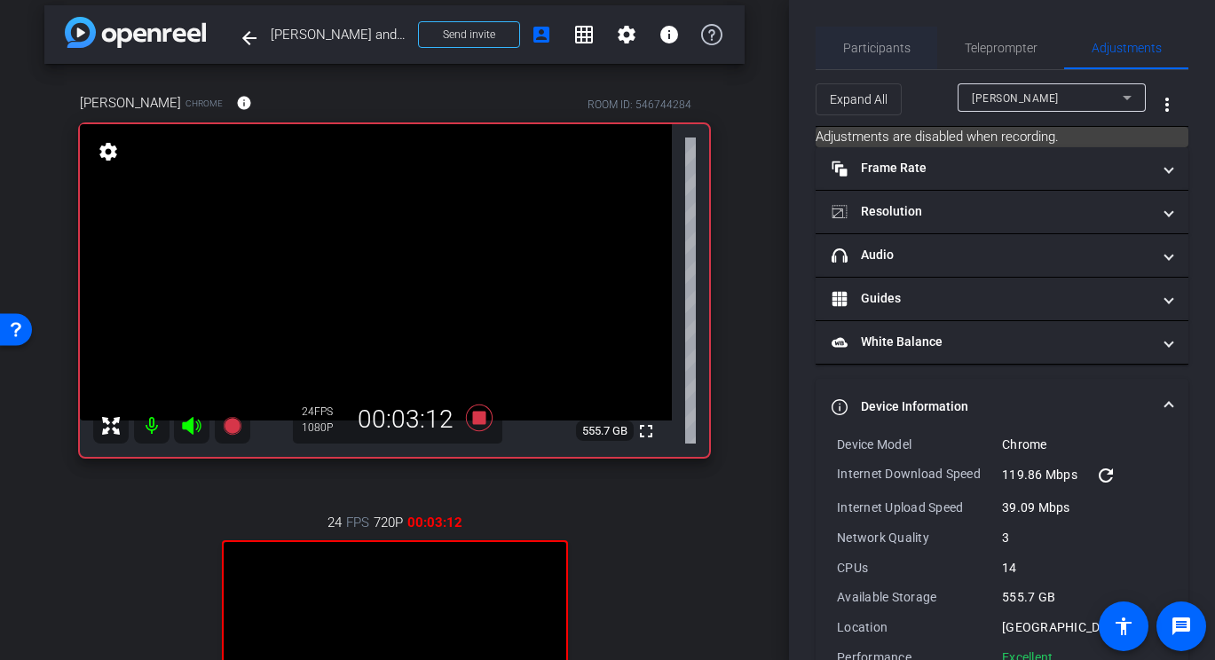
click at [881, 51] on span "Participants" at bounding box center [876, 48] width 67 height 12
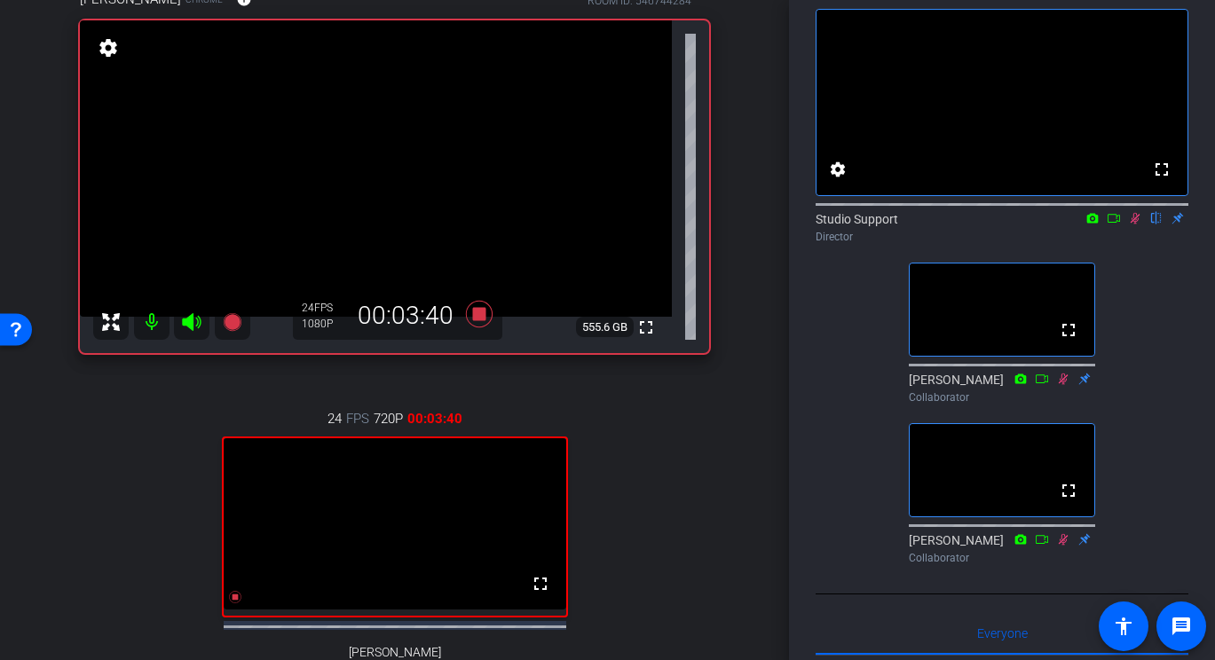
scroll to position [13, 0]
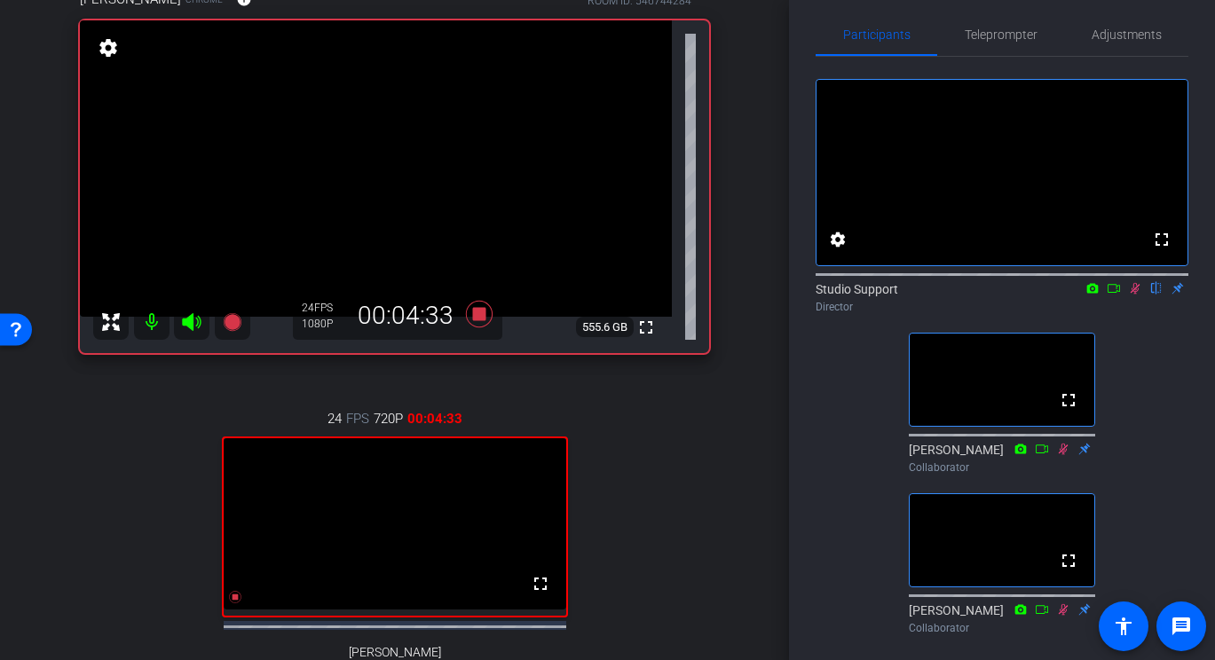
click at [704, 515] on div "24 FPS 720P 00:04:33 fullscreen [PERSON_NAME] Subject - Chrome settings" at bounding box center [394, 563] width 629 height 367
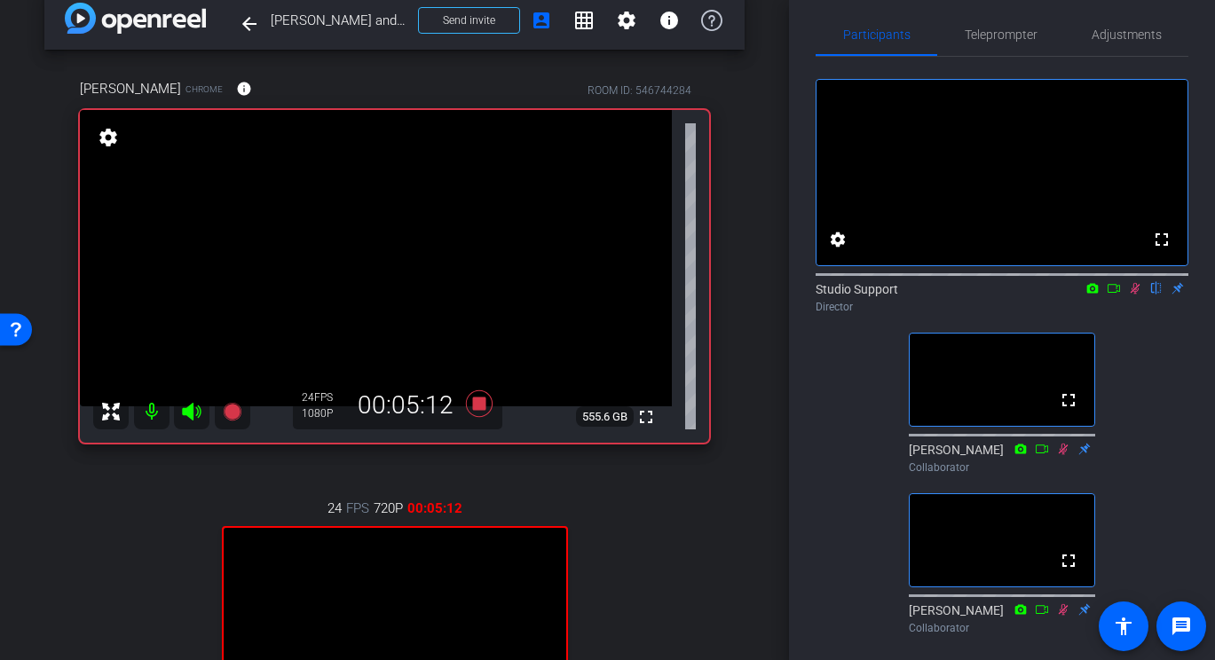
scroll to position [26, 0]
click at [758, 525] on div "arrow_back [PERSON_NAME] and [PERSON_NAME] conversation Back to project Send in…" at bounding box center [394, 304] width 789 height 660
click at [1007, 28] on span "Teleprompter" at bounding box center [1001, 34] width 73 height 12
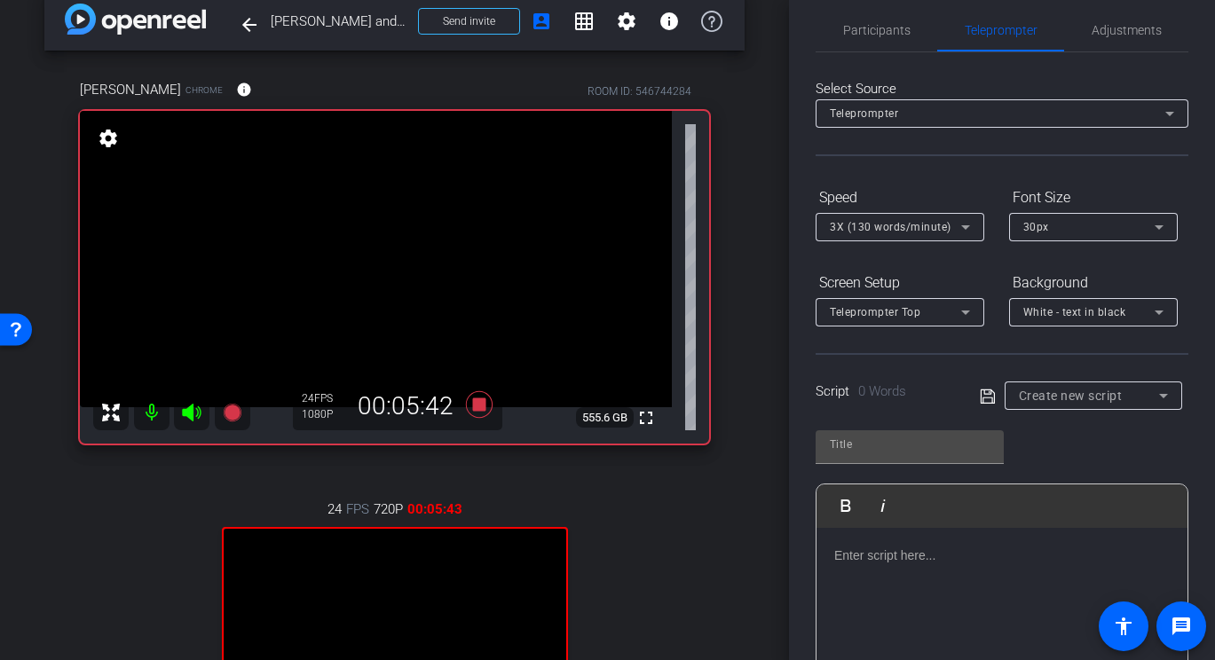
scroll to position [0, 0]
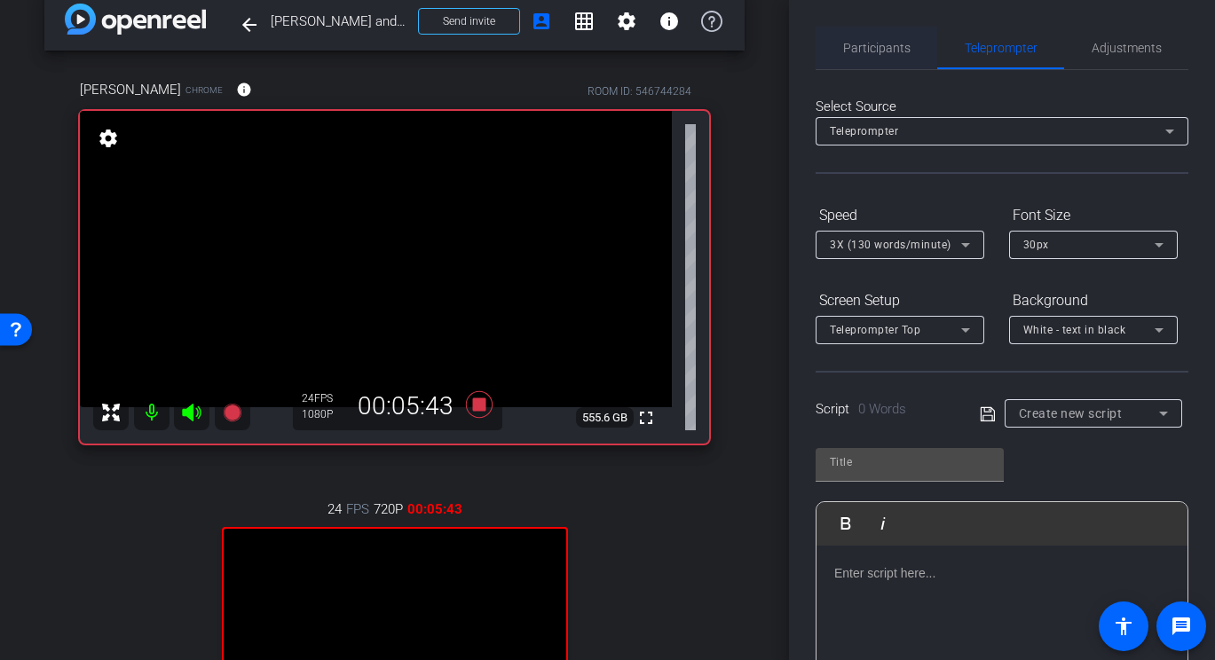
click at [864, 49] on span "Participants" at bounding box center [876, 48] width 67 height 12
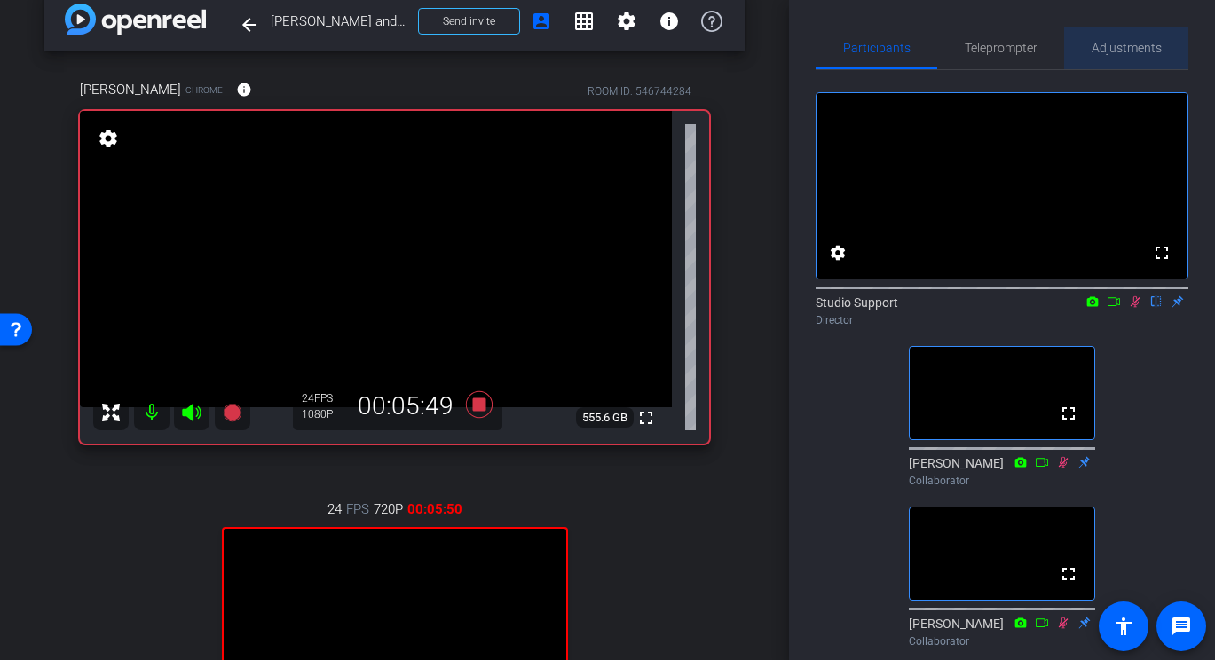
click at [1061, 68] on span "Adjustments" at bounding box center [1127, 48] width 70 height 43
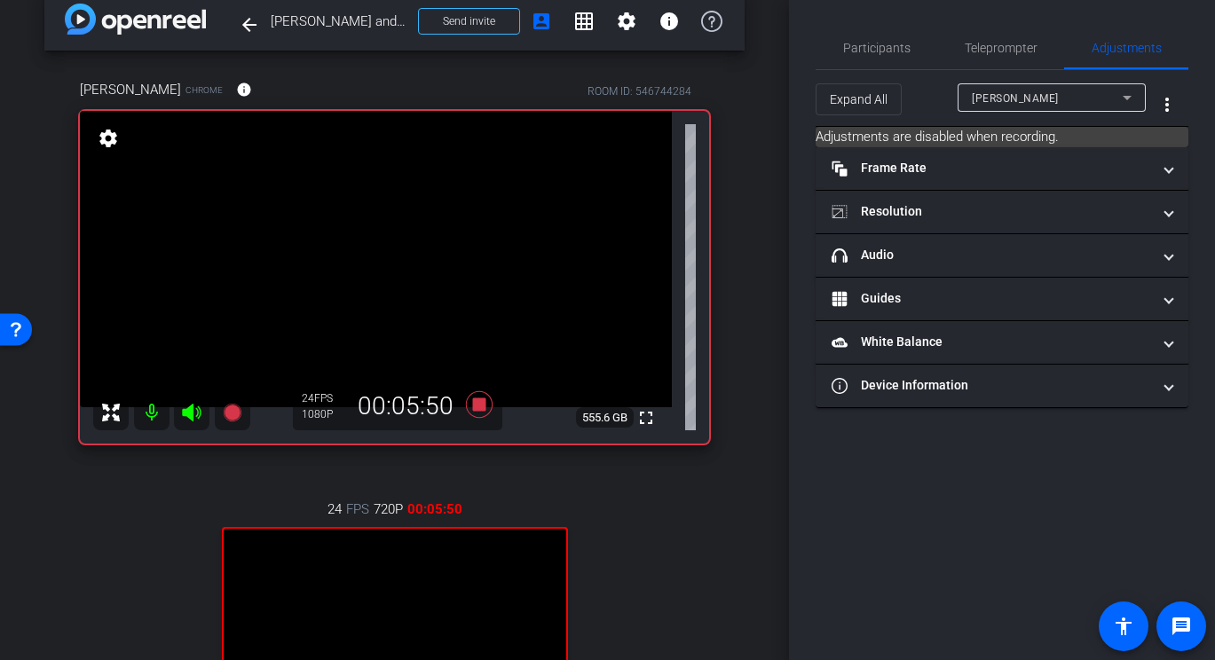
click at [1056, 126] on openreel-participant-settings "Expand All [PERSON_NAME] more_vert Adjustments are disabled when recording. Fra…" at bounding box center [1002, 239] width 373 height 338
click at [1038, 99] on span "[PERSON_NAME]" at bounding box center [1015, 98] width 87 height 12
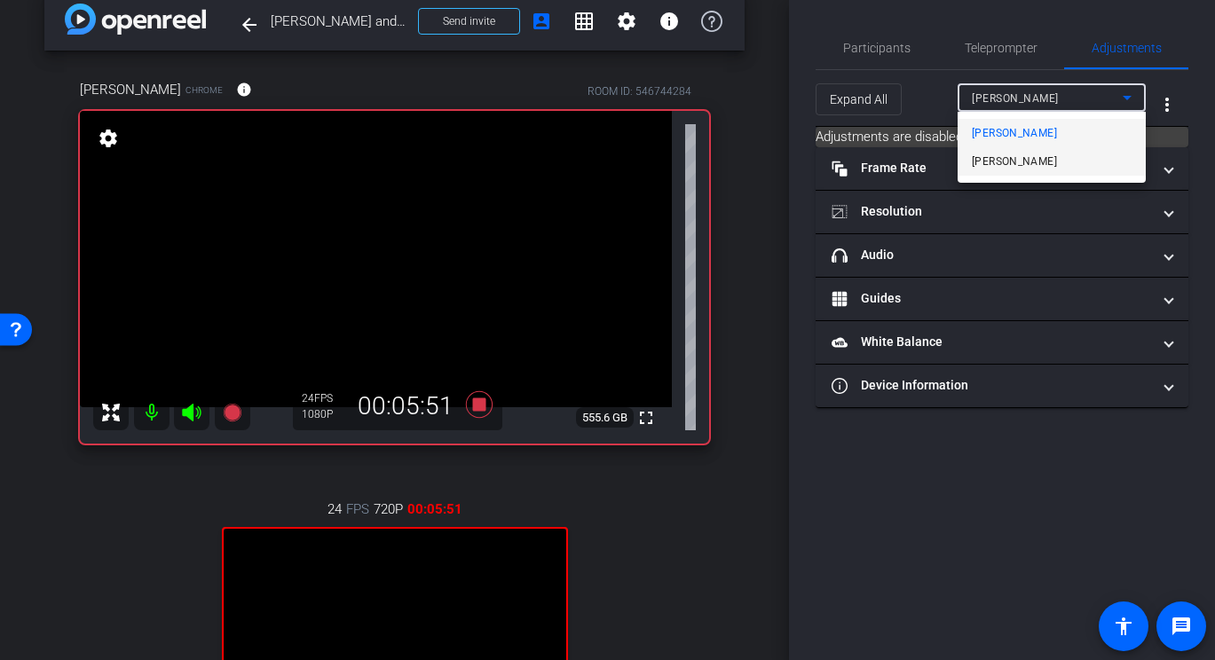
click at [1008, 158] on span "[PERSON_NAME]" at bounding box center [1014, 161] width 85 height 21
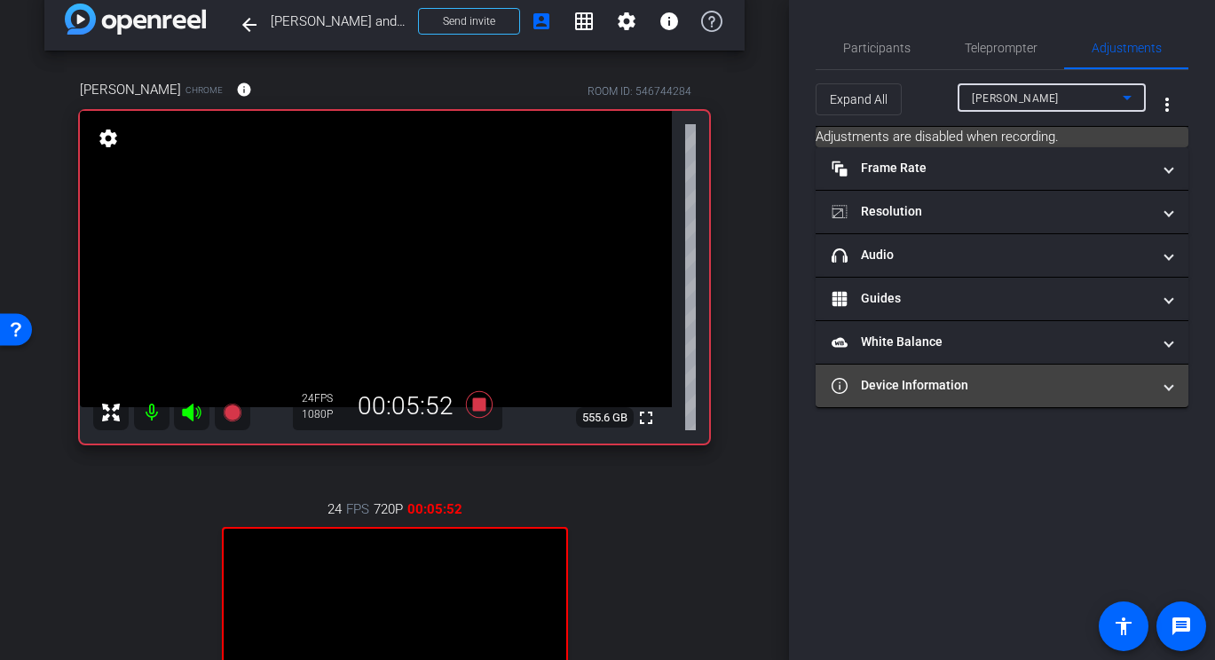
click at [912, 378] on mat-panel-title "Device Information" at bounding box center [992, 385] width 320 height 19
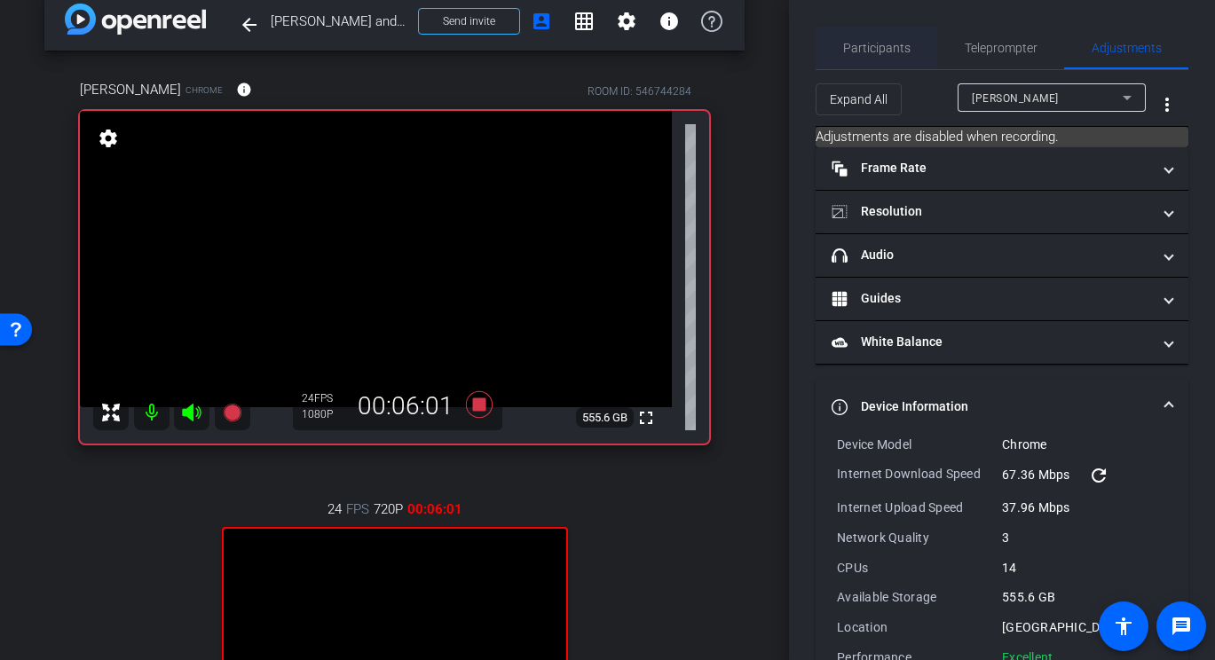
click at [876, 51] on span "Participants" at bounding box center [876, 48] width 67 height 12
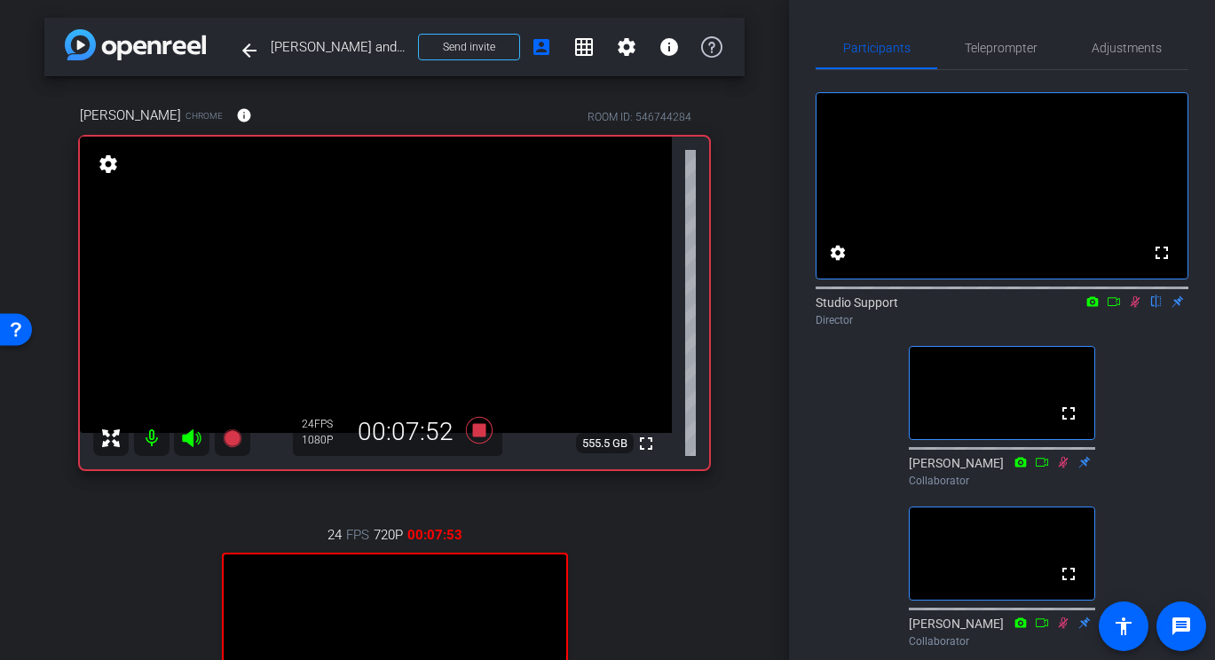
click at [1061, 43] on span "Adjustments" at bounding box center [1127, 48] width 70 height 12
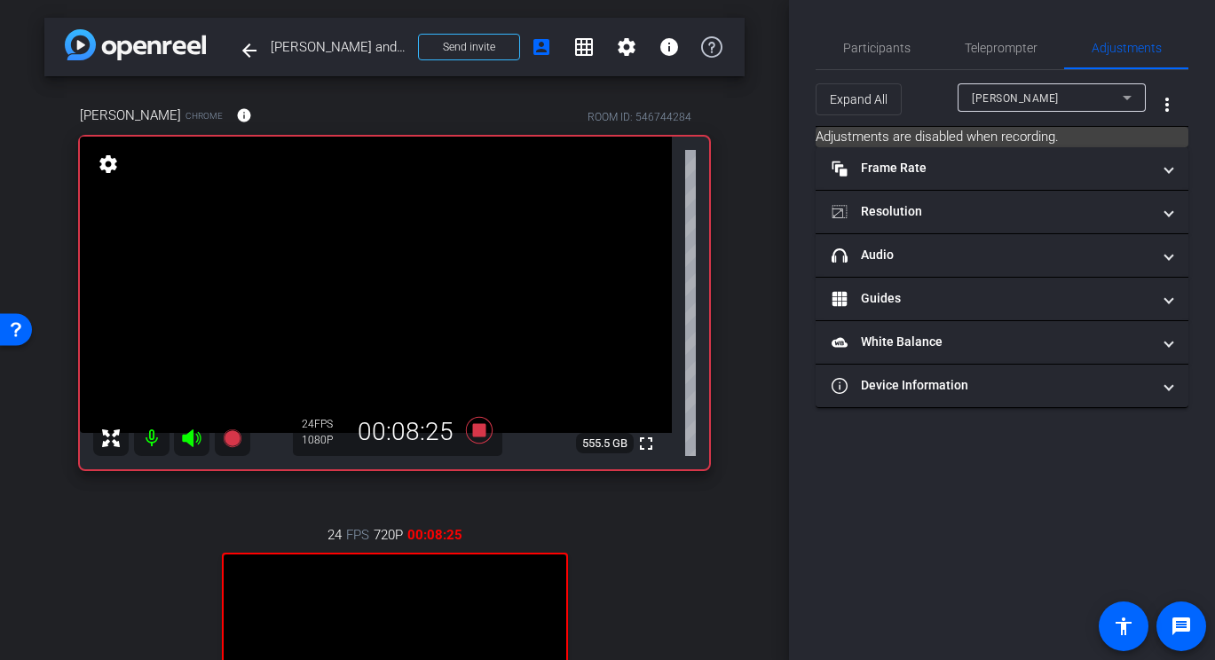
click at [1061, 94] on div "[PERSON_NAME]" at bounding box center [1047, 98] width 151 height 22
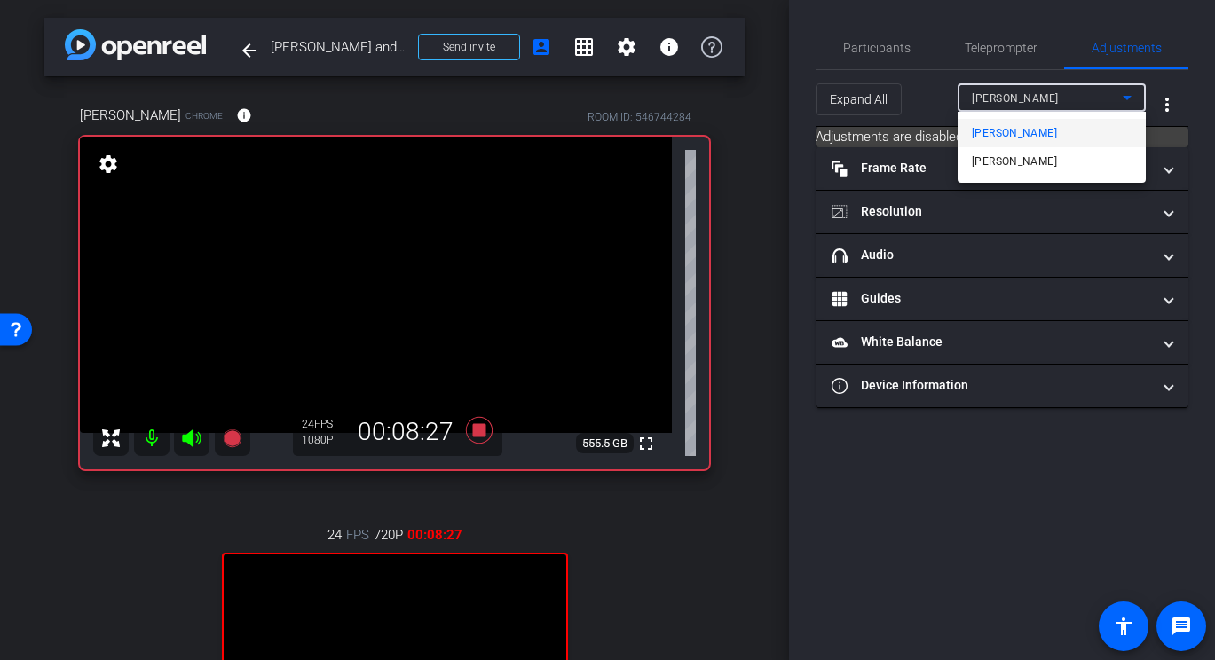
click at [868, 33] on div at bounding box center [607, 330] width 1215 height 660
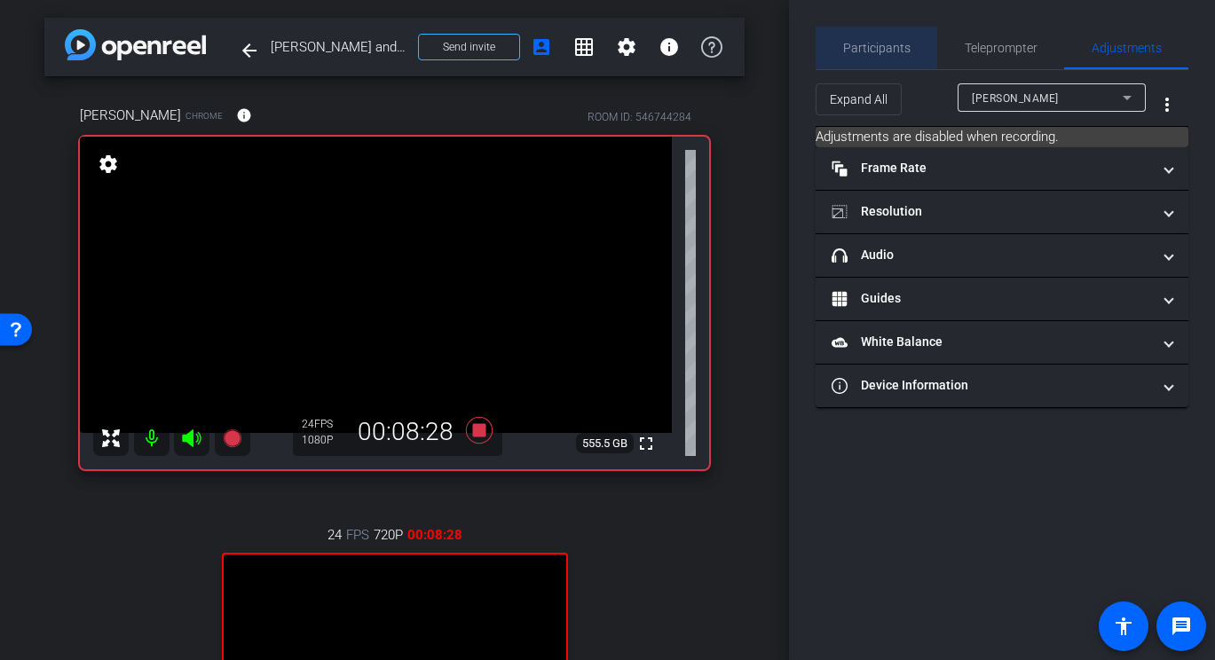
click at [851, 42] on span "Participants" at bounding box center [876, 48] width 67 height 12
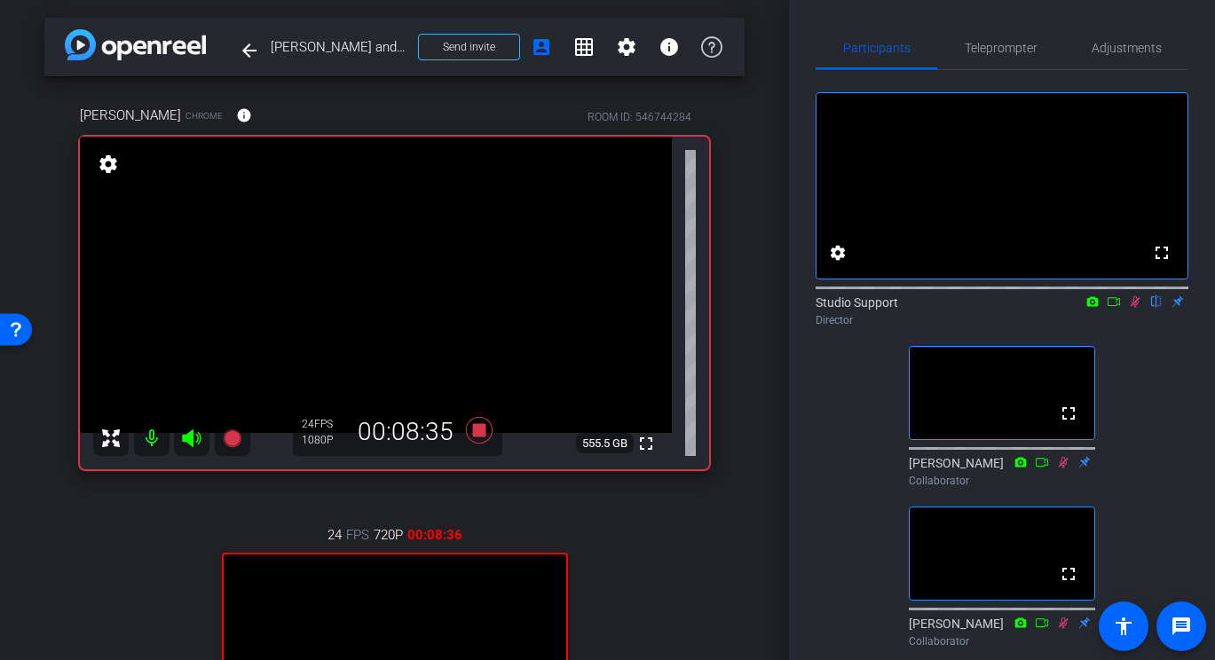
click at [959, 328] on div "Director" at bounding box center [1002, 320] width 373 height 16
click at [1061, 308] on icon at bounding box center [1136, 302] width 10 height 12
drag, startPoint x: 1134, startPoint y: 321, endPoint x: 1141, endPoint y: 391, distance: 70.5
click at [1061, 393] on div "fullscreen settings Studio Support flip Director fullscreen [PERSON_NAME] Colla…" at bounding box center [1002, 362] width 373 height 585
click at [1061, 308] on icon at bounding box center [1135, 302] width 14 height 12
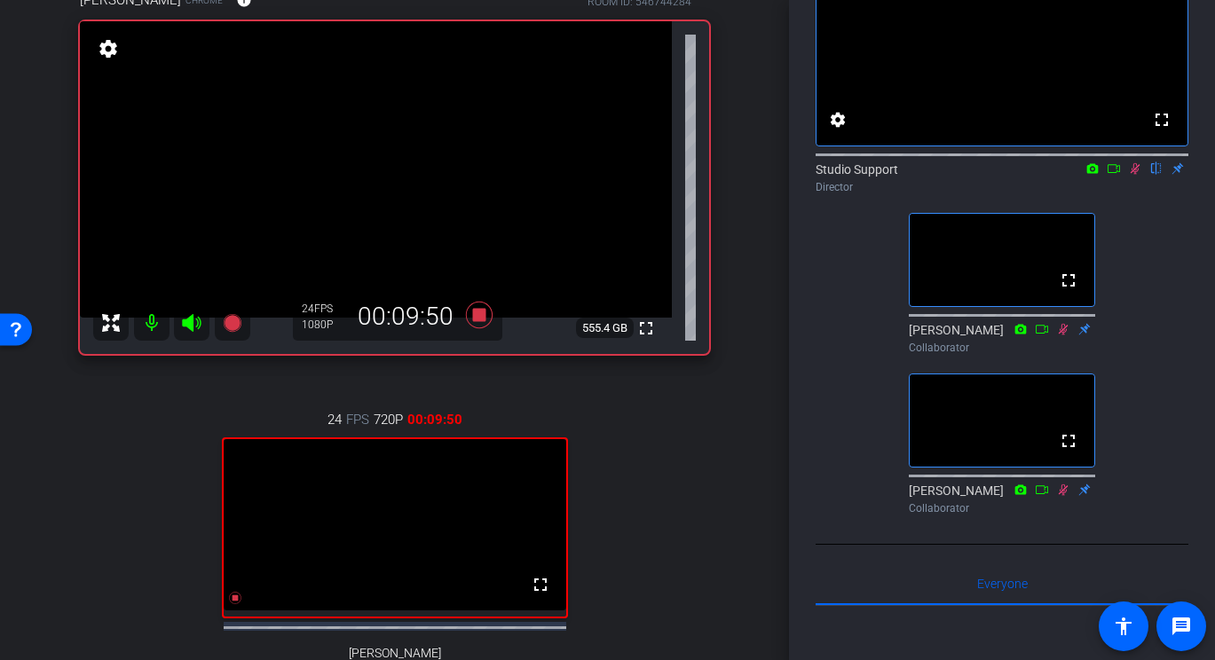
scroll to position [101, 0]
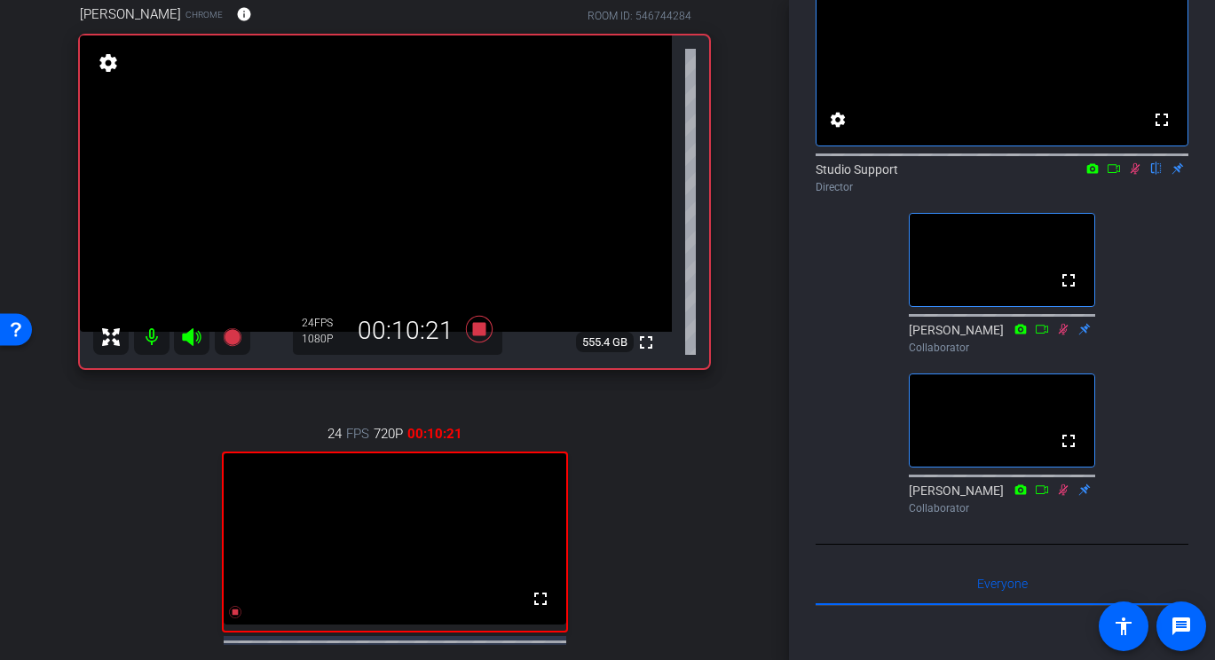
click at [1061, 175] on icon at bounding box center [1136, 169] width 10 height 12
click at [473, 338] on icon at bounding box center [479, 329] width 43 height 32
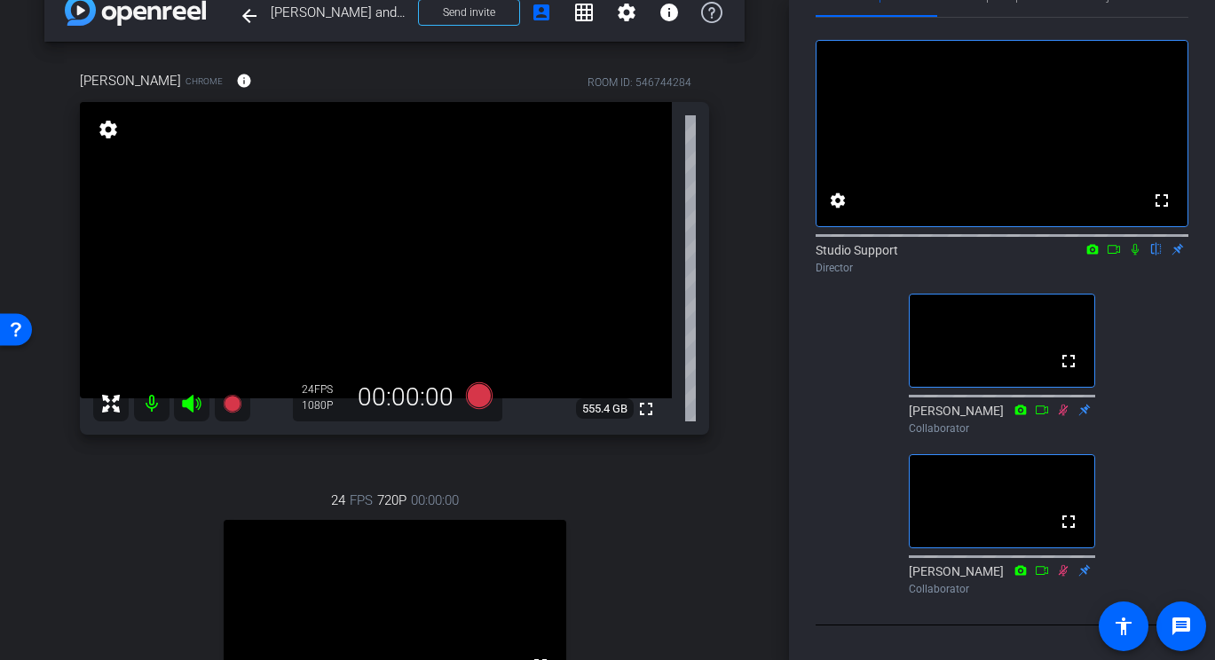
scroll to position [34, 0]
click at [482, 399] on icon at bounding box center [478, 396] width 27 height 27
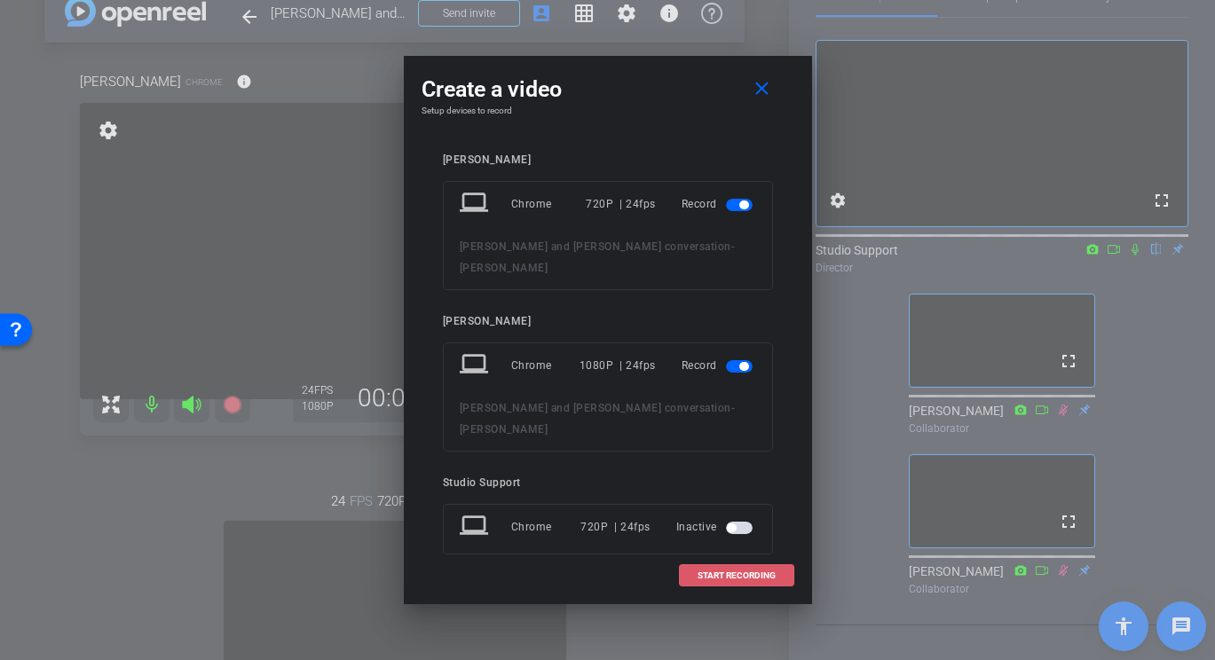
click at [700, 572] on span "START RECORDING" at bounding box center [737, 576] width 78 height 9
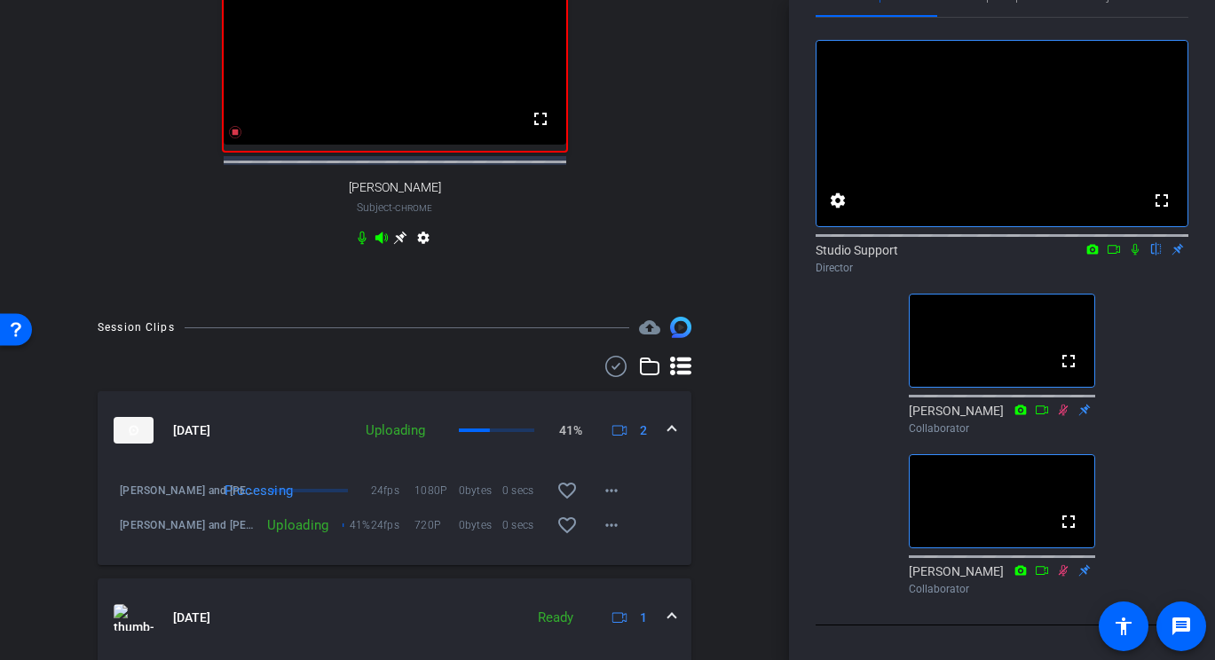
scroll to position [582, 0]
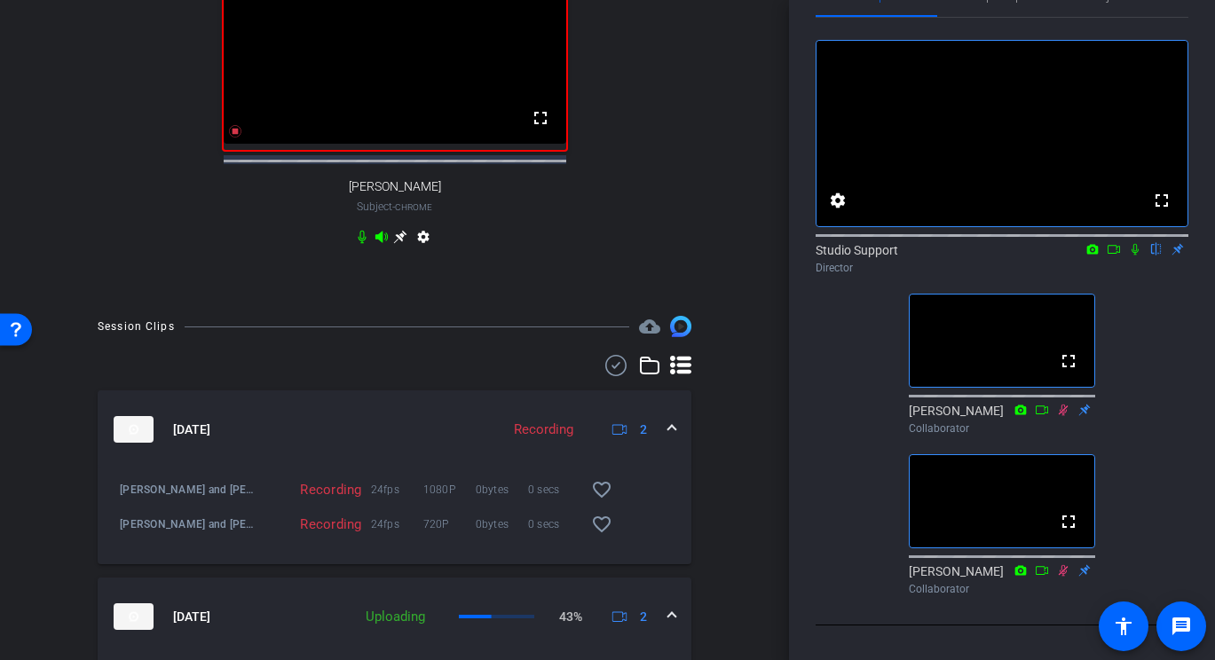
click at [1061, 256] on icon at bounding box center [1135, 249] width 14 height 12
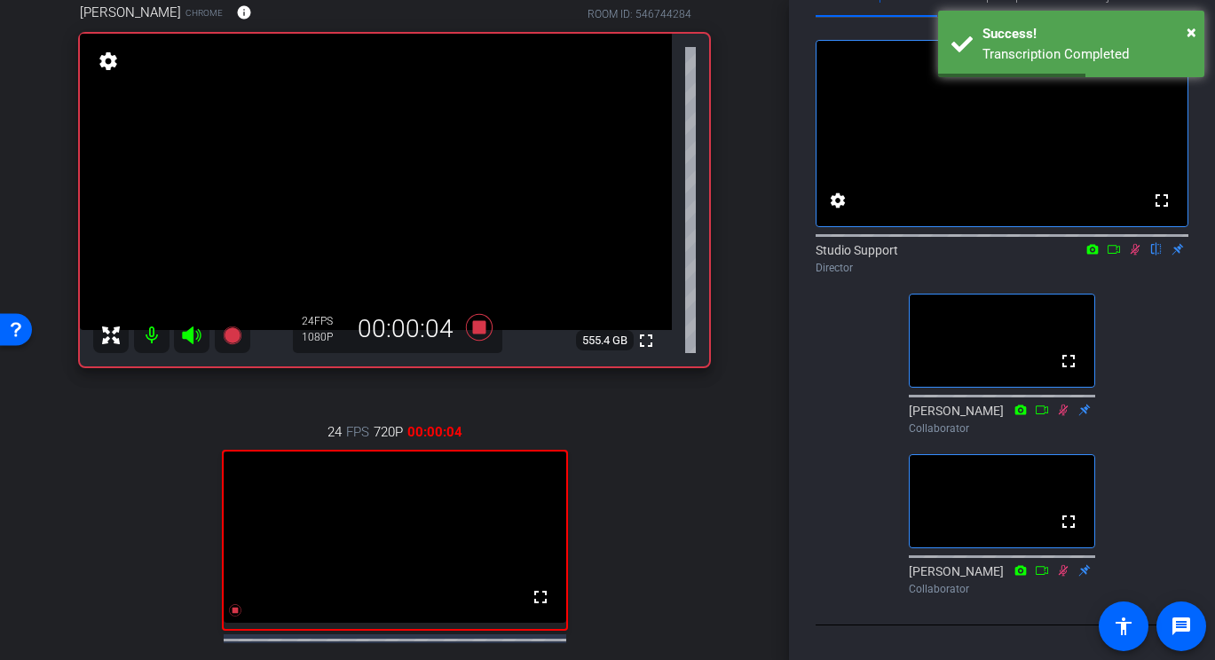
scroll to position [0, 0]
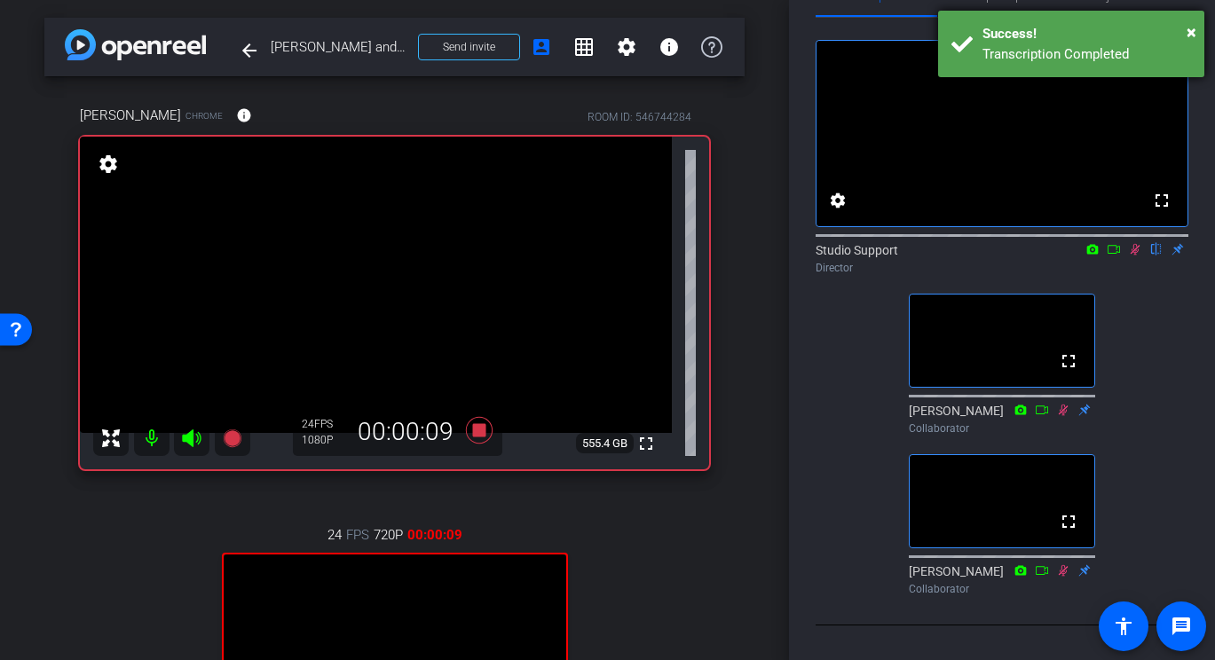
click at [1061, 50] on div "Transcription Completed" at bounding box center [1087, 54] width 209 height 20
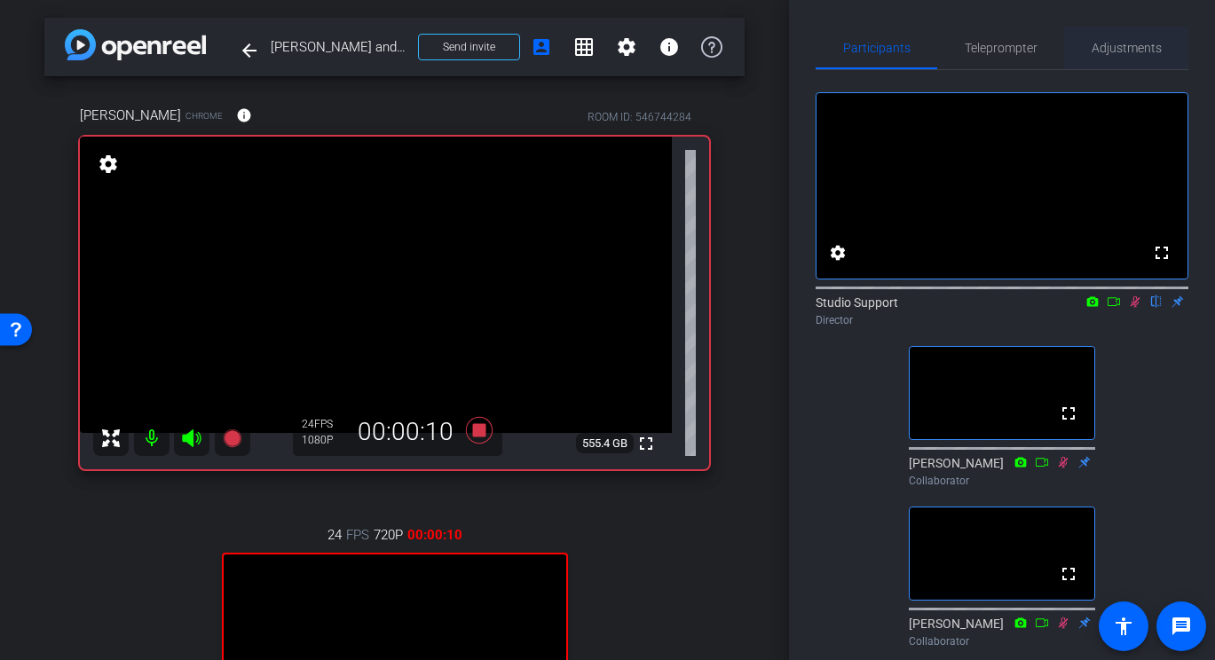
click at [1061, 44] on span "Adjustments" at bounding box center [1127, 48] width 70 height 12
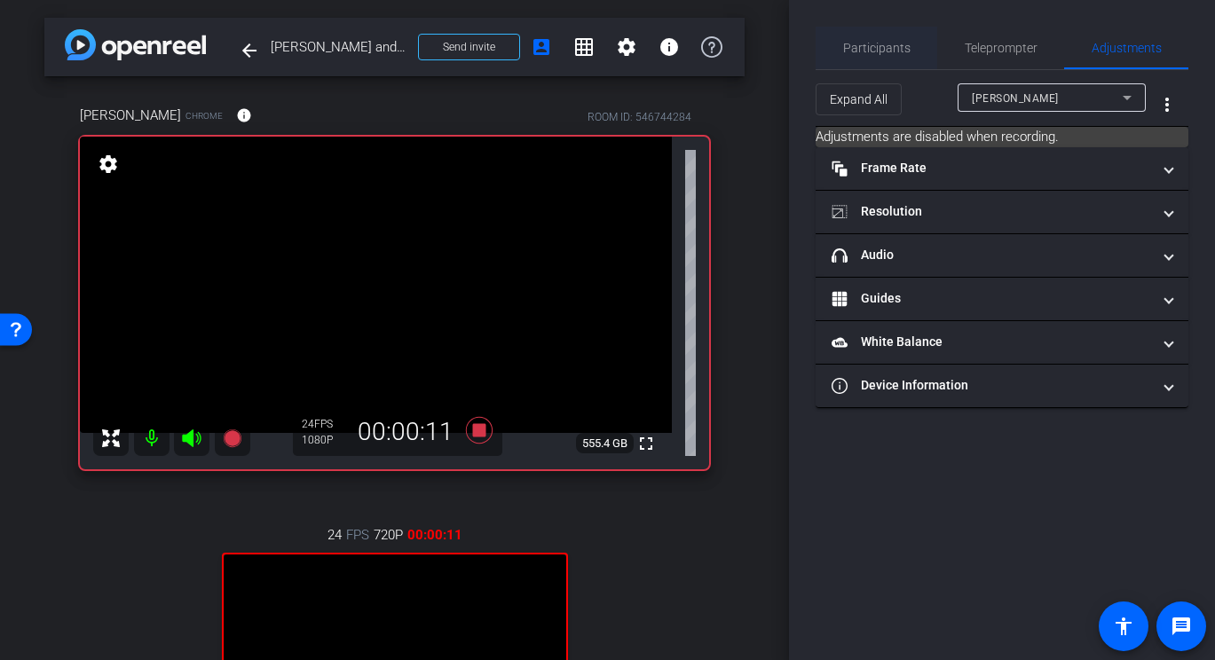
click at [883, 50] on span "Participants" at bounding box center [876, 48] width 67 height 12
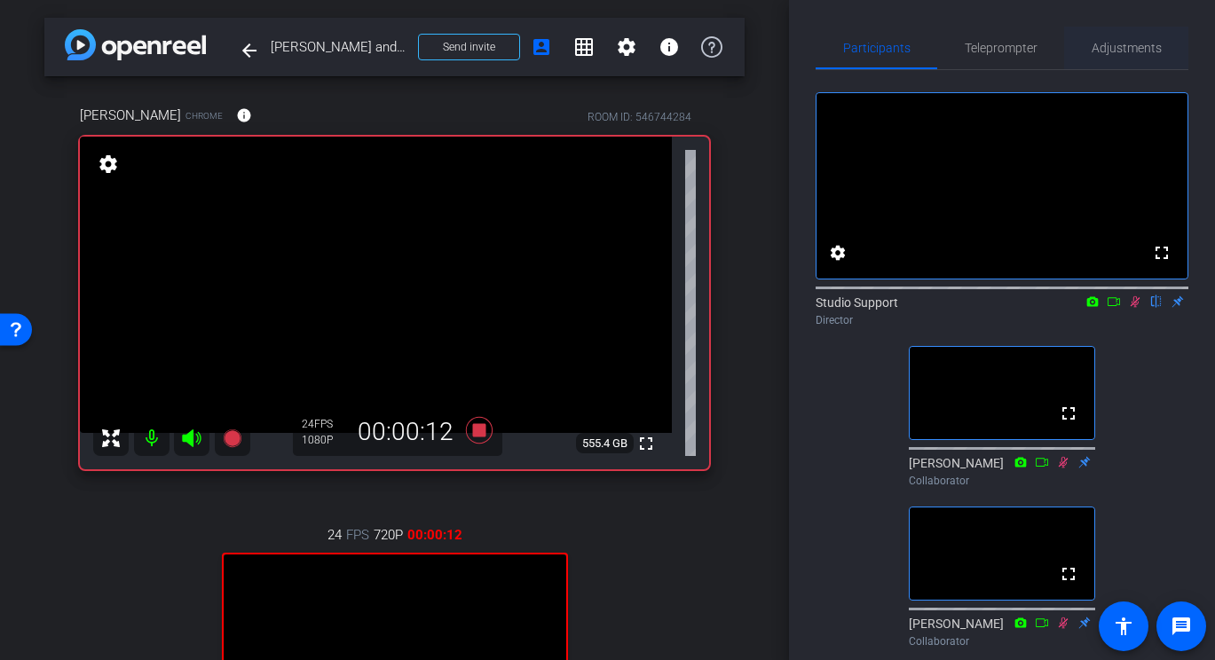
click at [1061, 37] on span "Adjustments" at bounding box center [1127, 48] width 70 height 43
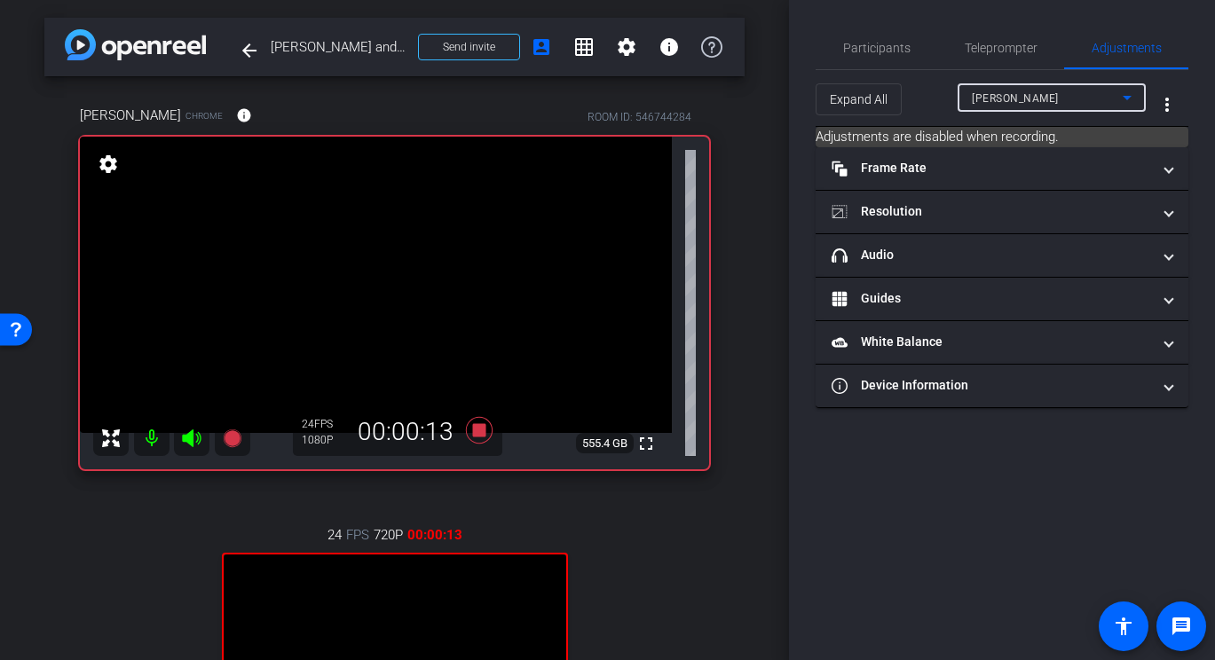
click at [1059, 100] on div "[PERSON_NAME]" at bounding box center [1047, 98] width 151 height 22
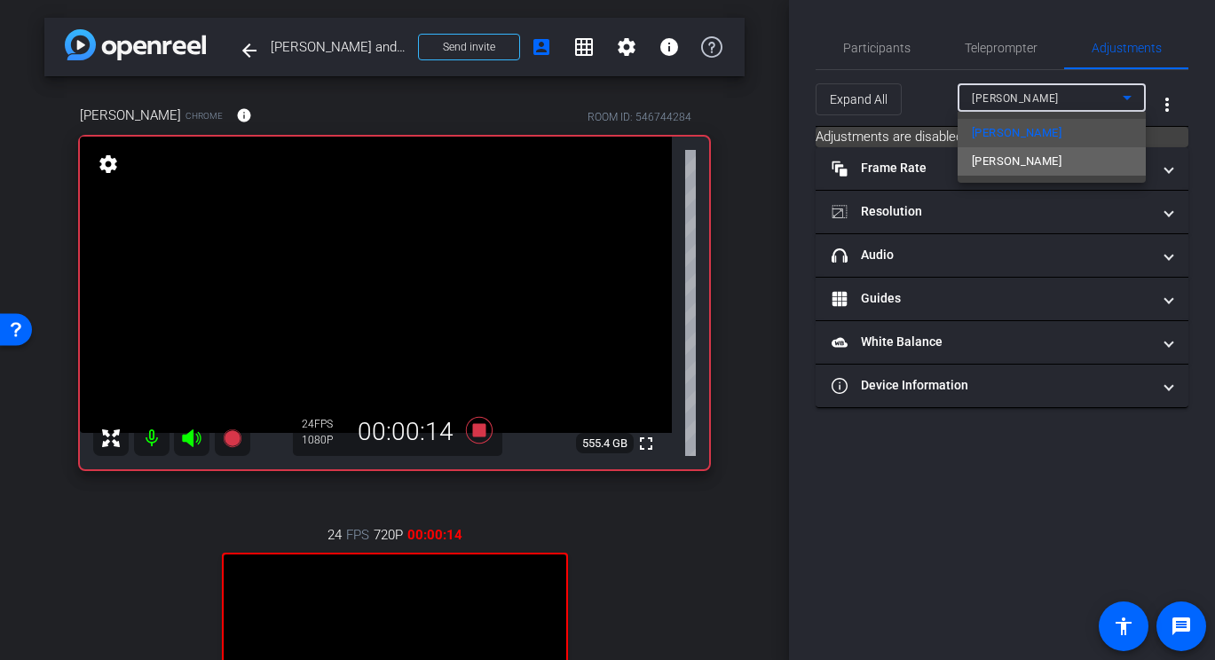
click at [1006, 156] on span "[PERSON_NAME]" at bounding box center [1017, 161] width 90 height 21
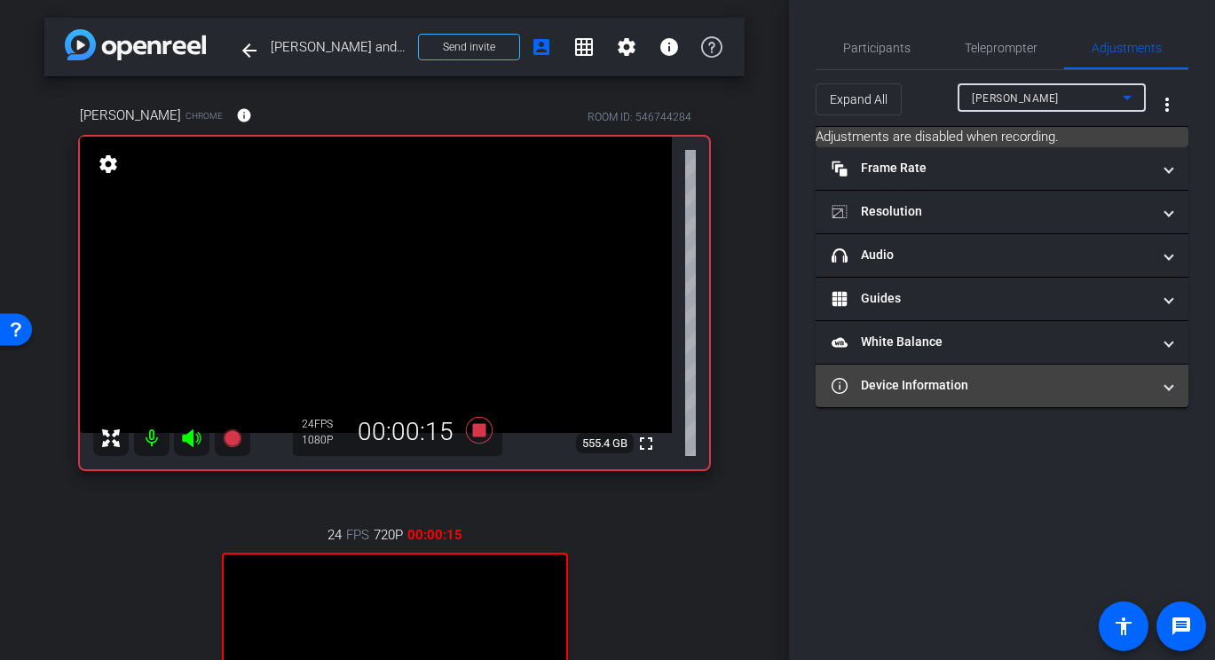
click at [907, 396] on mat-expansion-panel-header "Device Information" at bounding box center [1002, 386] width 373 height 43
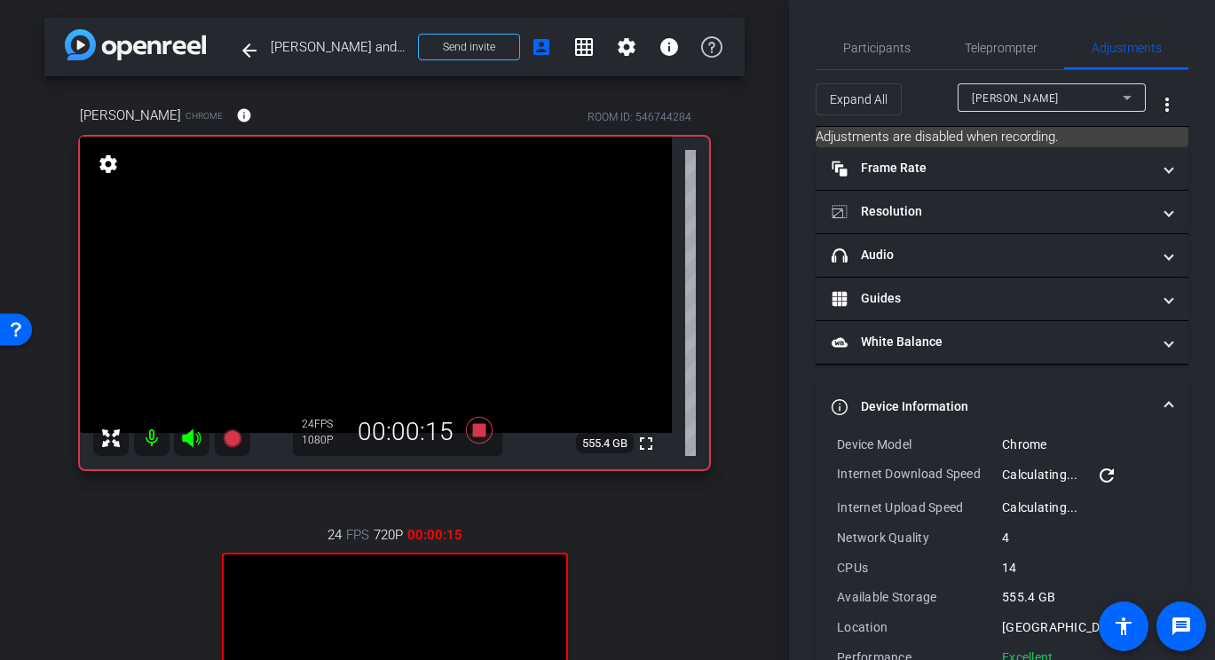
scroll to position [48, 0]
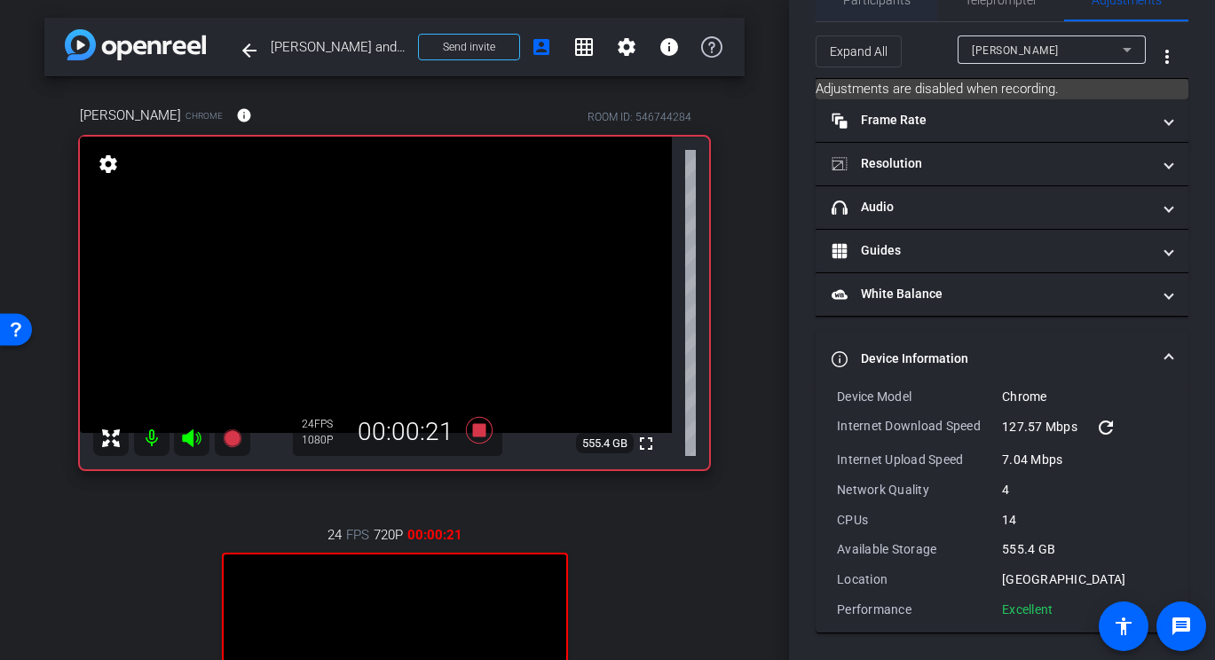
click at [874, 10] on span "Participants" at bounding box center [876, 0] width 67 height 43
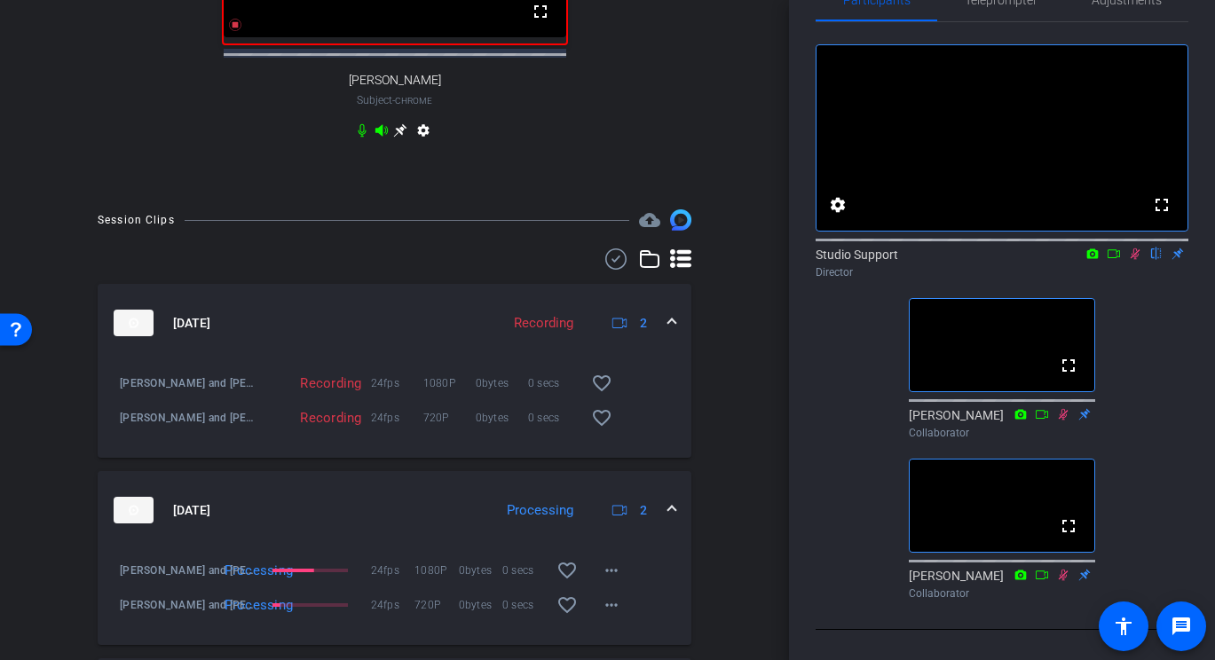
scroll to position [752, 0]
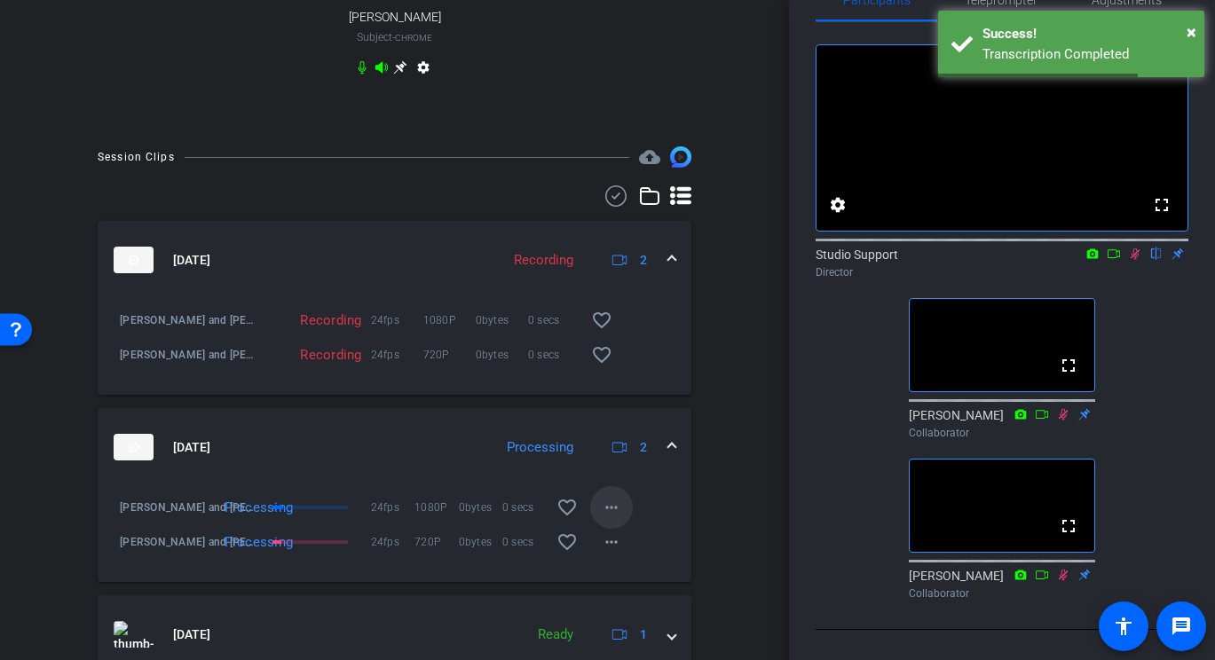
click at [615, 518] on mat-icon "more_horiz" at bounding box center [611, 507] width 21 height 21
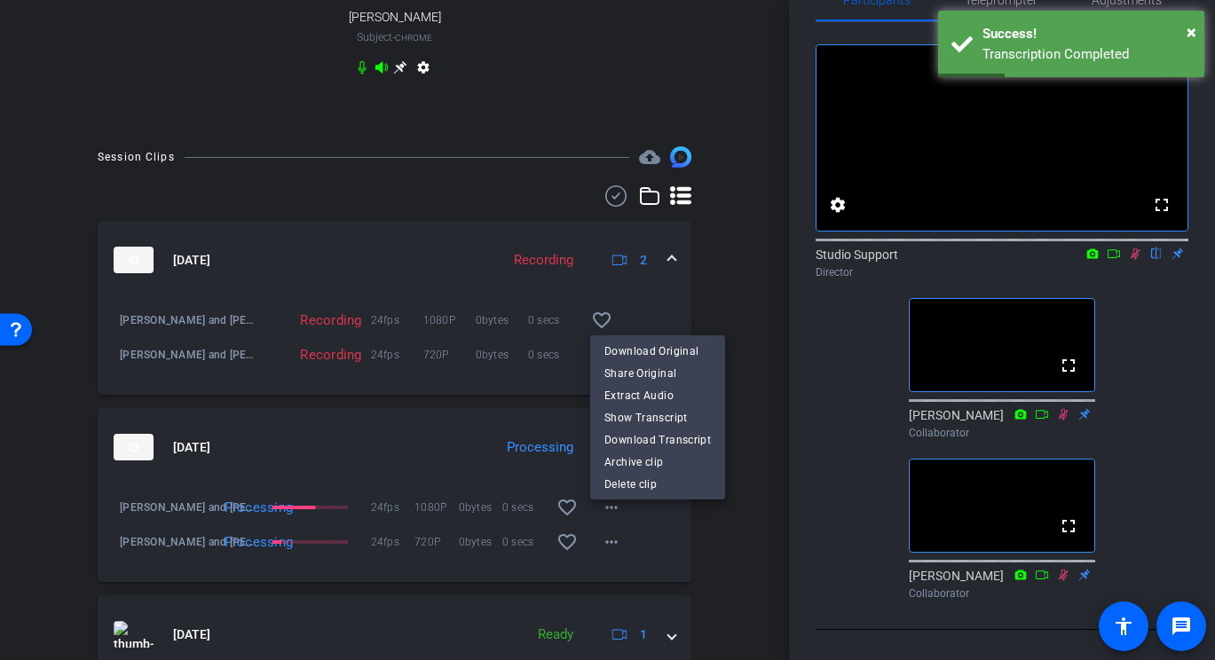
click at [500, 422] on div at bounding box center [607, 330] width 1215 height 660
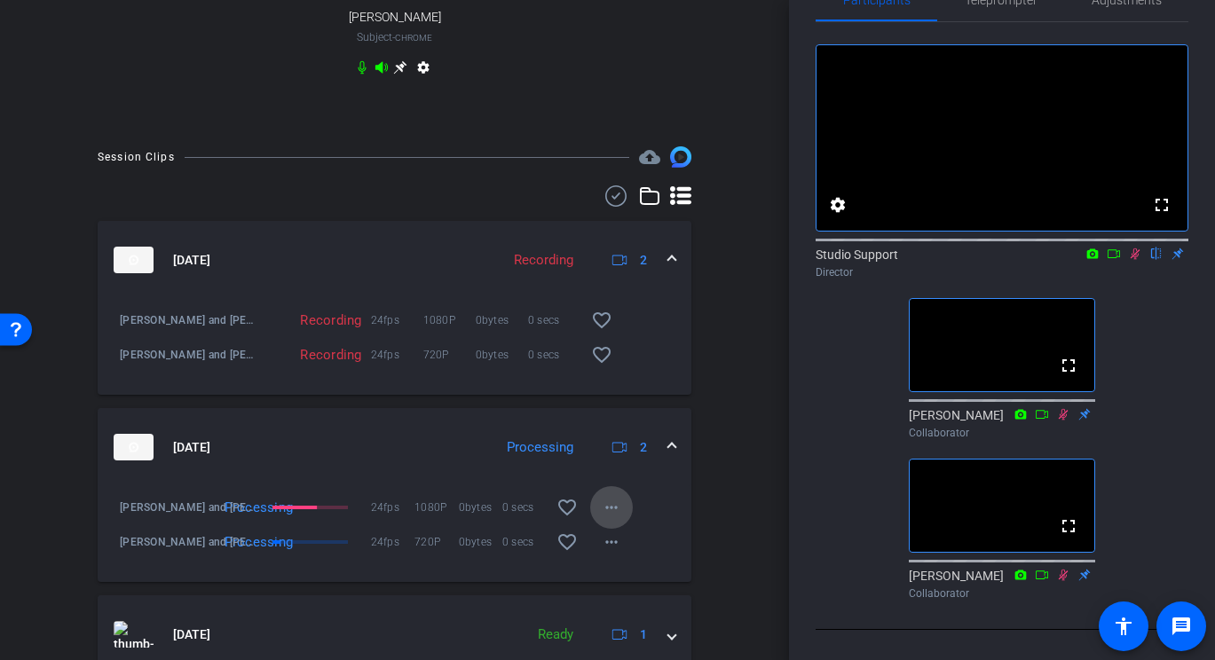
click at [613, 518] on mat-icon "more_horiz" at bounding box center [611, 507] width 21 height 21
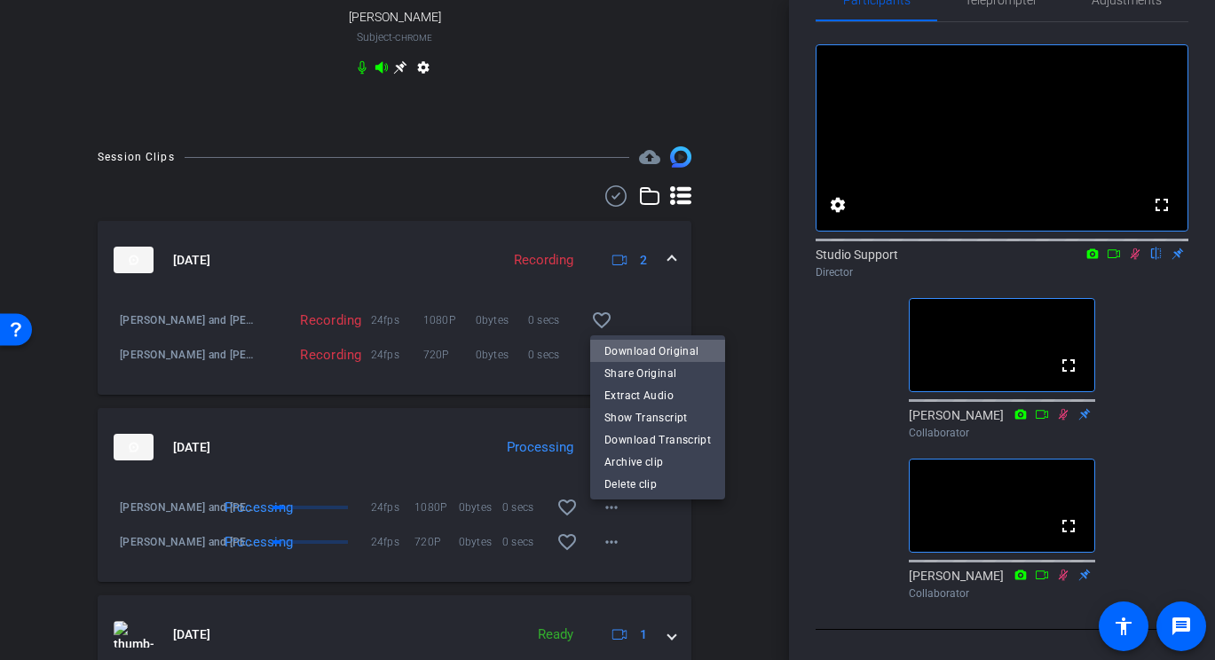
click at [674, 352] on span "Download Original" at bounding box center [658, 350] width 107 height 21
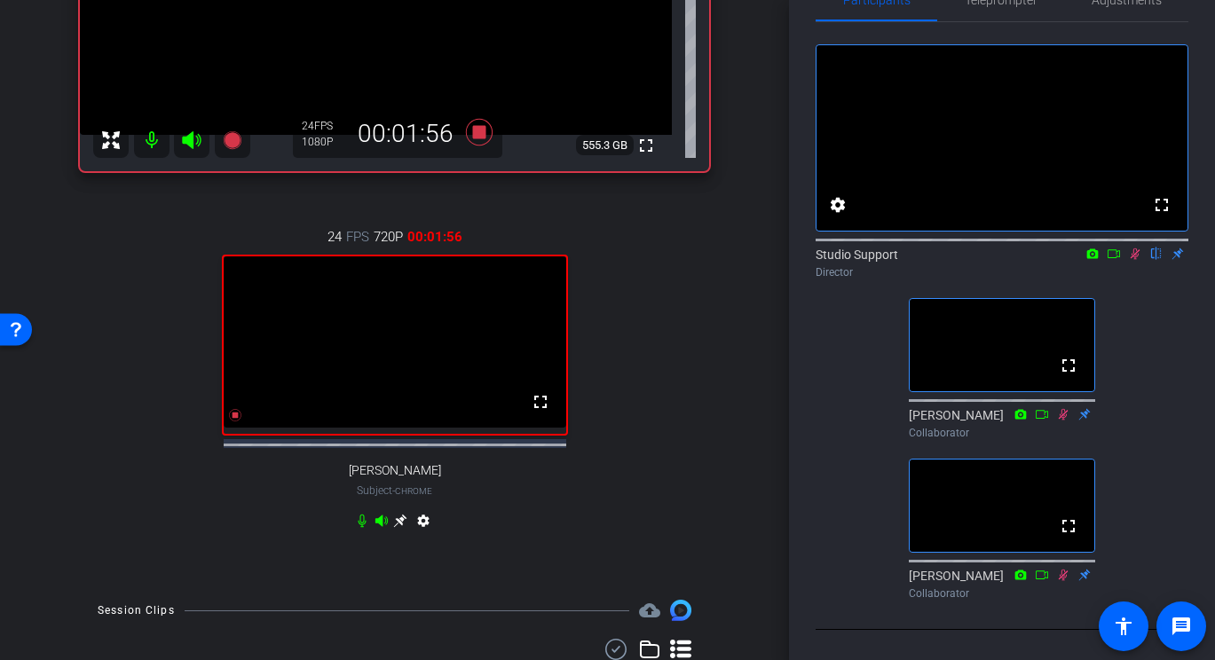
scroll to position [300, 0]
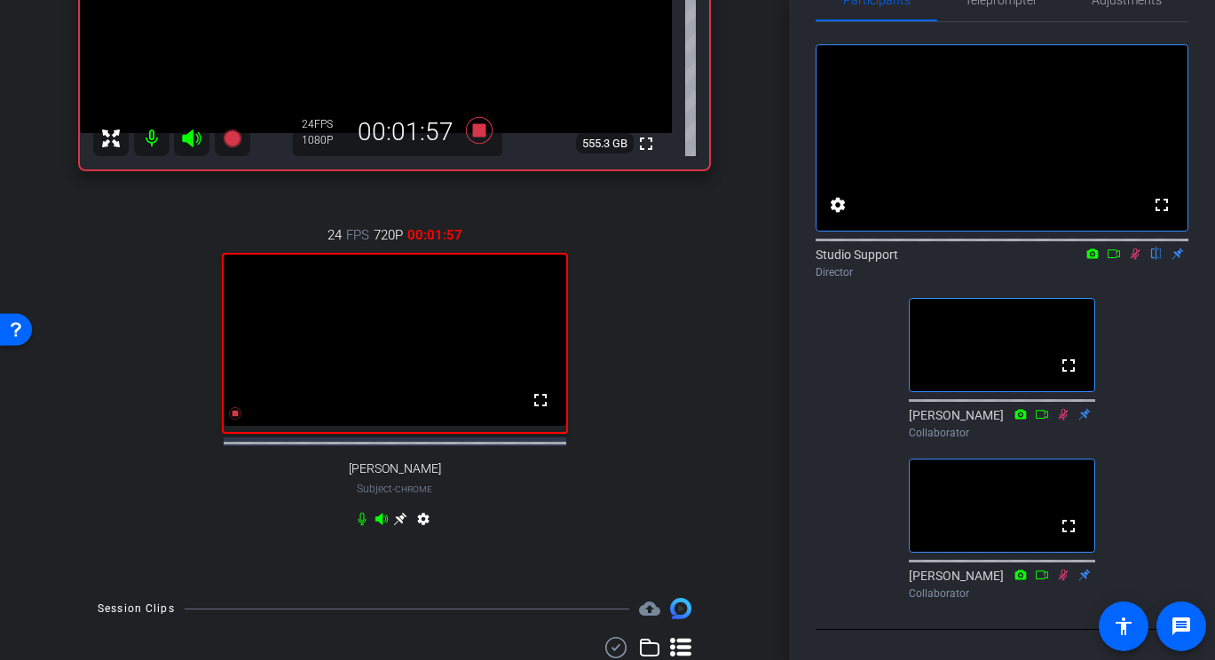
click at [397, 526] on icon at bounding box center [400, 519] width 13 height 13
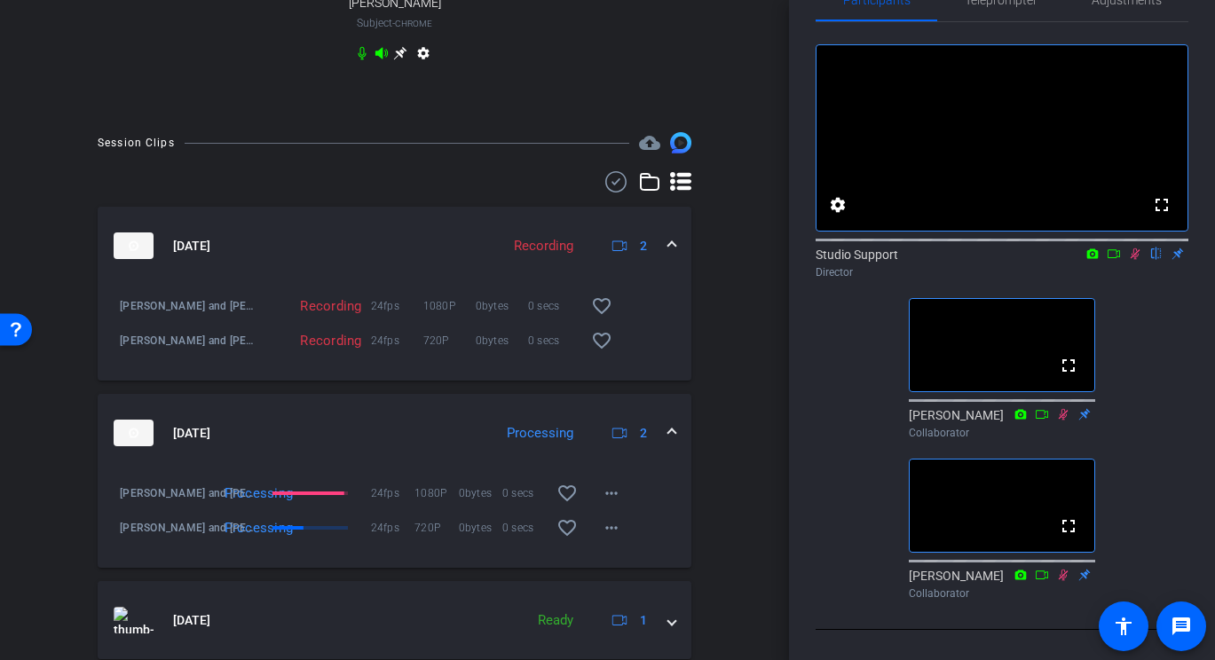
scroll to position [768, 0]
click at [618, 537] on mat-icon "more_horiz" at bounding box center [611, 526] width 21 height 21
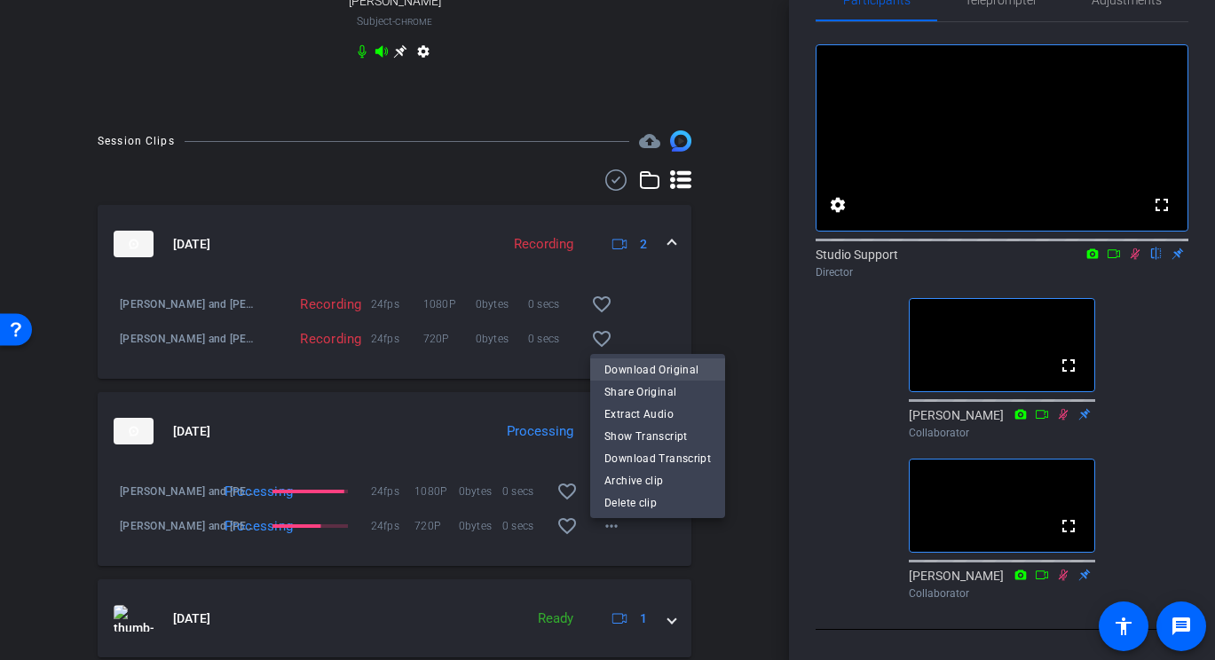
click at [685, 373] on span "Download Original" at bounding box center [658, 369] width 107 height 21
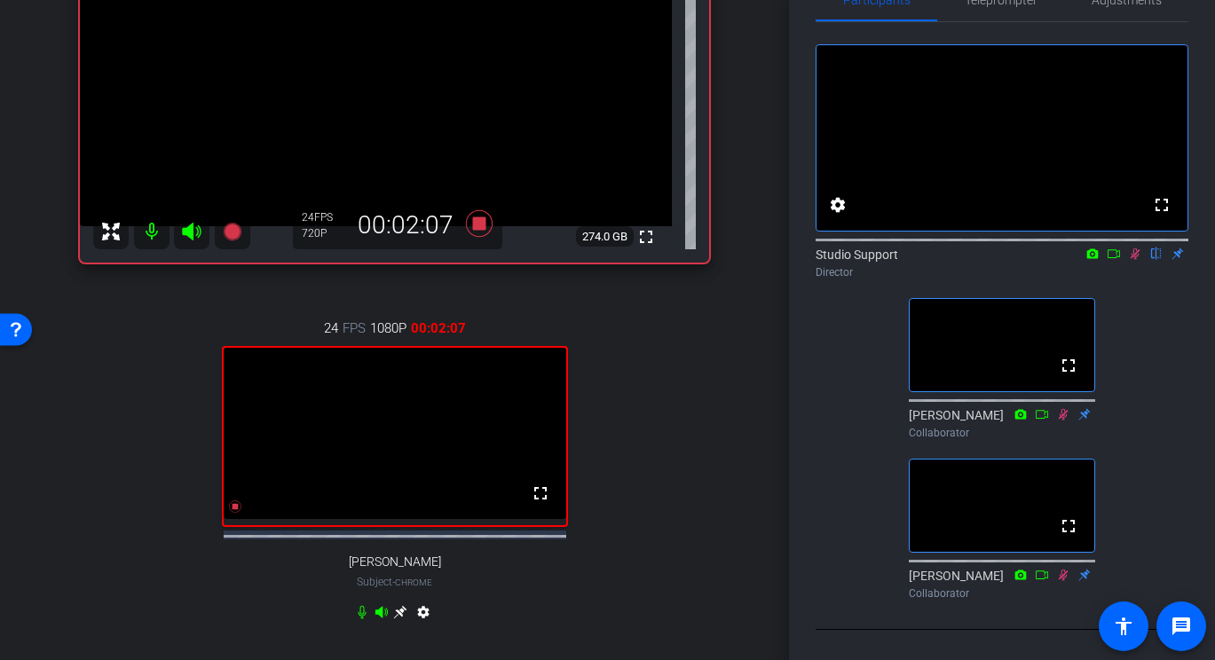
scroll to position [215, 0]
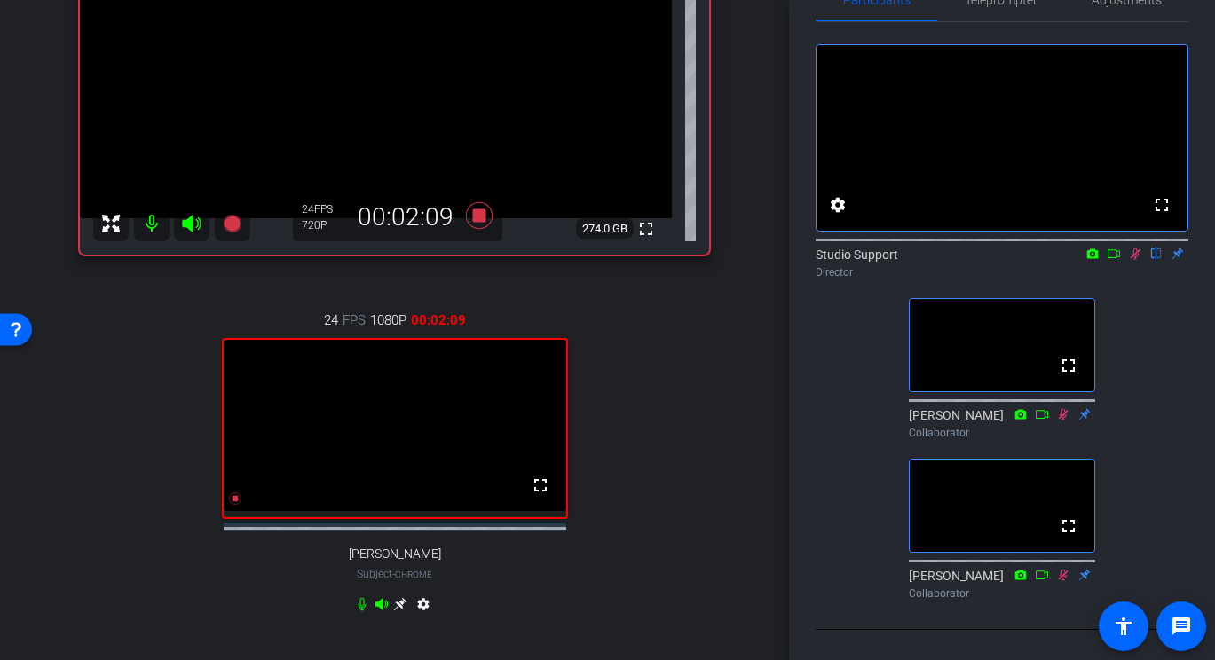
click at [401, 612] on icon at bounding box center [400, 604] width 14 height 14
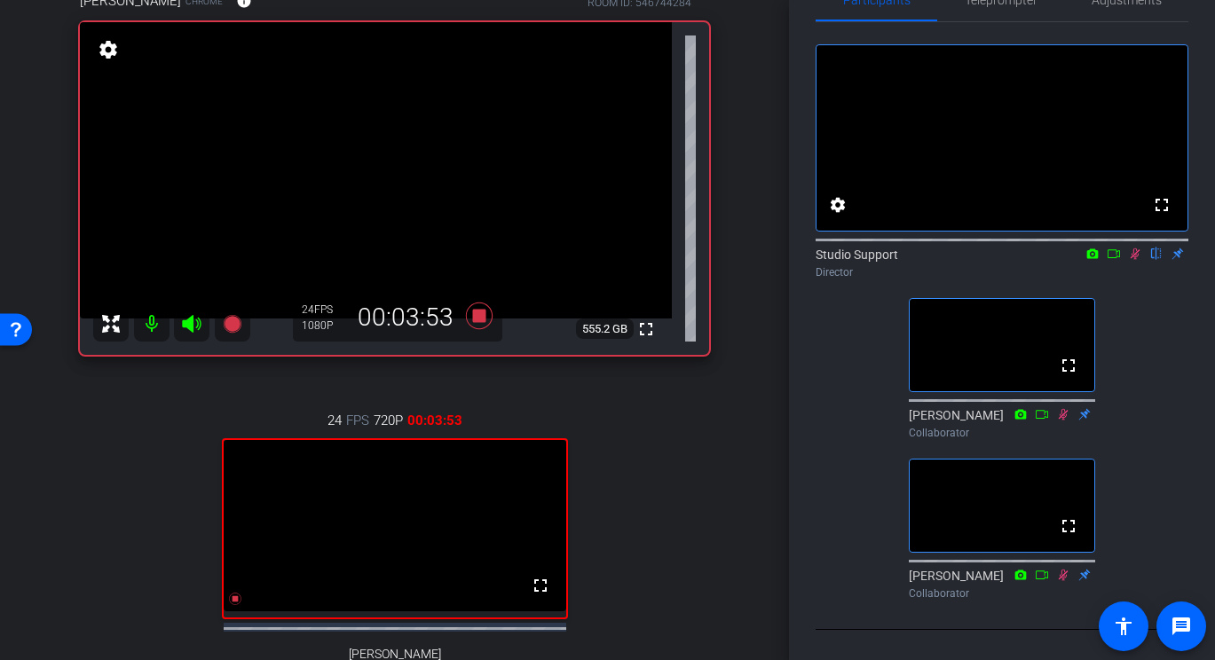
scroll to position [55, 0]
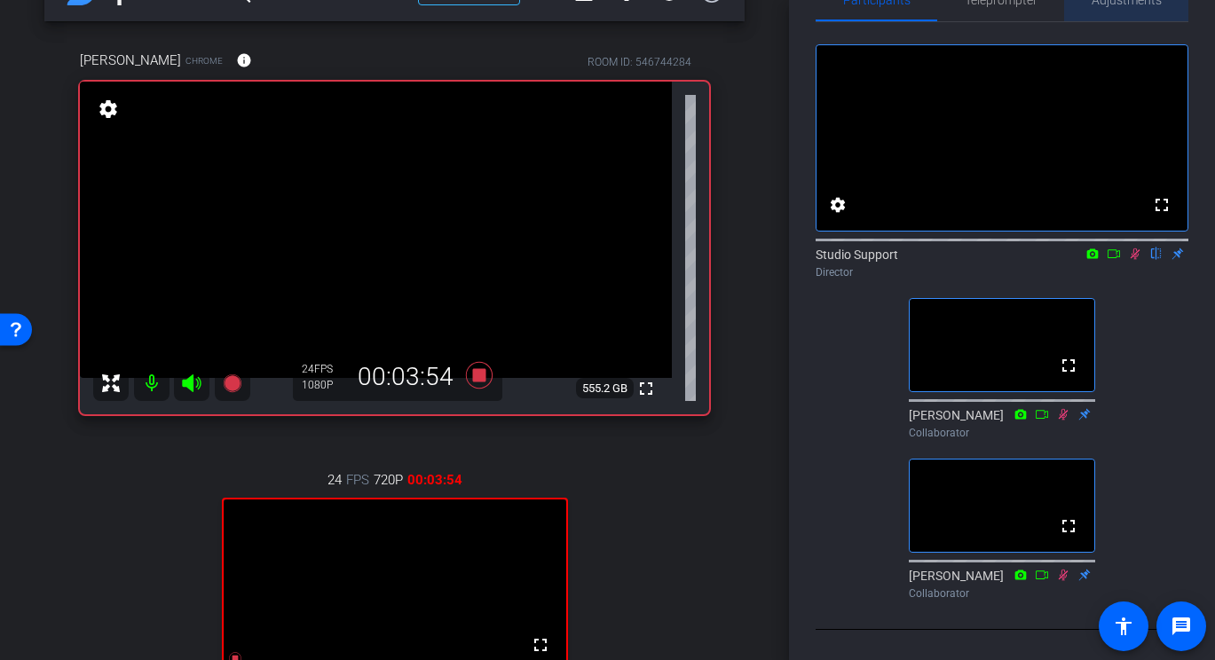
click at [1061, 2] on span "Adjustments" at bounding box center [1127, 0] width 70 height 12
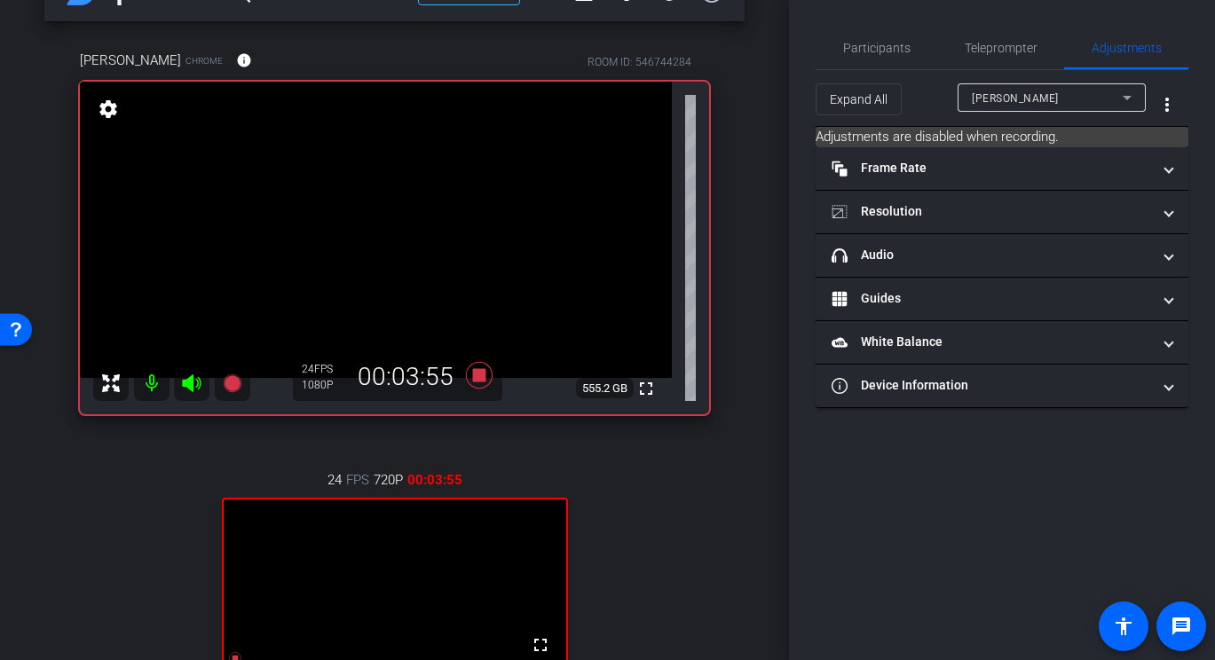
click at [1039, 104] on div "[PERSON_NAME]" at bounding box center [1047, 98] width 151 height 22
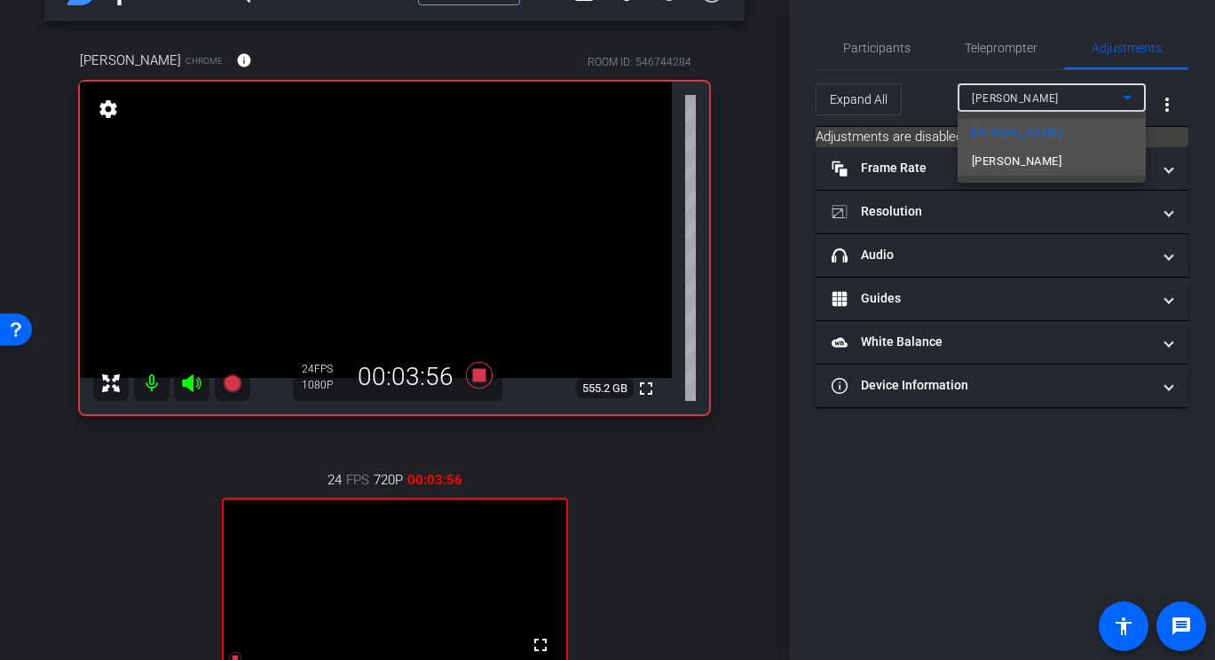
click at [1005, 162] on span "[PERSON_NAME]" at bounding box center [1017, 161] width 90 height 21
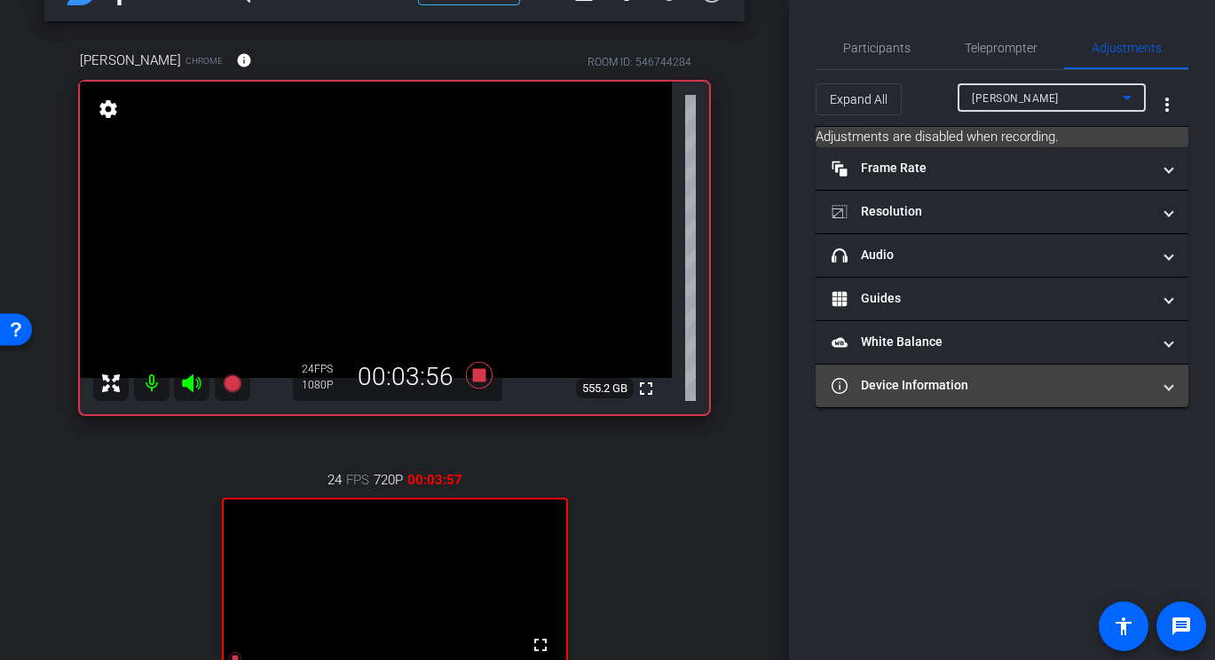
click at [917, 374] on mat-expansion-panel-header "Device Information" at bounding box center [1002, 386] width 373 height 43
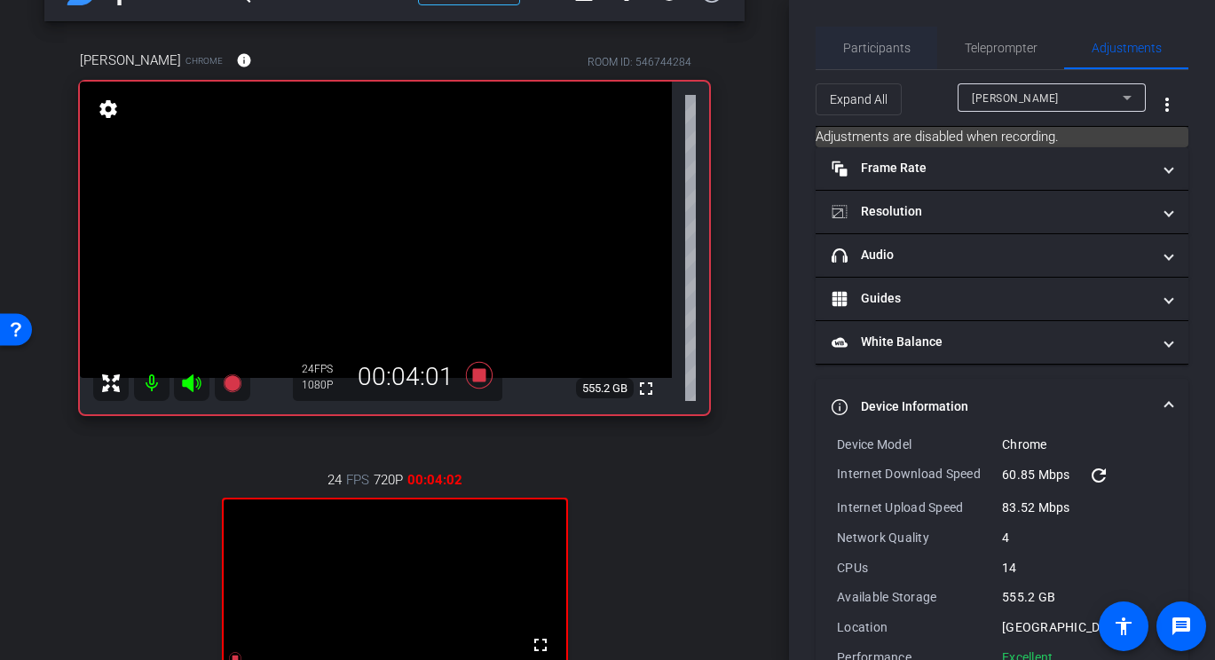
click at [886, 43] on span "Participants" at bounding box center [876, 48] width 67 height 12
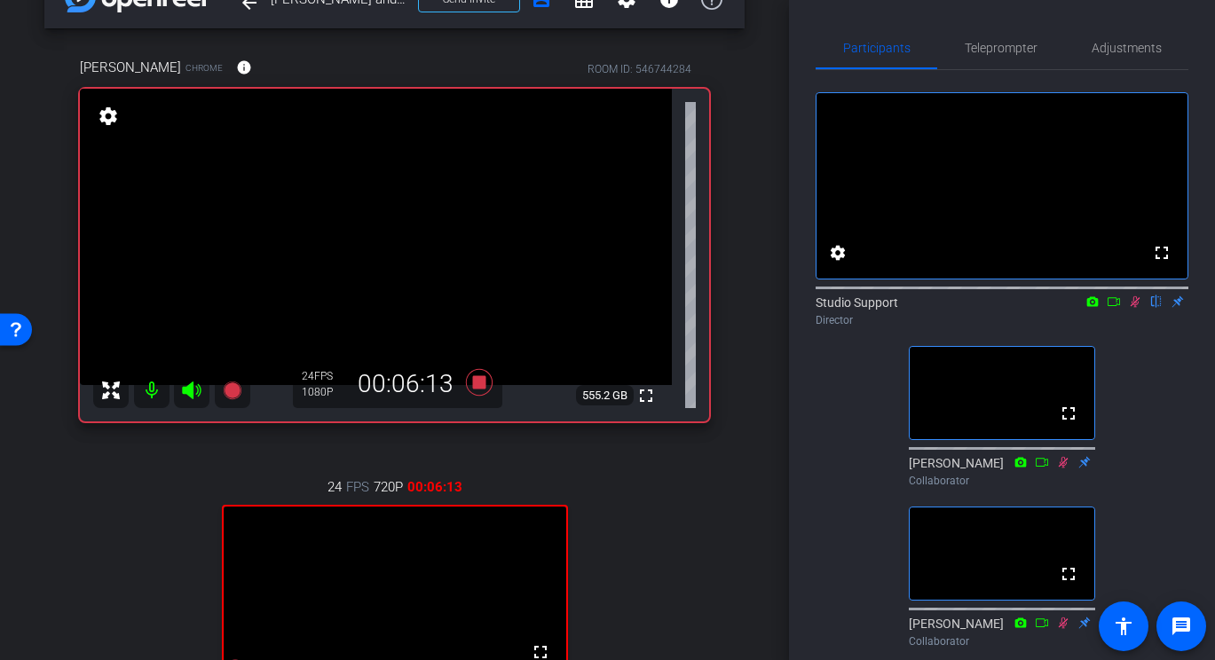
scroll to position [41, 0]
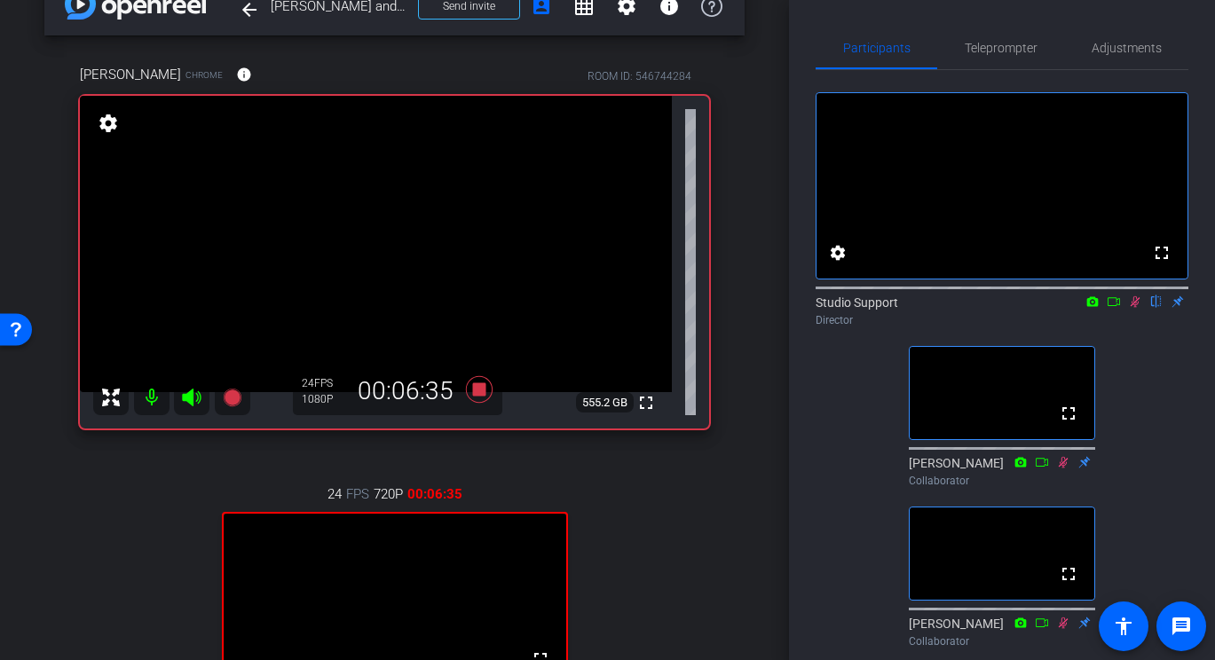
click at [654, 544] on div "24 FPS 720P 00:06:35 fullscreen [PERSON_NAME] Subject - Chrome settings" at bounding box center [394, 638] width 629 height 367
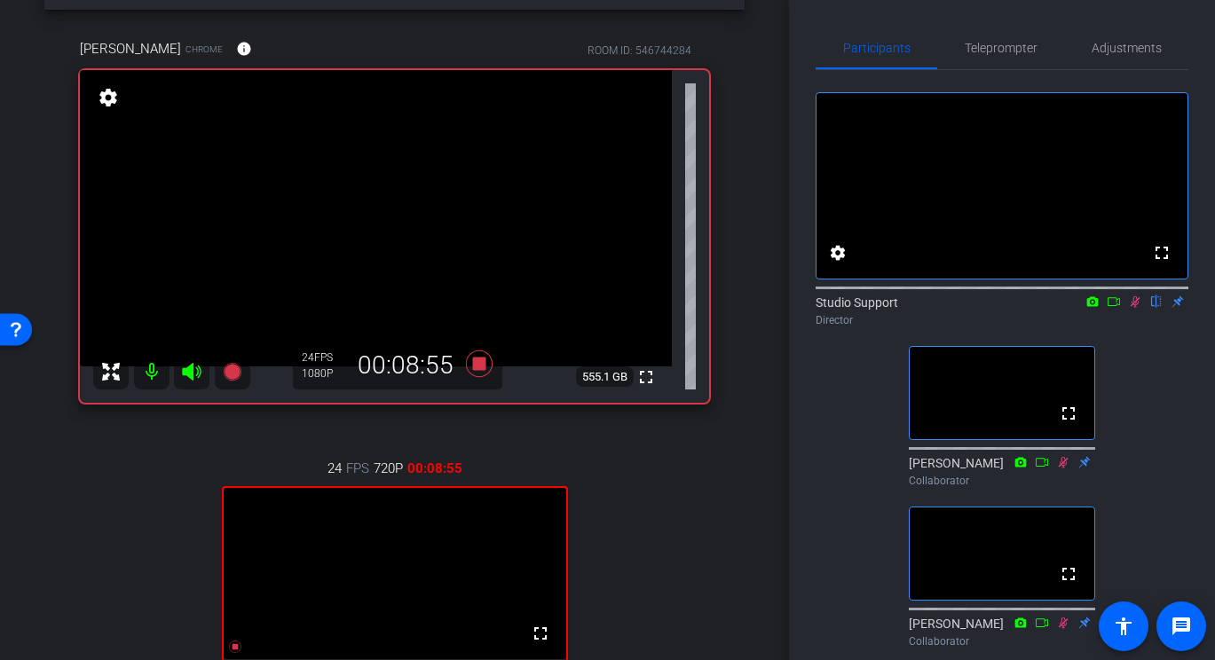
scroll to position [0, 0]
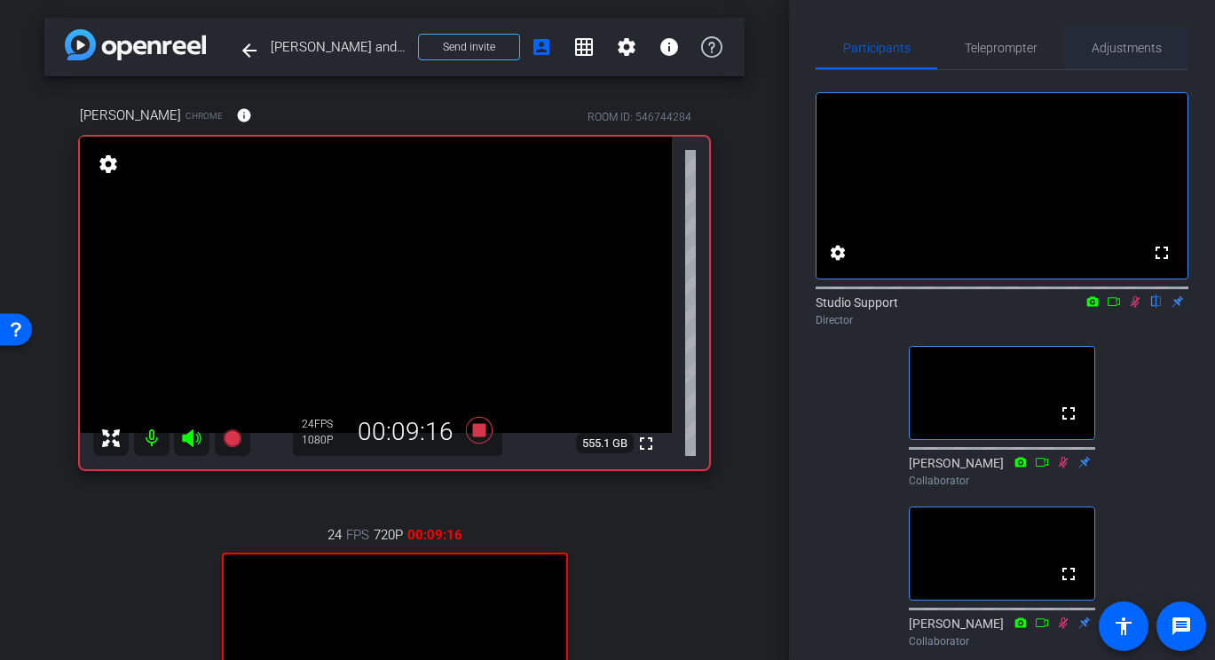
click at [1061, 49] on span "Adjustments" at bounding box center [1127, 48] width 70 height 12
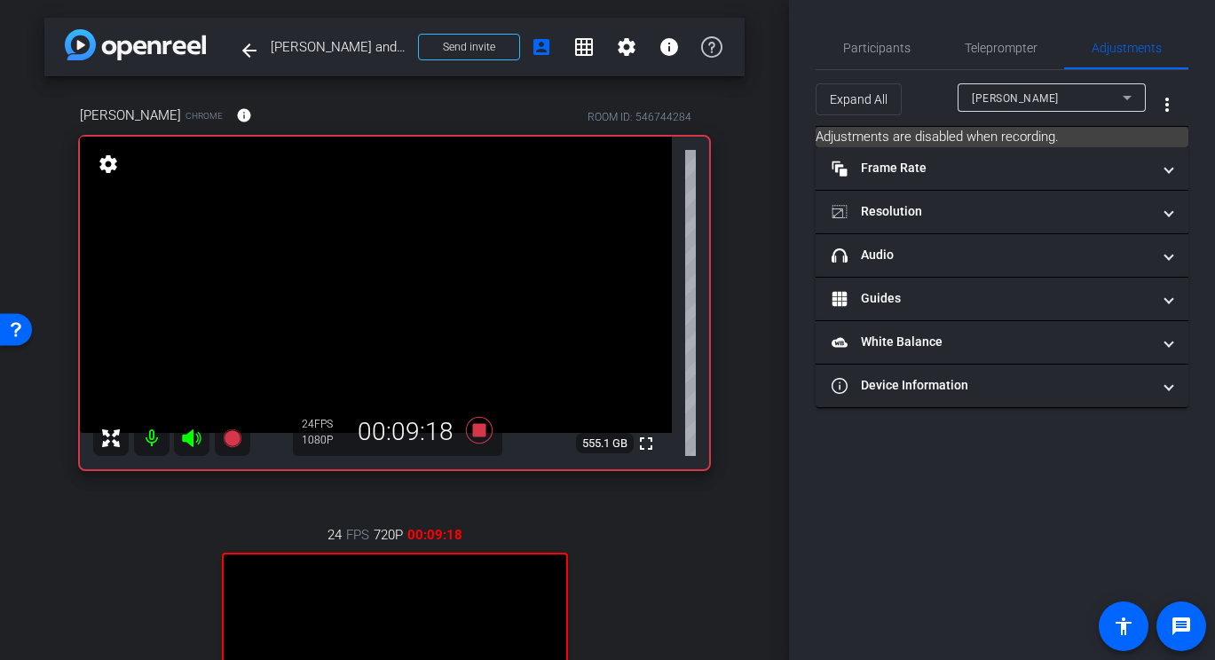
click at [1032, 105] on div "[PERSON_NAME]" at bounding box center [1047, 98] width 151 height 22
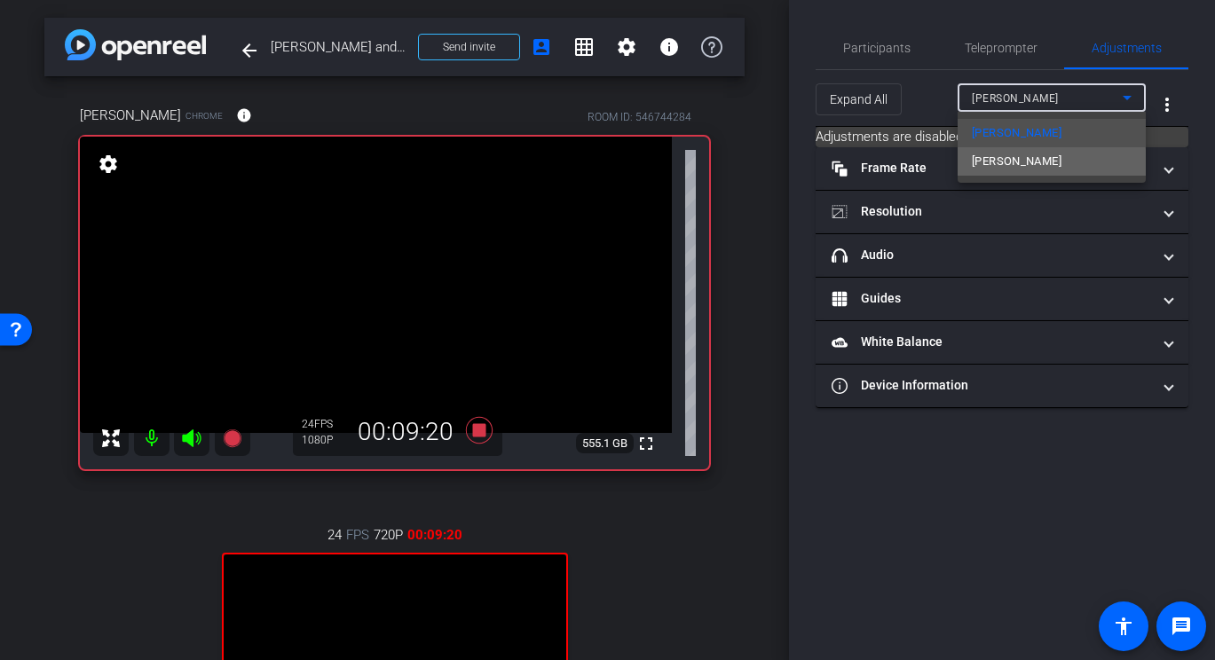
click at [1024, 170] on mat-option "[PERSON_NAME]" at bounding box center [1052, 161] width 188 height 28
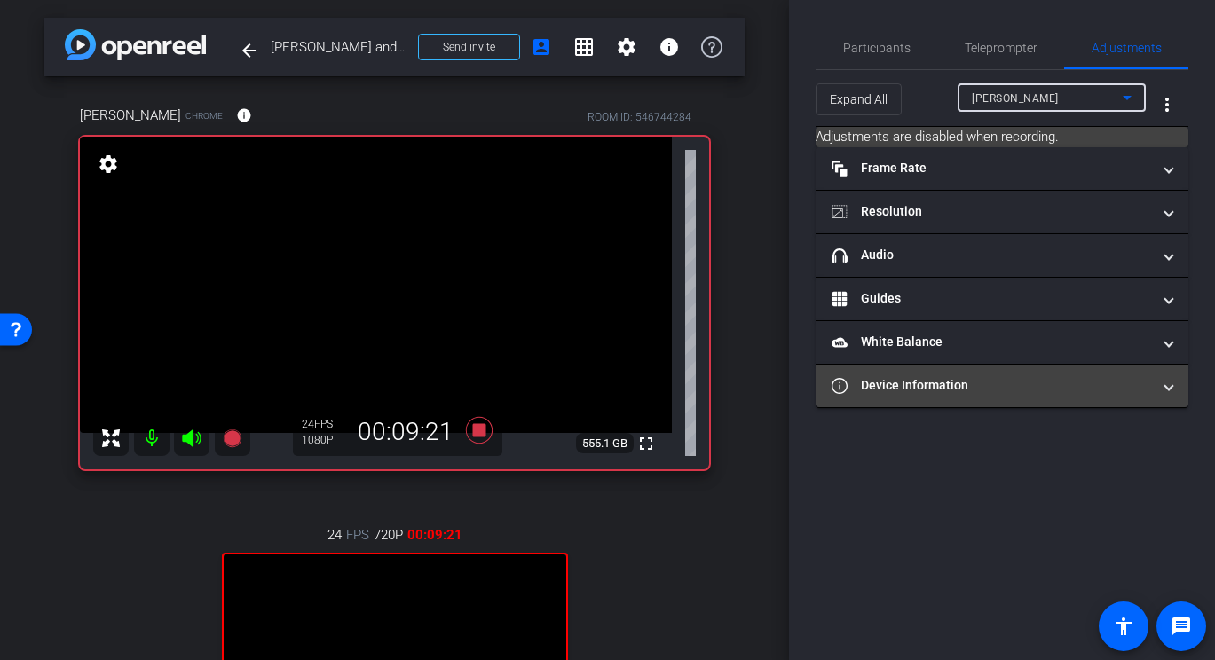
click at [936, 388] on mat-panel-title "Device Information" at bounding box center [992, 385] width 320 height 19
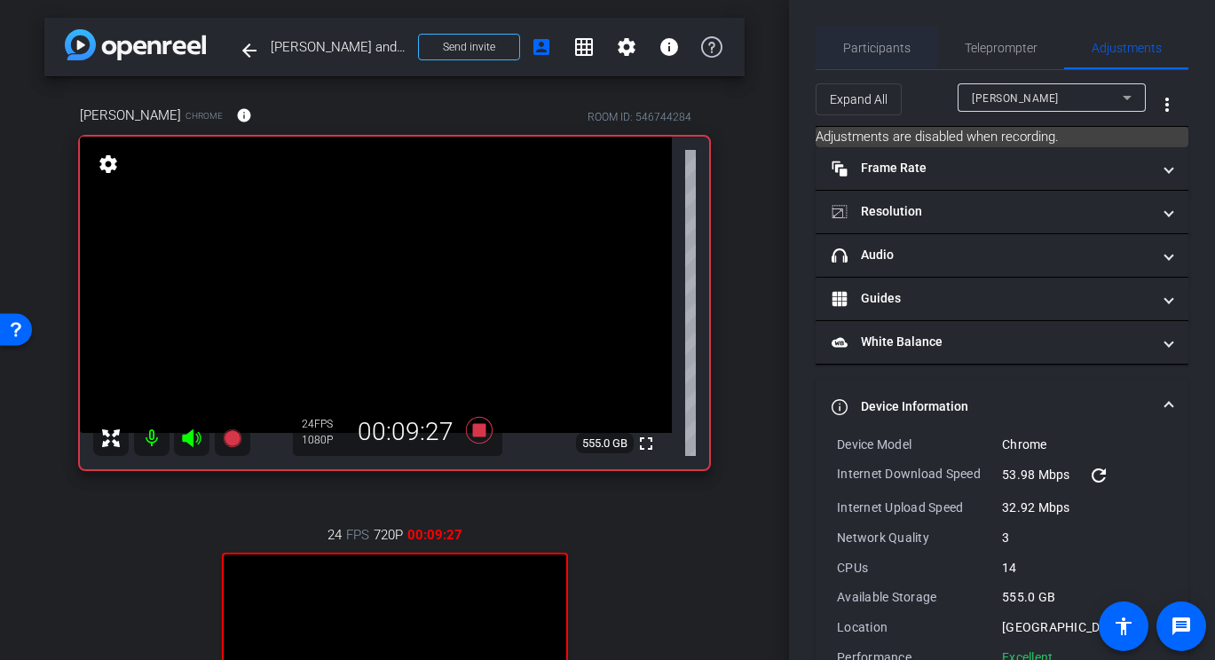
click at [870, 49] on span "Participants" at bounding box center [876, 48] width 67 height 12
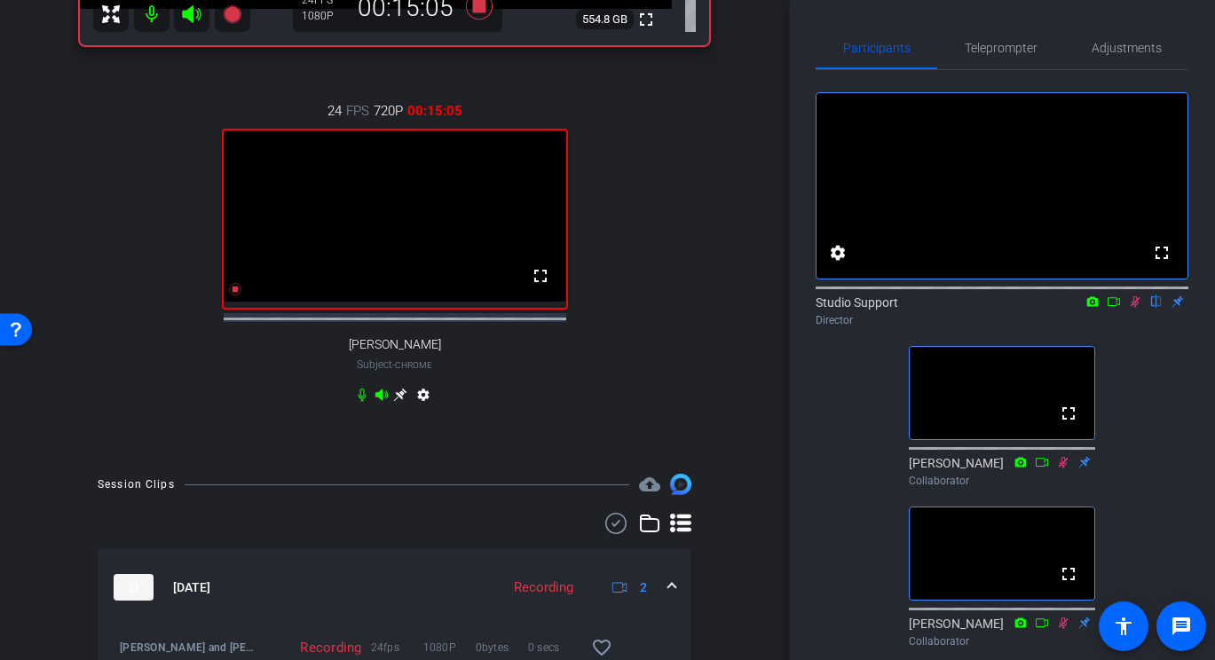
scroll to position [465, 0]
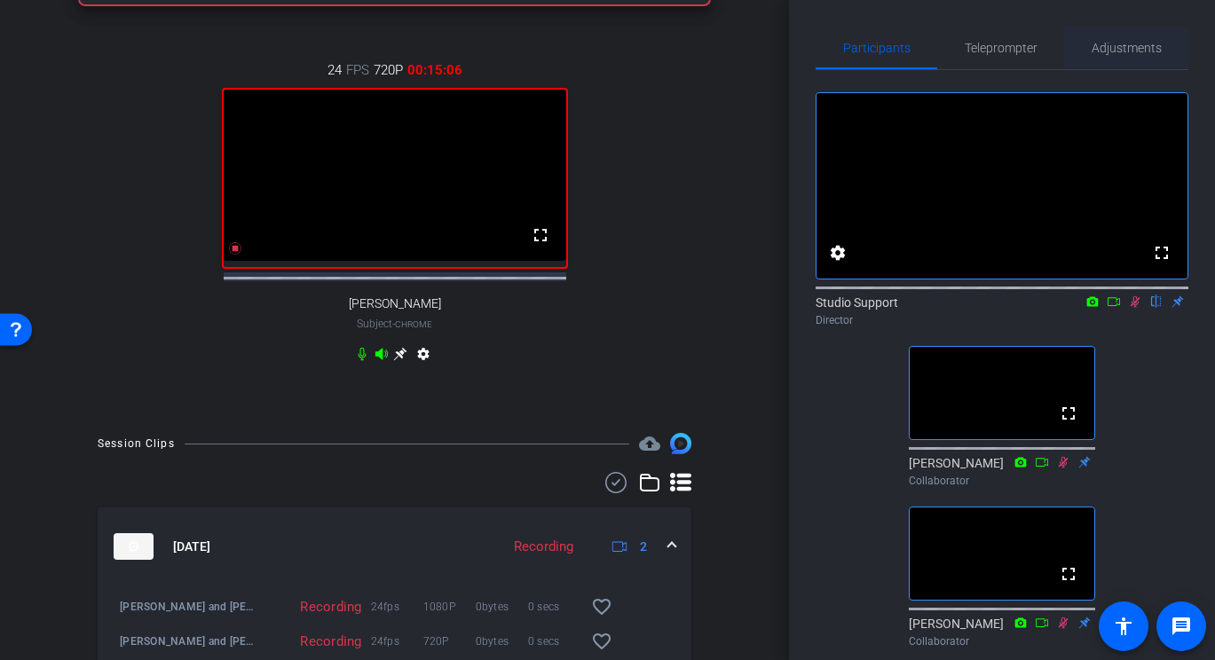
click at [1061, 58] on span "Adjustments" at bounding box center [1127, 48] width 70 height 43
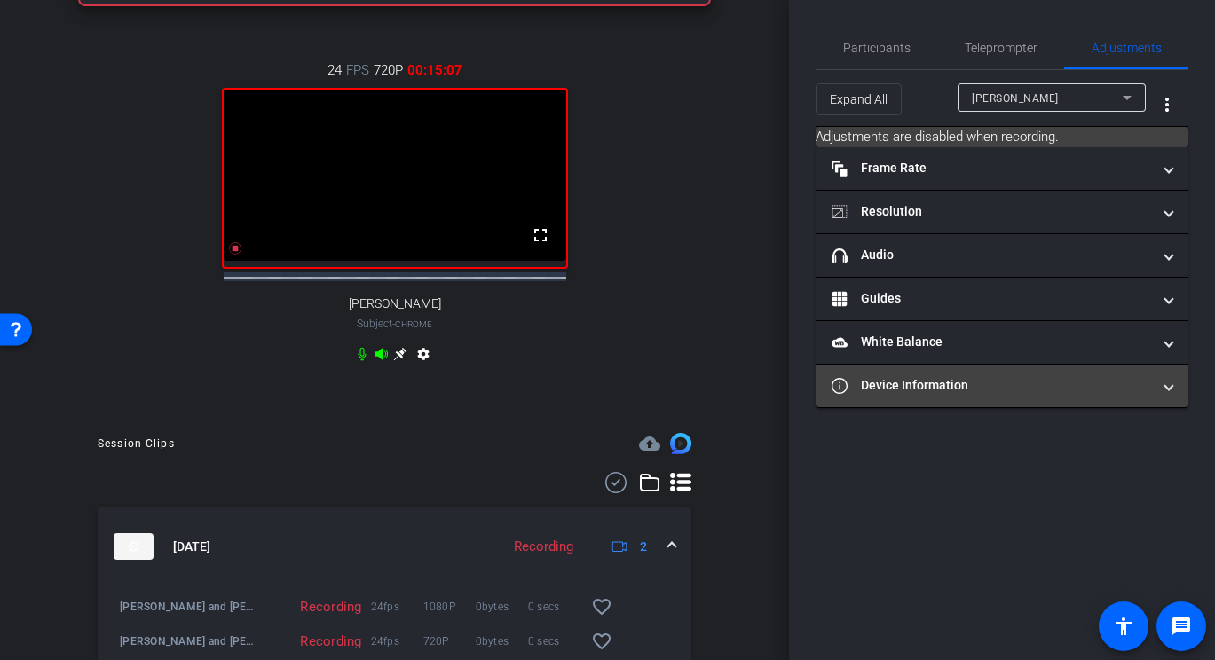
click at [914, 375] on mat-expansion-panel-header "Device Information" at bounding box center [1002, 386] width 373 height 43
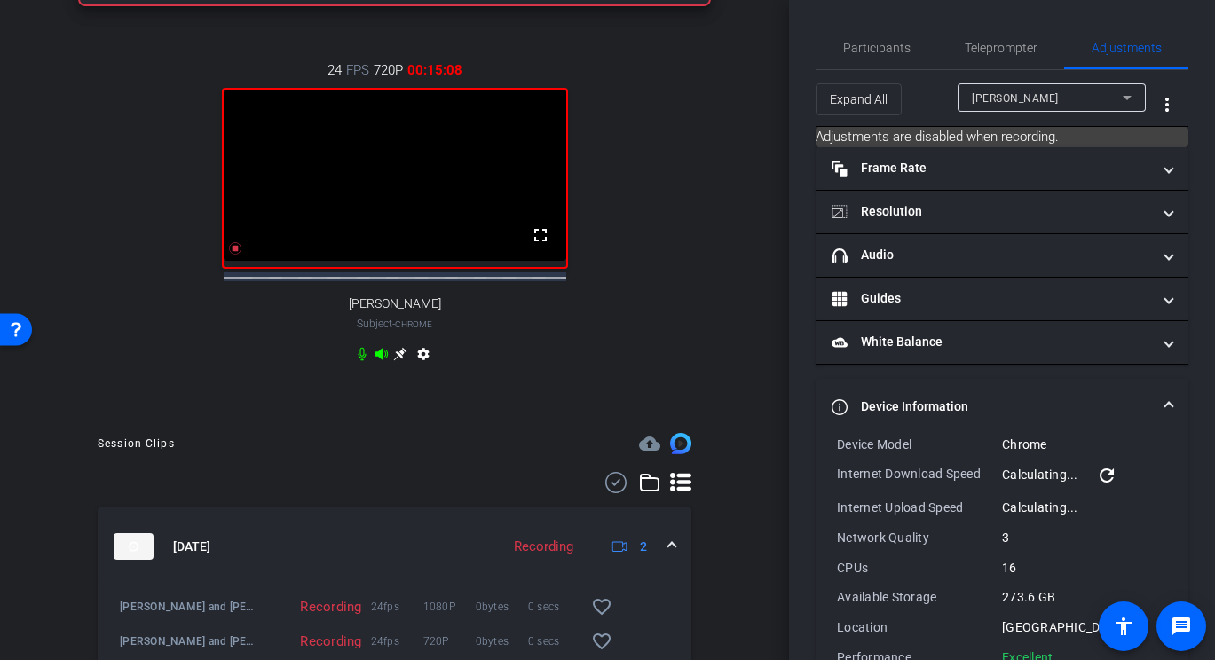
scroll to position [48, 0]
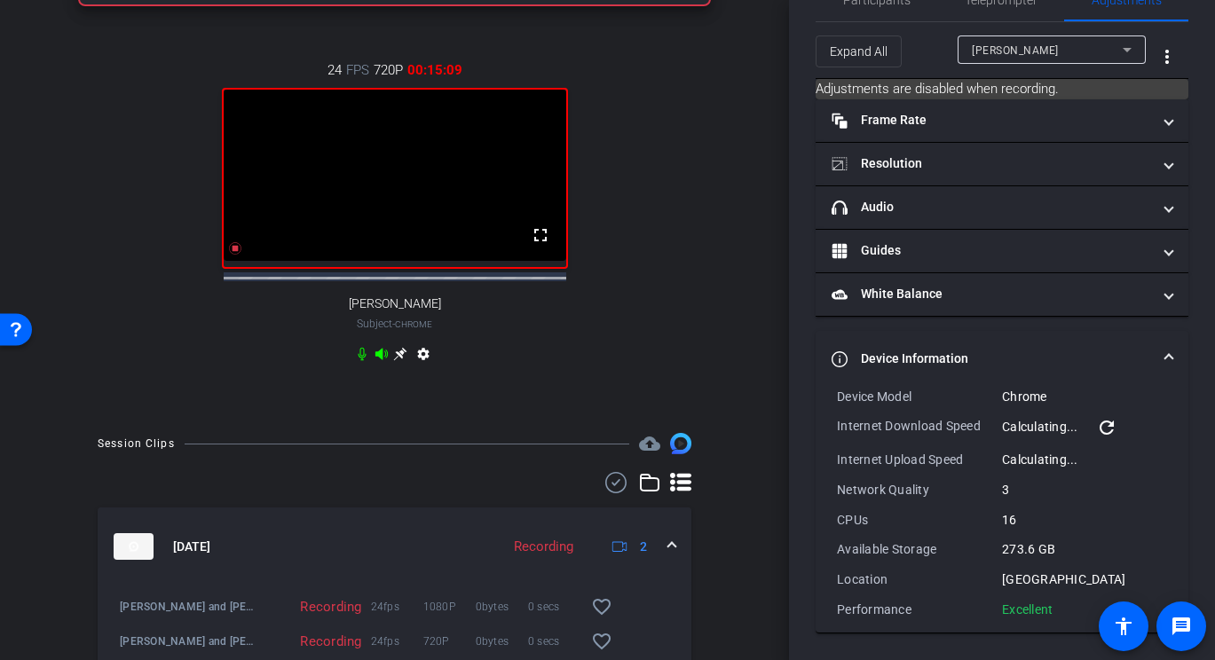
click at [1000, 64] on div at bounding box center [1052, 74] width 188 height 20
click at [1015, 53] on span "[PERSON_NAME]" at bounding box center [1015, 50] width 87 height 12
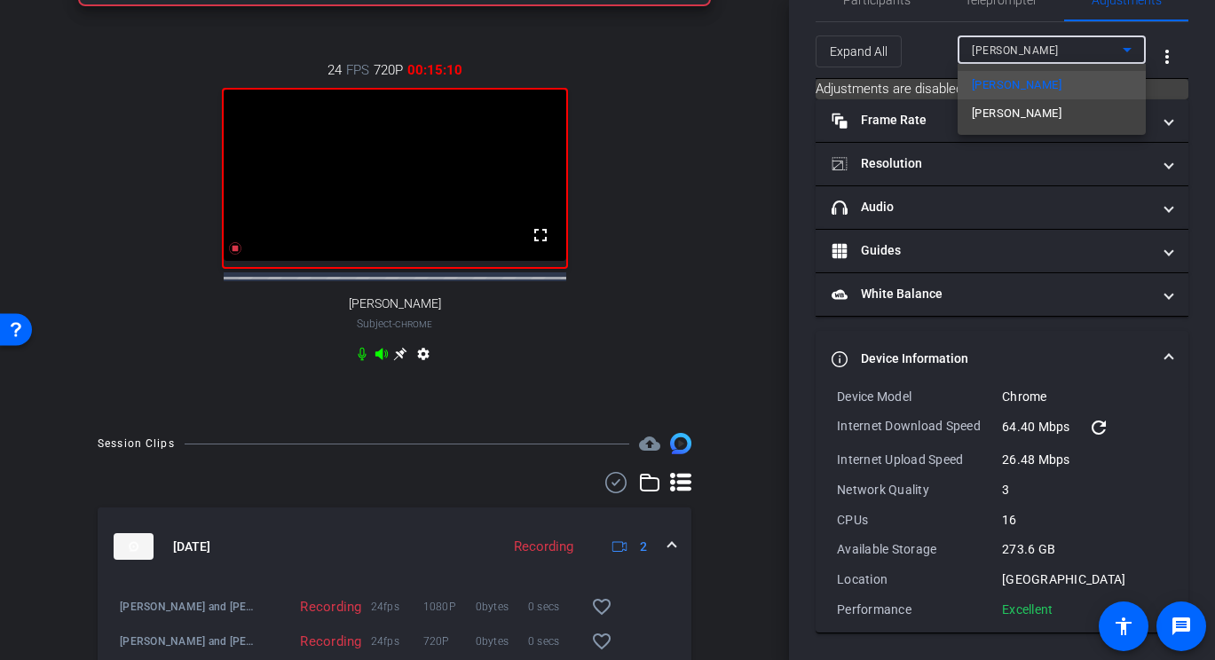
click at [986, 116] on span "[PERSON_NAME]" at bounding box center [1017, 113] width 90 height 21
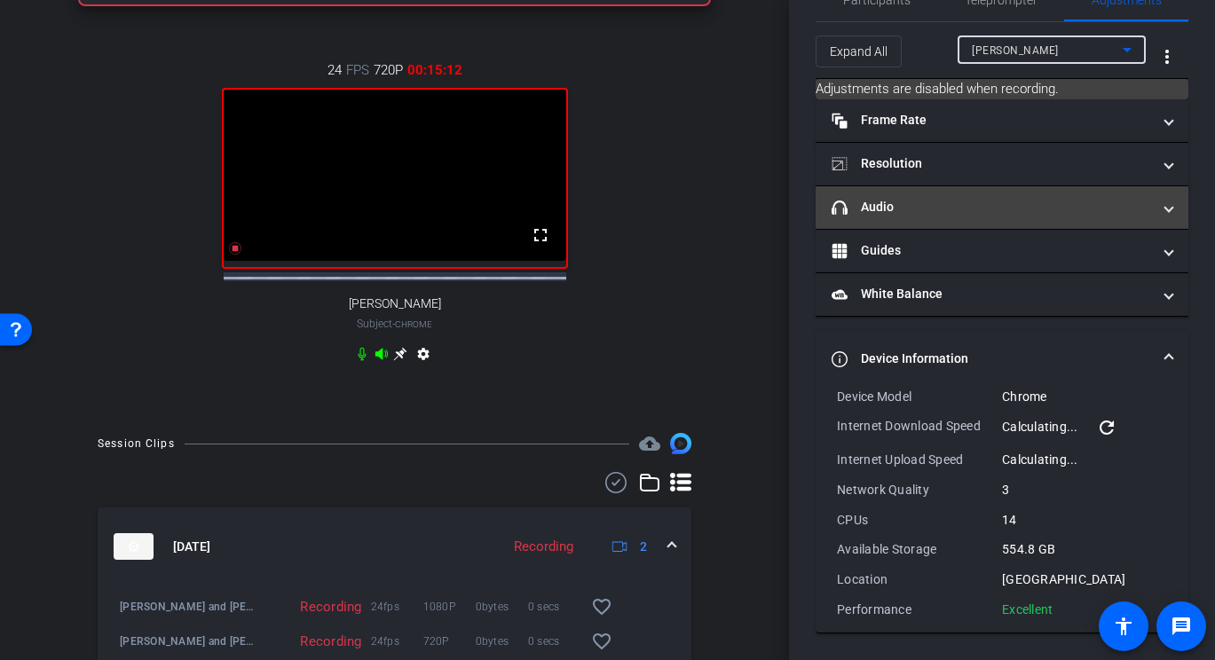
scroll to position [0, 0]
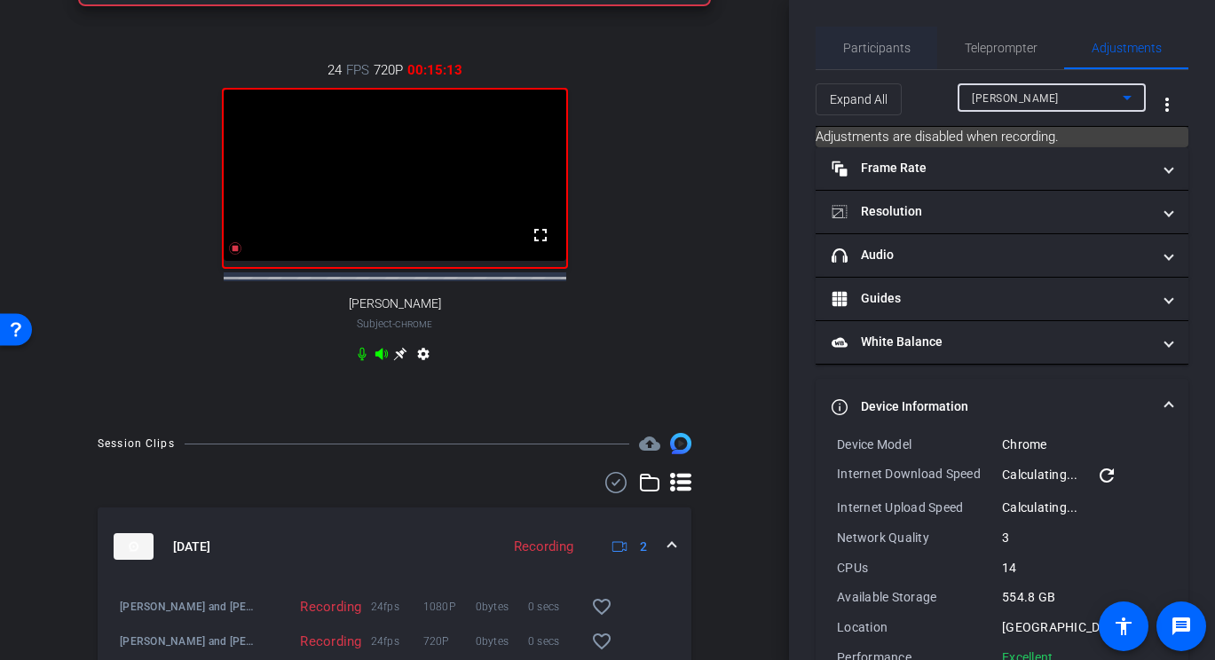
click at [896, 50] on span "Participants" at bounding box center [876, 48] width 67 height 12
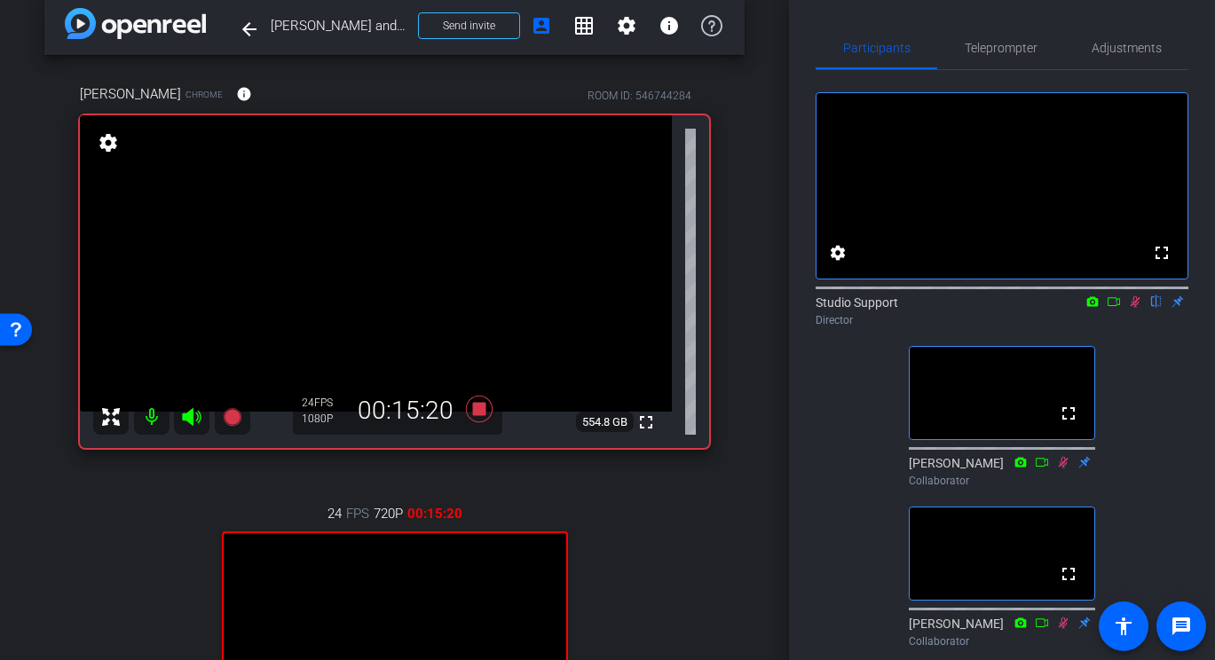
scroll to position [16, 0]
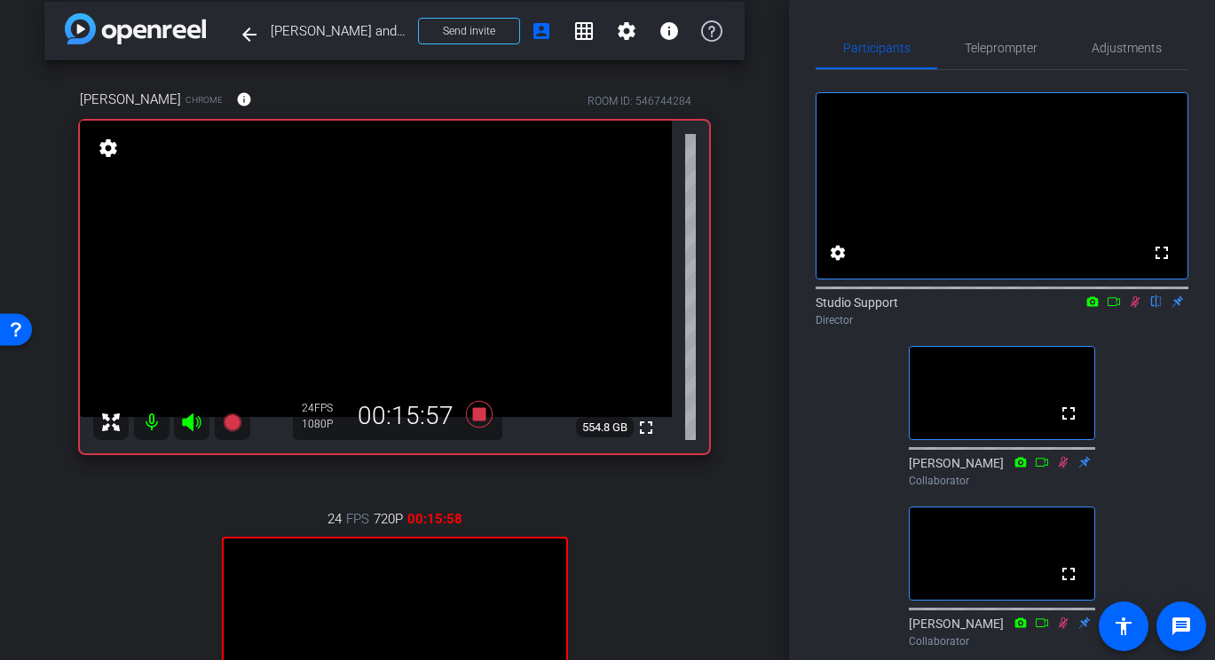
click at [766, 270] on div "arrow_back [PERSON_NAME] and [PERSON_NAME] conversation Back to project Send in…" at bounding box center [394, 314] width 789 height 660
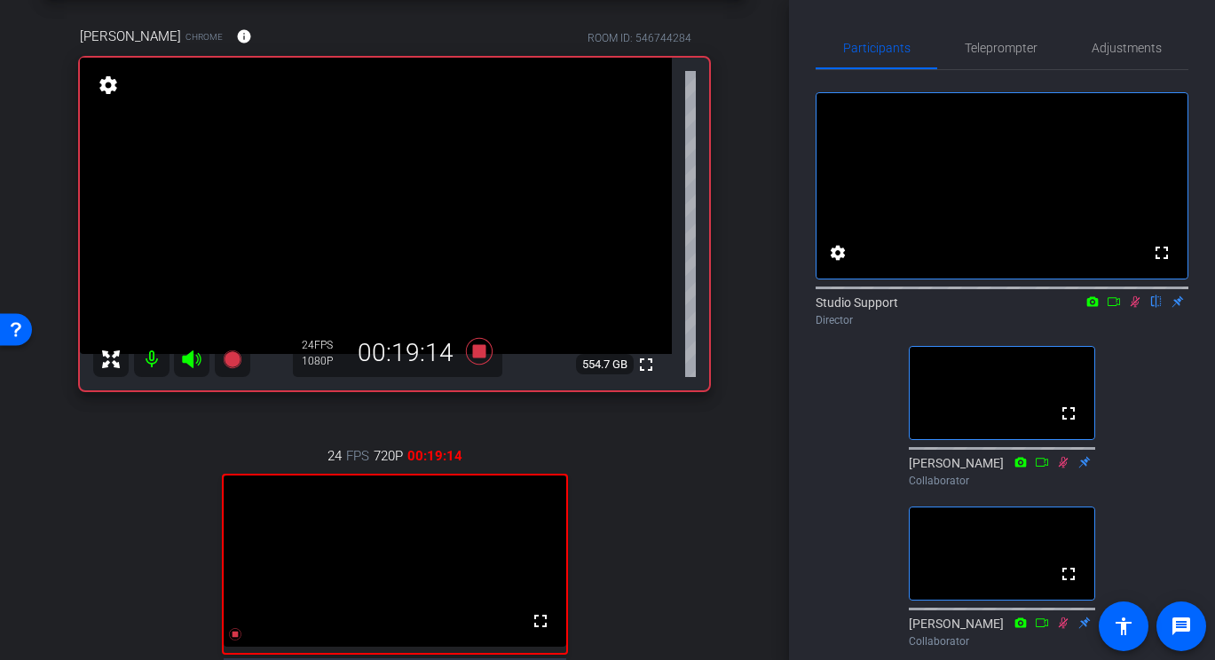
scroll to position [76, 0]
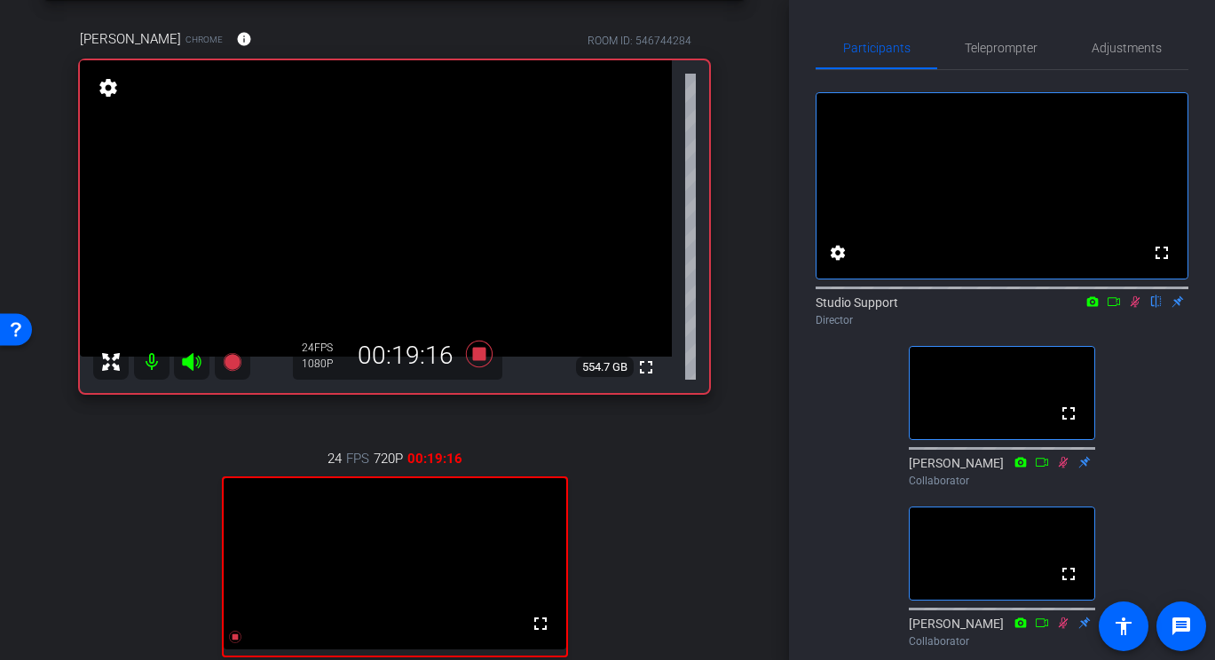
click at [1061, 308] on icon at bounding box center [1135, 302] width 14 height 12
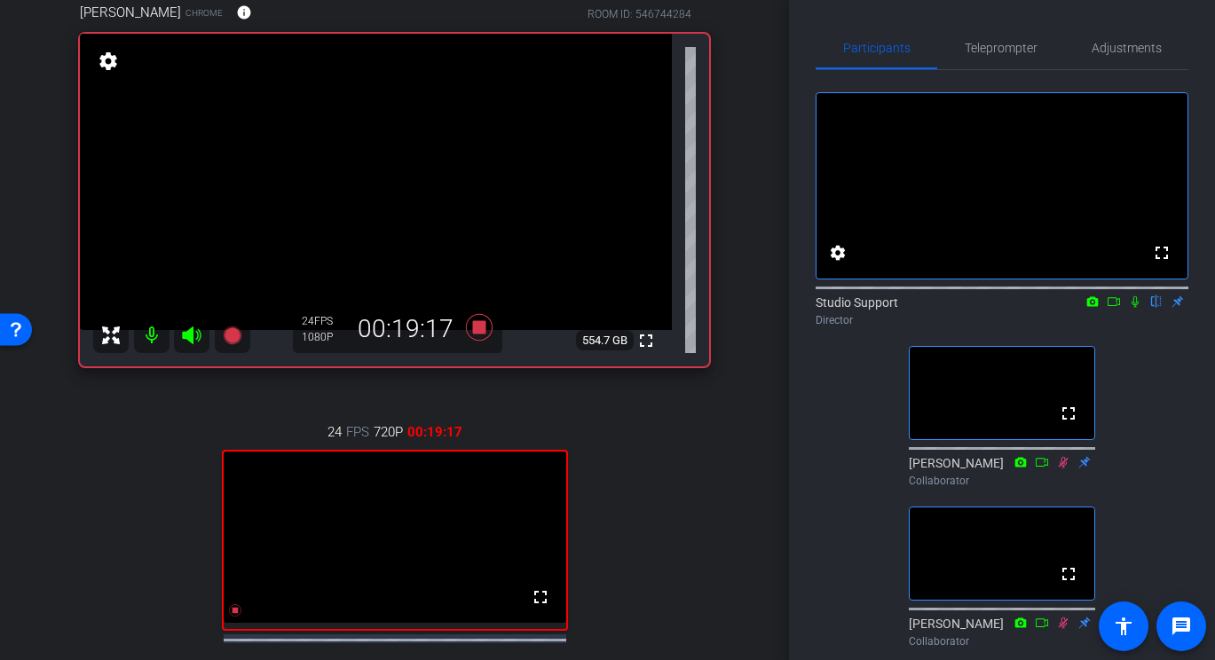
scroll to position [107, 0]
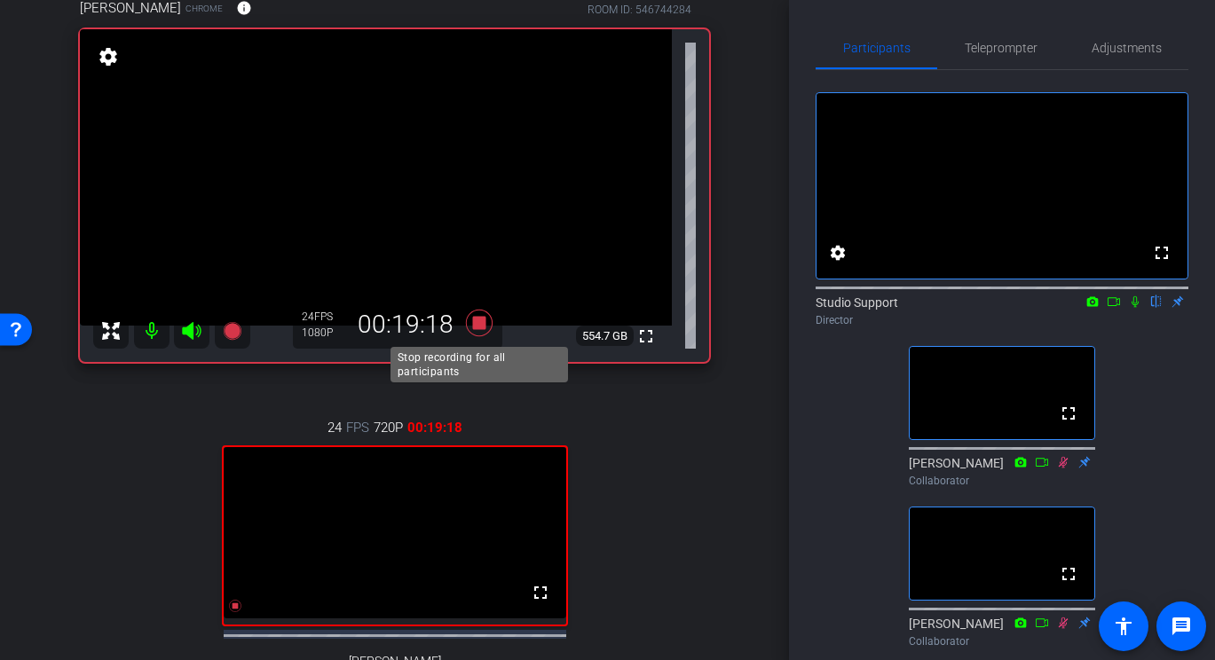
click at [475, 325] on icon at bounding box center [478, 323] width 27 height 27
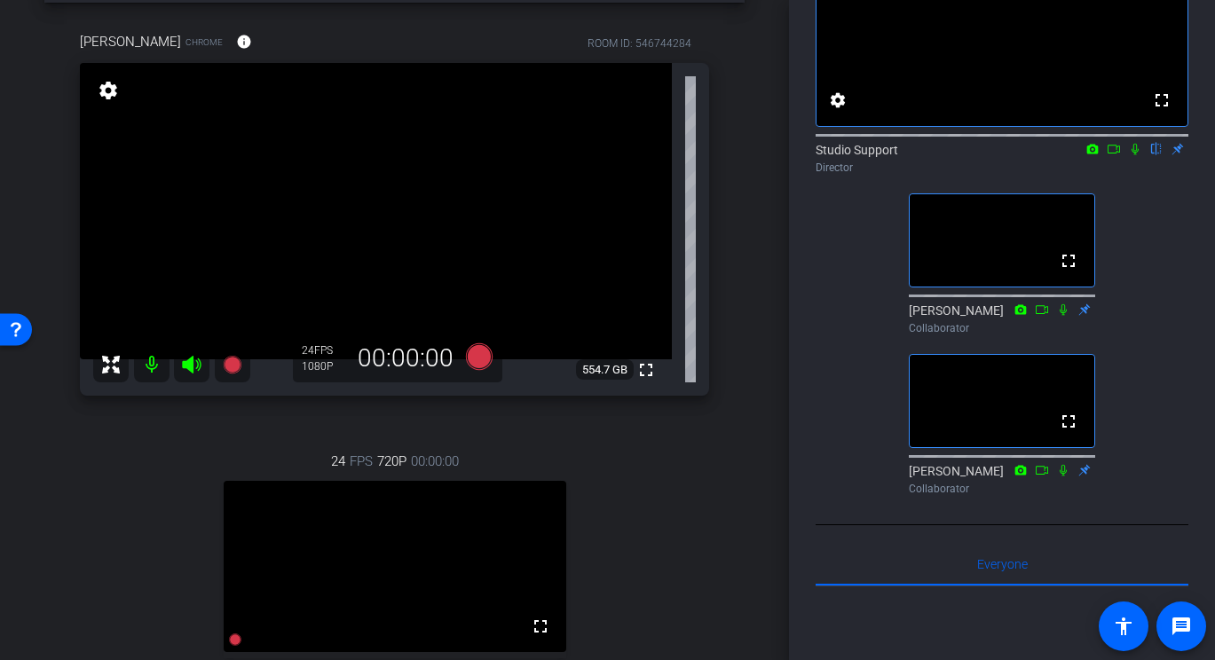
scroll to position [71, 0]
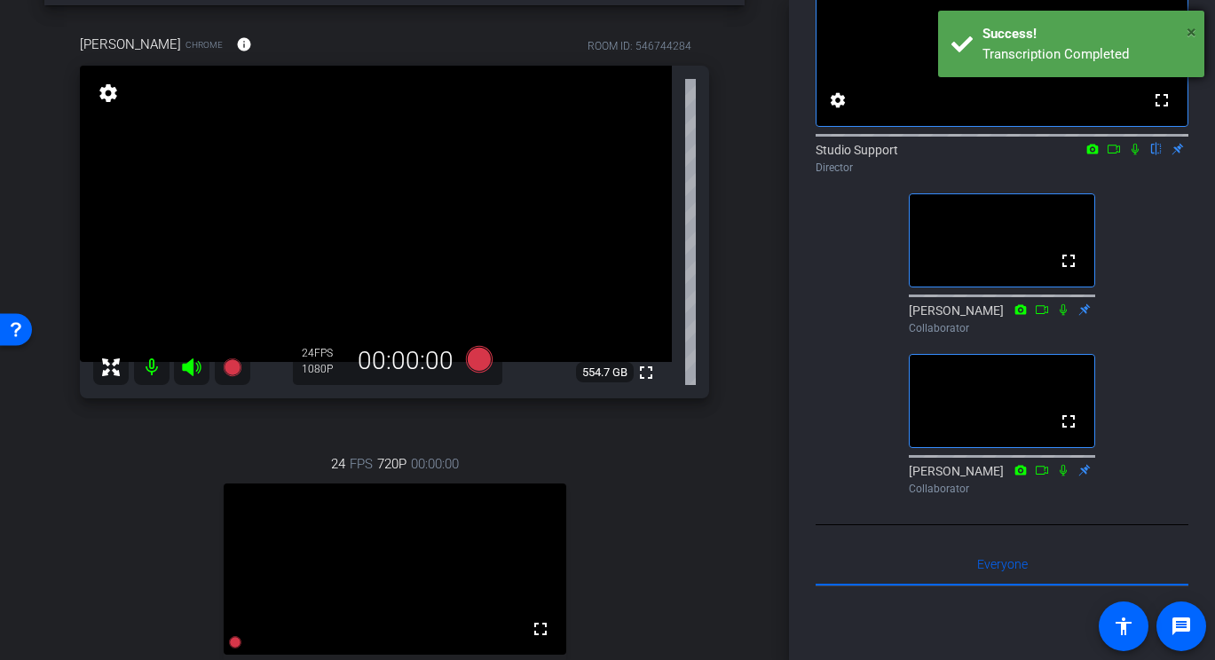
click at [1061, 32] on span "×" at bounding box center [1192, 31] width 10 height 21
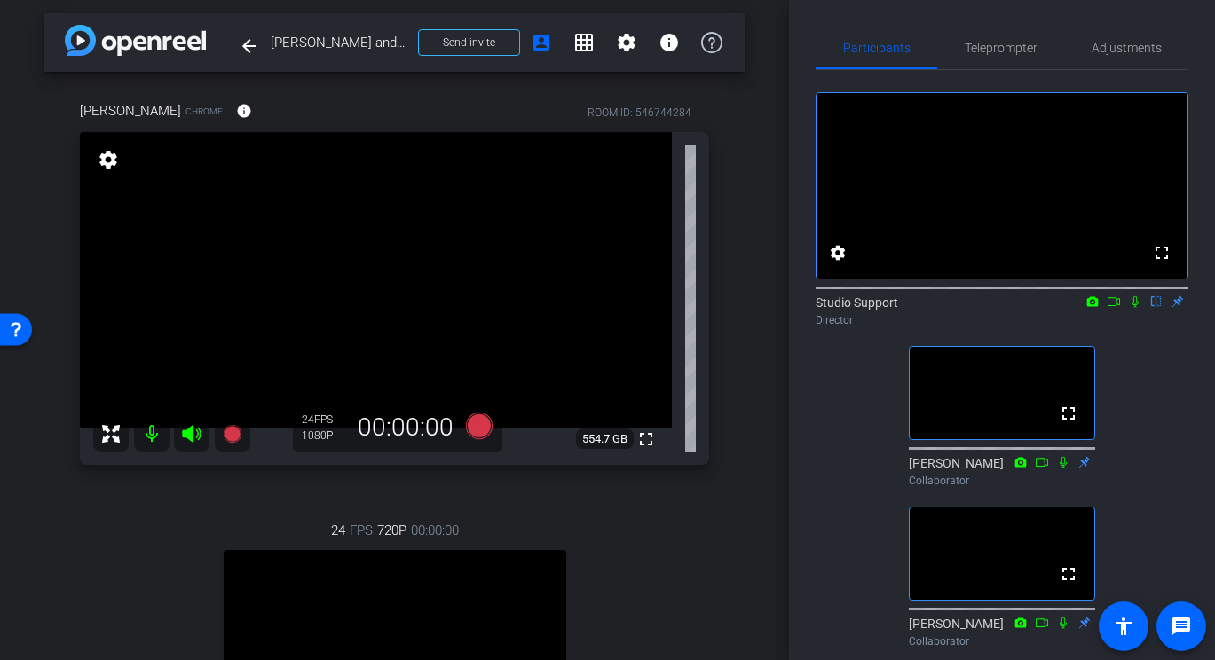
scroll to position [0, 0]
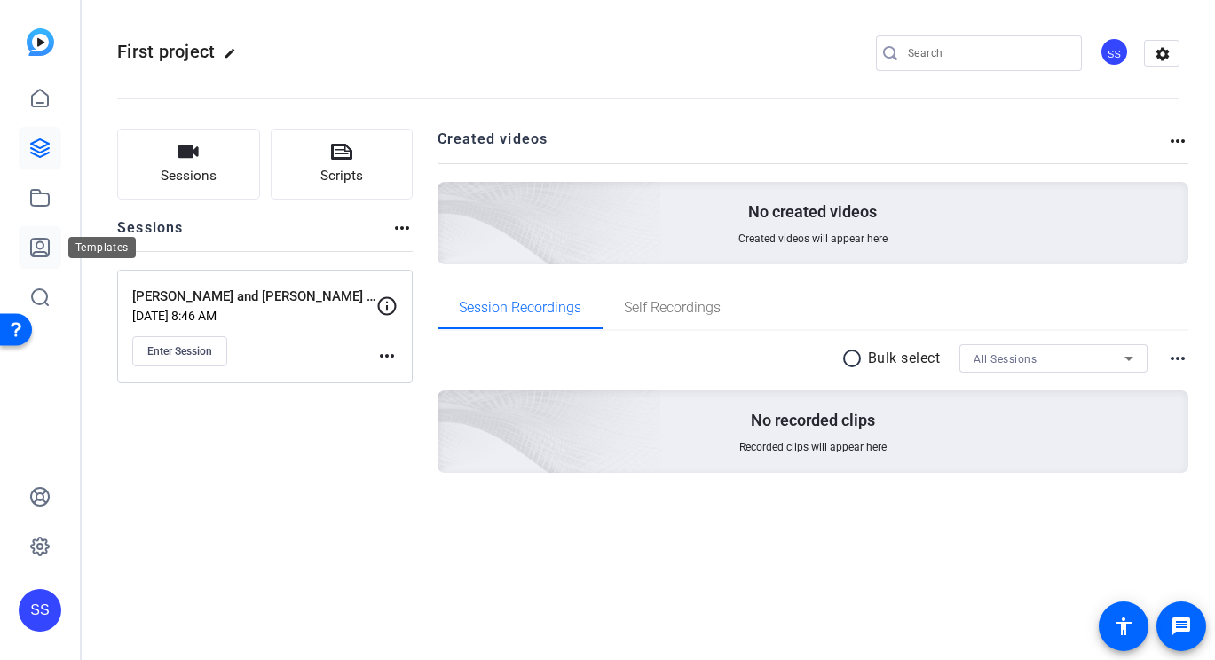
click at [35, 230] on link at bounding box center [40, 247] width 43 height 43
